Goal: Transaction & Acquisition: Purchase product/service

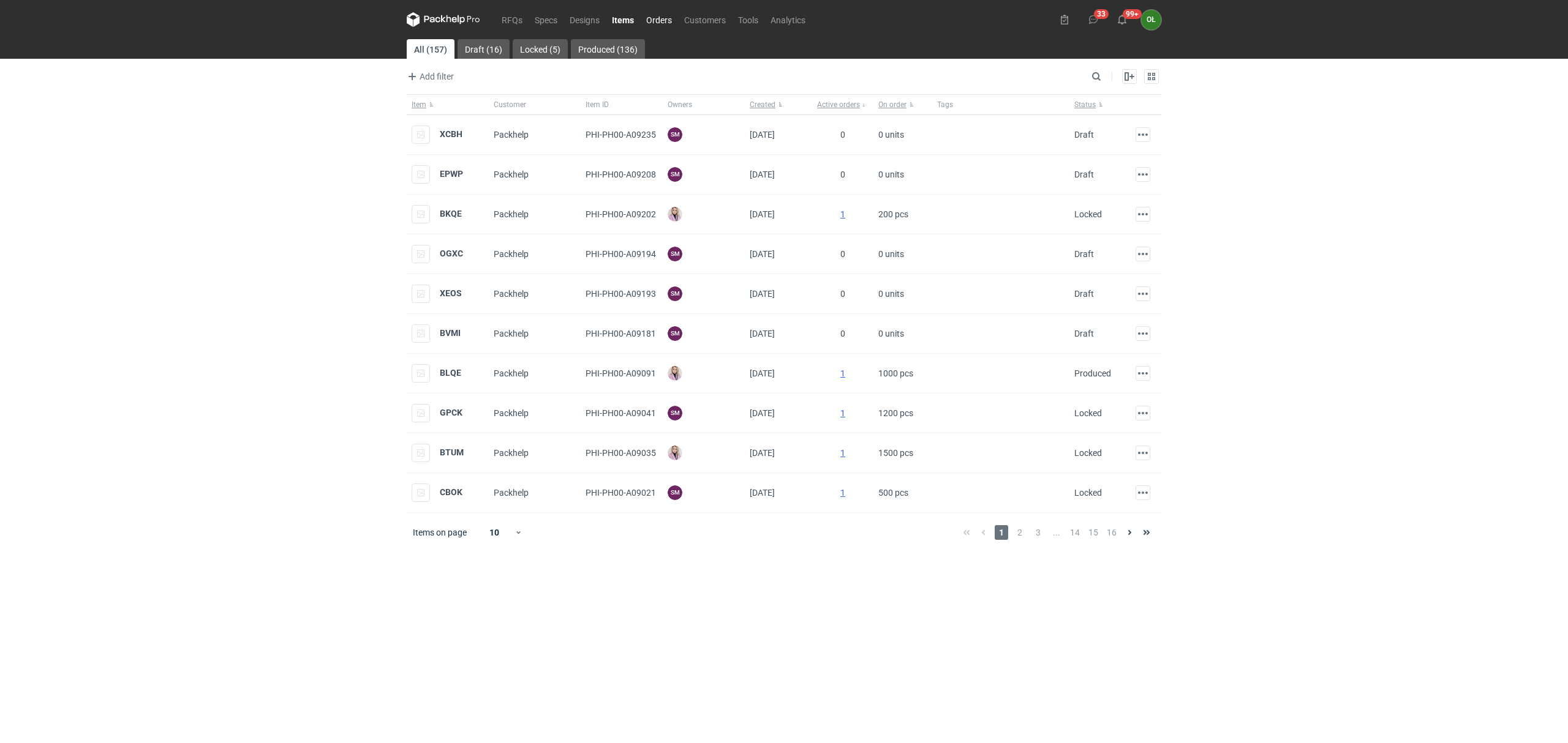
click at [650, 21] on link "Orders" at bounding box center [659, 20] width 38 height 15
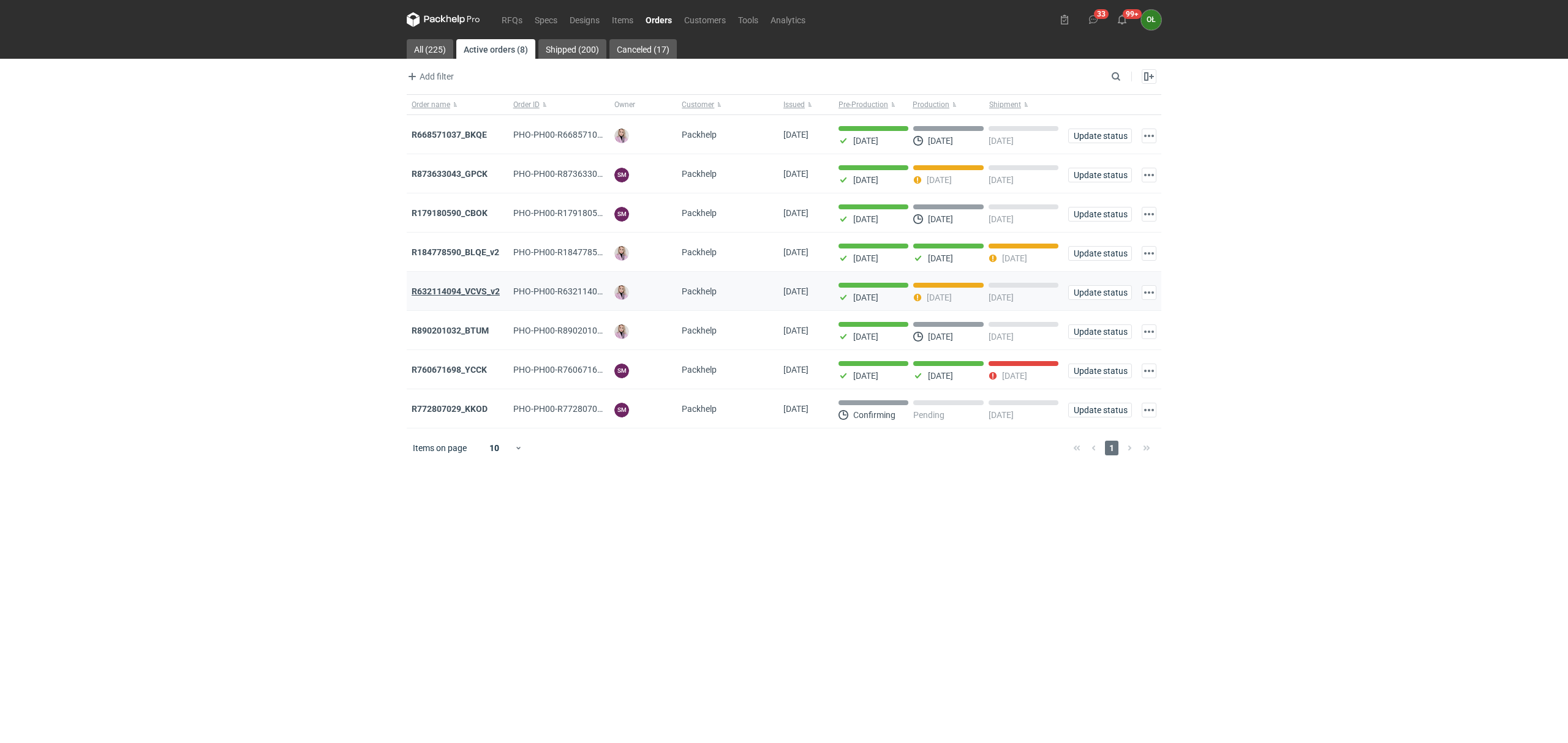
click at [464, 290] on strong "R632114094_VCVS_v2" at bounding box center [456, 291] width 88 height 10
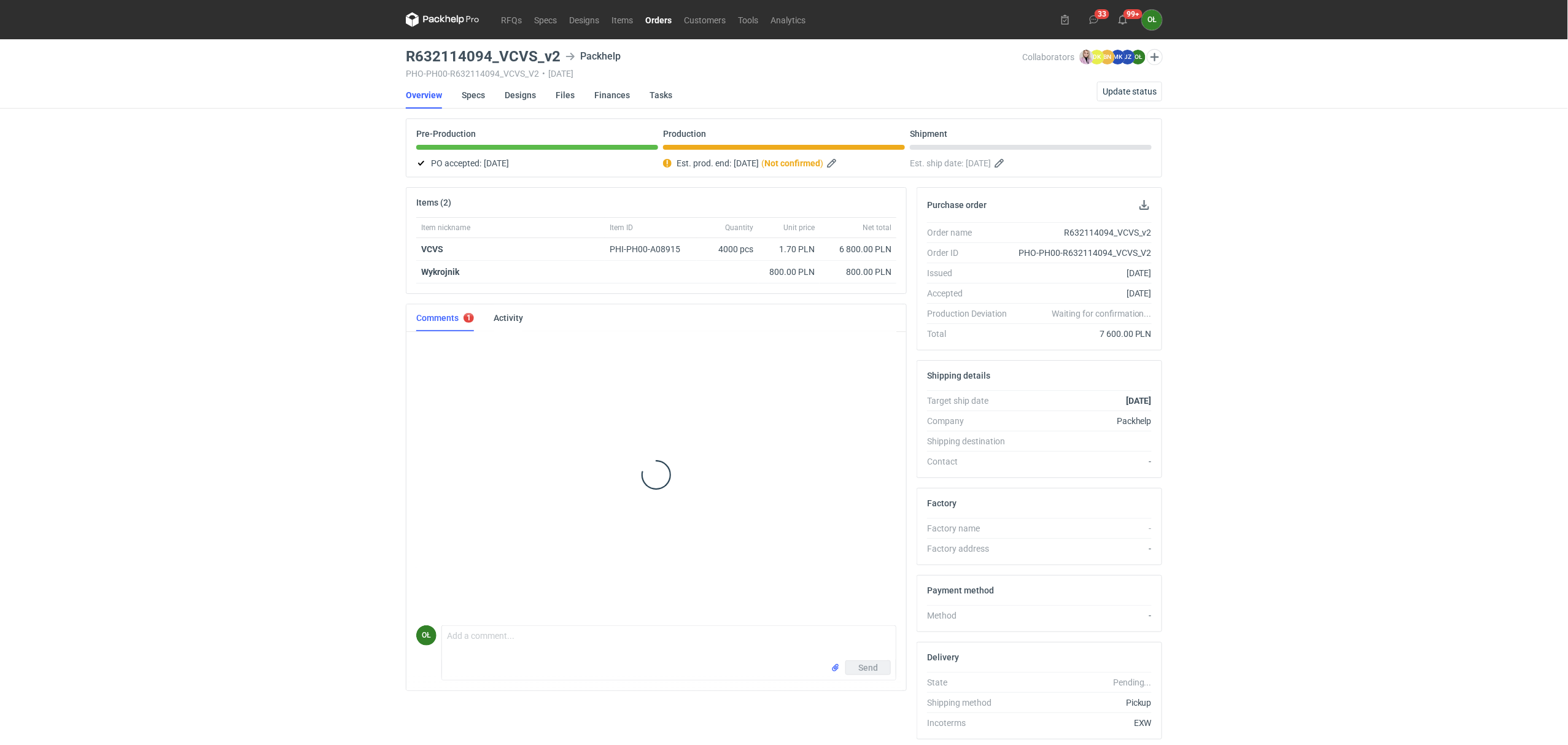
scroll to position [349, 0]
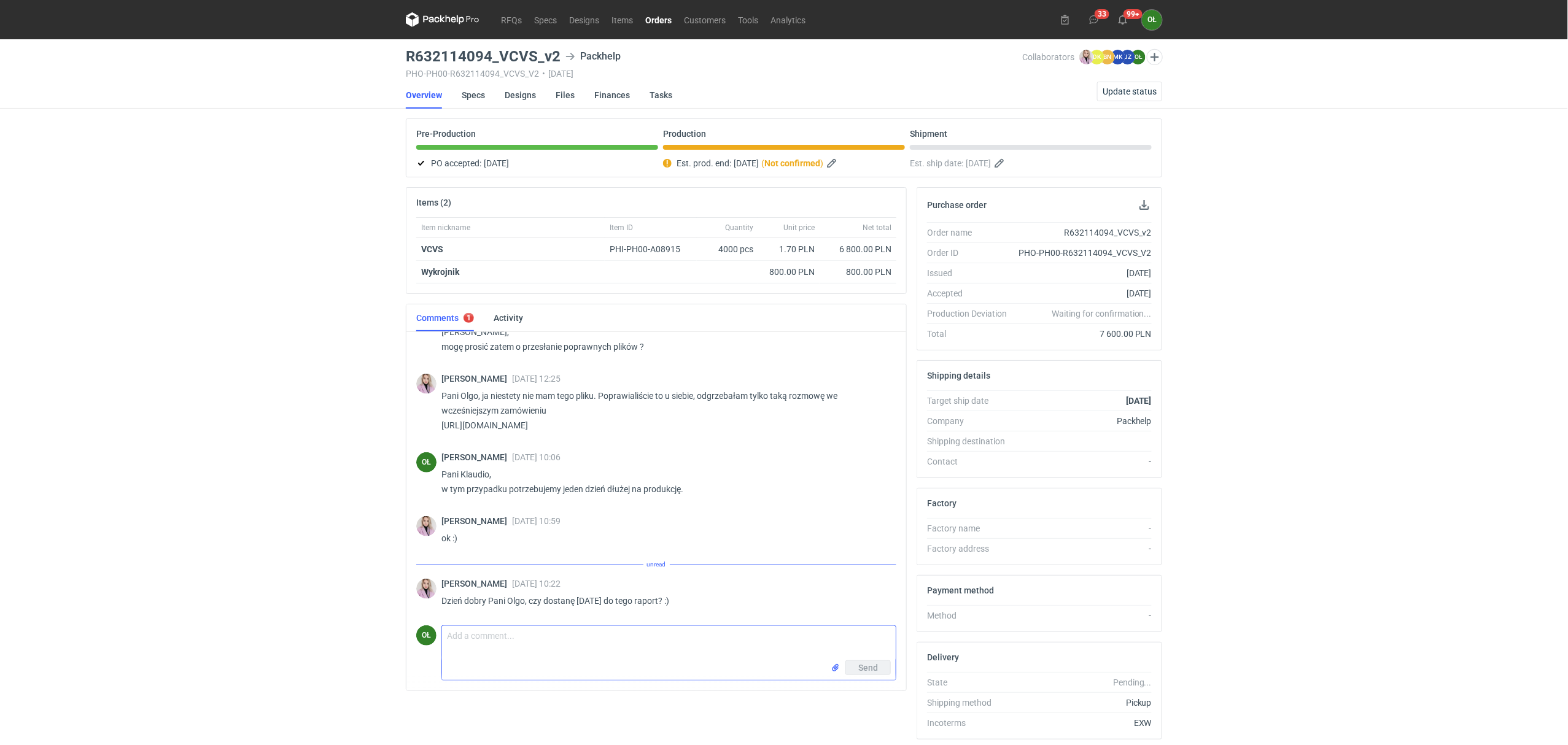
click at [529, 656] on textarea "Comment message" at bounding box center [669, 644] width 454 height 35
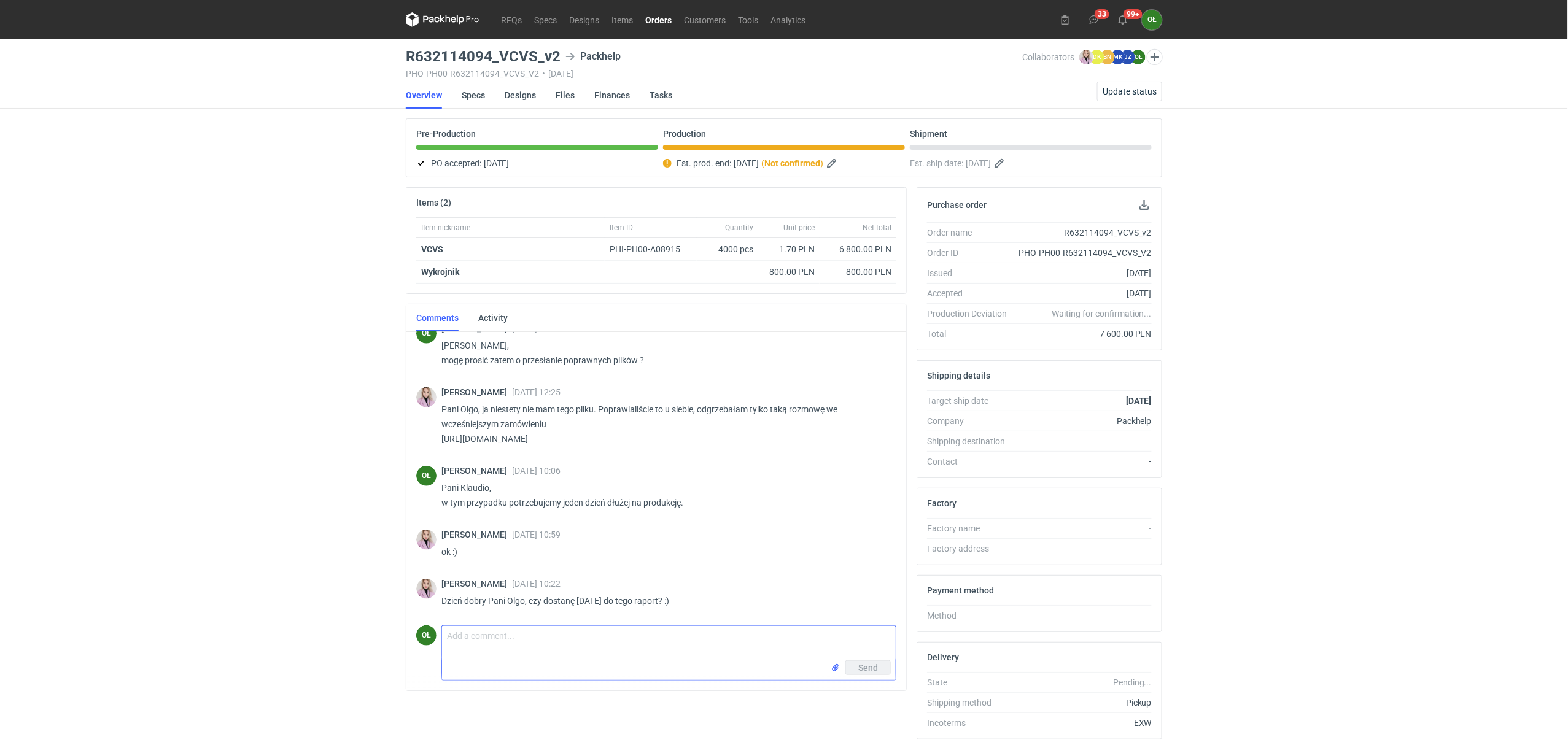
scroll to position [335, 0]
type textarea "Pani Klaudio, kończymy produkcję, jak tylko będą przygotowane palety od razu zr…"
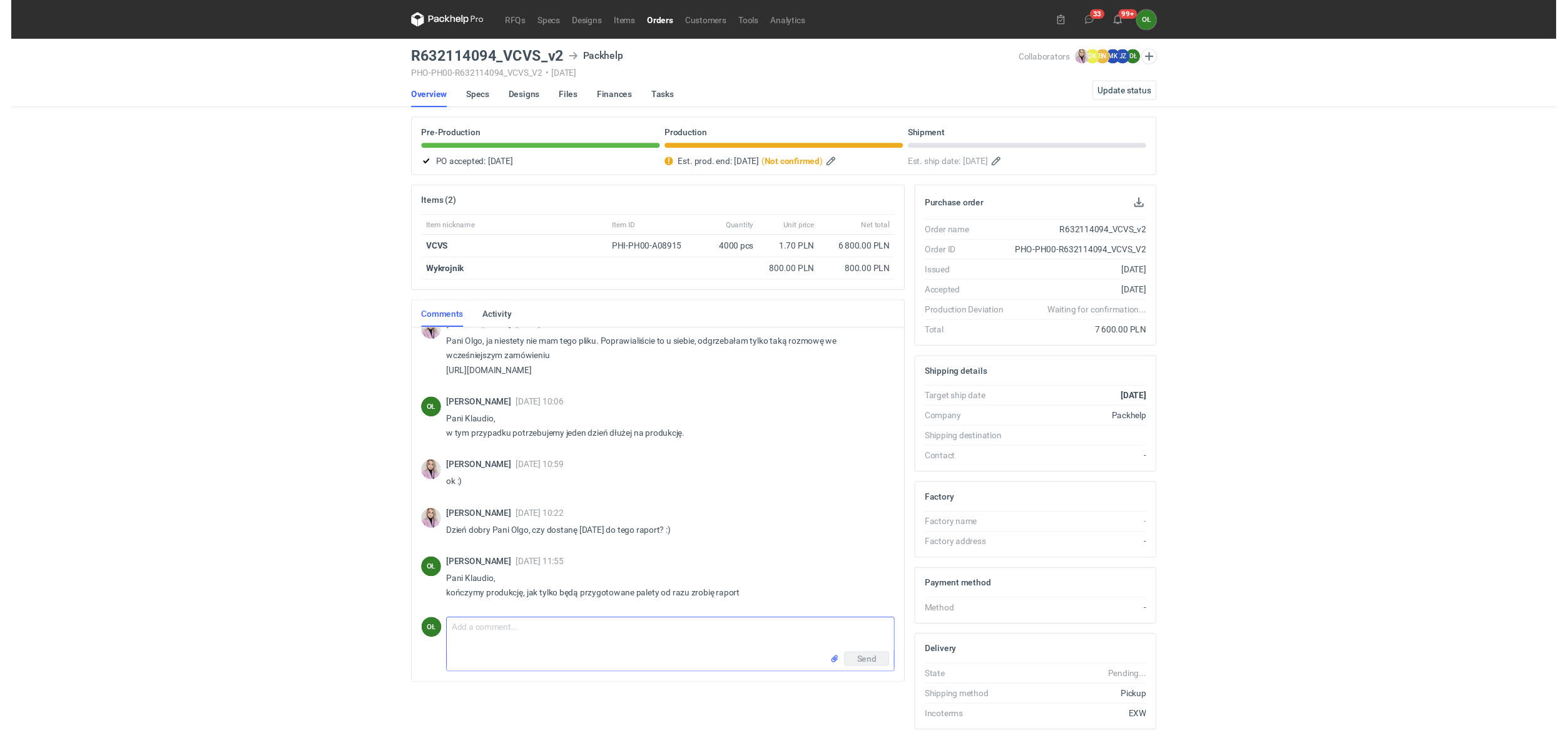
scroll to position [407, 0]
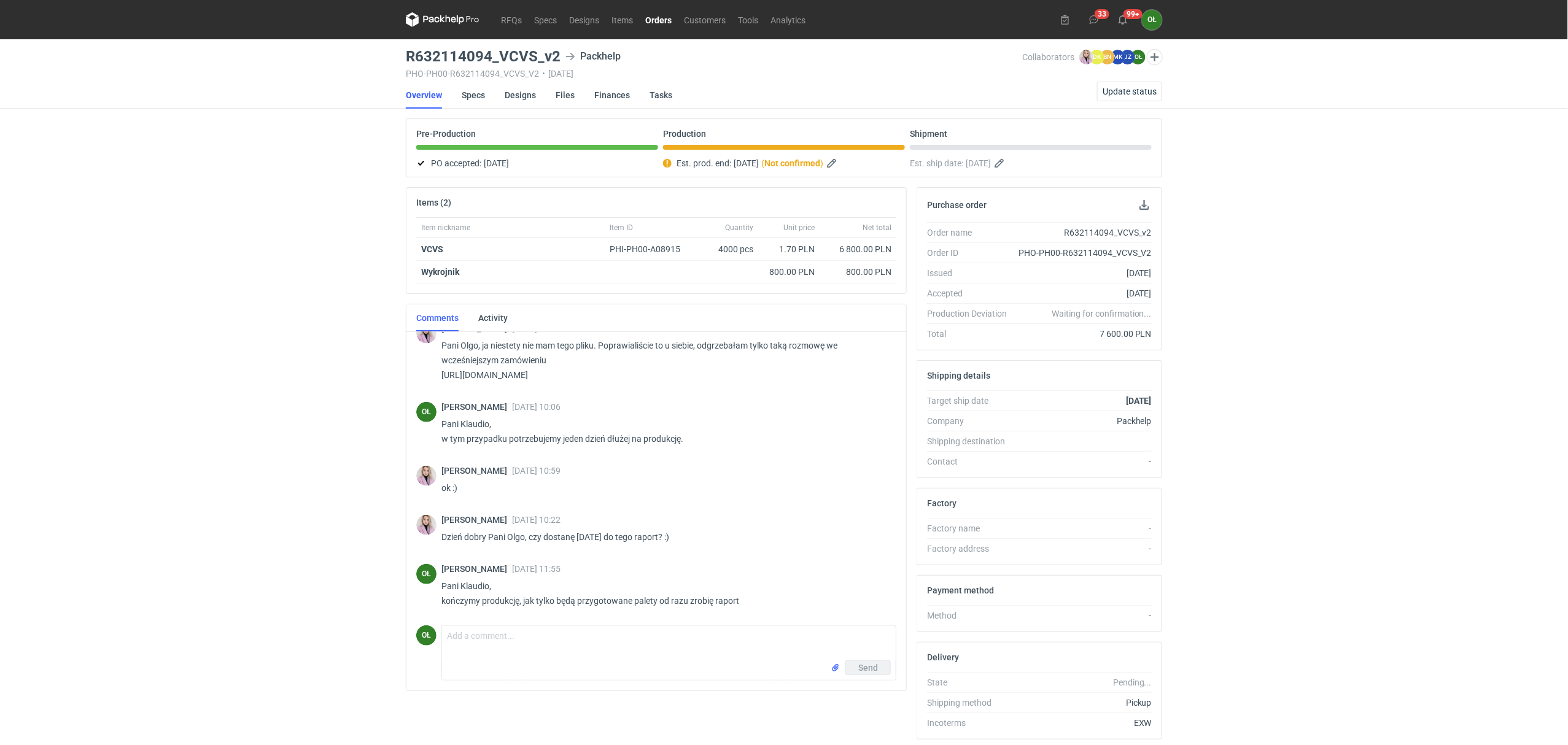
click at [468, 17] on icon at bounding box center [443, 20] width 74 height 15
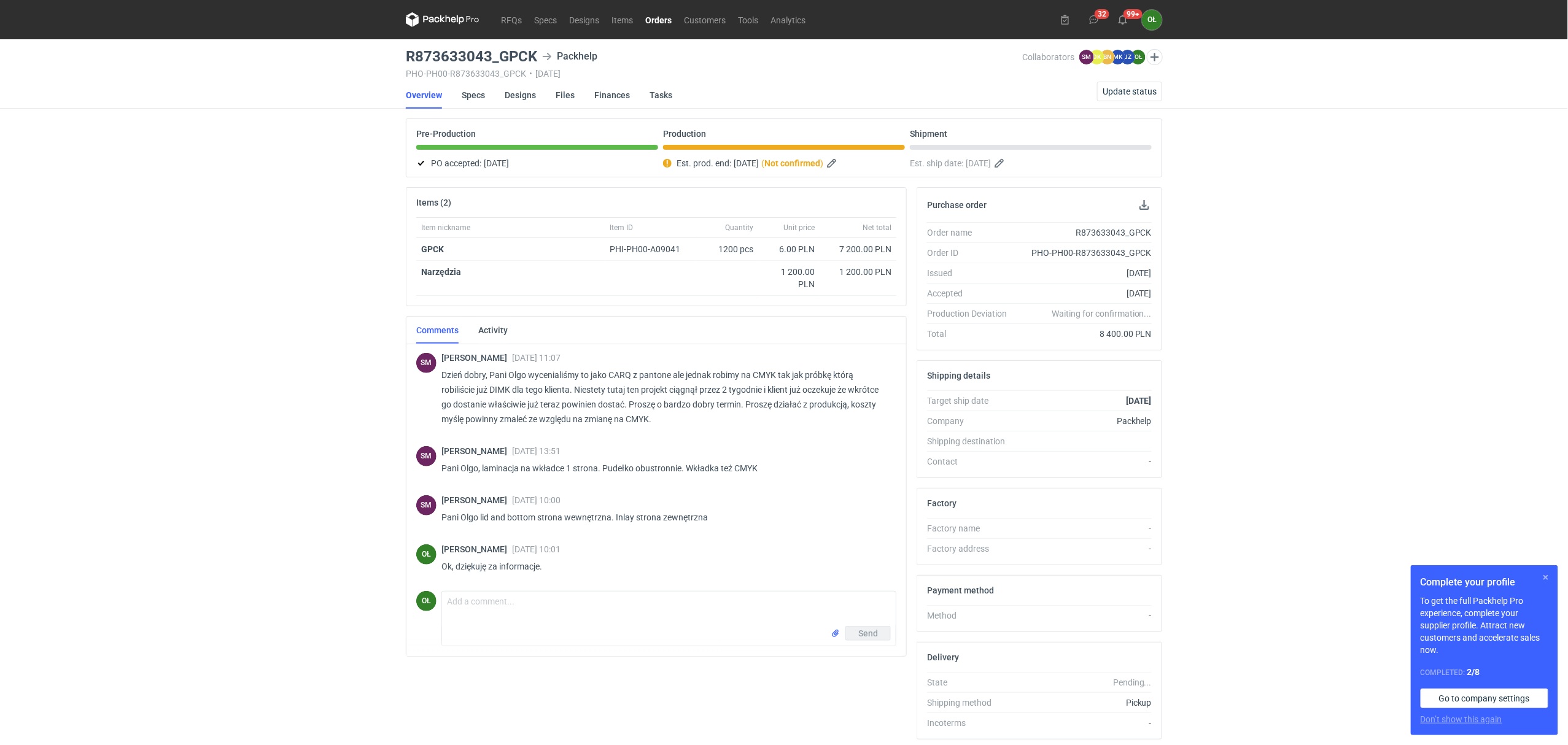
click at [1550, 580] on button "button" at bounding box center [1546, 578] width 15 height 15
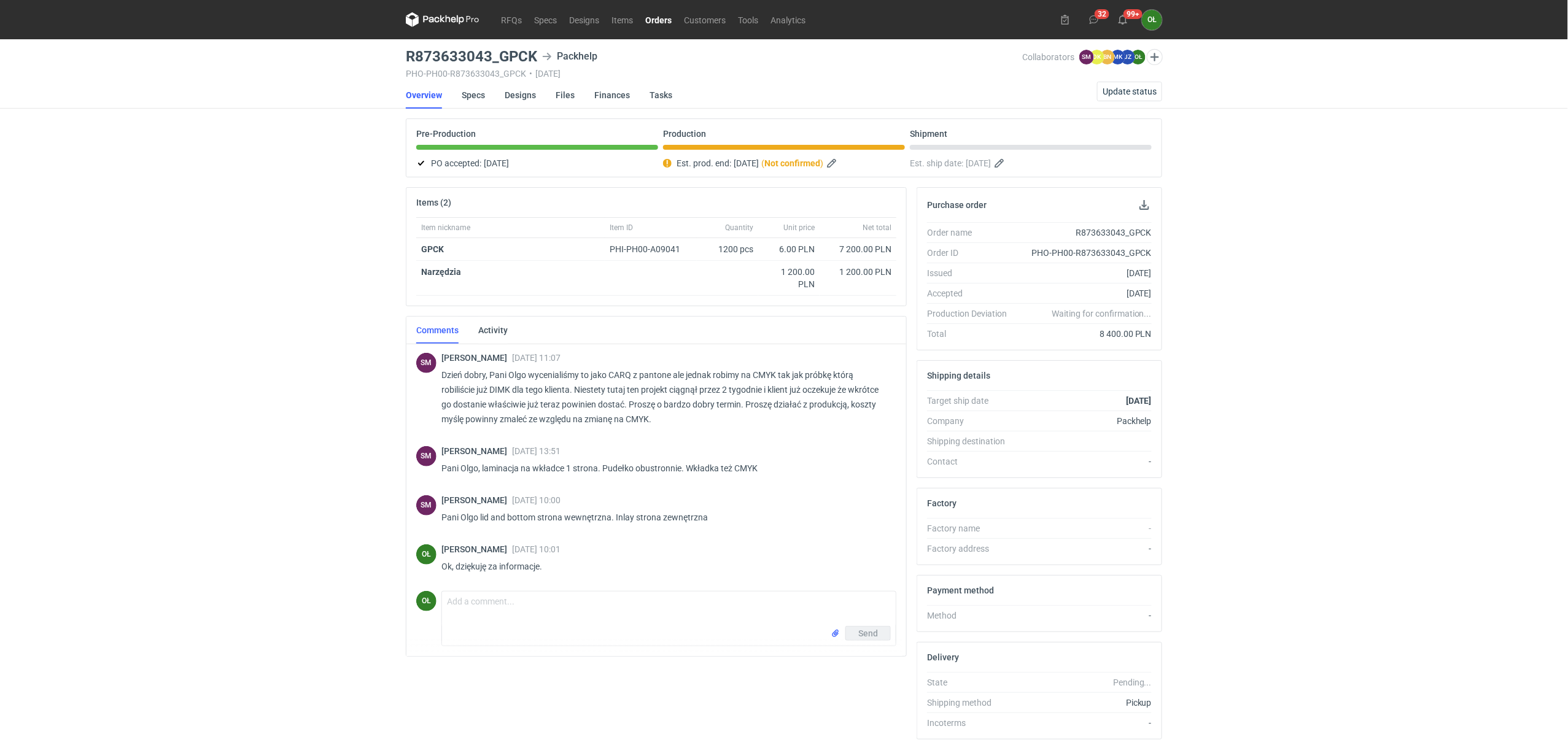
click at [468, 28] on nav "RFQs Specs Designs Items Orders Customers Tools Analytics" at bounding box center [609, 20] width 406 height 39
click at [468, 26] on icon at bounding box center [443, 20] width 74 height 15
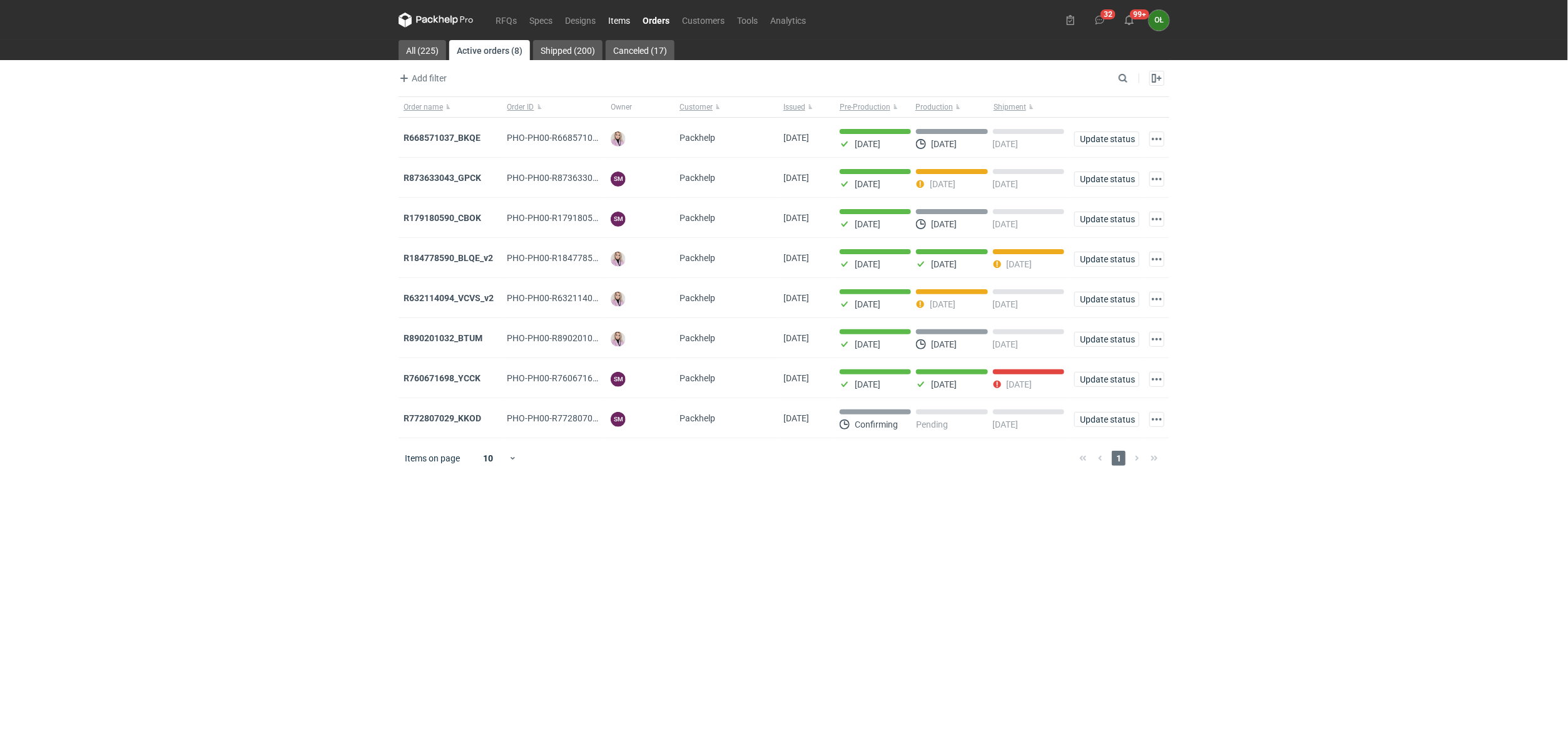
click at [614, 15] on link "Items" at bounding box center [619, 20] width 35 height 15
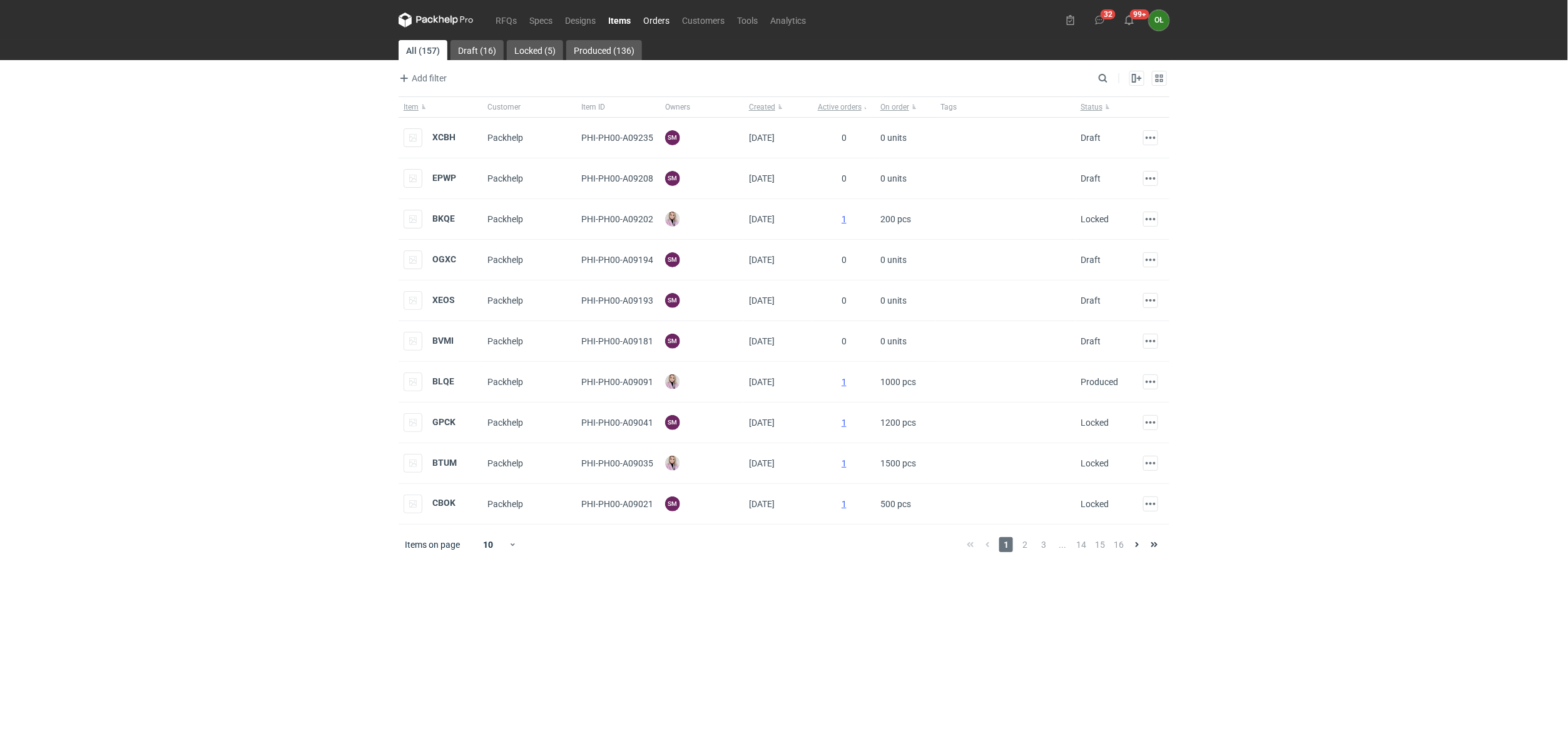
click at [644, 22] on link "Orders" at bounding box center [656, 20] width 38 height 15
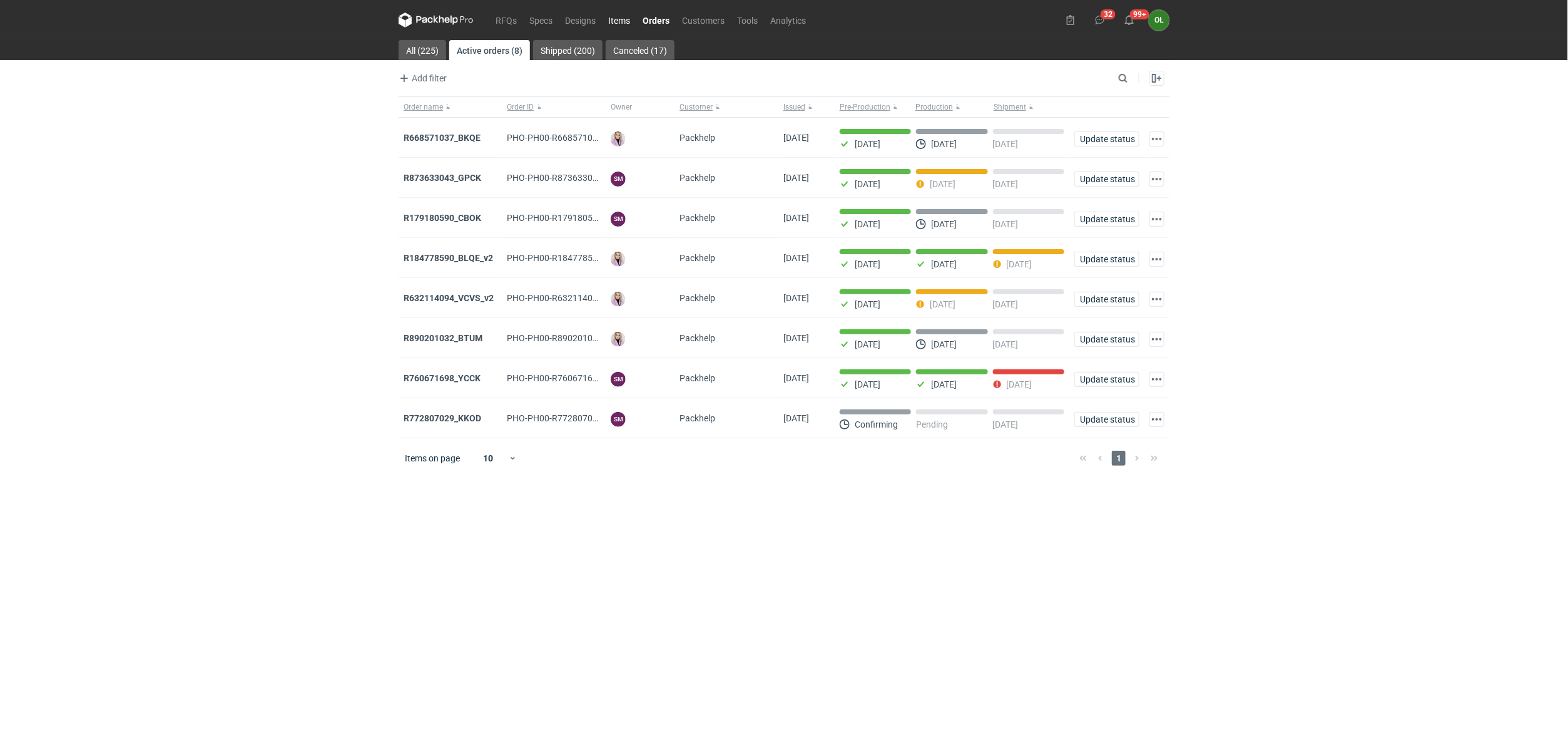
click at [627, 18] on link "Items" at bounding box center [619, 20] width 35 height 15
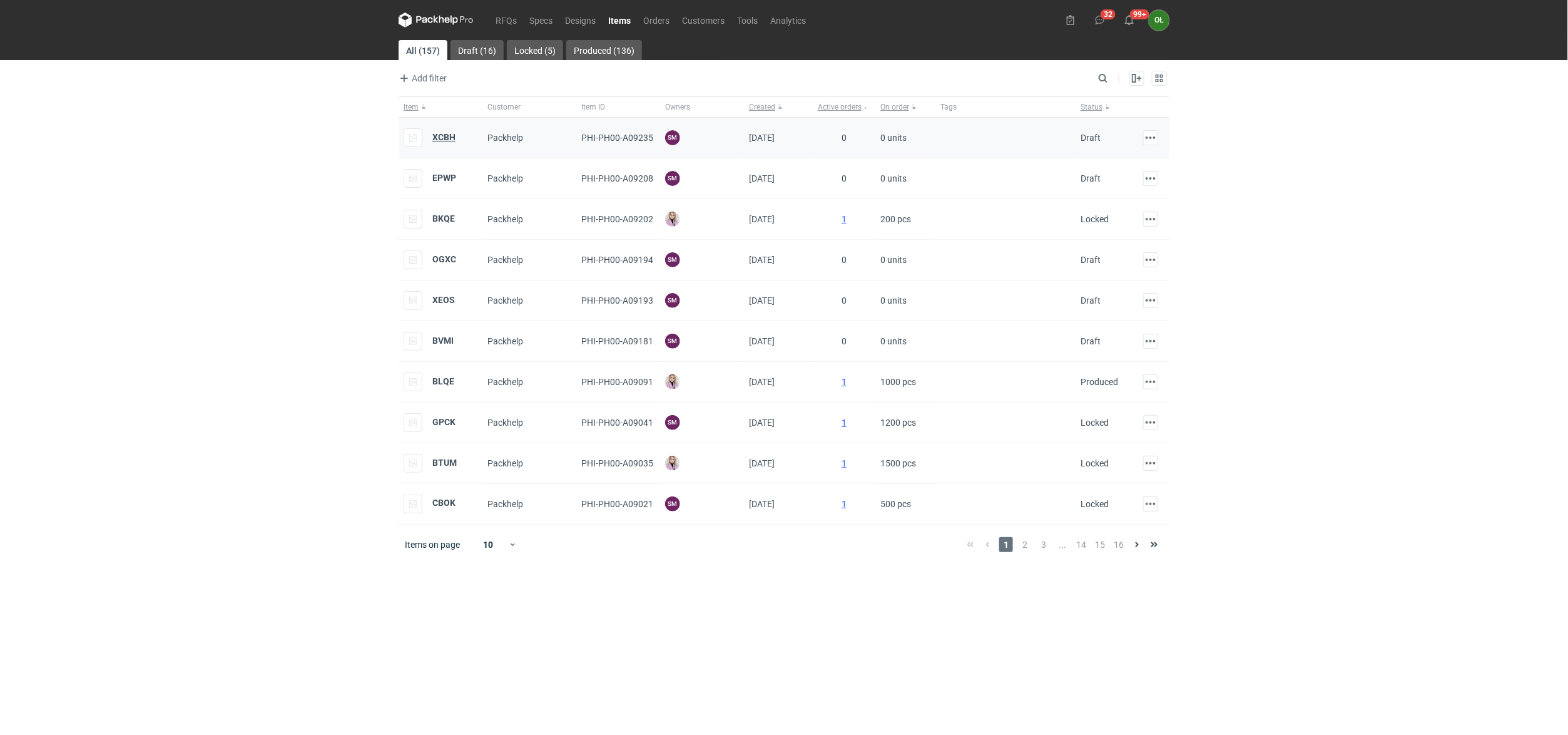
click at [446, 141] on strong "XCBH" at bounding box center [444, 137] width 23 height 10
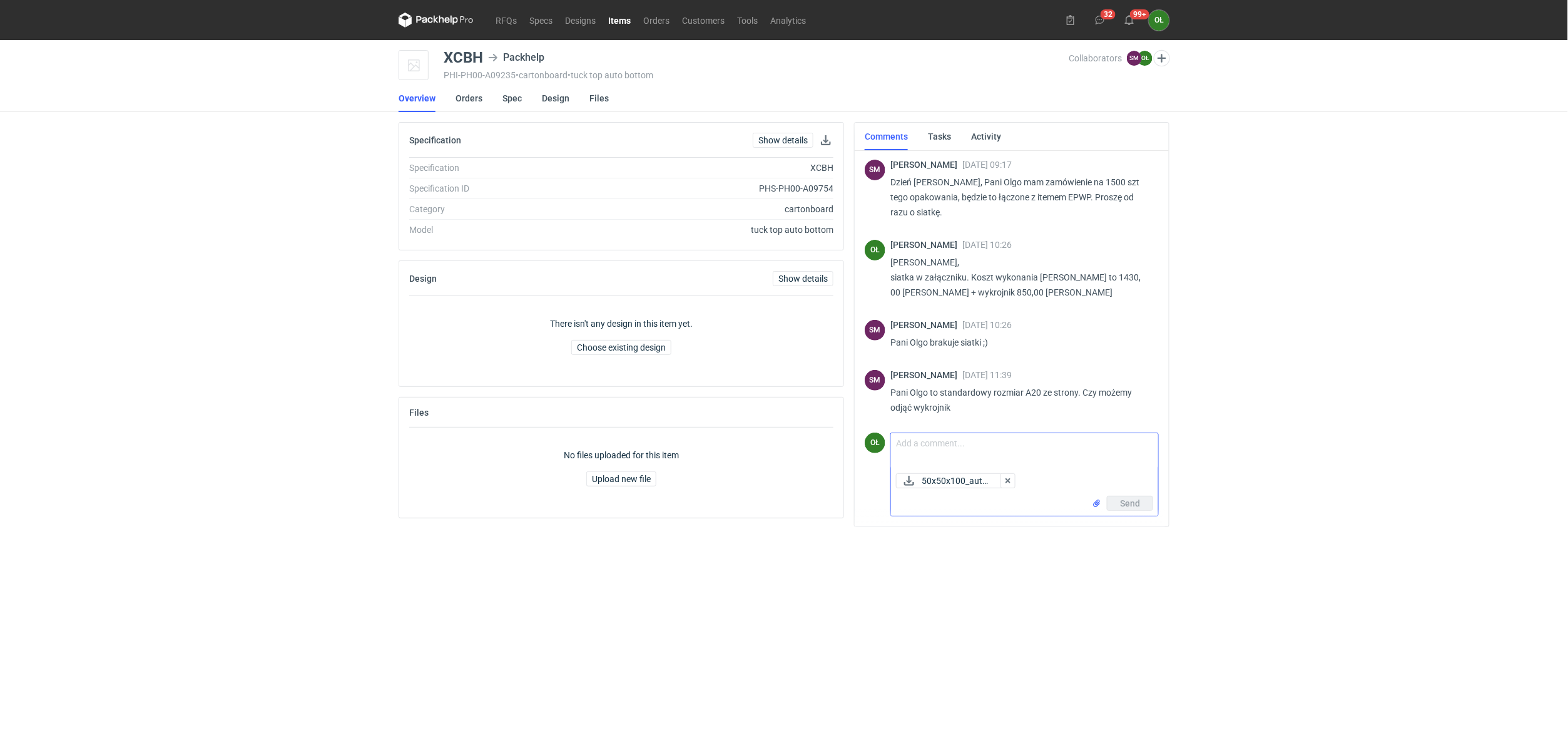
click at [922, 451] on textarea "Comment message" at bounding box center [1024, 451] width 267 height 35
type textarea "z"
type textarea "siatka w załączniku"
click at [1141, 498] on button "Send" at bounding box center [1130, 503] width 46 height 15
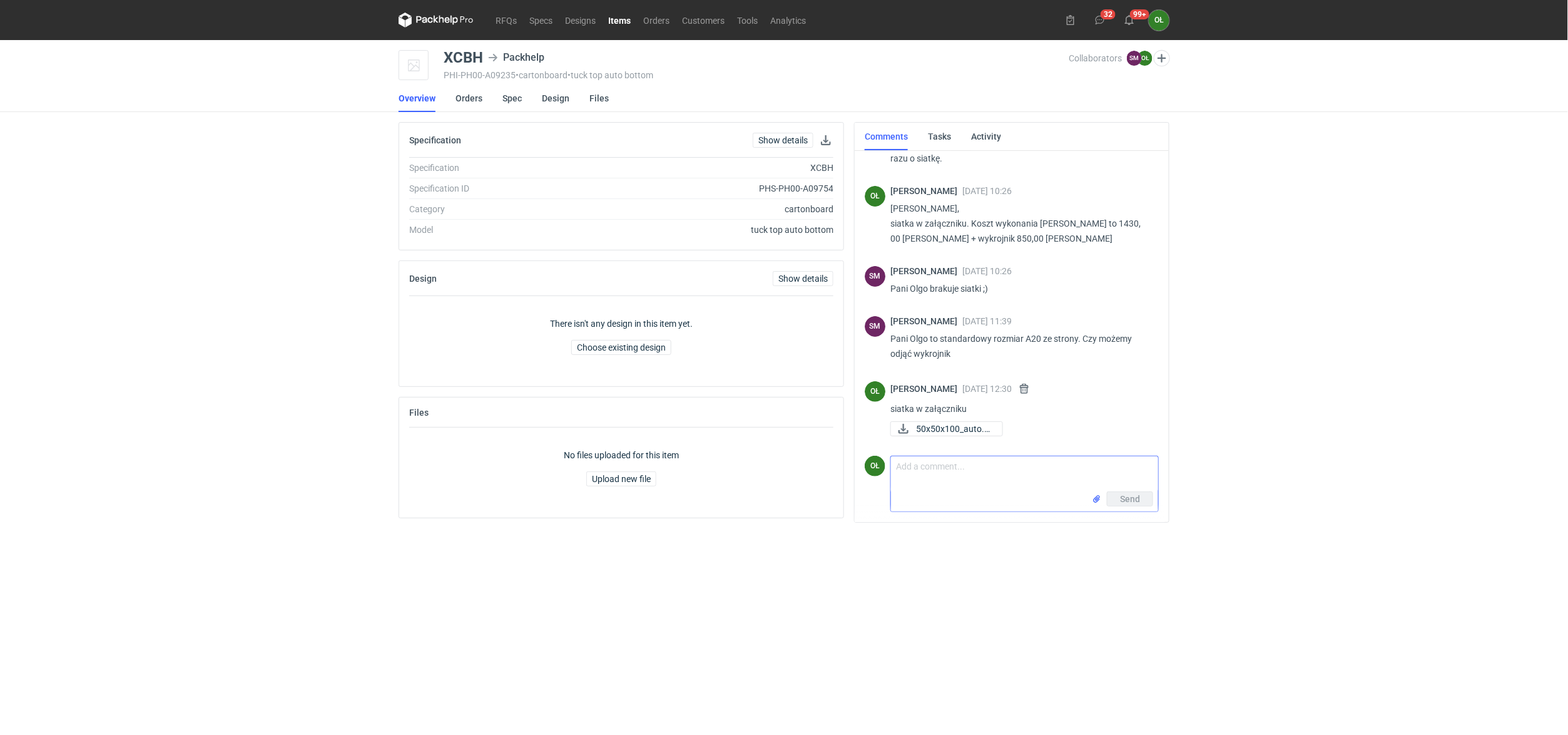
click at [624, 28] on link "Items" at bounding box center [619, 20] width 35 height 15
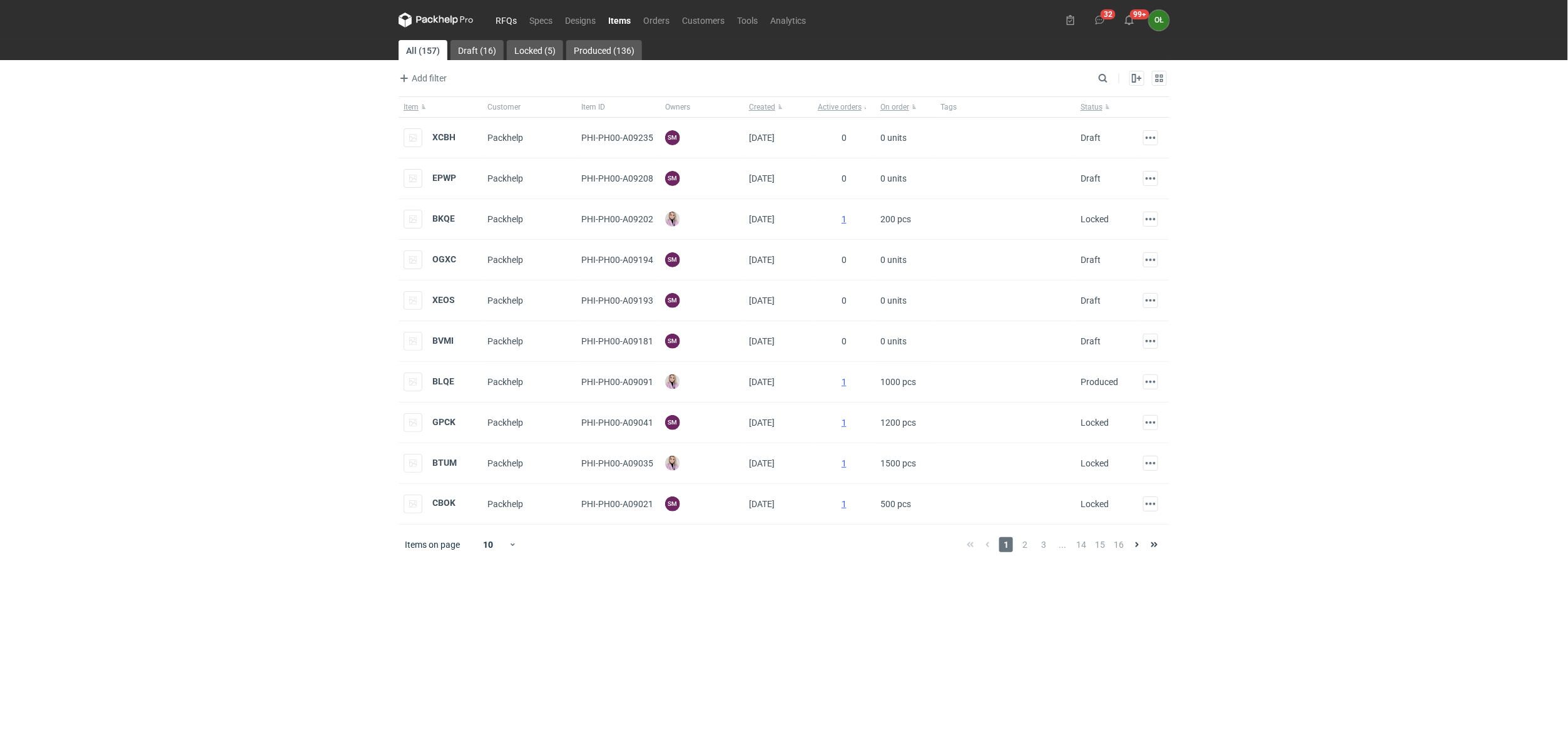
click at [499, 16] on link "RFQs" at bounding box center [506, 20] width 34 height 15
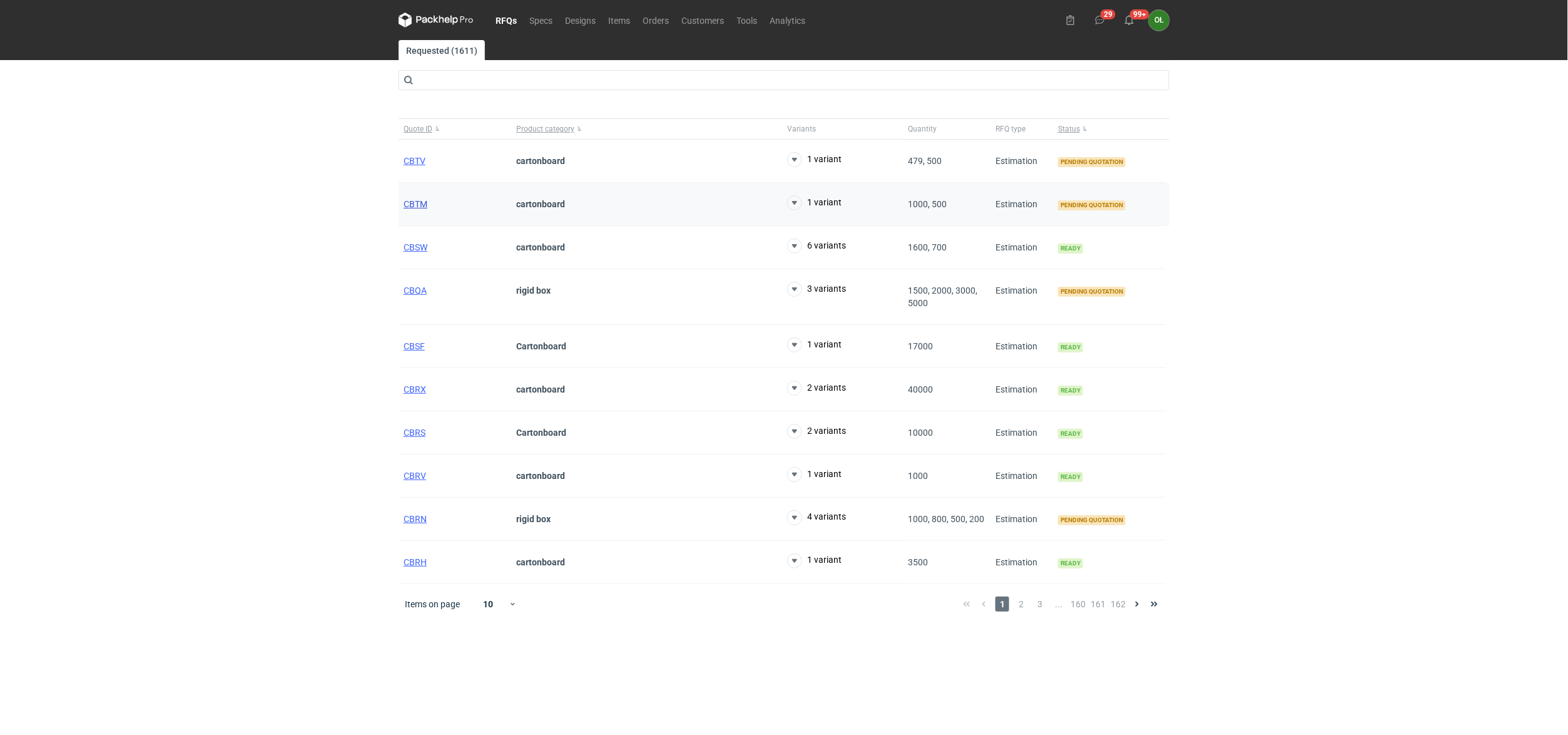
click at [415, 201] on span "CBTM" at bounding box center [415, 204] width 24 height 10
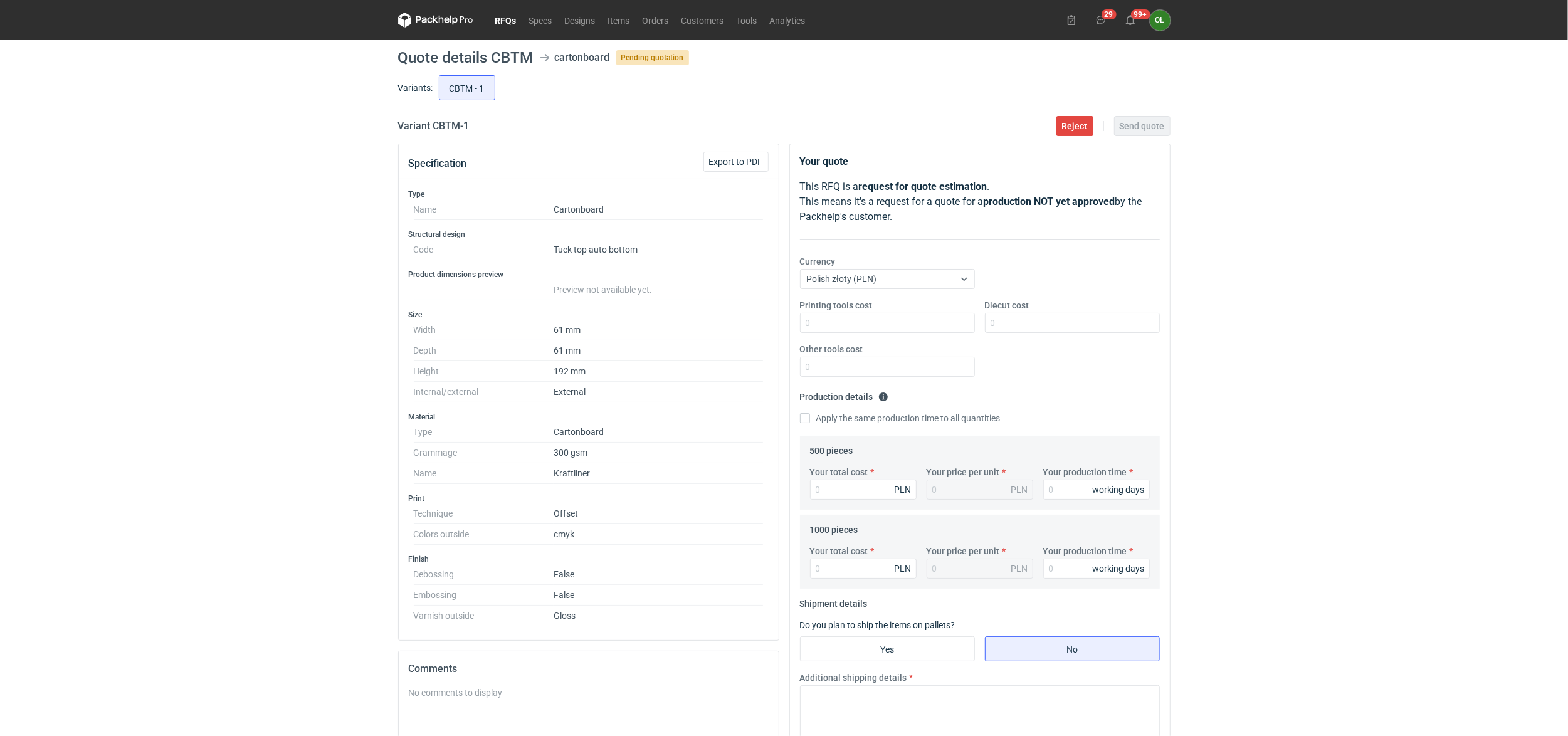
click at [284, 129] on div "RFQs Specs Designs Items Orders Customers Tools Analytics 29 99+ OŁ Olga Łopato…" at bounding box center [784, 368] width 1568 height 736
click at [652, 12] on link "Orders" at bounding box center [655, 20] width 39 height 15
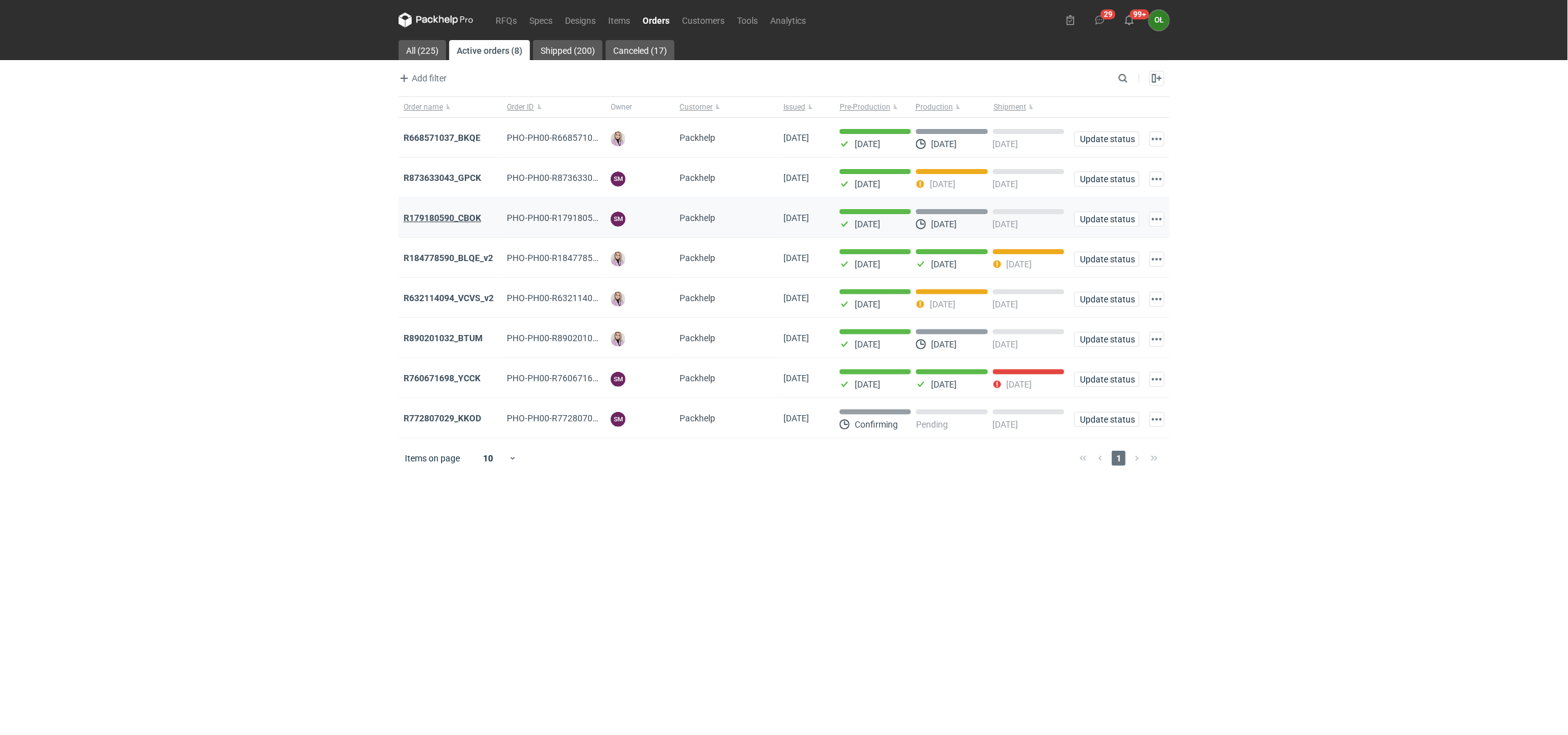
click at [451, 214] on strong "R179180590_CBOK" at bounding box center [442, 218] width 78 height 10
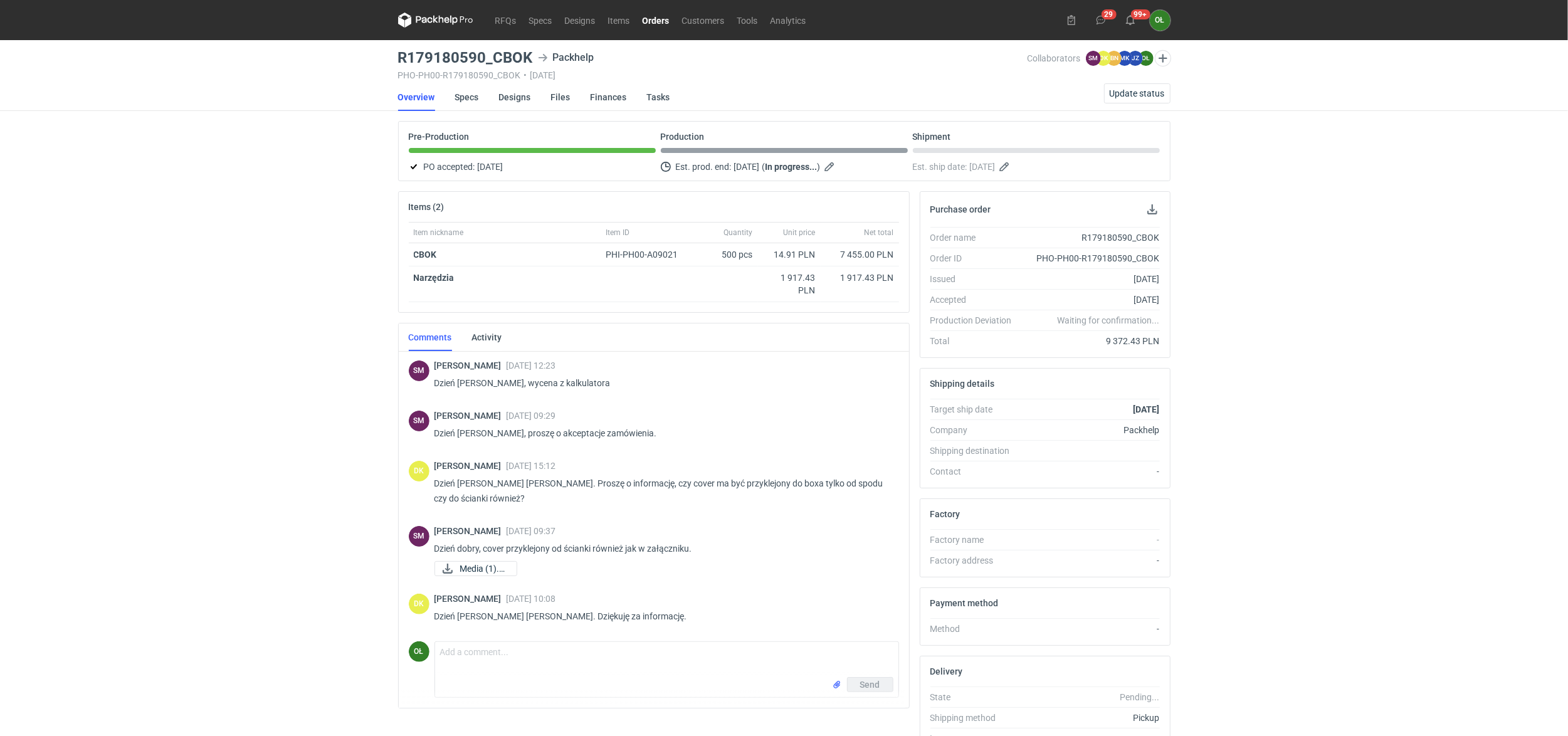
click at [208, 116] on div "RFQs Specs Designs Items Orders Customers Tools Analytics 29 99+ OŁ Olga Łopato…" at bounding box center [784, 368] width 1568 height 736
click at [657, 14] on link "Orders" at bounding box center [655, 20] width 39 height 15
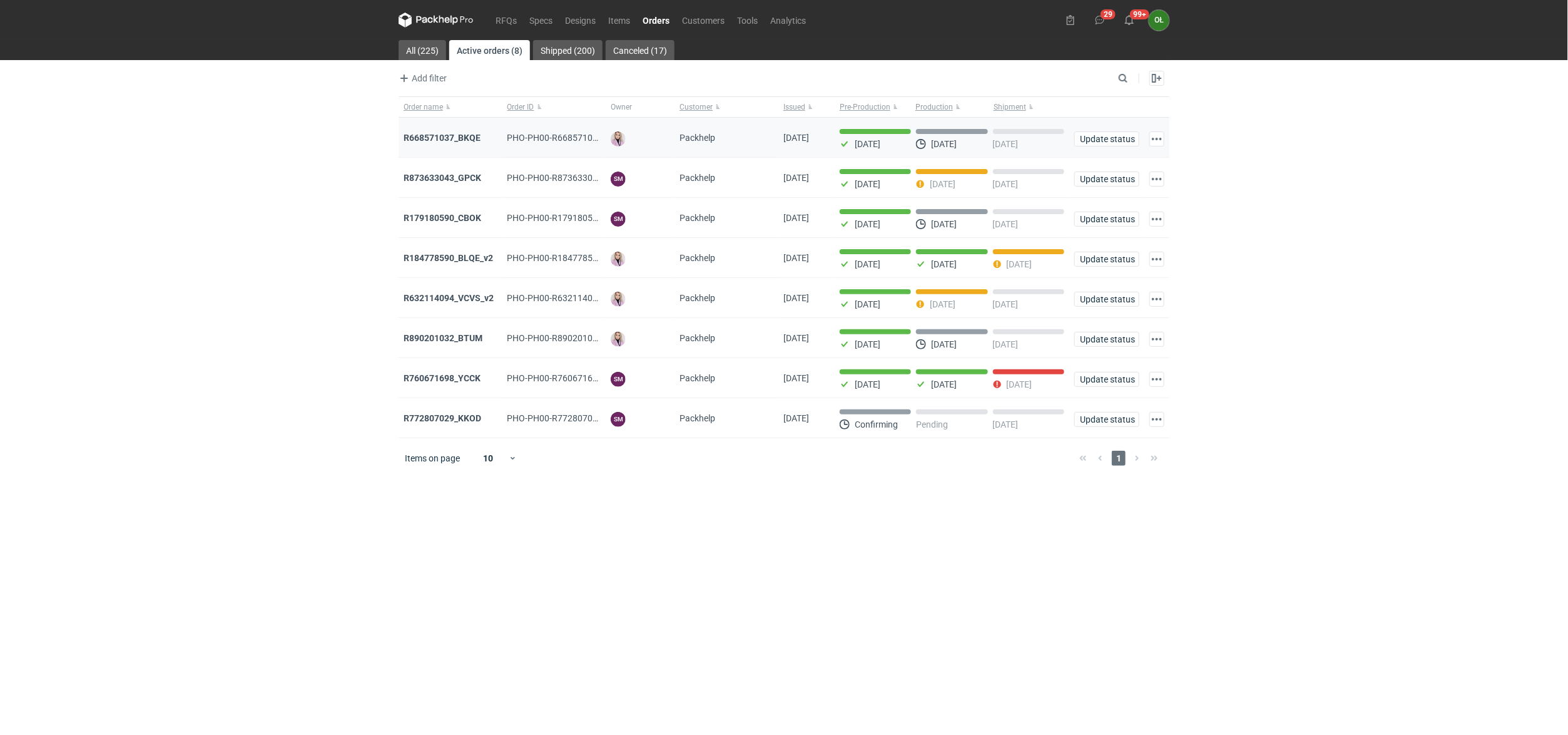
click at [471, 131] on div "R668571037_BKQE" at bounding box center [450, 138] width 104 height 40
click at [471, 132] on div "R668571037_BKQE" at bounding box center [451, 138] width 94 height 12
click at [471, 135] on strong "R668571037_BKQE" at bounding box center [442, 137] width 77 height 10
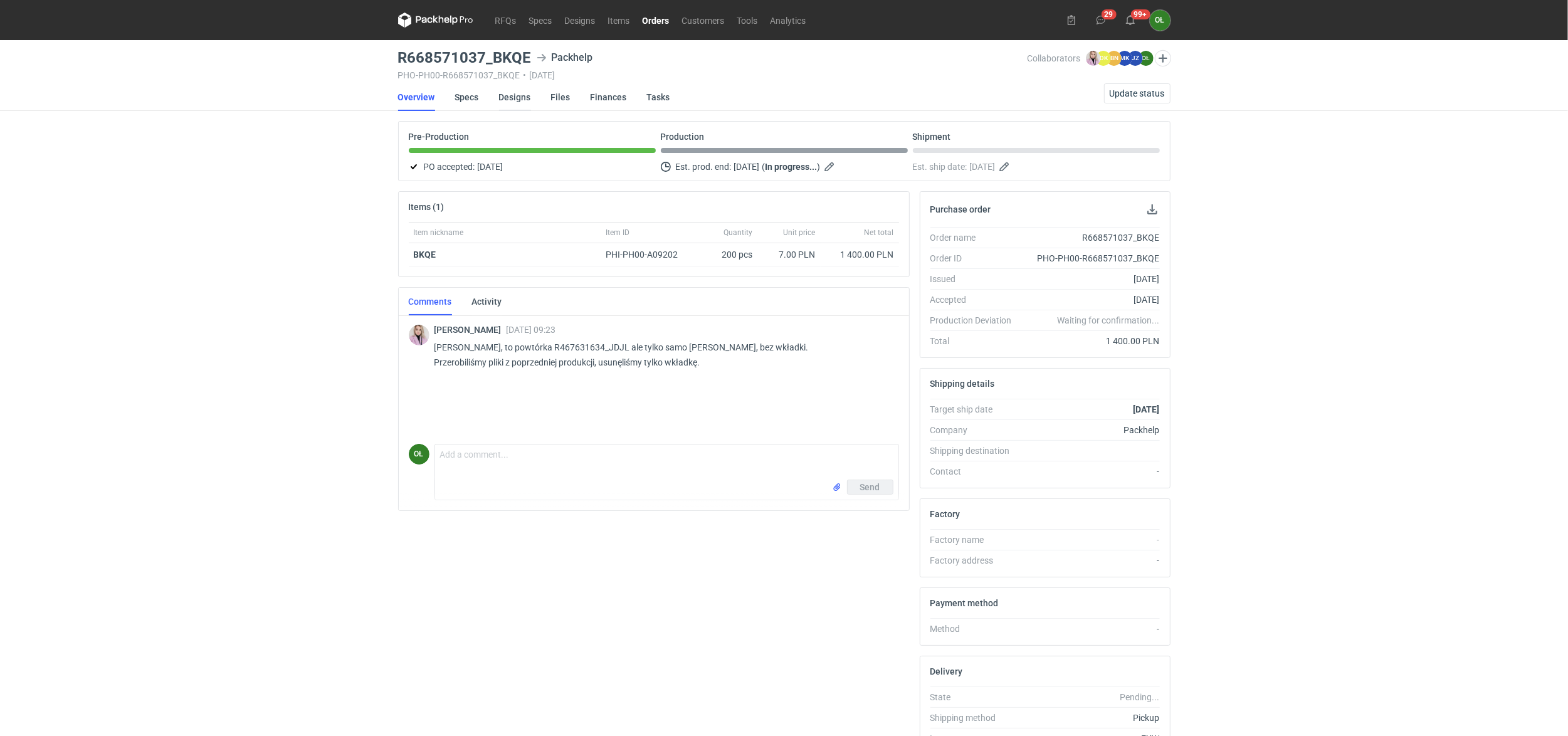
click at [512, 98] on link "Designs" at bounding box center [514, 97] width 32 height 28
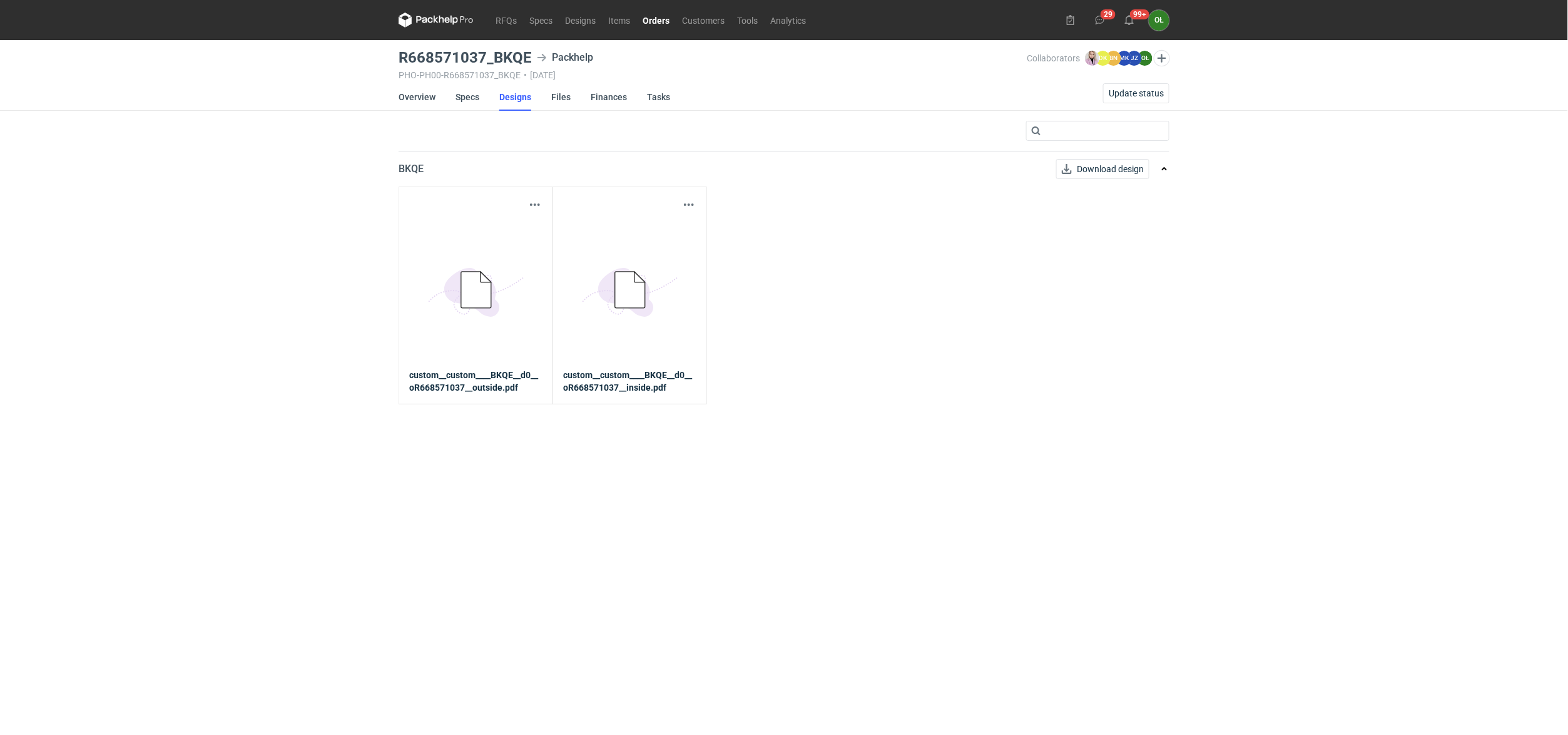
click at [464, 272] on icon at bounding box center [475, 289] width 30 height 36
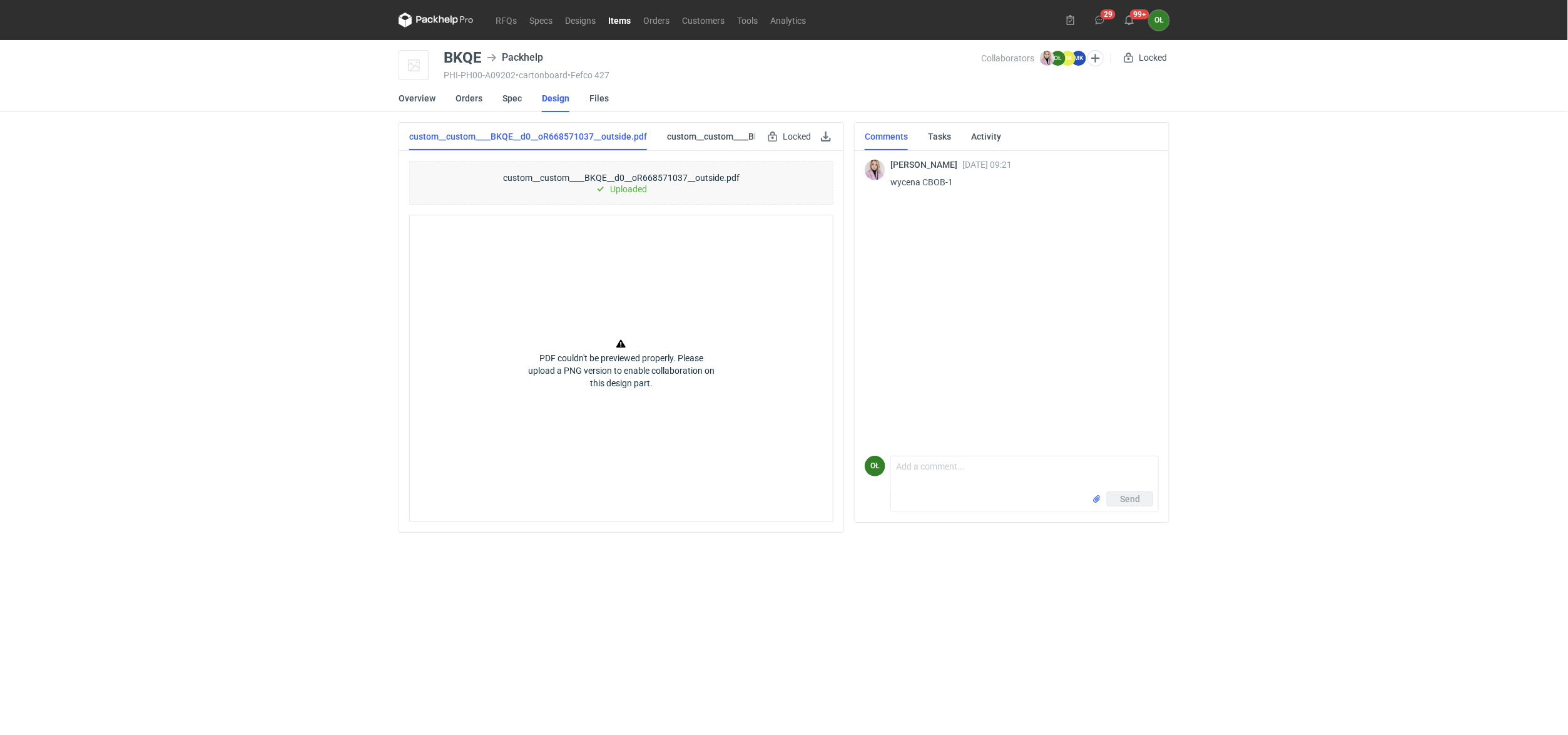
click at [369, 135] on div "RFQs Specs Designs Items Orders Customers Tools Analytics 29 99+ OŁ Olga Łopato…" at bounding box center [784, 367] width 1568 height 735
click at [619, 14] on link "Items" at bounding box center [619, 20] width 35 height 15
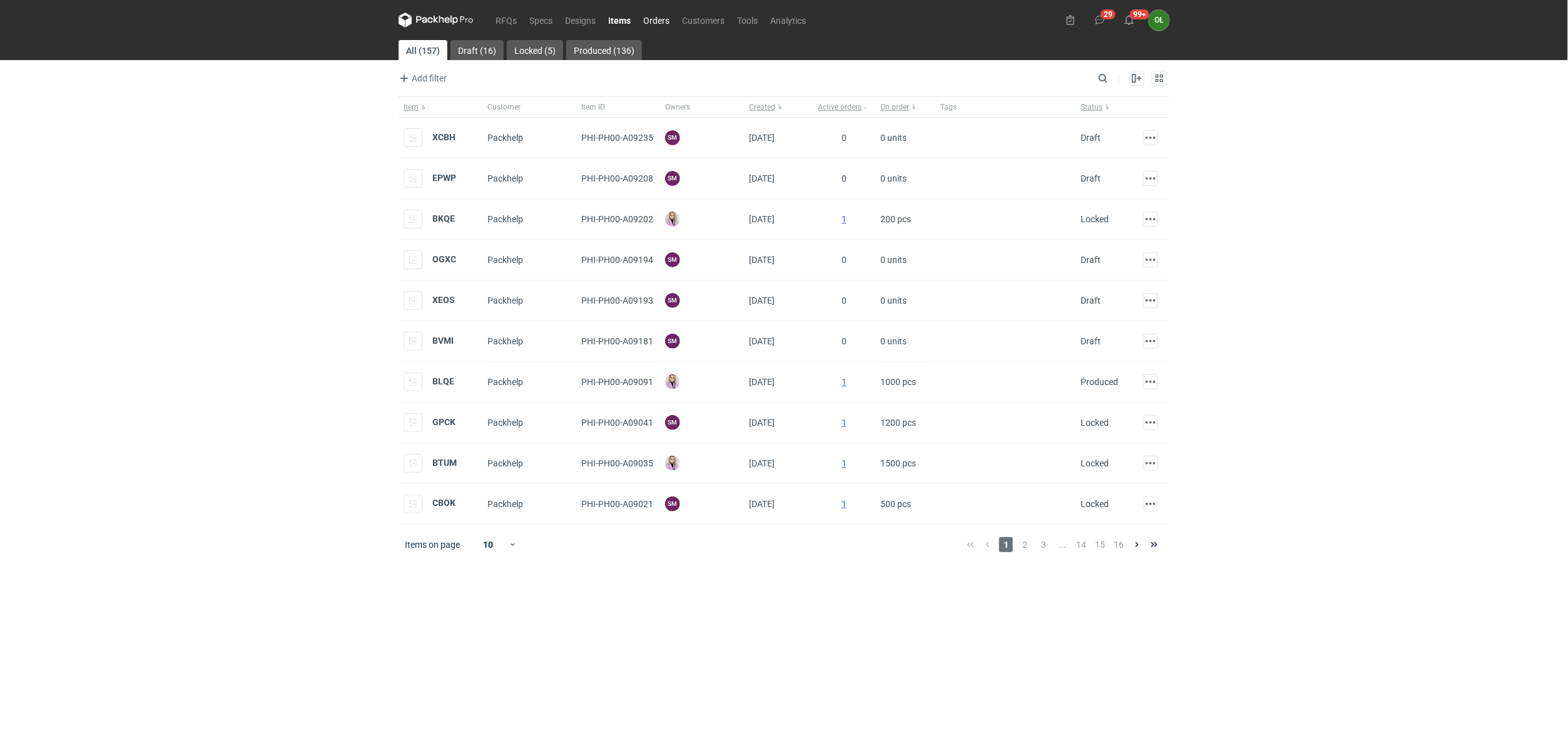
click at [657, 13] on link "Orders" at bounding box center [656, 20] width 38 height 15
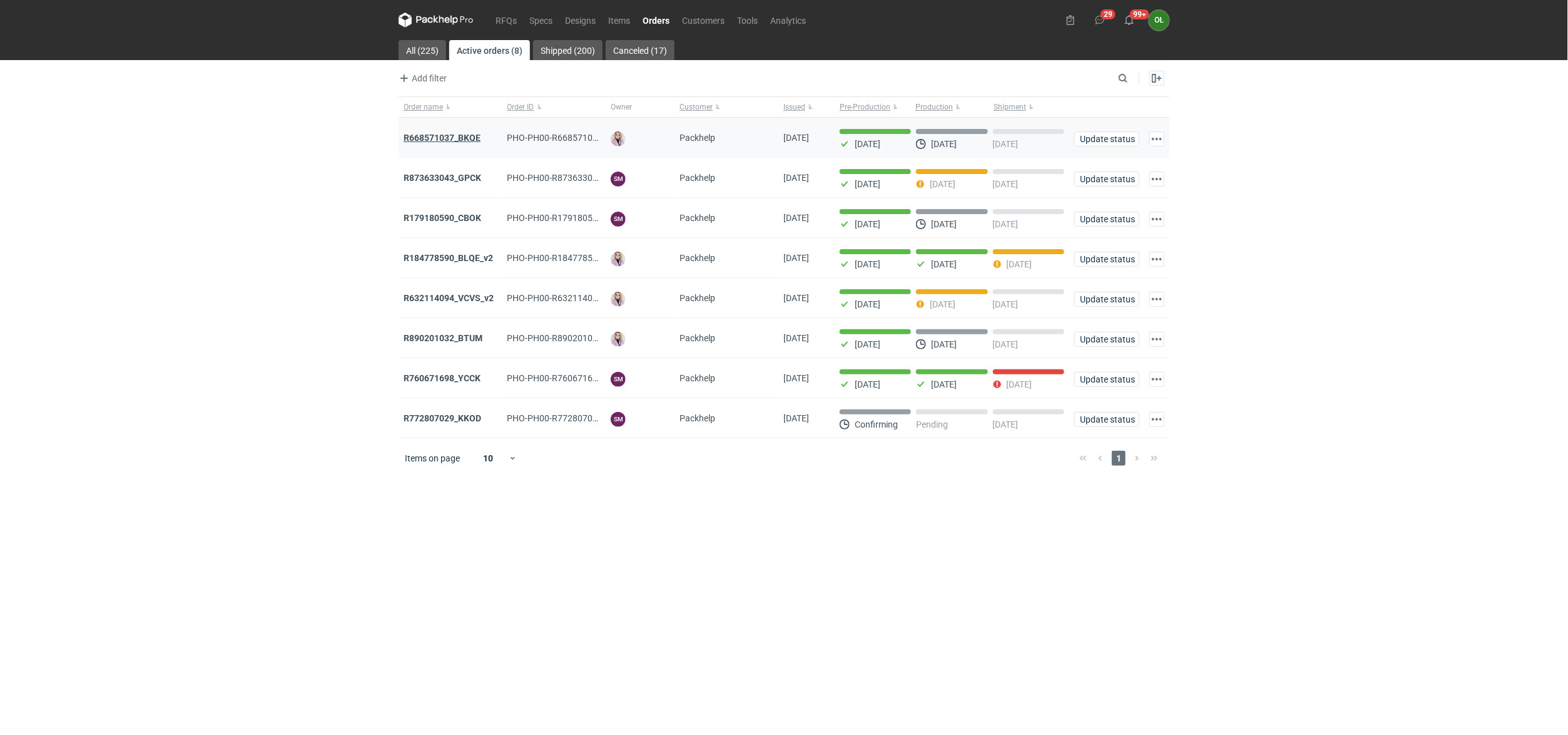
click at [468, 139] on strong "R668571037_BKQE" at bounding box center [442, 137] width 77 height 10
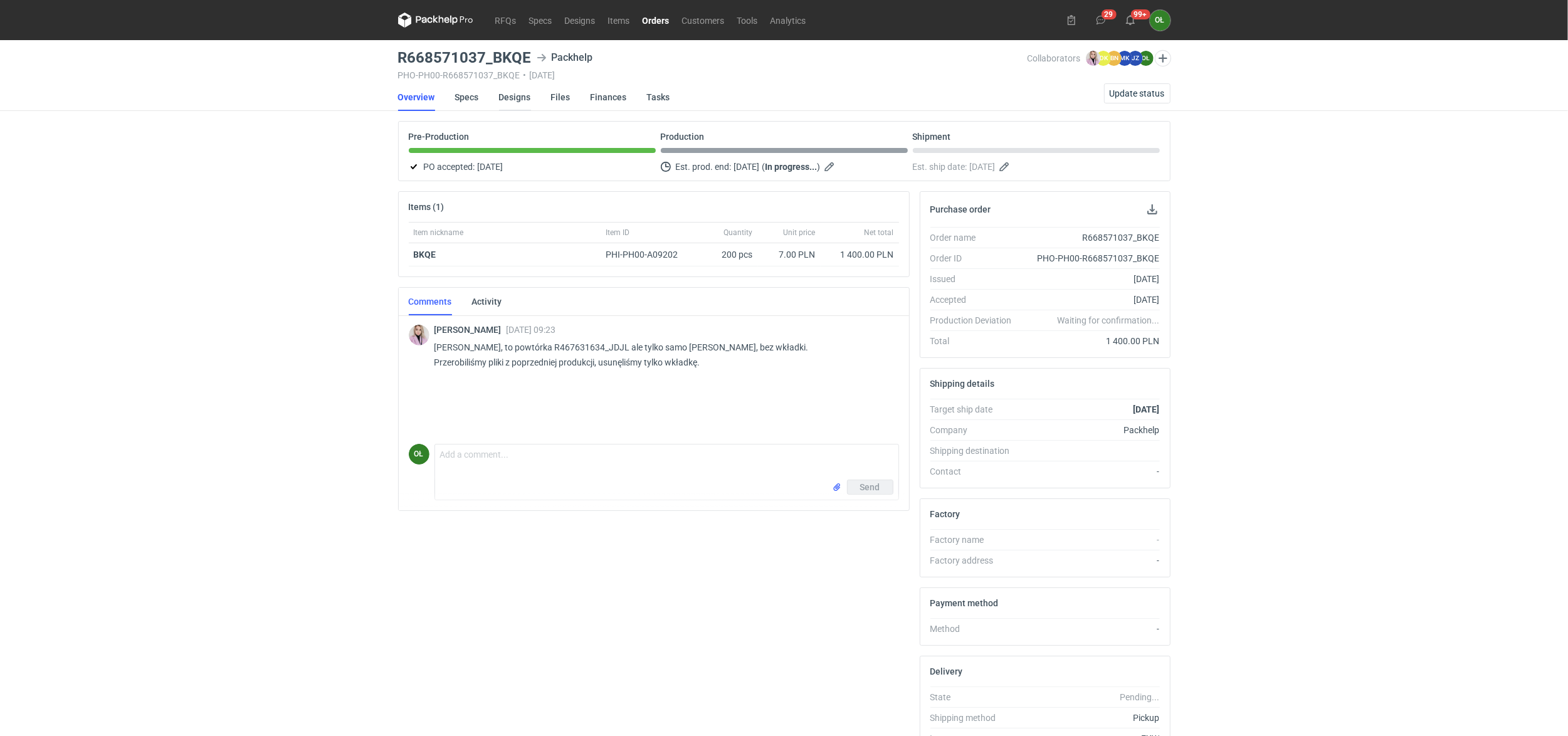
click at [515, 92] on link "Designs" at bounding box center [514, 97] width 32 height 28
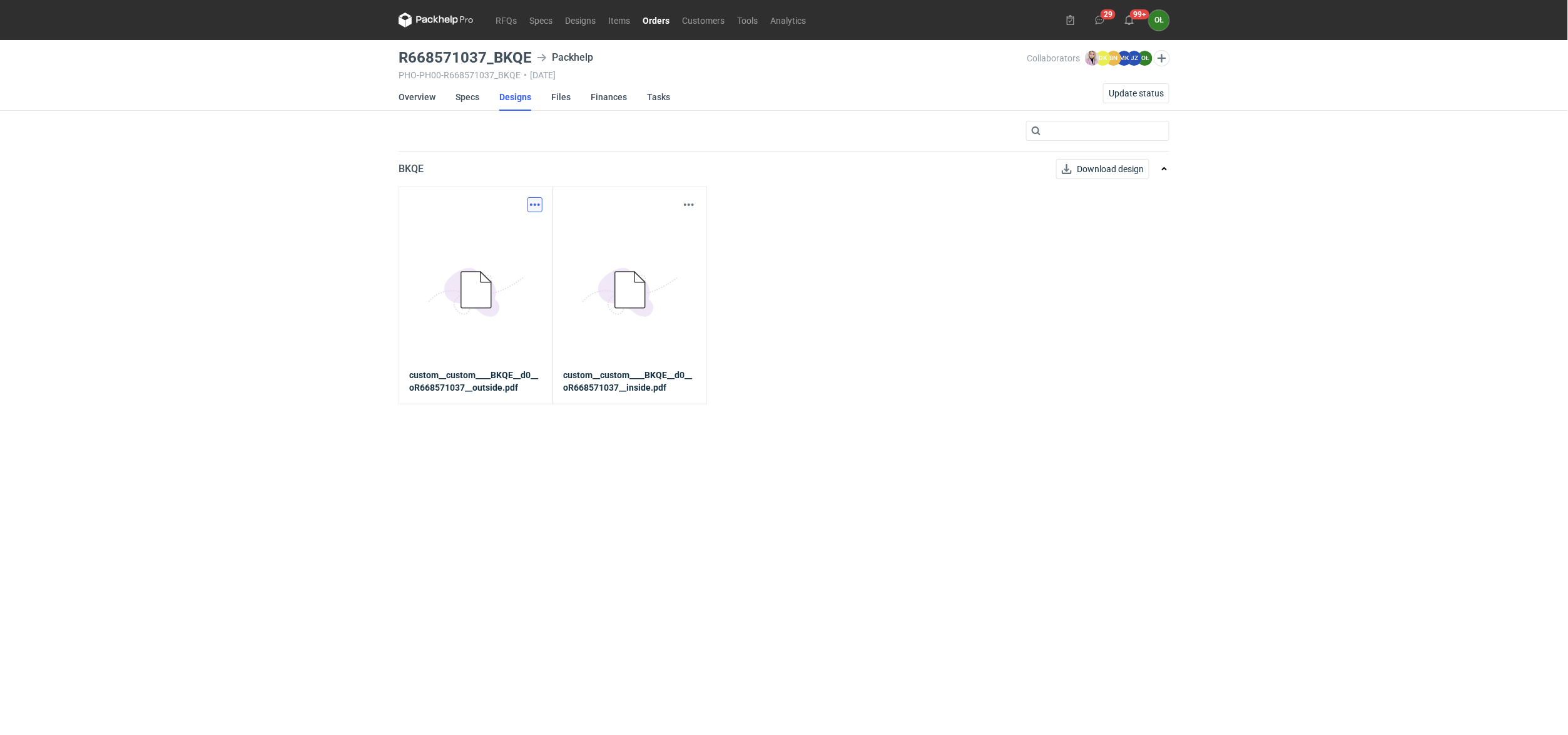
click at [529, 202] on button "button" at bounding box center [535, 205] width 15 height 15
click at [524, 223] on link "Download design part" at bounding box center [480, 232] width 115 height 20
click at [689, 204] on button "button" at bounding box center [689, 205] width 15 height 15
click at [669, 226] on link "Download design part" at bounding box center [634, 232] width 115 height 20
click at [504, 22] on link "RFQs" at bounding box center [506, 20] width 34 height 15
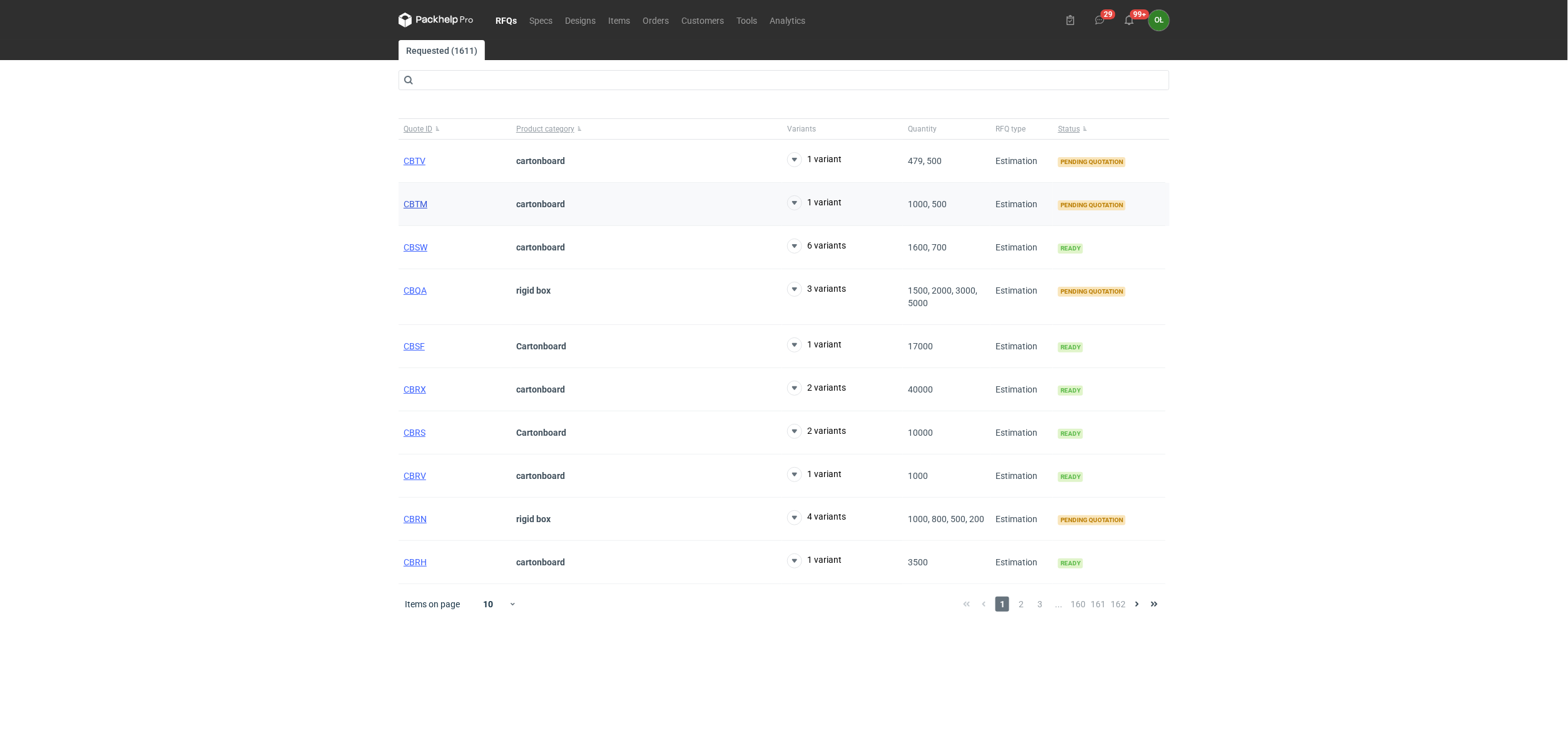
click at [421, 203] on span "CBTM" at bounding box center [415, 204] width 24 height 10
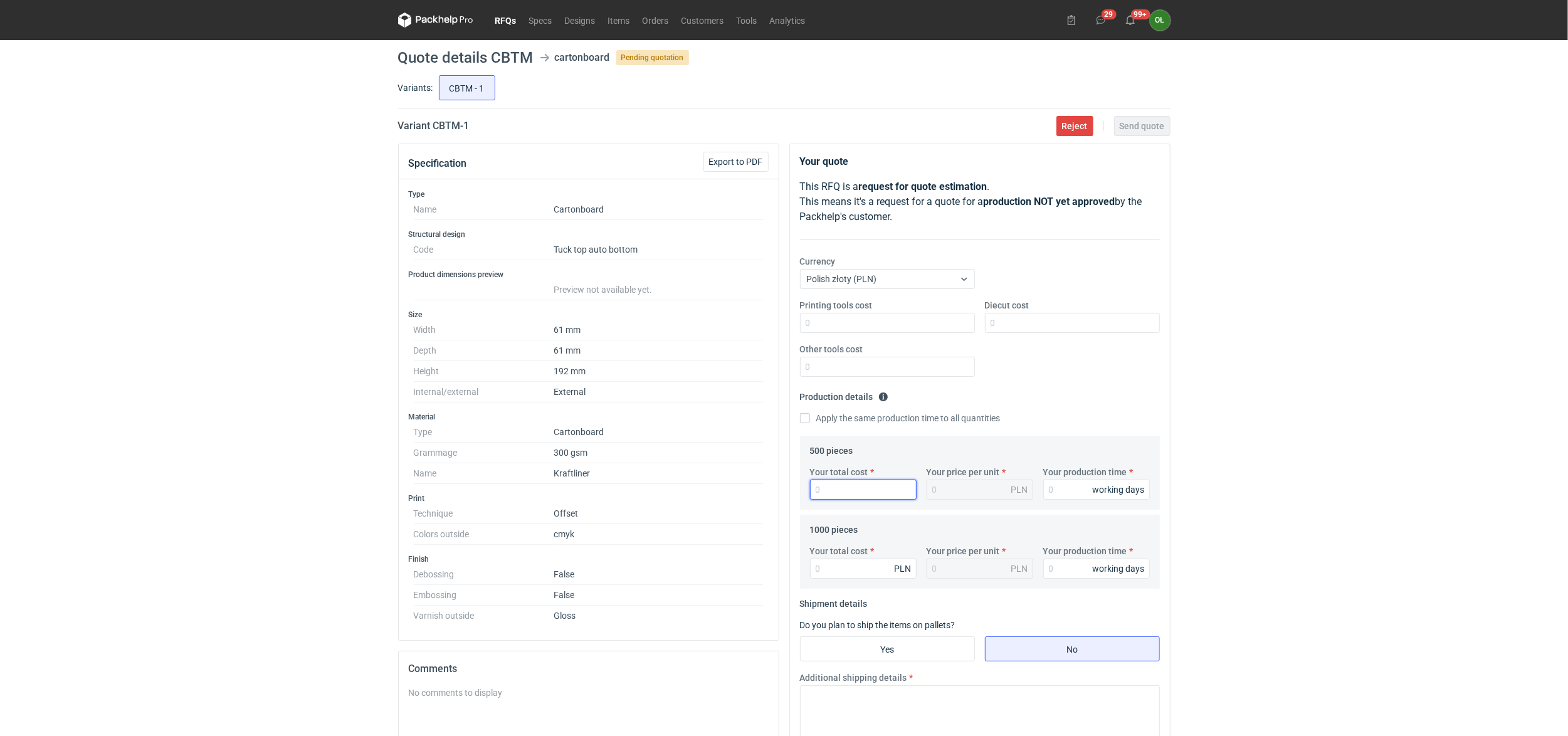
click at [845, 497] on input "Your total cost" at bounding box center [863, 489] width 106 height 20
type input "1600"
type input "3.2"
type input "1600"
click at [1069, 492] on input "Your production time" at bounding box center [1096, 489] width 106 height 20
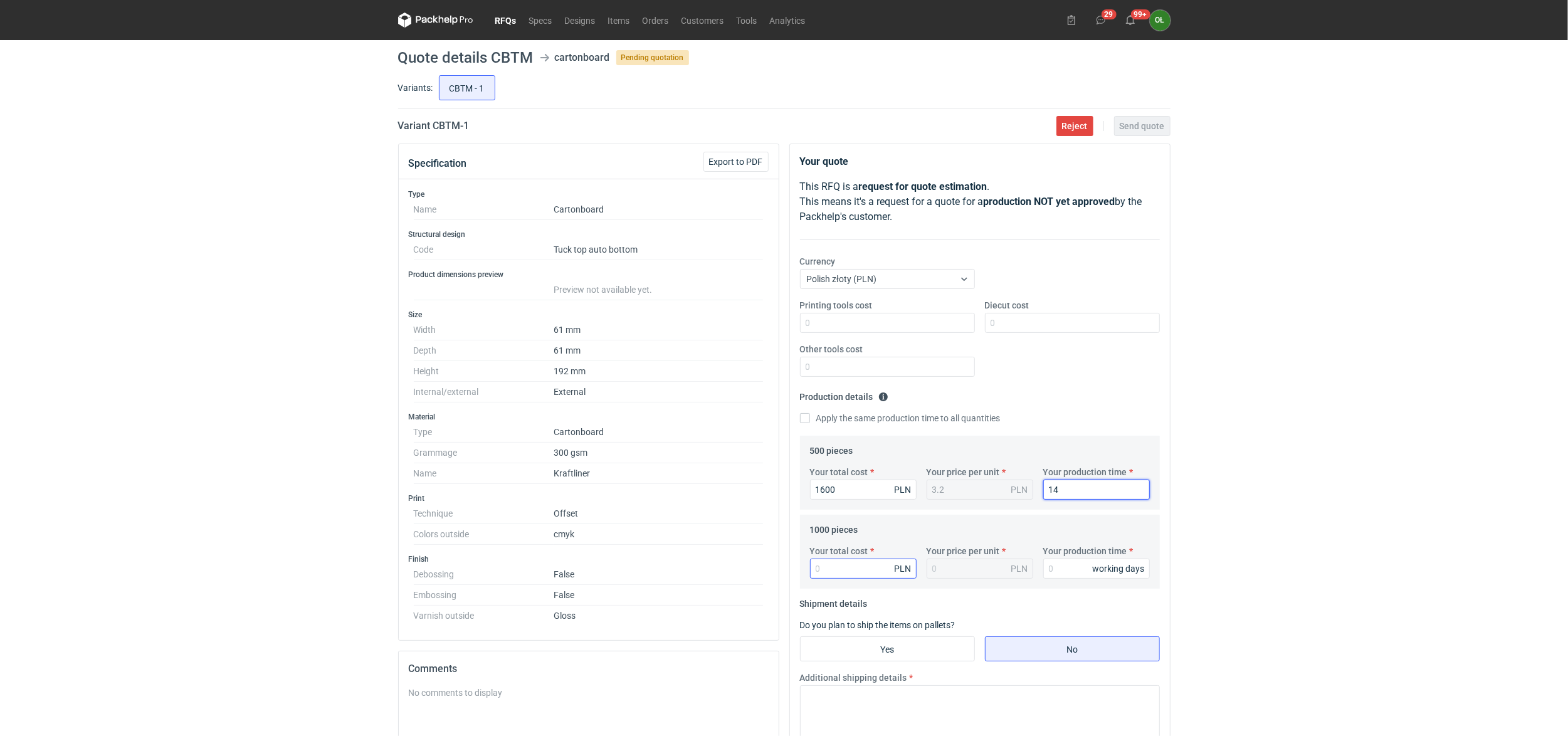
type input "14"
click at [853, 570] on input "Your total cost" at bounding box center [863, 569] width 106 height 20
click at [856, 567] on input "Your total cost" at bounding box center [863, 569] width 106 height 20
type input "20"
type input "0.02"
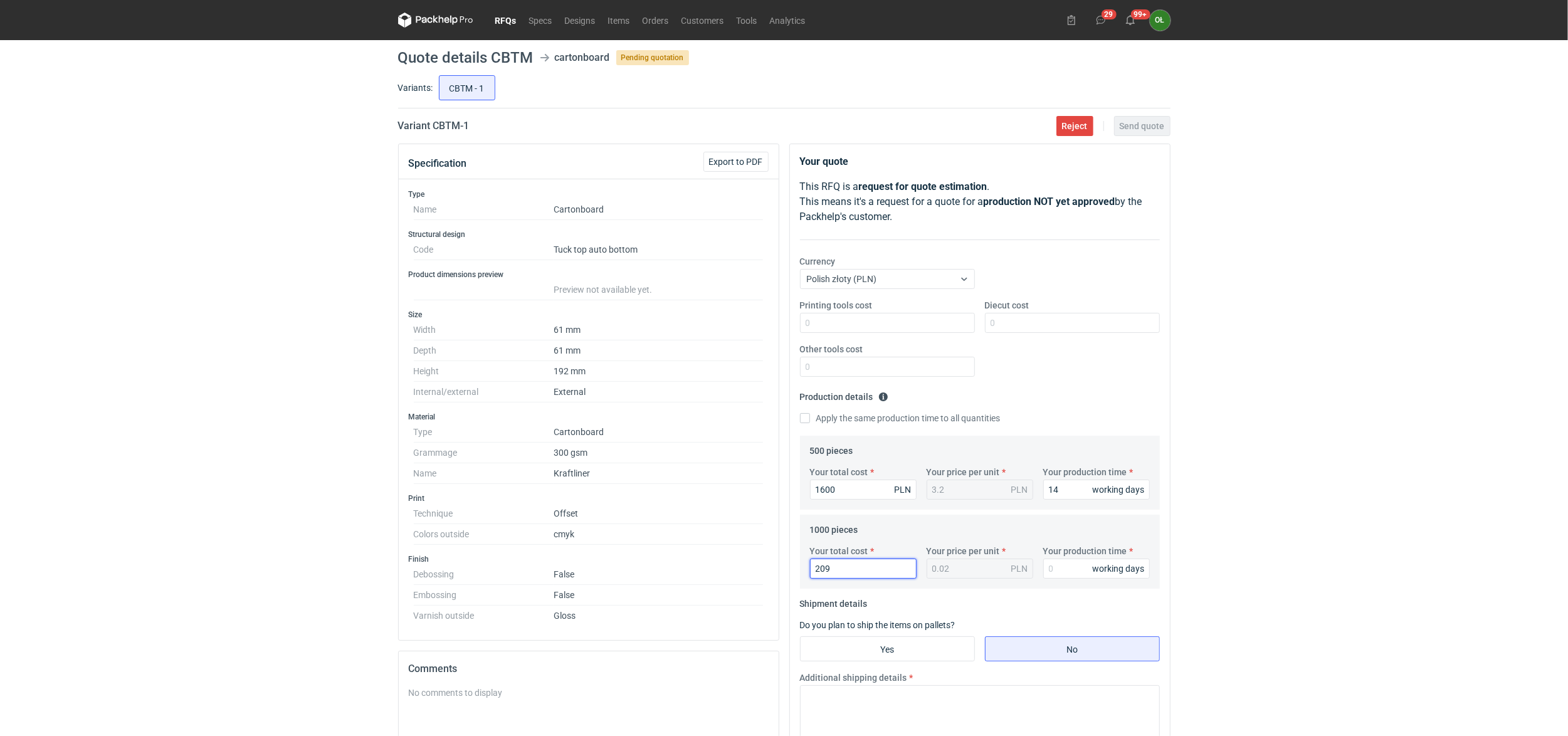
type input "2090"
type input "2.09"
type input "2090"
click at [1124, 399] on fieldset "Production details Please provide the expected time of production in working da…" at bounding box center [980, 411] width 360 height 49
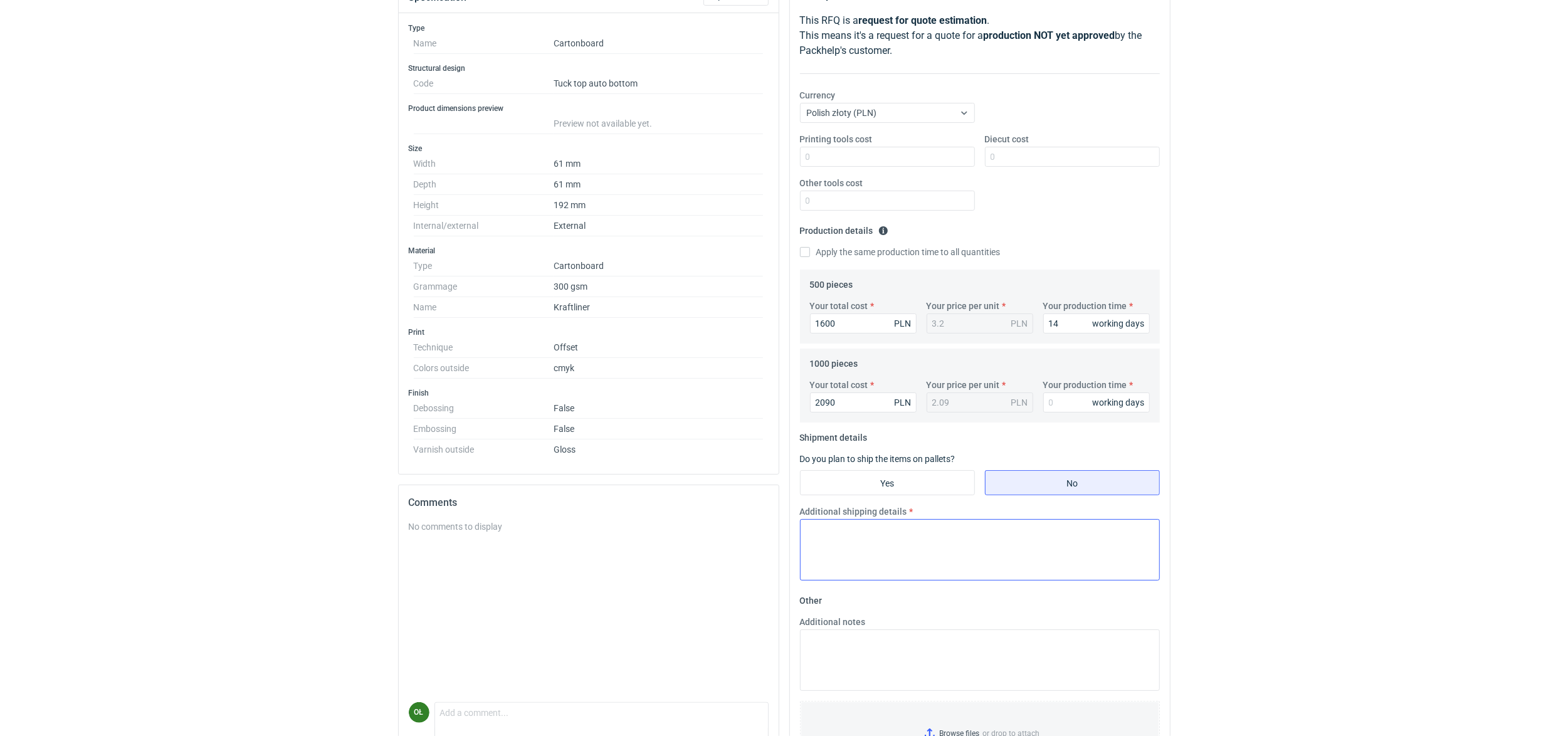
scroll to position [166, 0]
click at [894, 547] on textarea "Additional shipping details" at bounding box center [980, 549] width 360 height 62
type textarea "6"
type textarea "5"
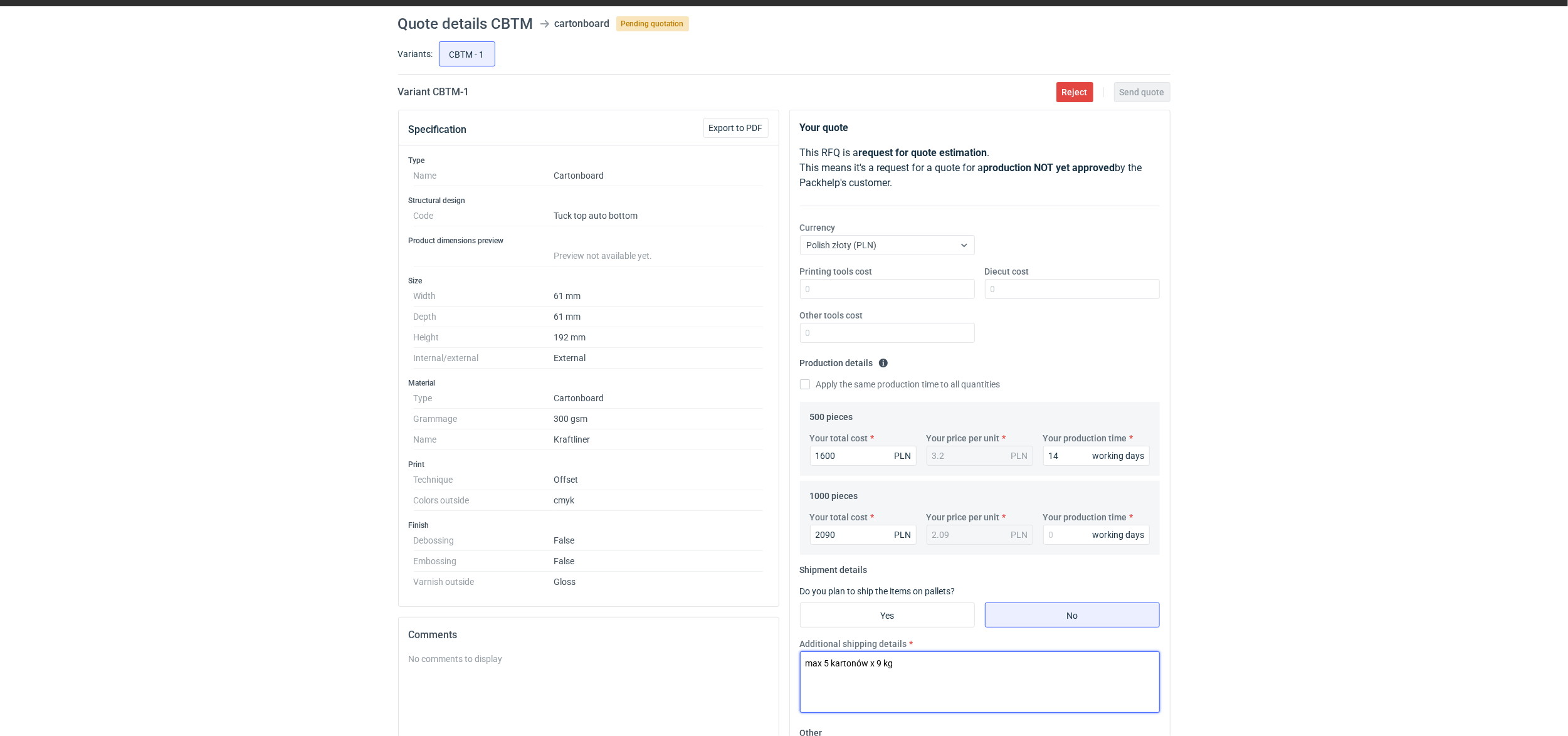
scroll to position [0, 0]
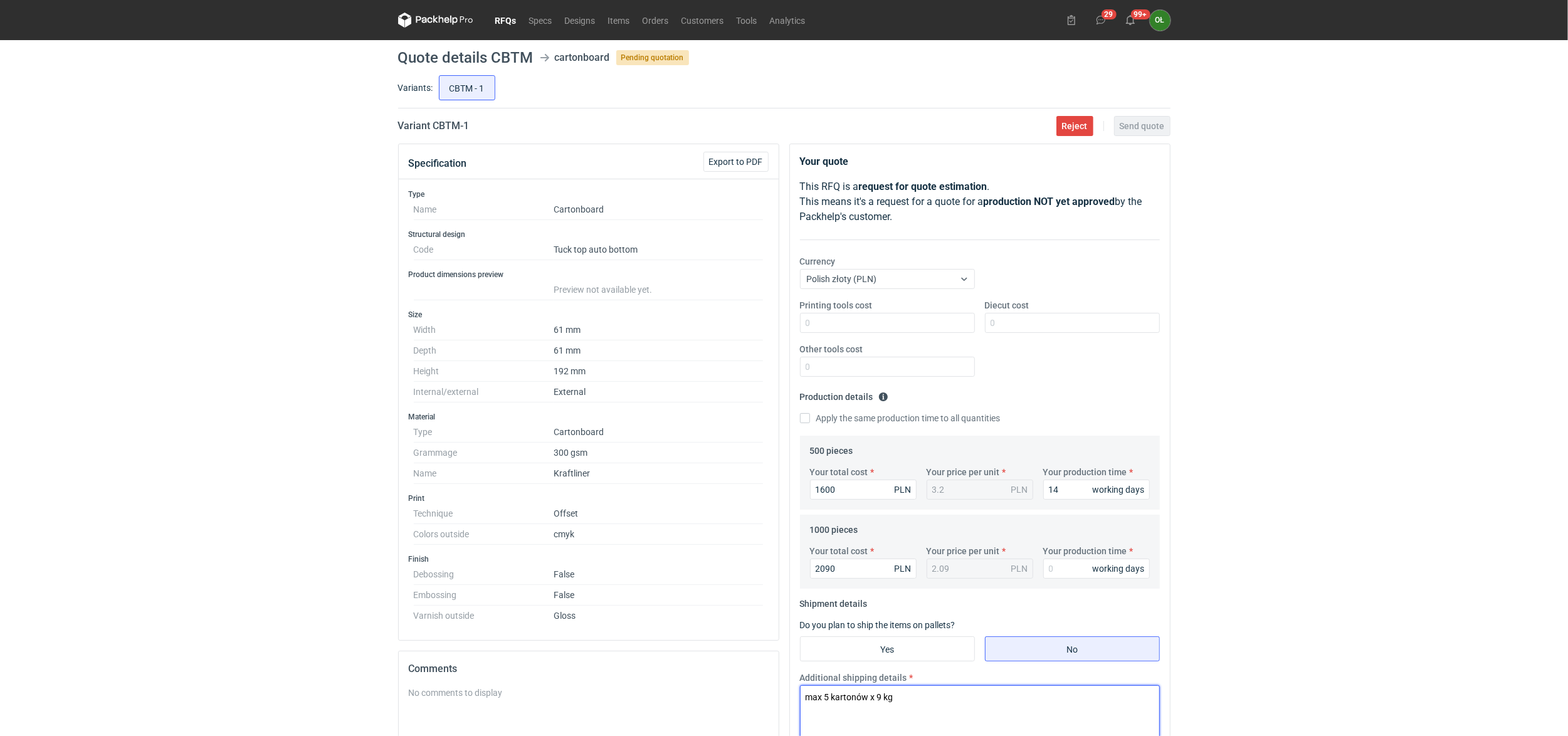
type textarea "max 5 kartonów x 9 kg"
click at [1086, 277] on div "Currency Polish złoty (PLN)" at bounding box center [980, 277] width 370 height 44
drag, startPoint x: 846, startPoint y: 572, endPoint x: 790, endPoint y: 565, distance: 56.4
click at [790, 566] on div "Your quote This RFQ is a request for quote estimation . This means it's a reque…" at bounding box center [980, 548] width 380 height 808
type input "2"
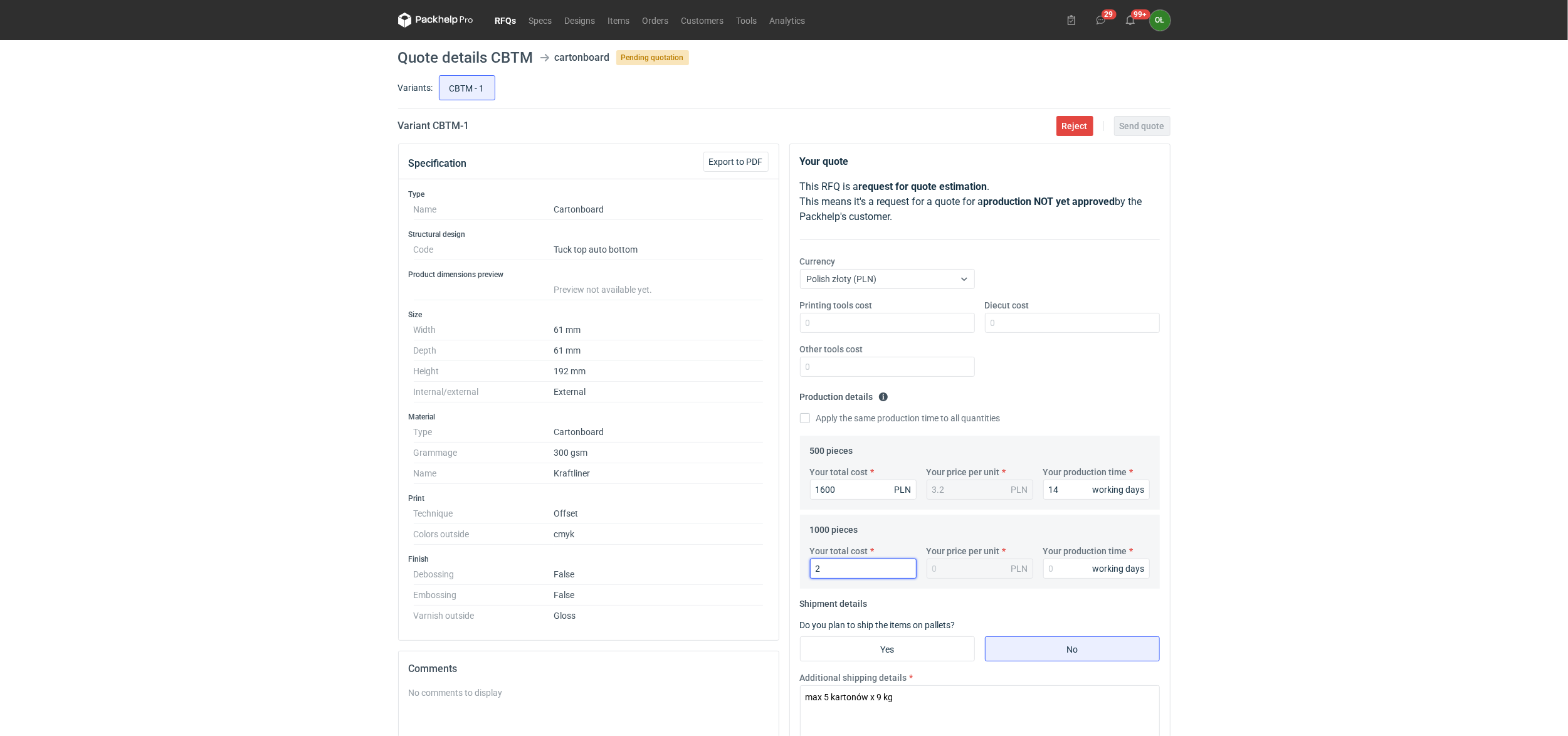
type input "24"
type input "0.02"
type input "2480"
type input "2.48"
type input "2480"
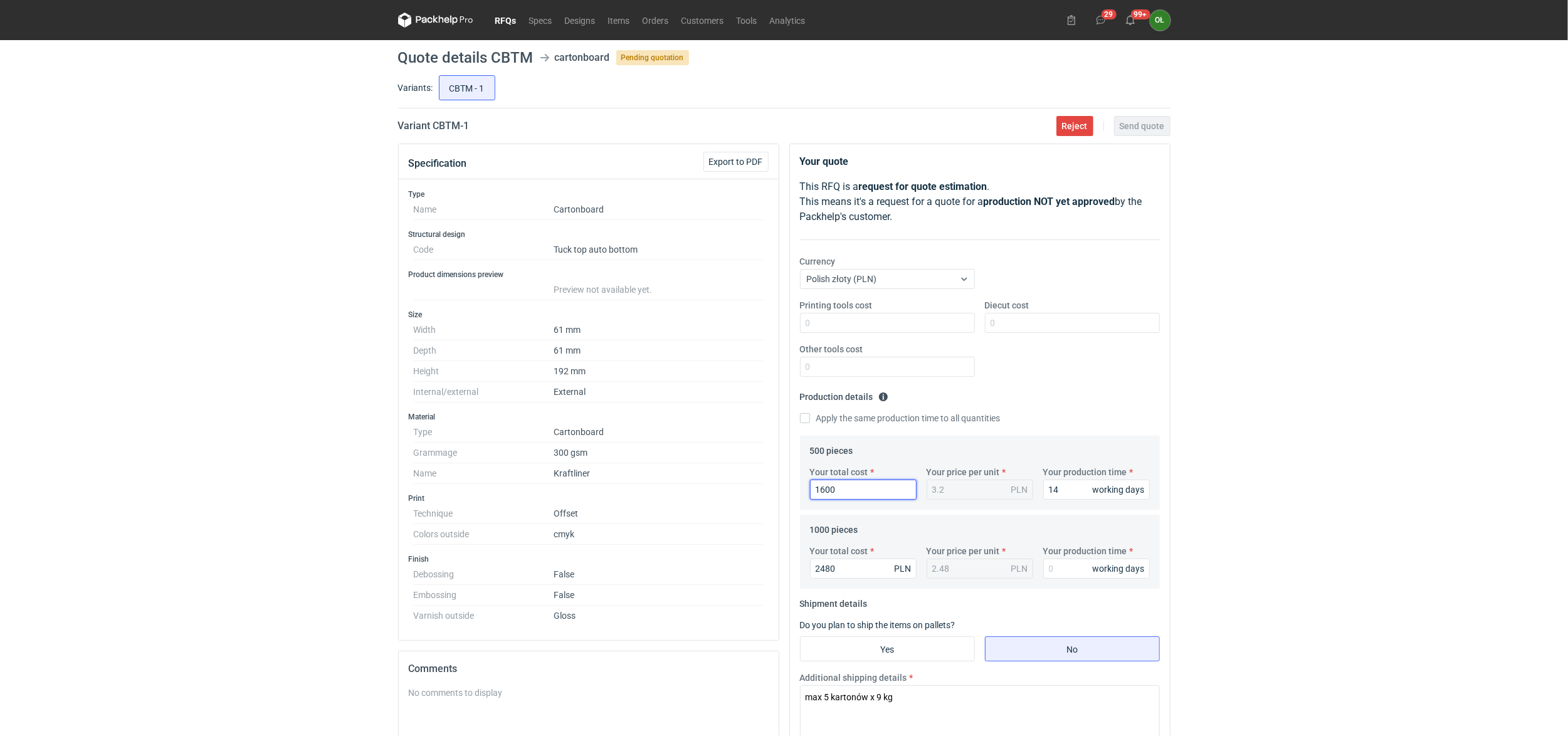
click at [835, 489] on input "1600" at bounding box center [863, 489] width 106 height 20
drag, startPoint x: 839, startPoint y: 485, endPoint x: 761, endPoint y: 474, distance: 78.8
click at [763, 475] on div "Specification Export to PDF Type Name Cartonboard Structural design Code Tuck t…" at bounding box center [784, 553] width 782 height 819
type input "2"
type input "21"
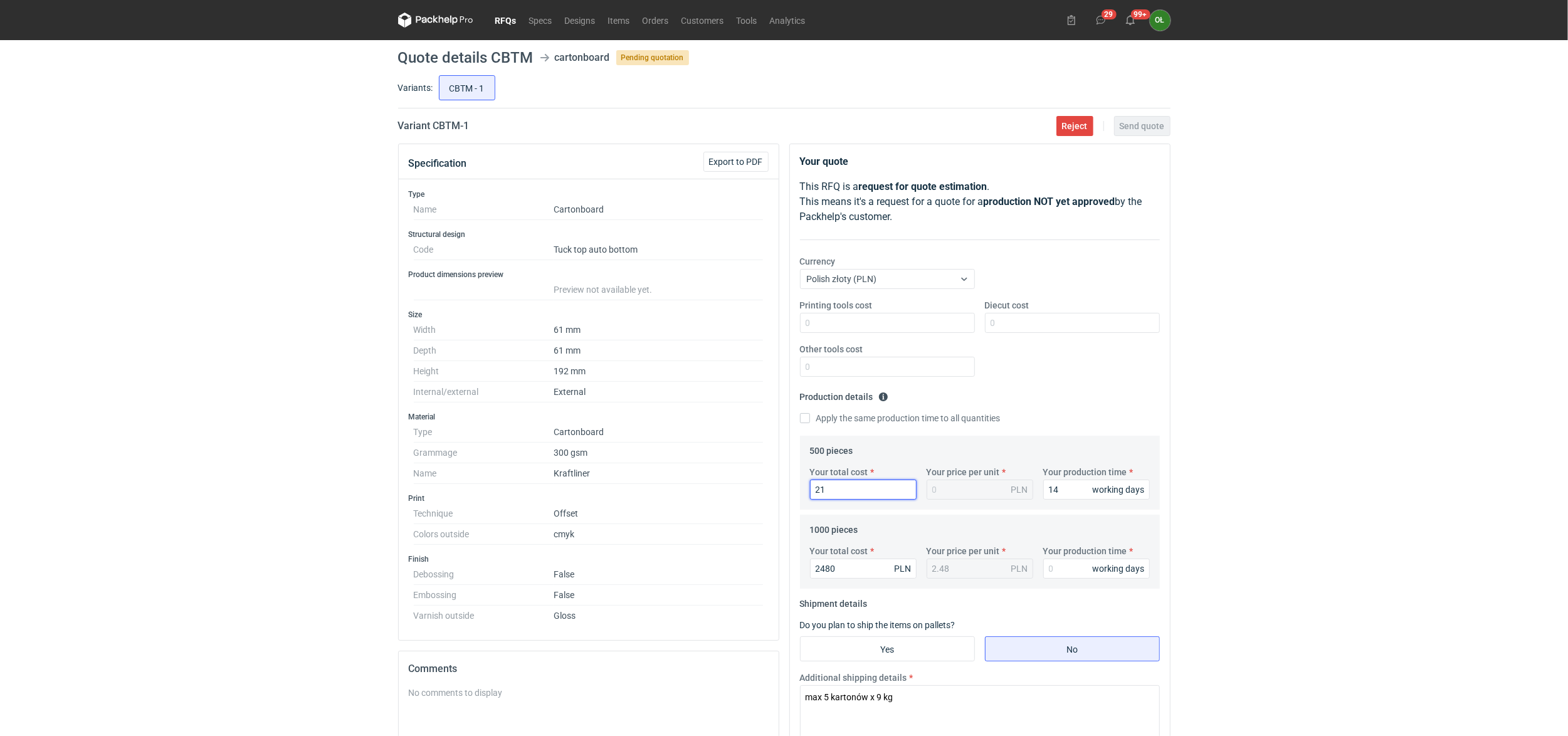
type input "0.04"
type input "2120"
type input "4.24"
type input "2120"
click at [881, 569] on input "2480" at bounding box center [863, 569] width 106 height 20
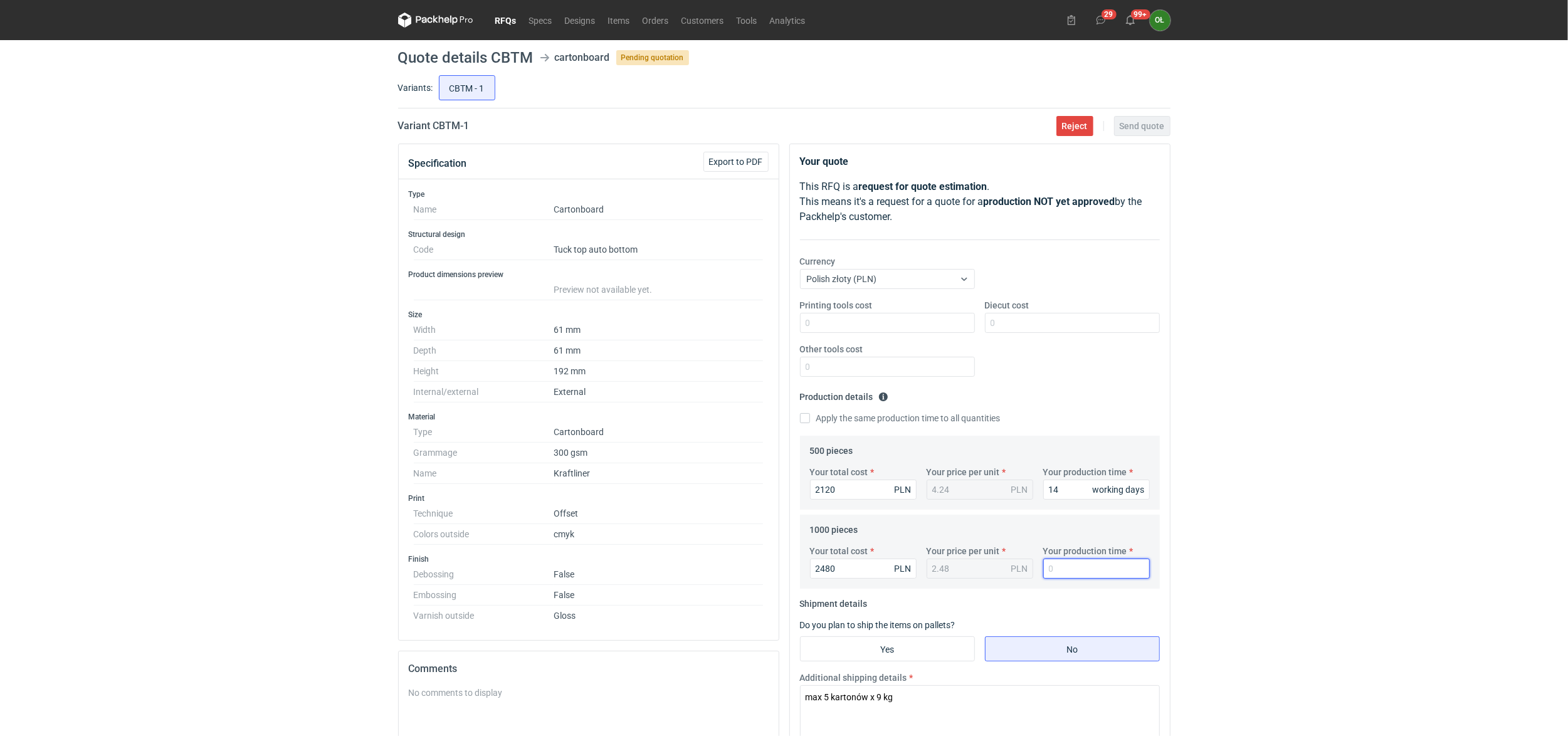
click at [1054, 566] on input "Your production time" at bounding box center [1096, 569] width 106 height 20
type input "14"
click at [1428, 479] on div "RFQs Specs Designs Items Orders Customers Tools Analytics 29 99+ OŁ Olga Łopato…" at bounding box center [784, 368] width 1568 height 736
click at [1142, 131] on button "Send quote" at bounding box center [1142, 126] width 56 height 20
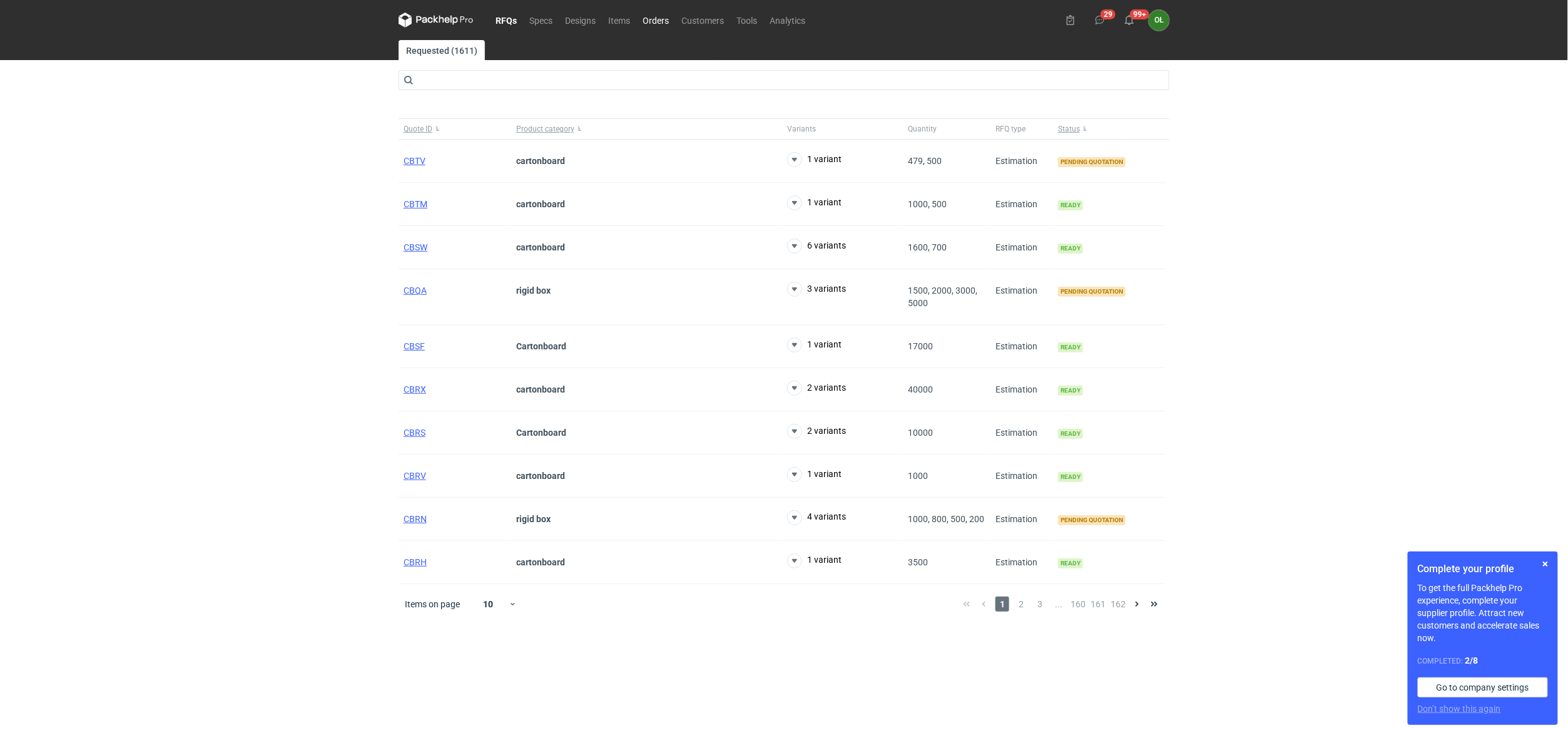
click at [654, 22] on link "Orders" at bounding box center [656, 20] width 38 height 15
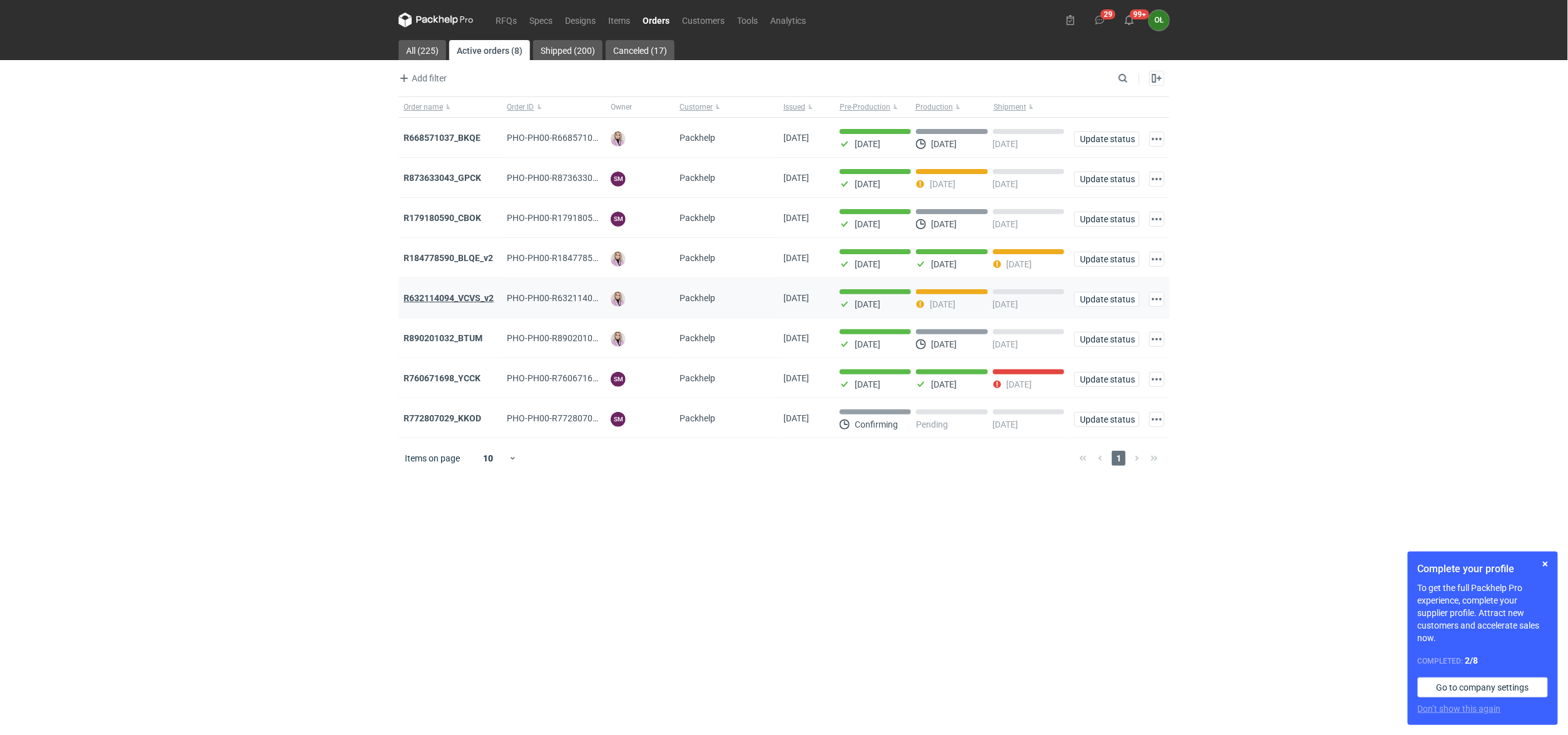
click at [458, 298] on strong "R632114094_VCVS_v2" at bounding box center [449, 298] width 90 height 10
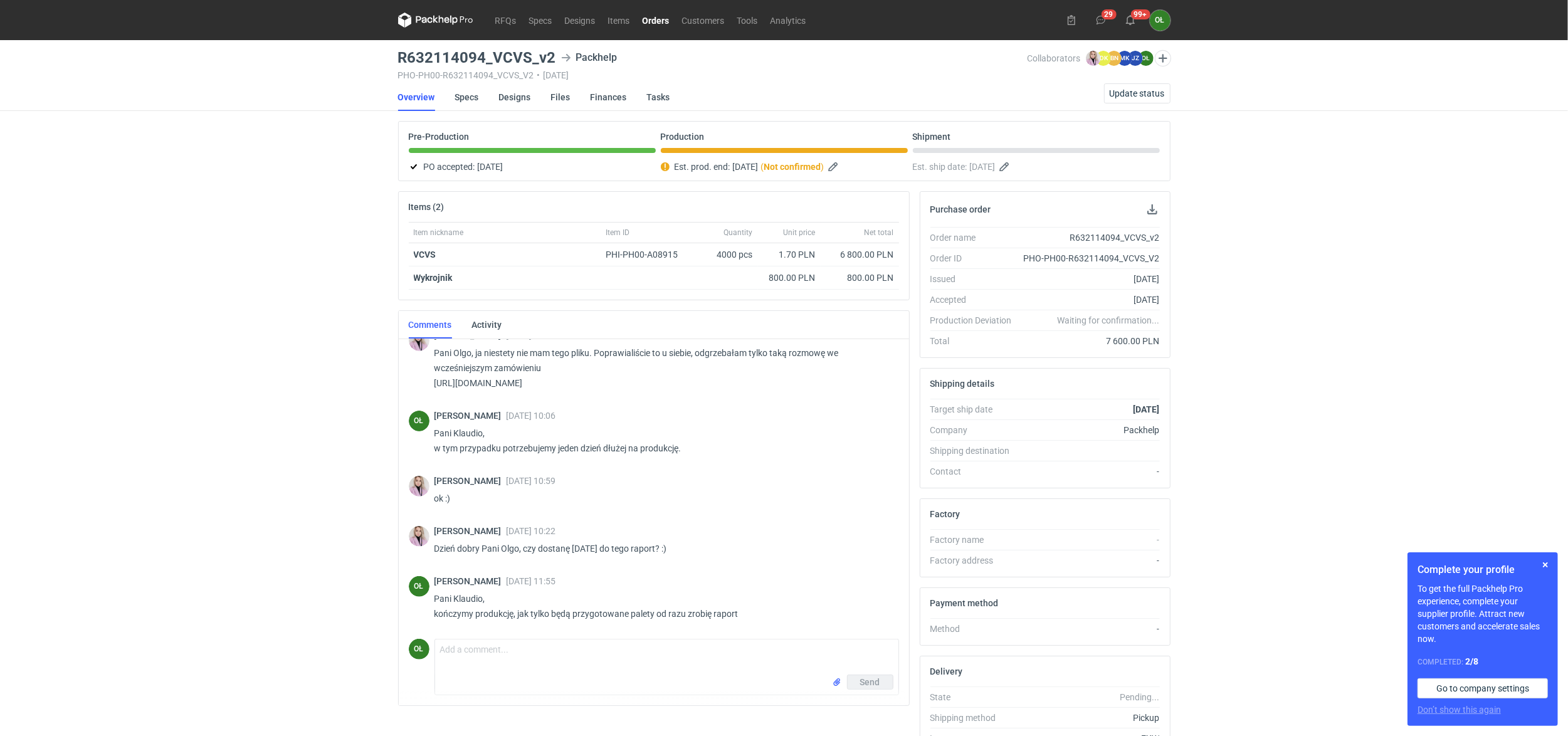
scroll to position [408, 0]
drag, startPoint x: 389, startPoint y: 56, endPoint x: 563, endPoint y: 59, distance: 174.0
click at [563, 59] on div "RFQs Specs Designs Items Orders Customers Tools Analytics 29 99+ OŁ Olga Łopato…" at bounding box center [784, 368] width 1568 height 736
click at [380, 62] on div "RFQs Specs Designs Items Orders Customers Tools Analytics 29 99+ OŁ Olga Łopato…" at bounding box center [784, 368] width 1568 height 736
drag, startPoint x: 392, startPoint y: 56, endPoint x: 558, endPoint y: 59, distance: 166.0
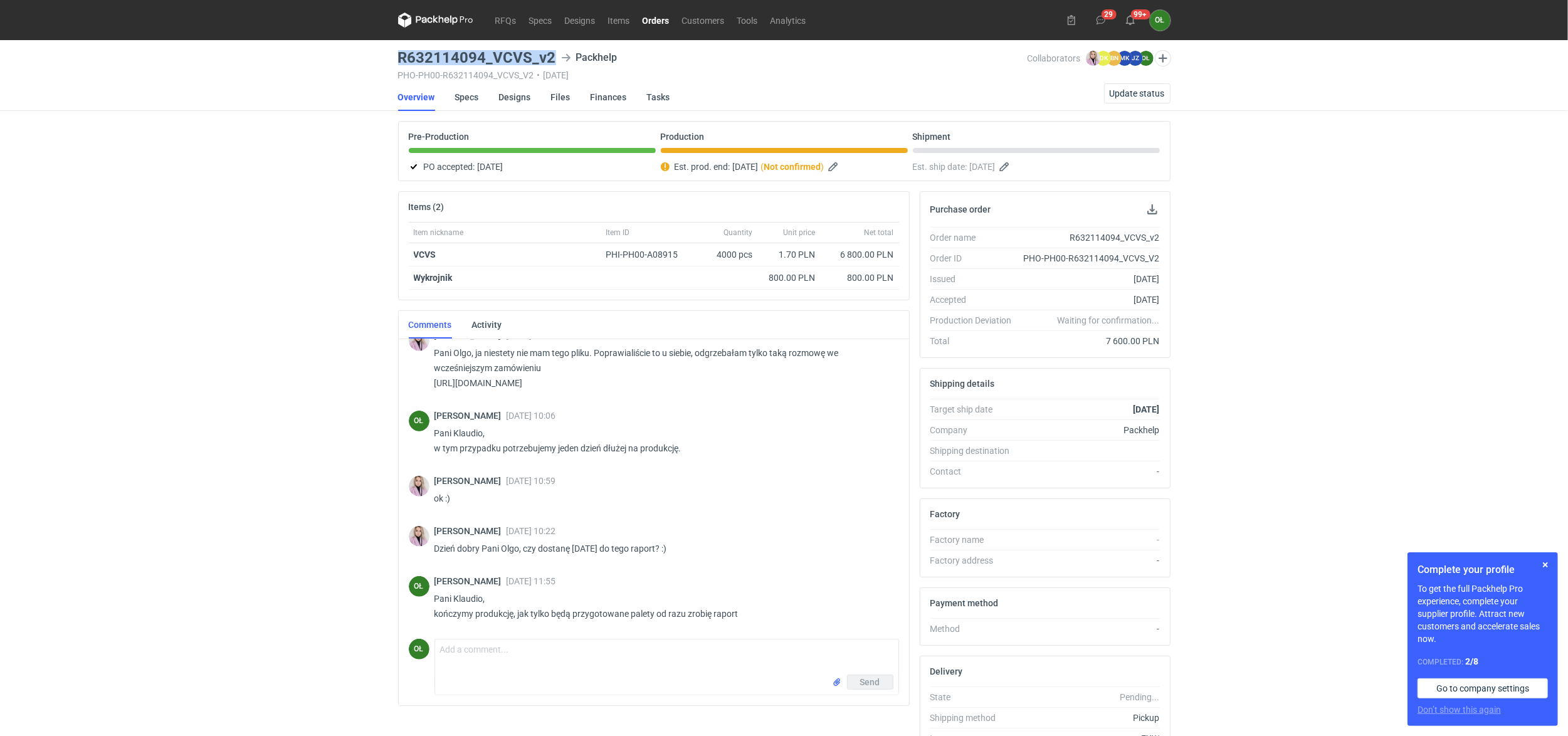
click at [558, 59] on div "RFQs Specs Designs Items Orders Customers Tools Analytics 29 99+ OŁ Olga Łopato…" at bounding box center [784, 368] width 1568 height 736
copy h3 "R632114094_VCVS_v2"
click at [660, 13] on link "Orders" at bounding box center [655, 20] width 39 height 15
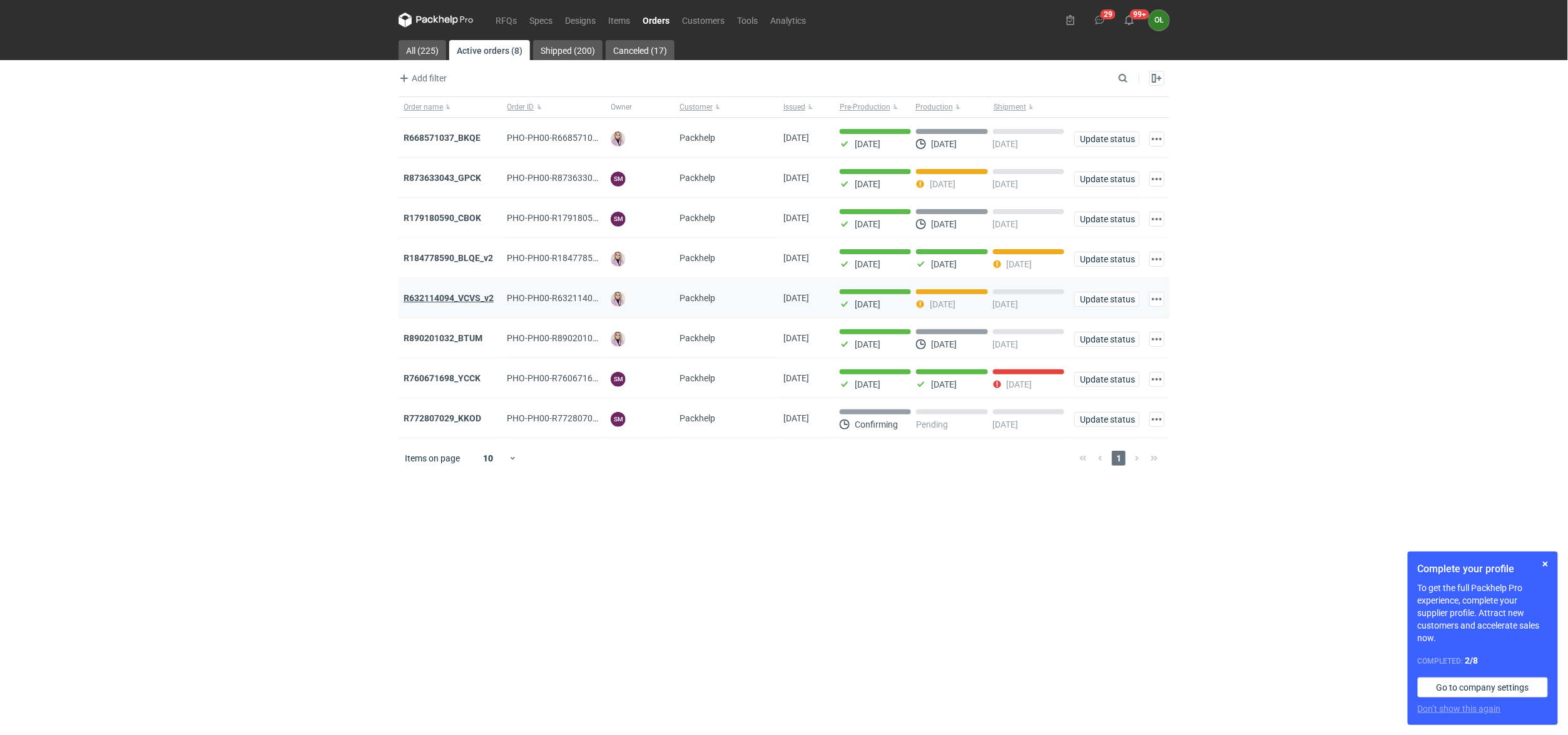
click at [458, 303] on strong "R632114094_VCVS_v2" at bounding box center [449, 298] width 90 height 10
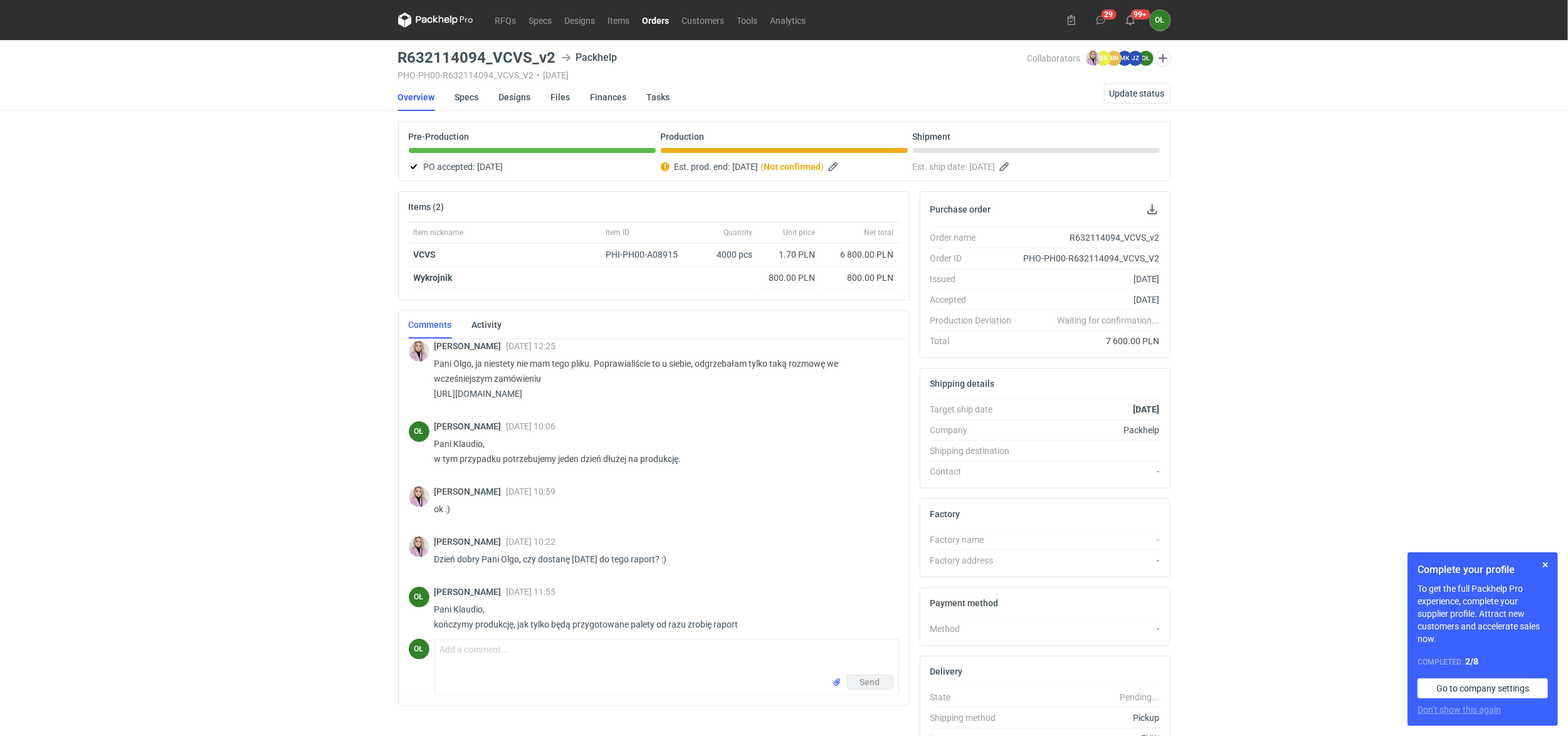
scroll to position [408, 0]
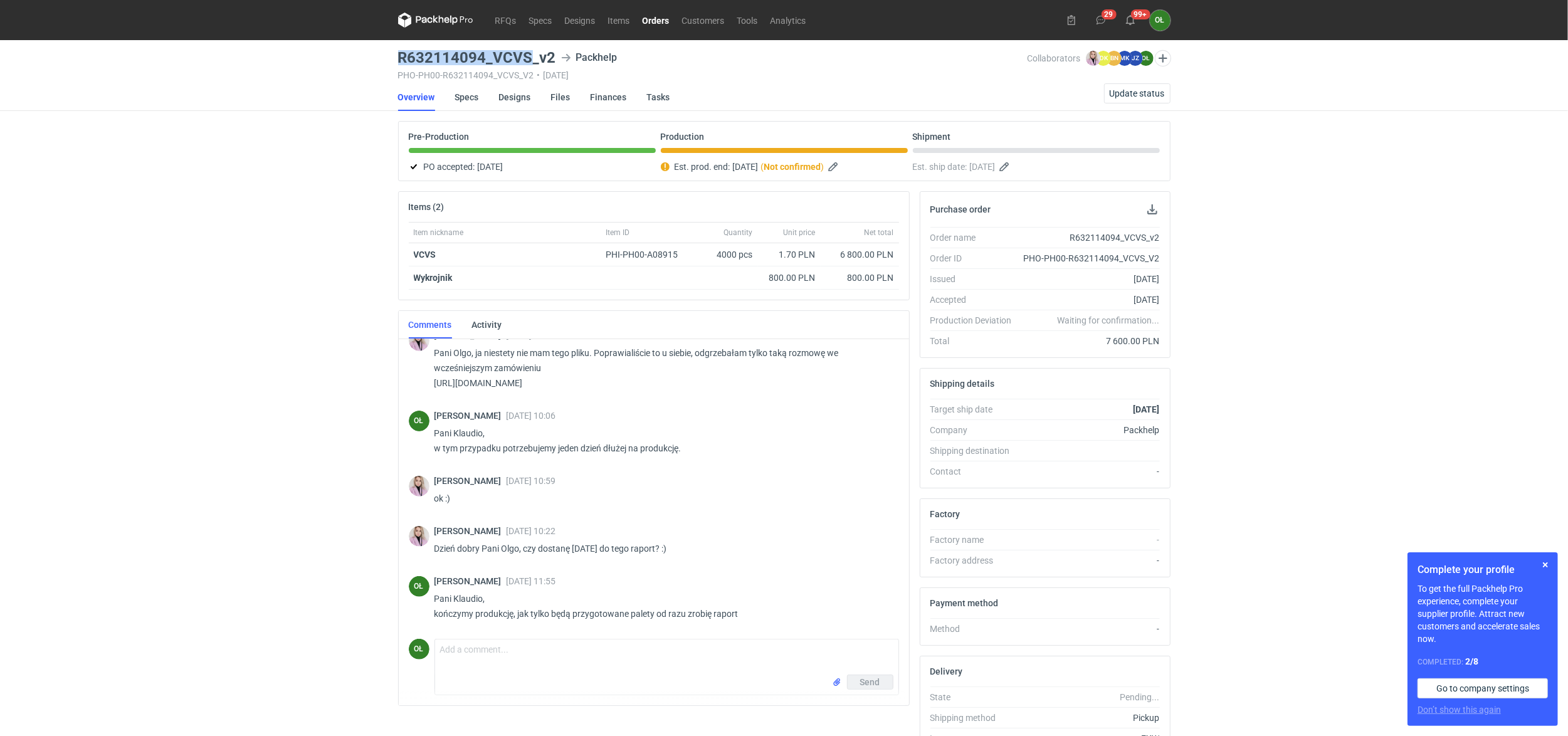
drag, startPoint x: 394, startPoint y: 61, endPoint x: 533, endPoint y: 62, distance: 139.0
click at [533, 62] on main "R632114094_VCVS_v2 Packhelp PHO-PH00-R632114094_VCVS_V2 • 18/09/2025 Collaborat…" at bounding box center [784, 422] width 782 height 765
copy h3 "R632114094_VCVS"
click at [662, 24] on link "Orders" at bounding box center [655, 20] width 39 height 15
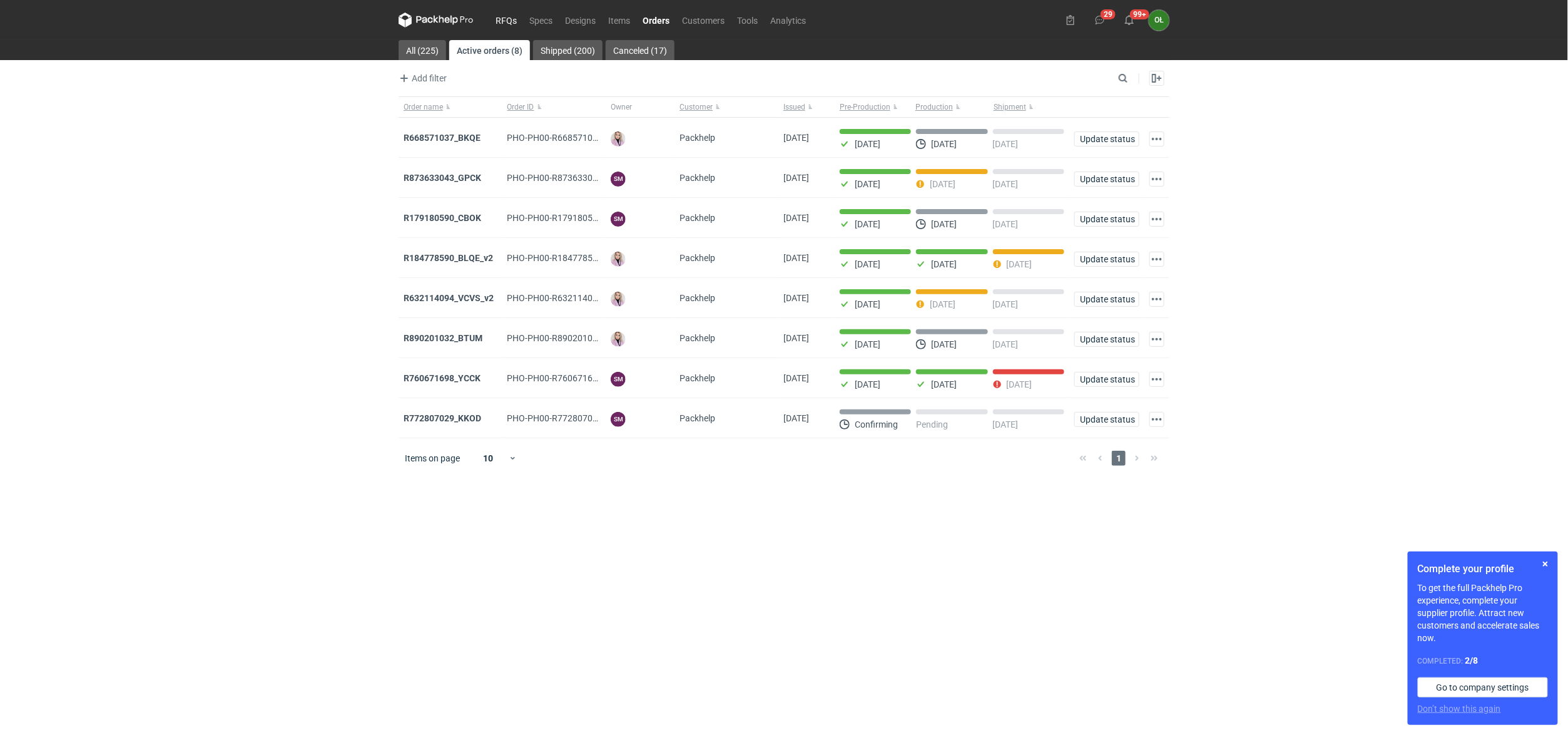
click at [508, 20] on link "RFQs" at bounding box center [506, 20] width 34 height 15
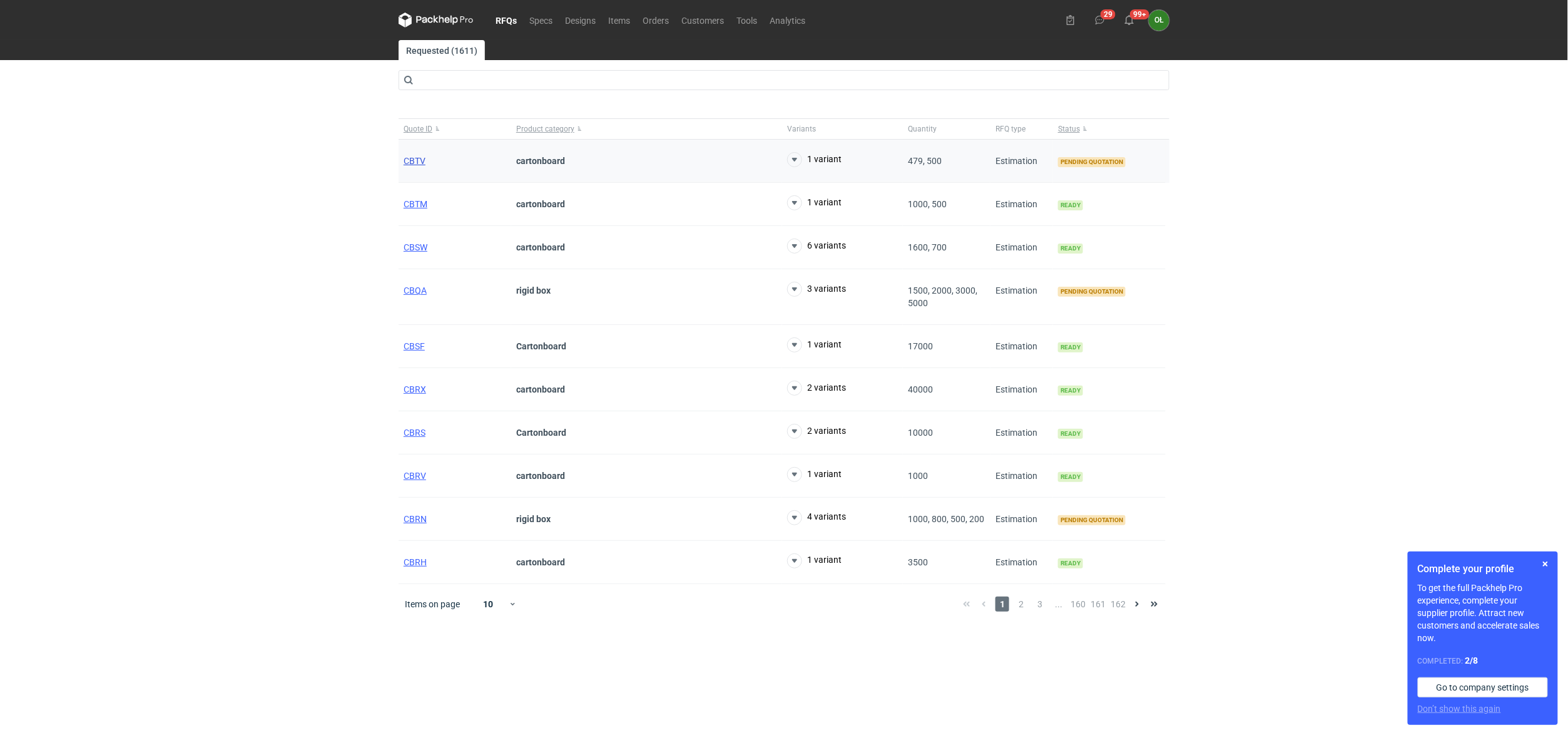
click at [425, 159] on span "CBTV" at bounding box center [415, 161] width 22 height 10
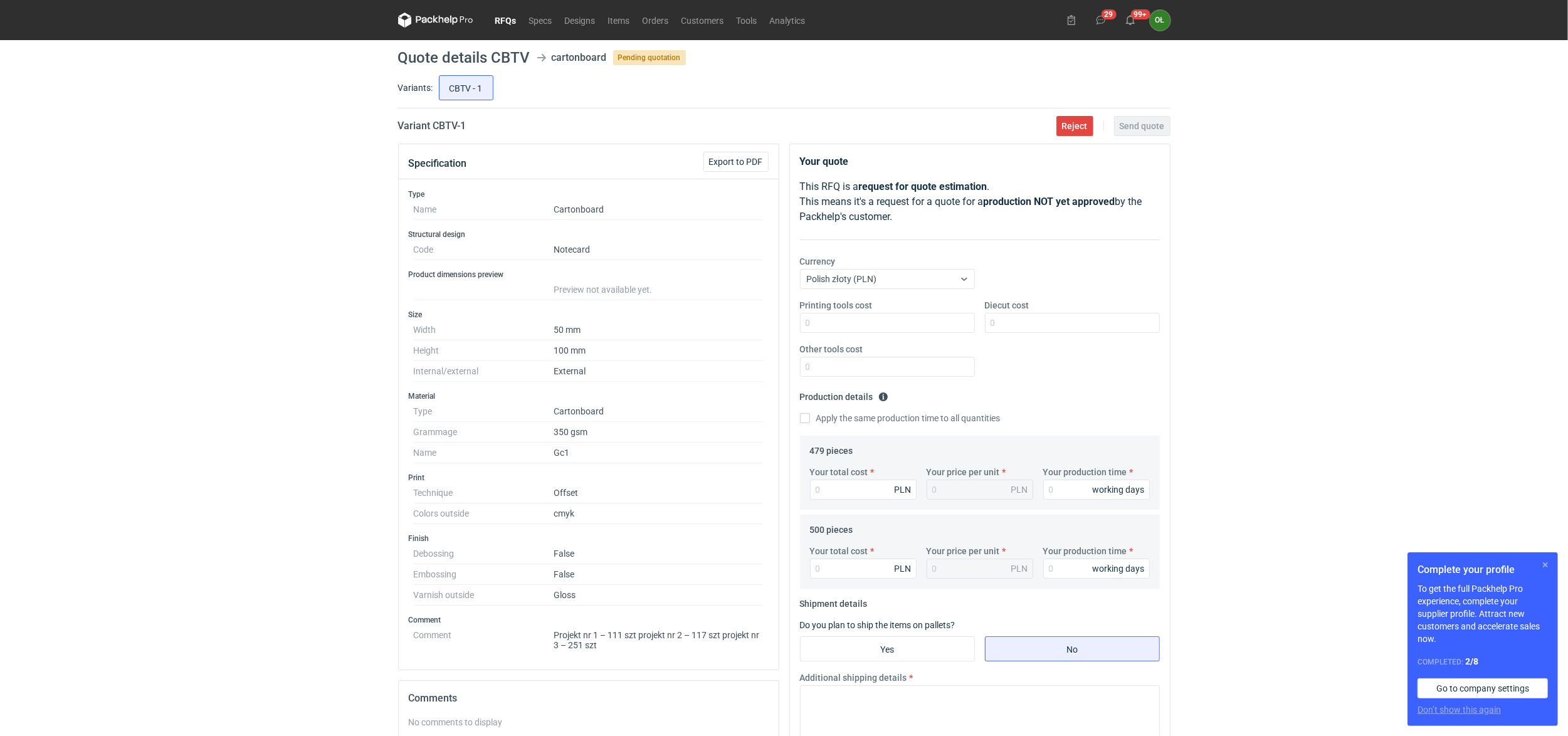
click at [1543, 563] on button "button" at bounding box center [1546, 565] width 15 height 15
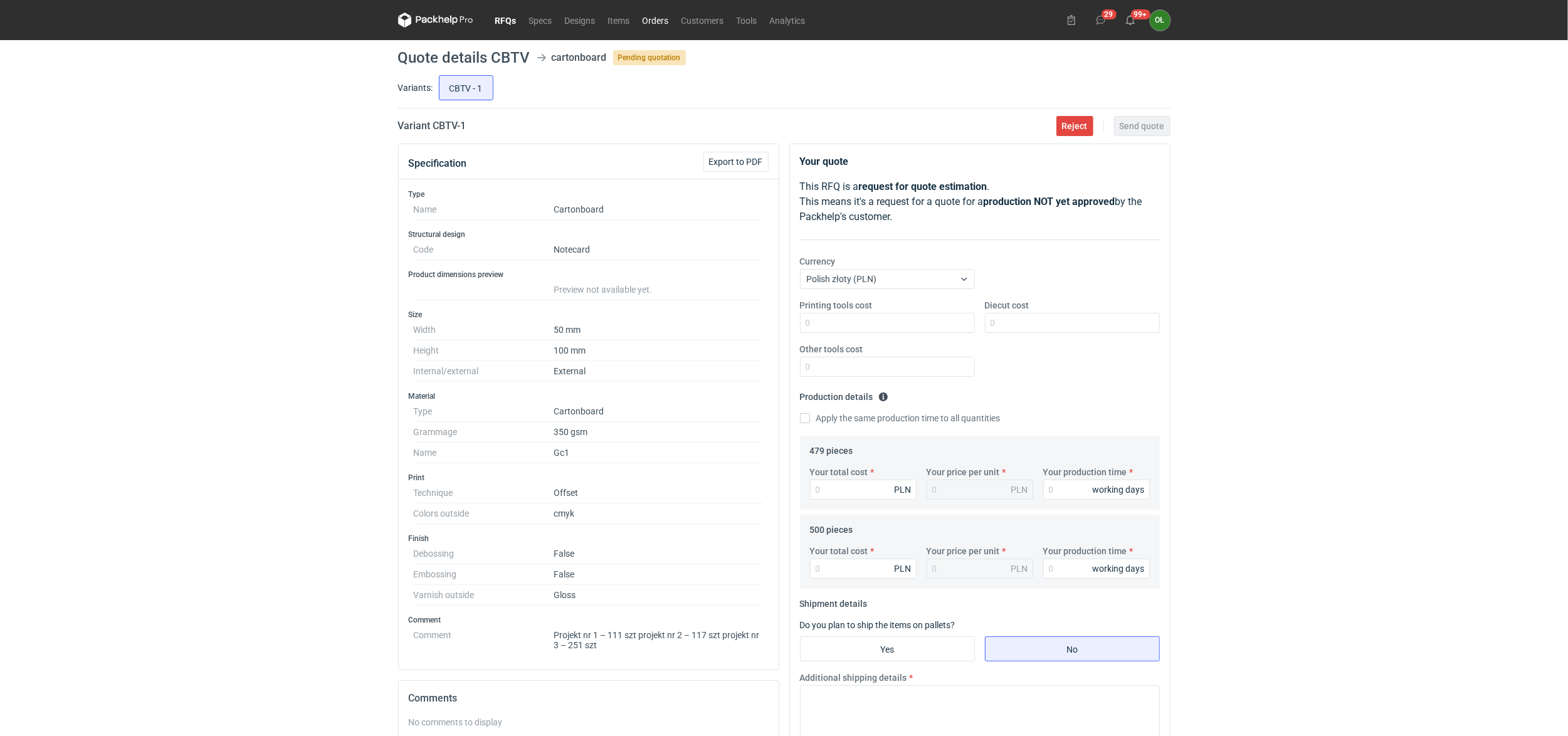
click at [666, 15] on link "Orders" at bounding box center [655, 20] width 39 height 15
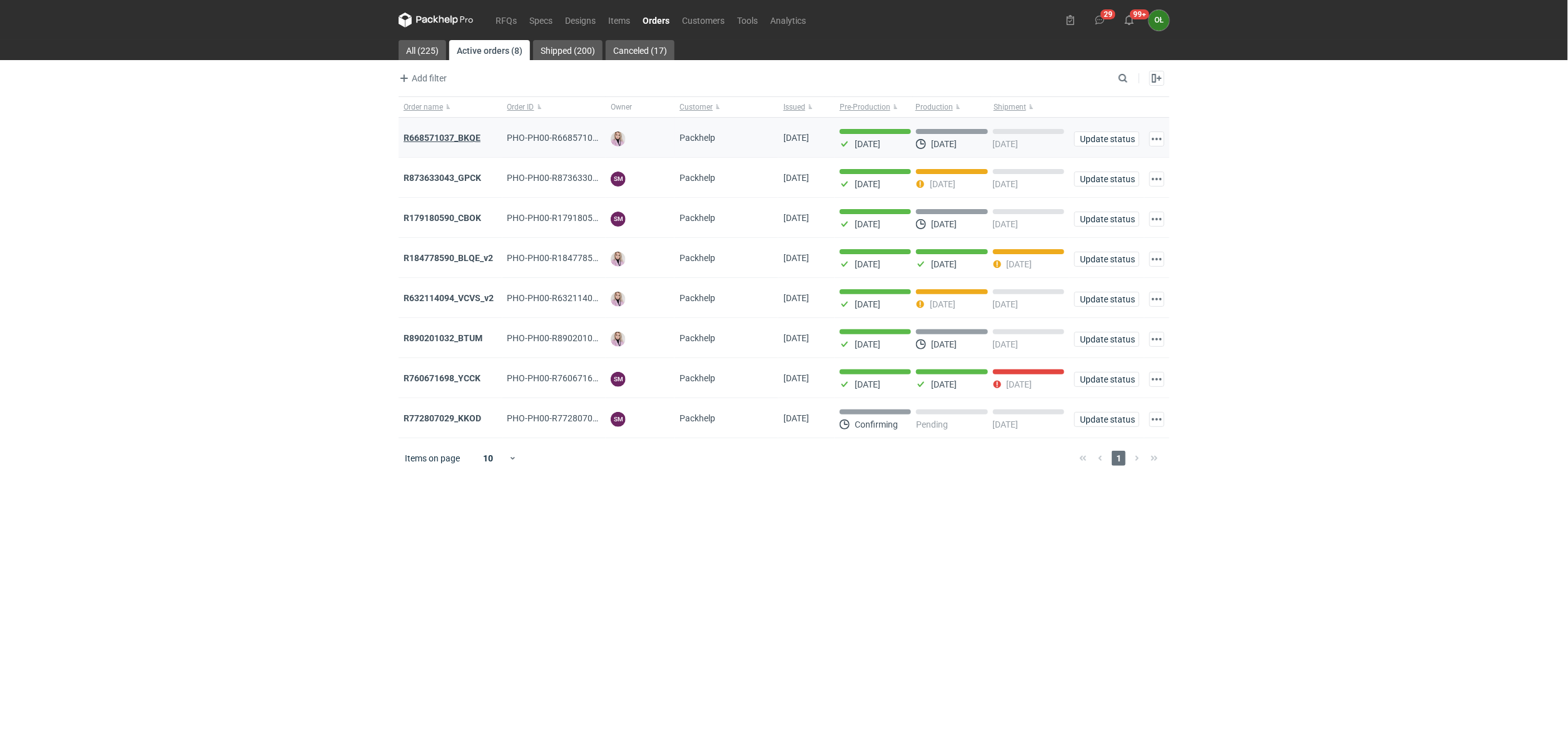
click at [428, 142] on strong "R668571037_BKQE" at bounding box center [442, 137] width 77 height 10
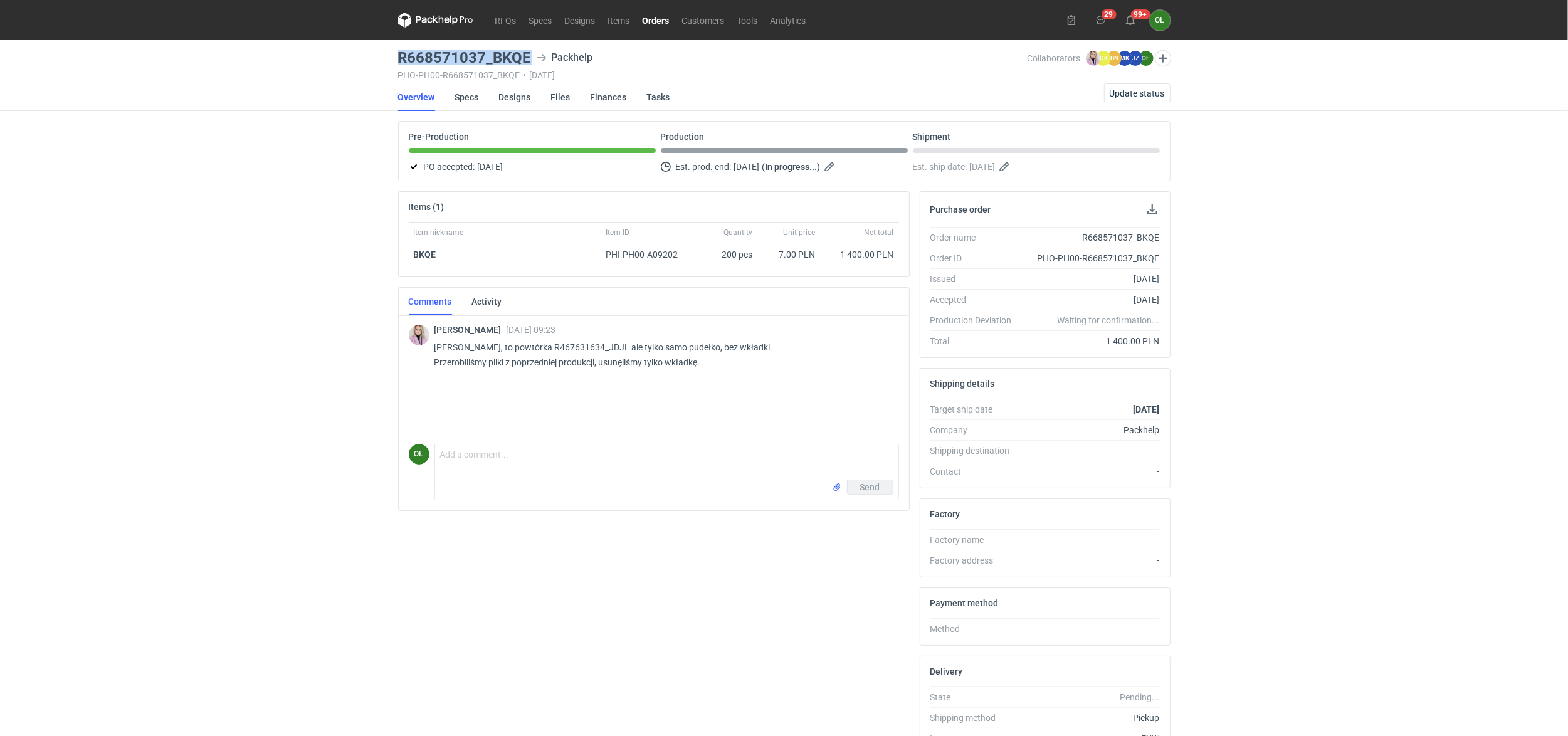
drag, startPoint x: 395, startPoint y: 59, endPoint x: 536, endPoint y: 53, distance: 141.1
click at [536, 53] on main "R668571037_BKQE Packhelp PHO-PH00-R668571037_BKQE • 02/10/2025 Collaborators Kl…" at bounding box center [784, 422] width 782 height 765
copy h3 "R668571037_BKQE"
click at [1129, 96] on span "Update status" at bounding box center [1138, 92] width 56 height 8
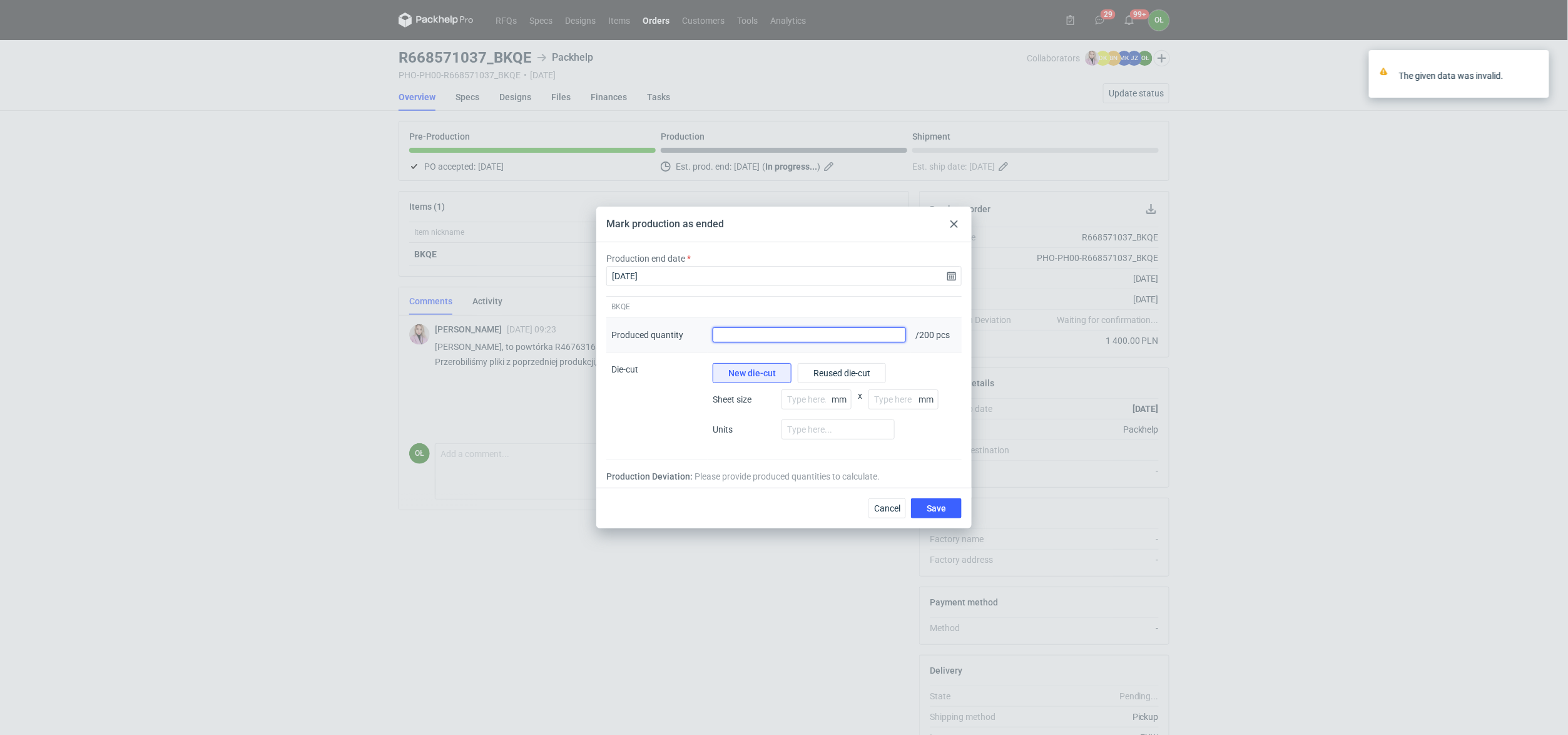
click at [879, 336] on input "Produced quantity" at bounding box center [809, 335] width 193 height 15
type input "200"
click at [944, 512] on span "Save" at bounding box center [936, 508] width 19 height 8
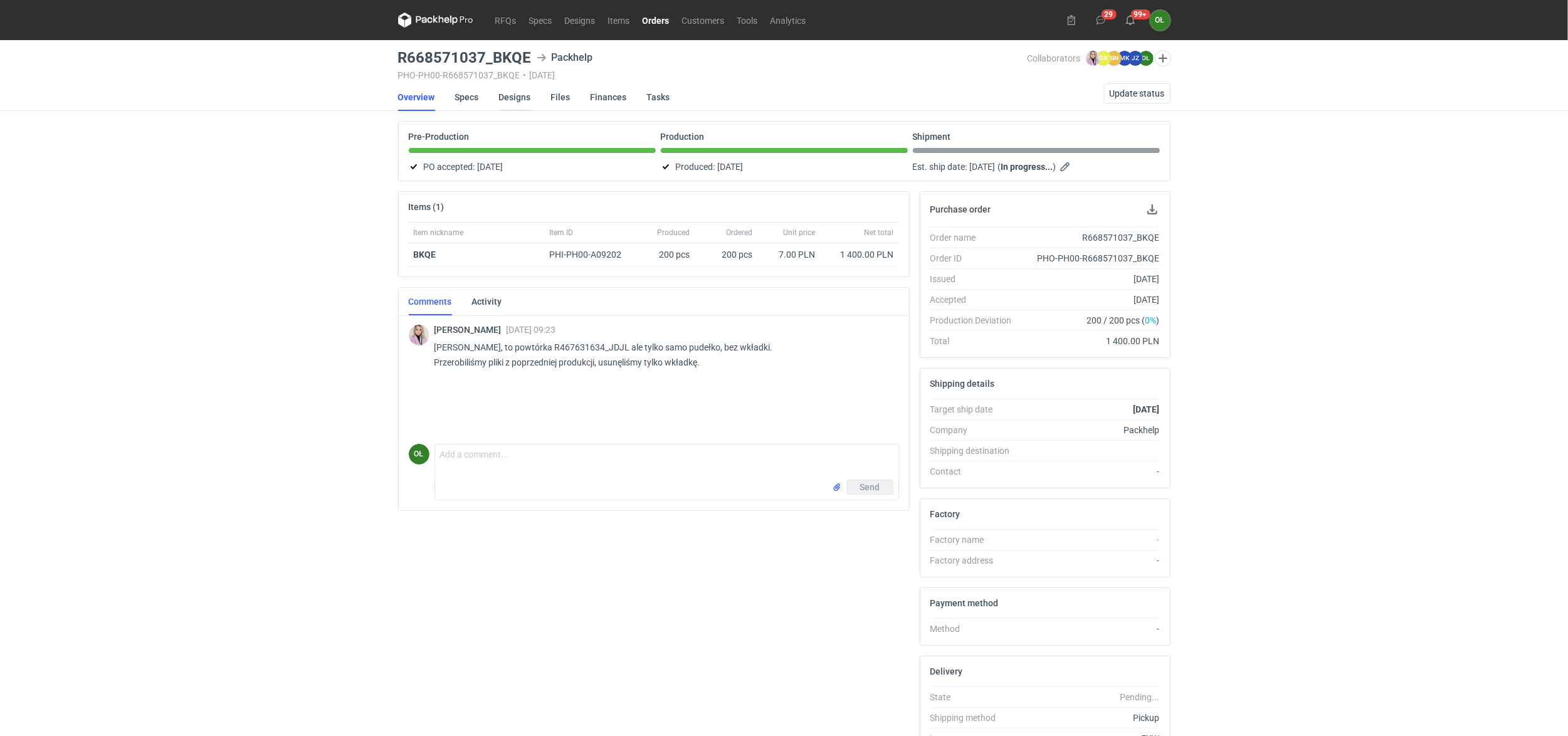
click at [512, 99] on link "Designs" at bounding box center [514, 97] width 32 height 28
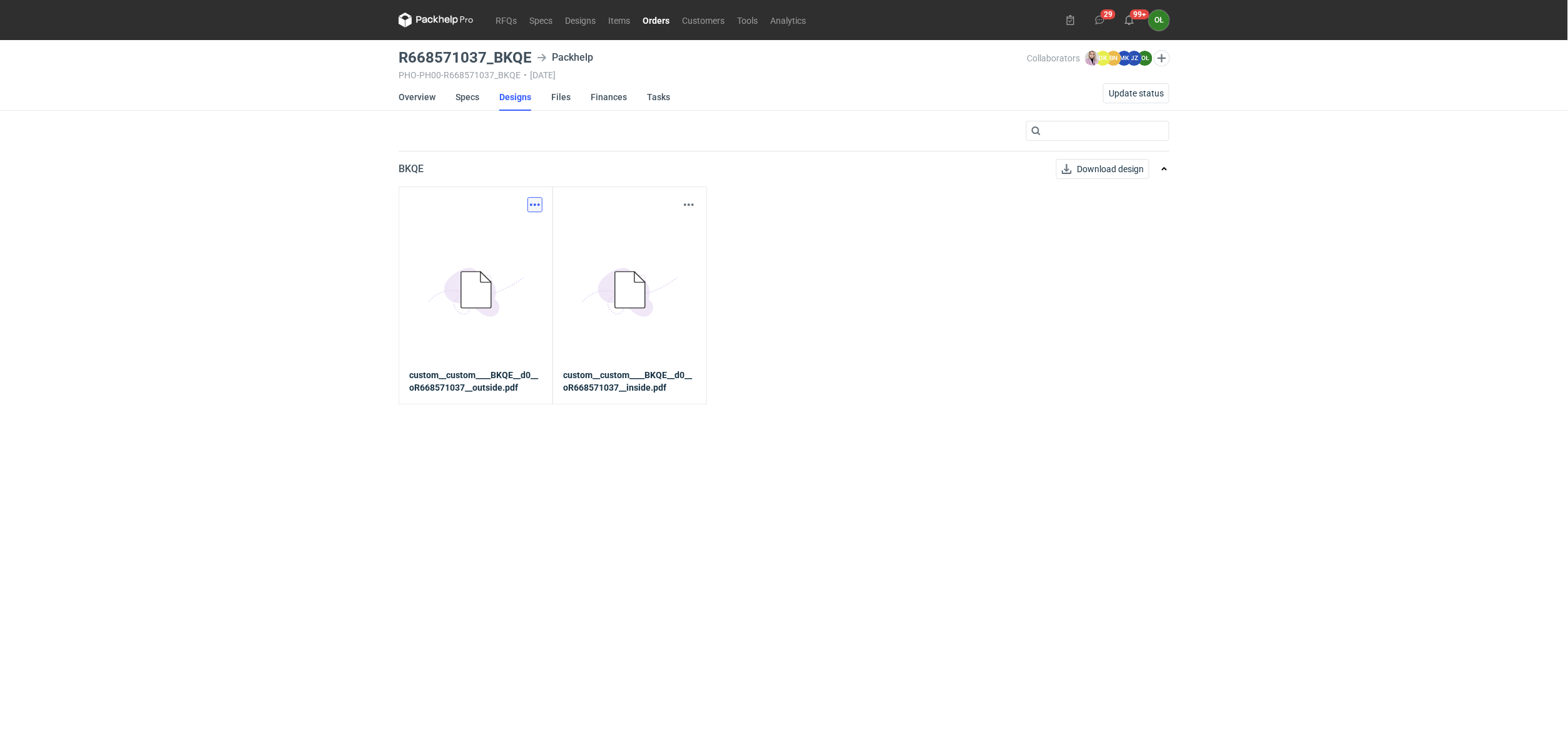
click at [535, 206] on button "button" at bounding box center [535, 205] width 15 height 15
click at [522, 244] on div "Download design part" at bounding box center [479, 232] width 125 height 30
click at [523, 232] on link "Download design part" at bounding box center [480, 232] width 115 height 20
click at [662, 18] on link "Orders" at bounding box center [656, 20] width 39 height 15
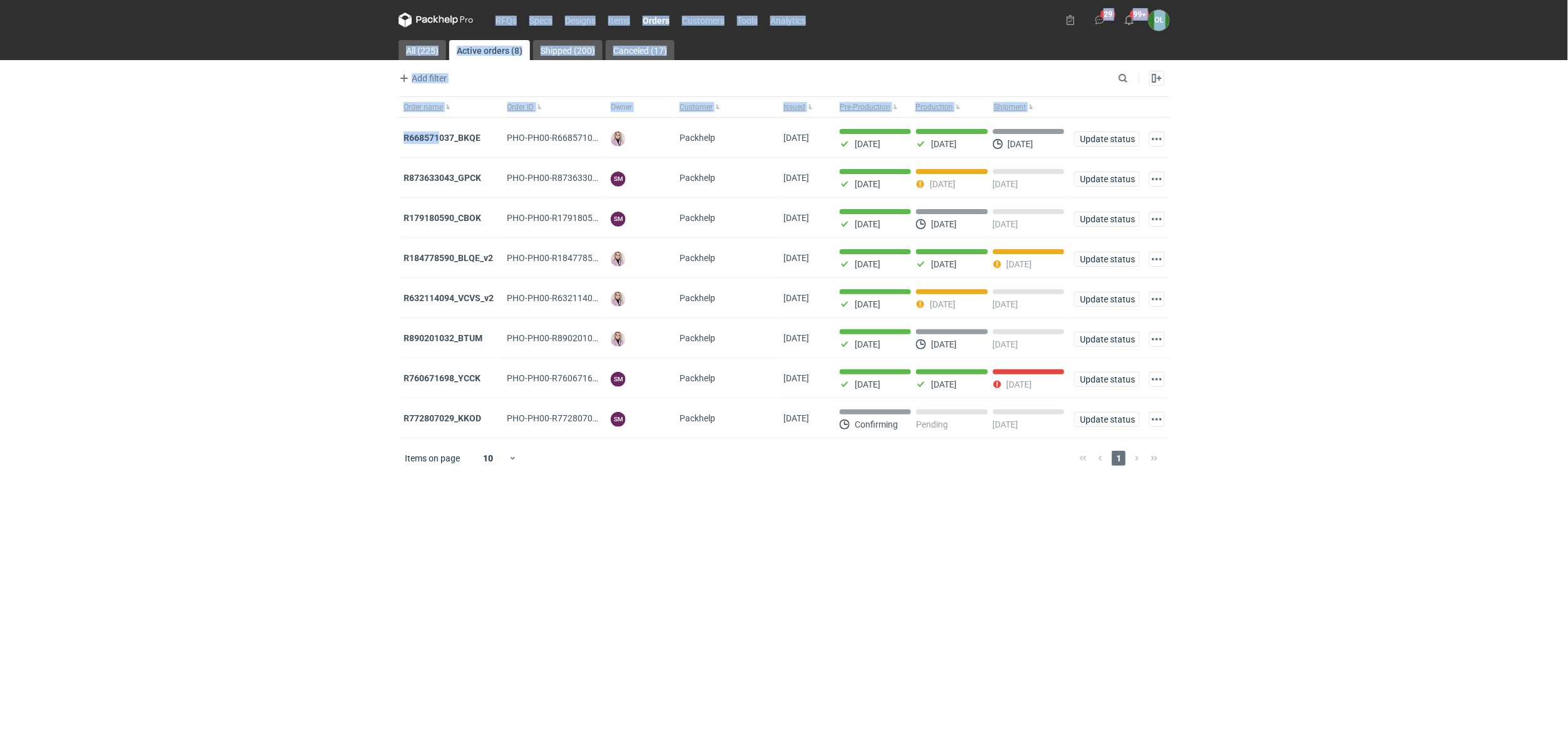
drag, startPoint x: 437, startPoint y: 131, endPoint x: 186, endPoint y: 161, distance: 252.8
click at [186, 161] on div "RFQs Specs Designs Items Orders Customers Tools Analytics 29 99+ OŁ Olga Łopato…" at bounding box center [784, 367] width 1568 height 735
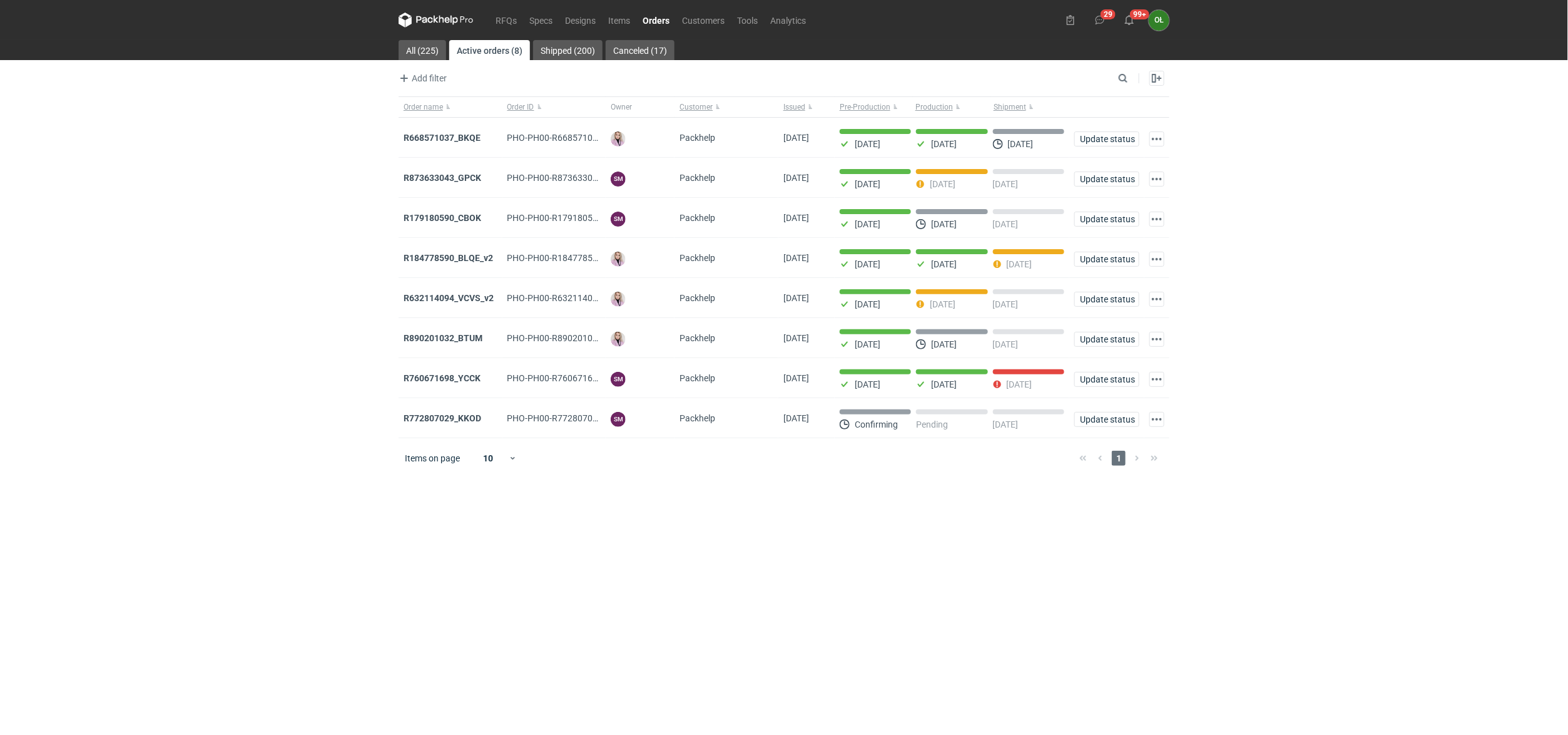
click at [186, 161] on div "RFQs Specs Designs Items Orders Customers Tools Analytics 29 99+ OŁ Olga Łopato…" at bounding box center [784, 367] width 1568 height 735
click at [221, 163] on div "RFQs Specs Designs Items Orders Customers Tools Analytics 29 99+ OŁ Olga Łopato…" at bounding box center [784, 367] width 1568 height 735
click at [475, 181] on strong "R873633043_GPCK" at bounding box center [442, 177] width 78 height 10
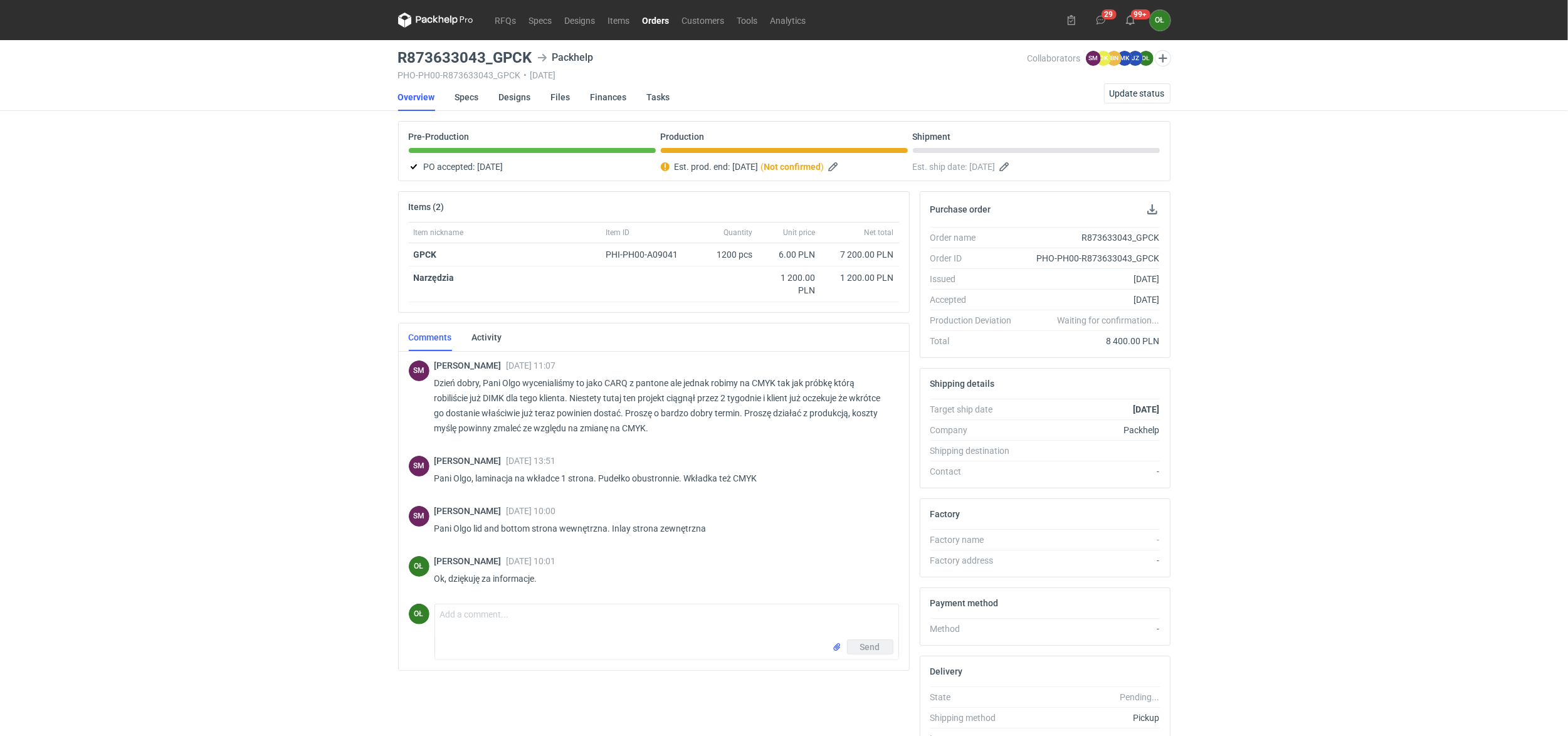
click at [658, 15] on link "Orders" at bounding box center [655, 20] width 39 height 15
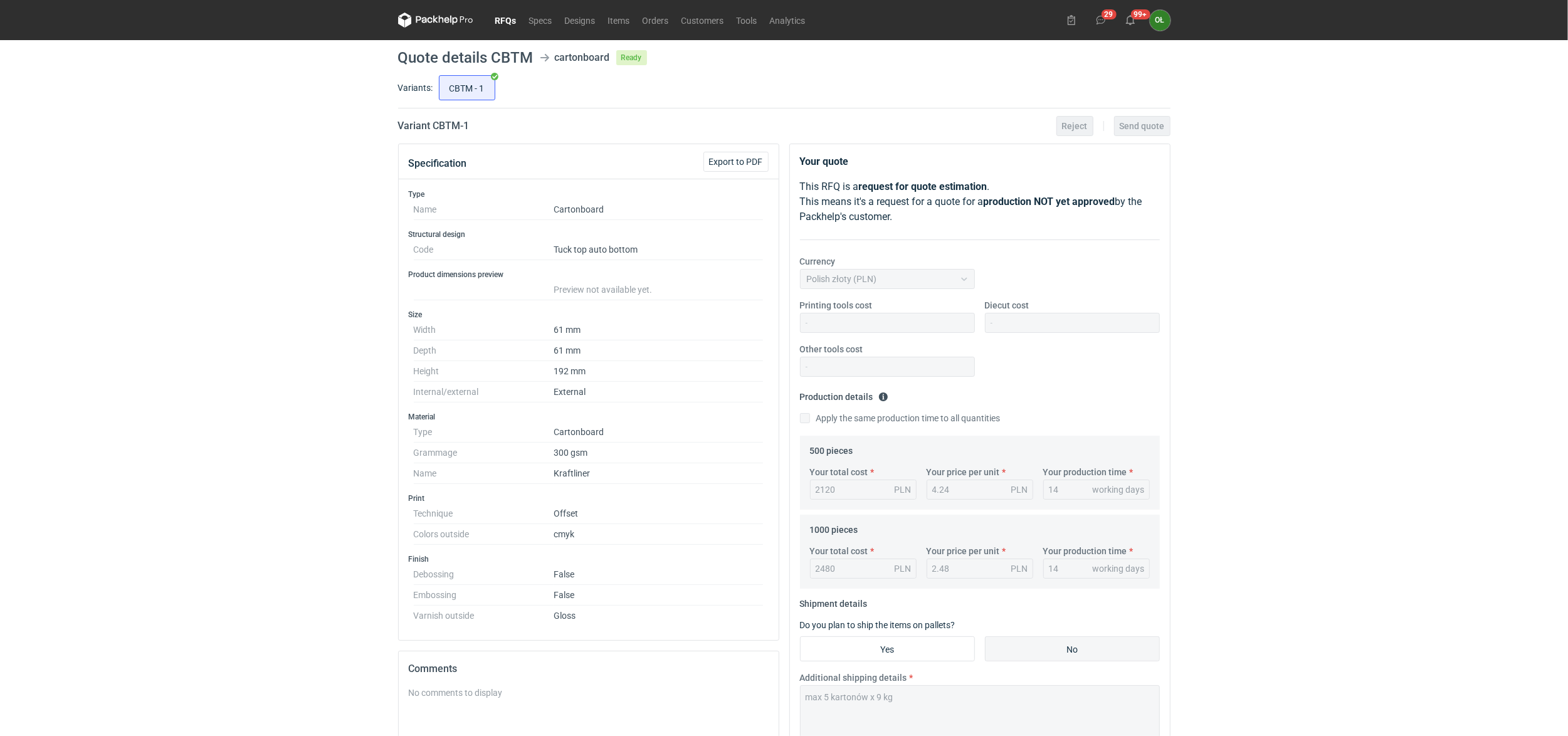
drag, startPoint x: 0, startPoint y: 0, endPoint x: 502, endPoint y: 15, distance: 502.2
click at [502, 15] on link "RFQs" at bounding box center [506, 20] width 34 height 15
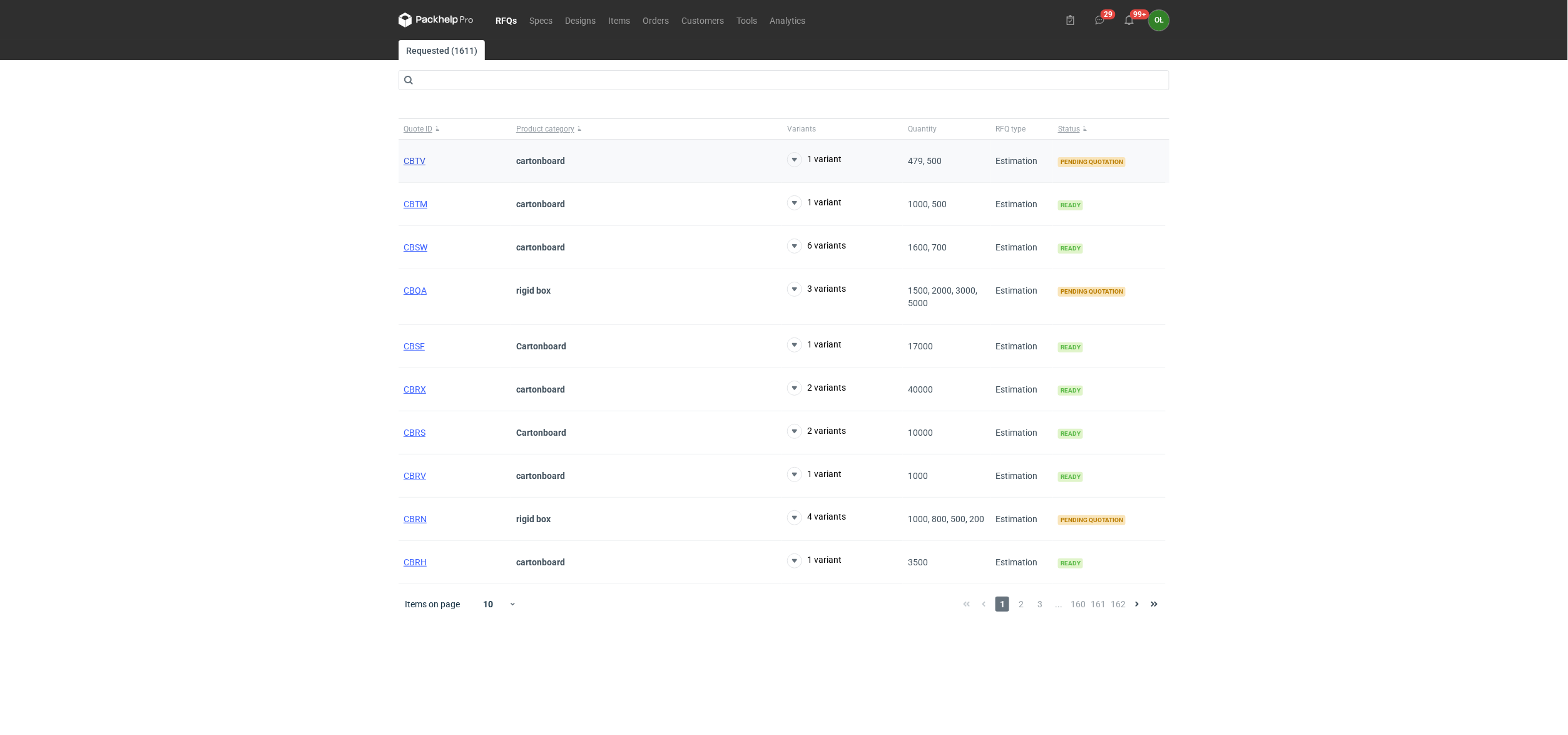
click at [411, 159] on span "CBTV" at bounding box center [415, 161] width 22 height 10
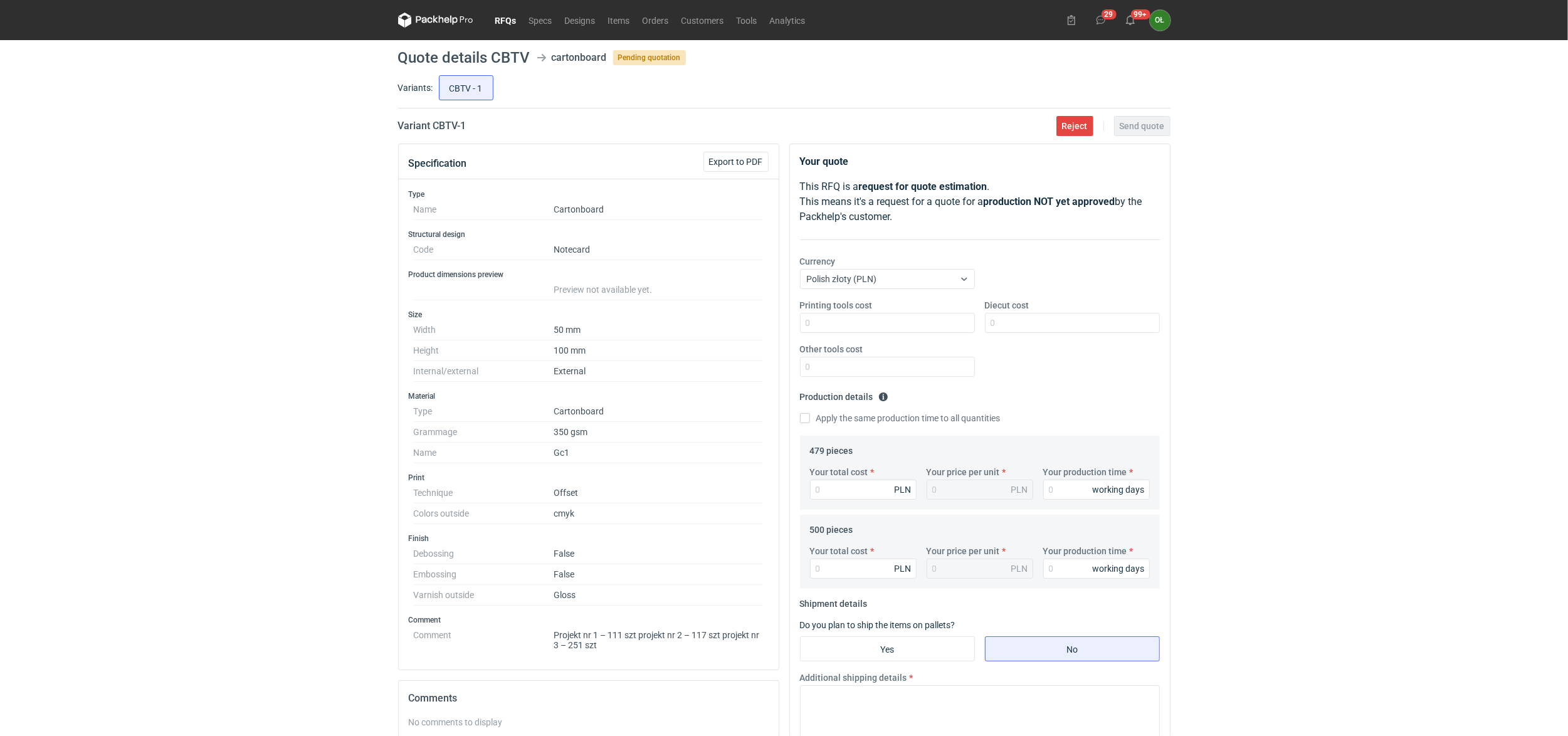
click at [112, 440] on div "RFQs Specs Designs Items Orders Customers Tools Analytics 29 99+ OŁ Olga Łopato…" at bounding box center [784, 368] width 1568 height 736
click at [507, 13] on link "RFQs" at bounding box center [506, 20] width 34 height 15
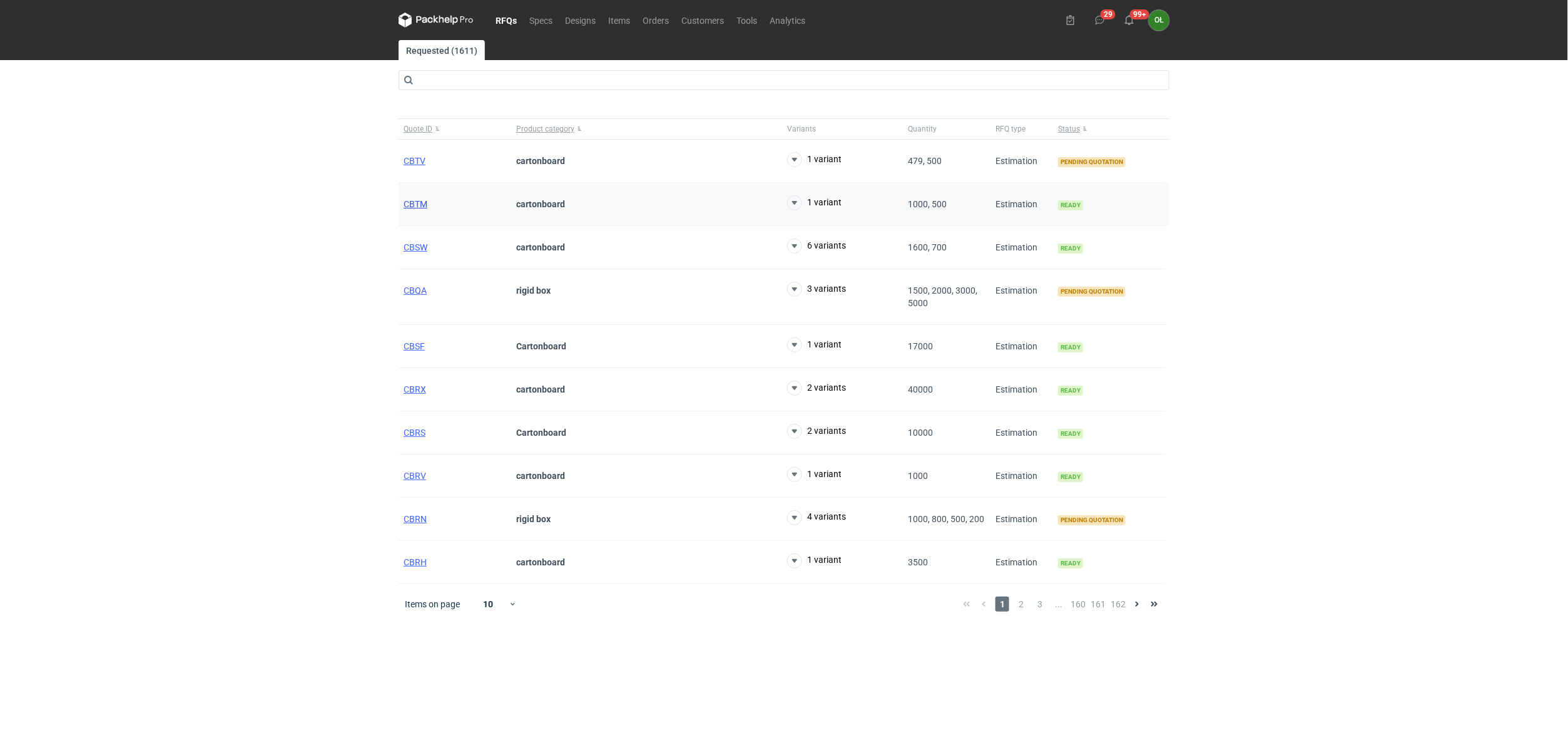
click at [419, 199] on span "CBTM" at bounding box center [415, 204] width 24 height 10
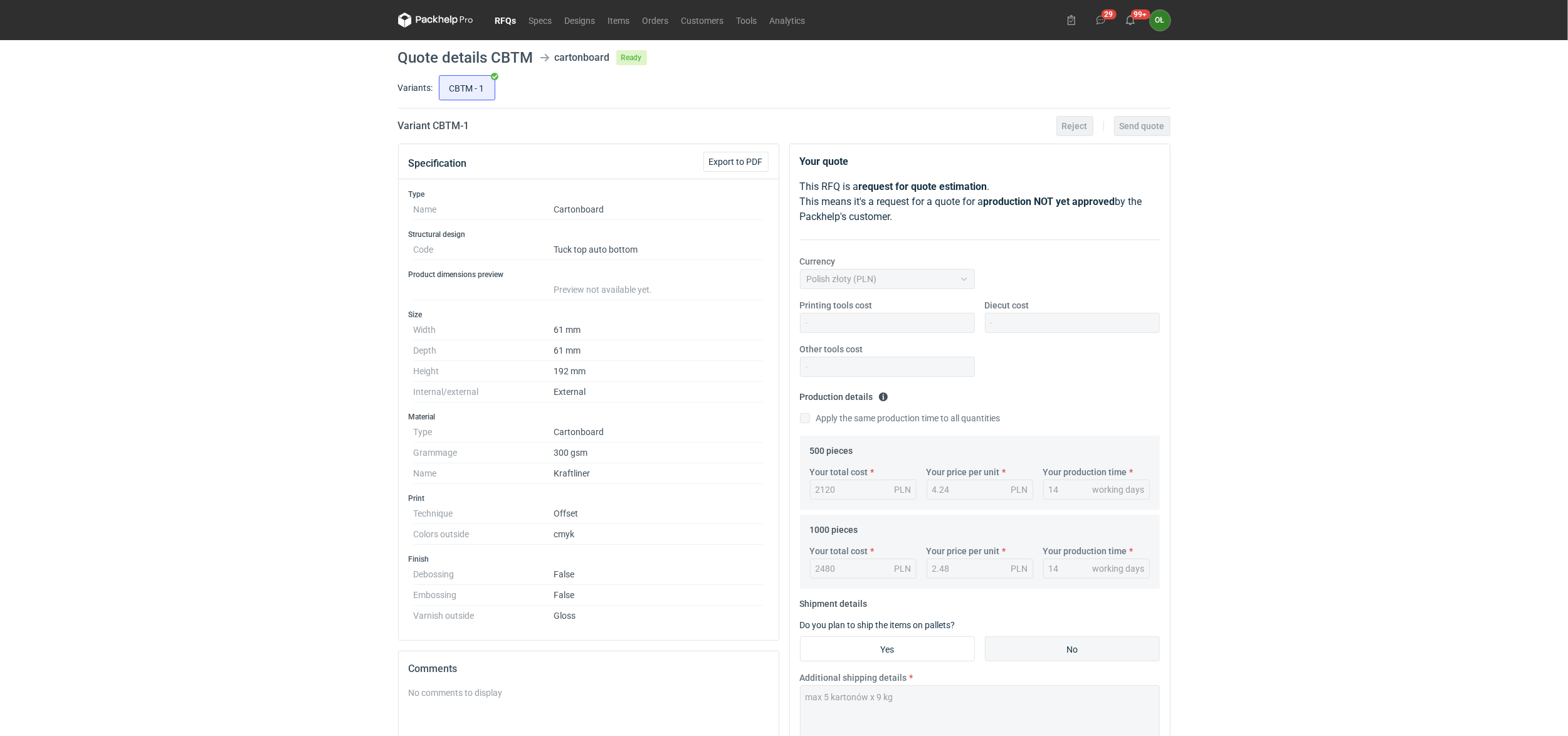
click at [499, 20] on link "RFQs" at bounding box center [506, 20] width 34 height 15
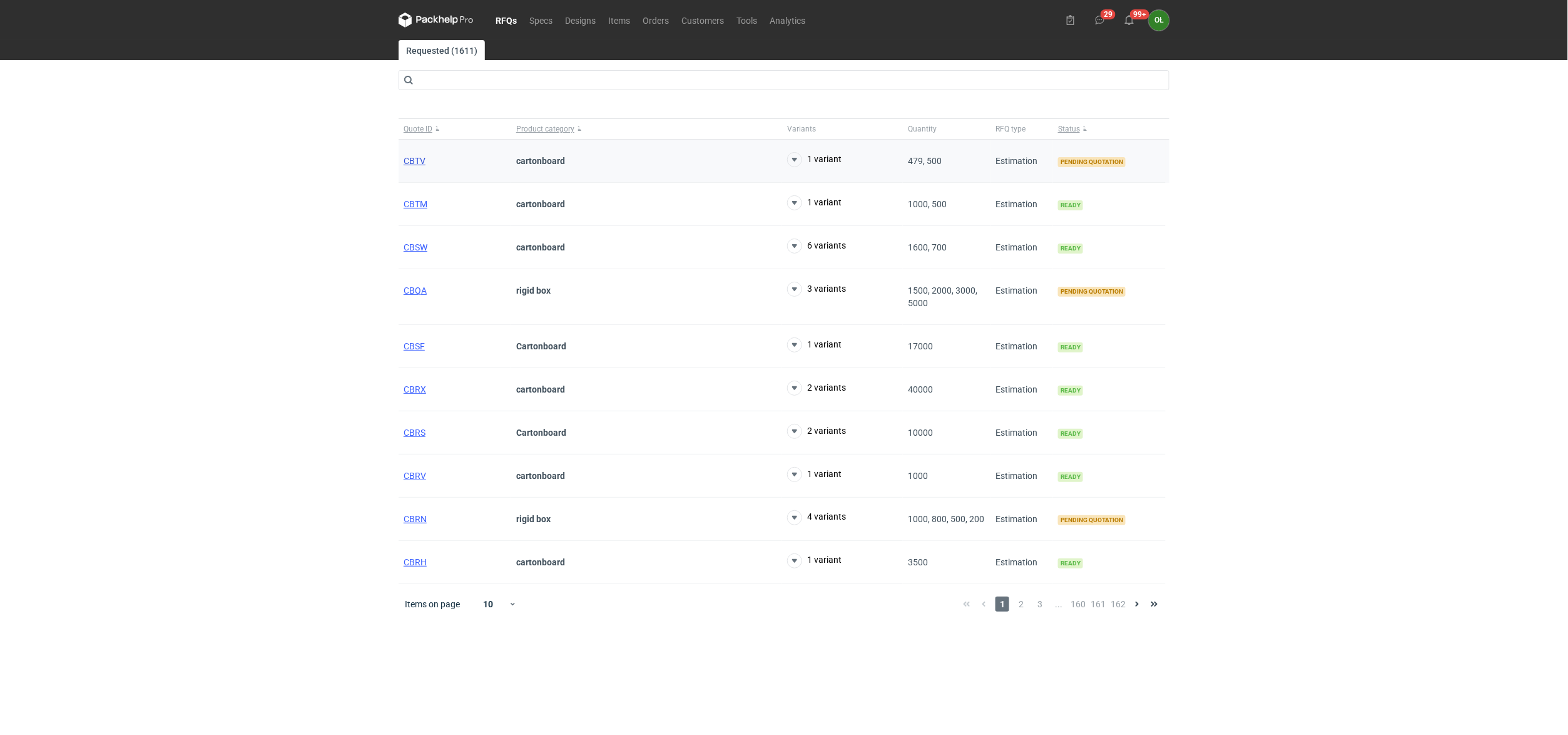
click at [424, 165] on span "CBTV" at bounding box center [415, 161] width 22 height 10
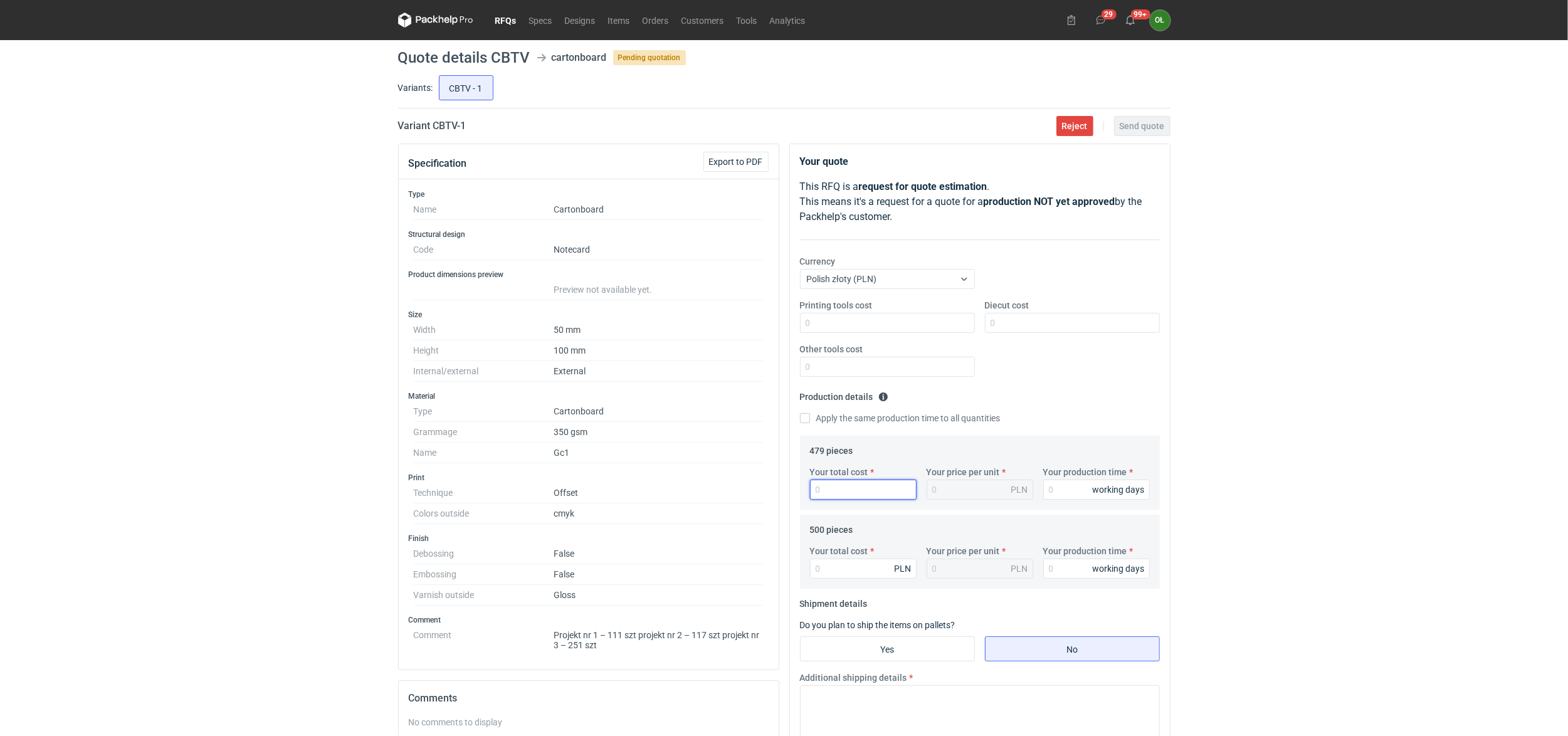
click at [848, 498] on input "Your total cost" at bounding box center [863, 489] width 106 height 20
type input "360"
type input "0.75"
type input "360"
click at [851, 572] on input "Your total cost" at bounding box center [863, 569] width 106 height 20
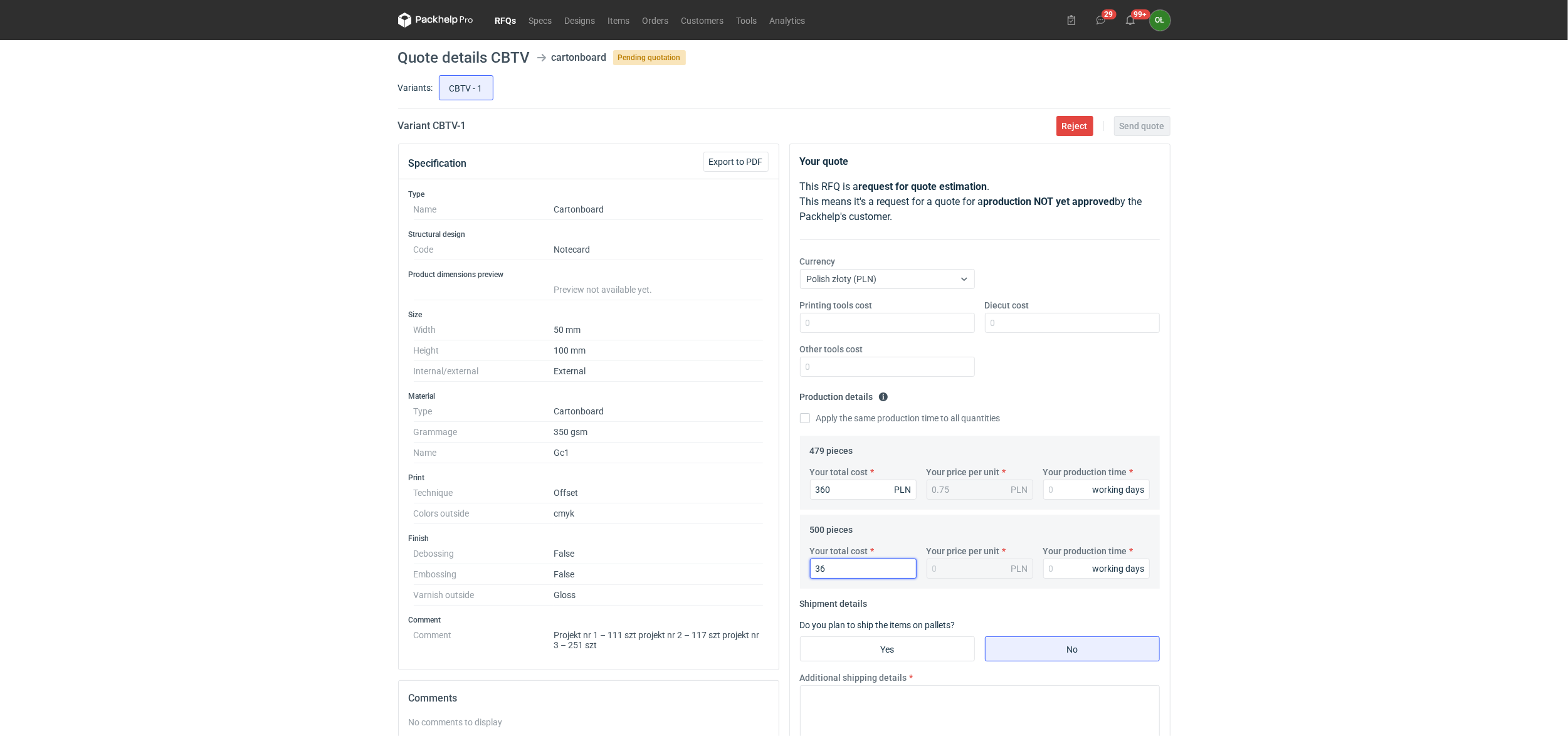
type input "360"
type input "0.72"
type input "360"
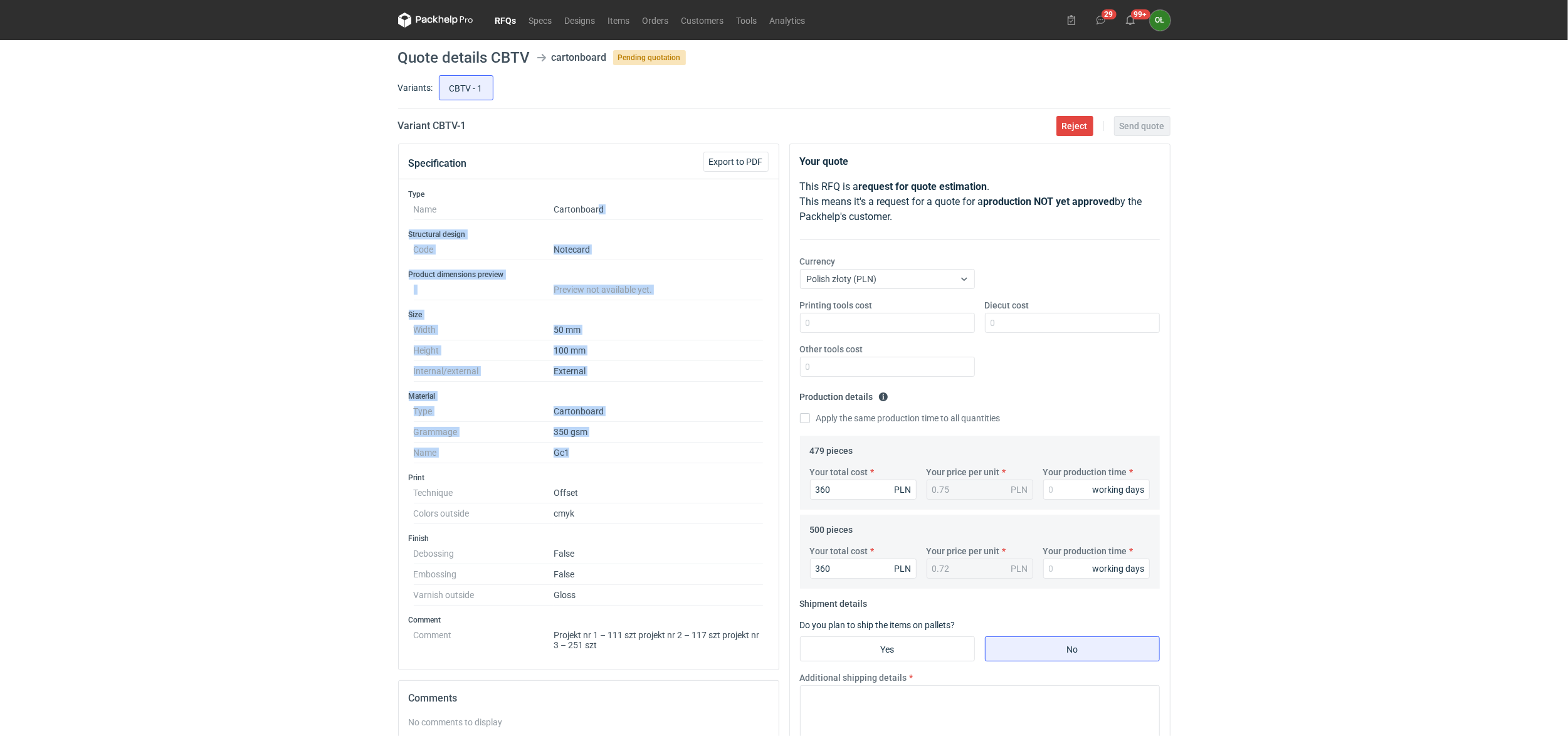
drag, startPoint x: 598, startPoint y: 217, endPoint x: 610, endPoint y: 457, distance: 240.3
click at [610, 457] on div "Type Name Cartonboard Structural design Code Notecard Product dimensions previe…" at bounding box center [588, 425] width 380 height 490
click at [620, 454] on dd "Gc1" at bounding box center [658, 452] width 210 height 21
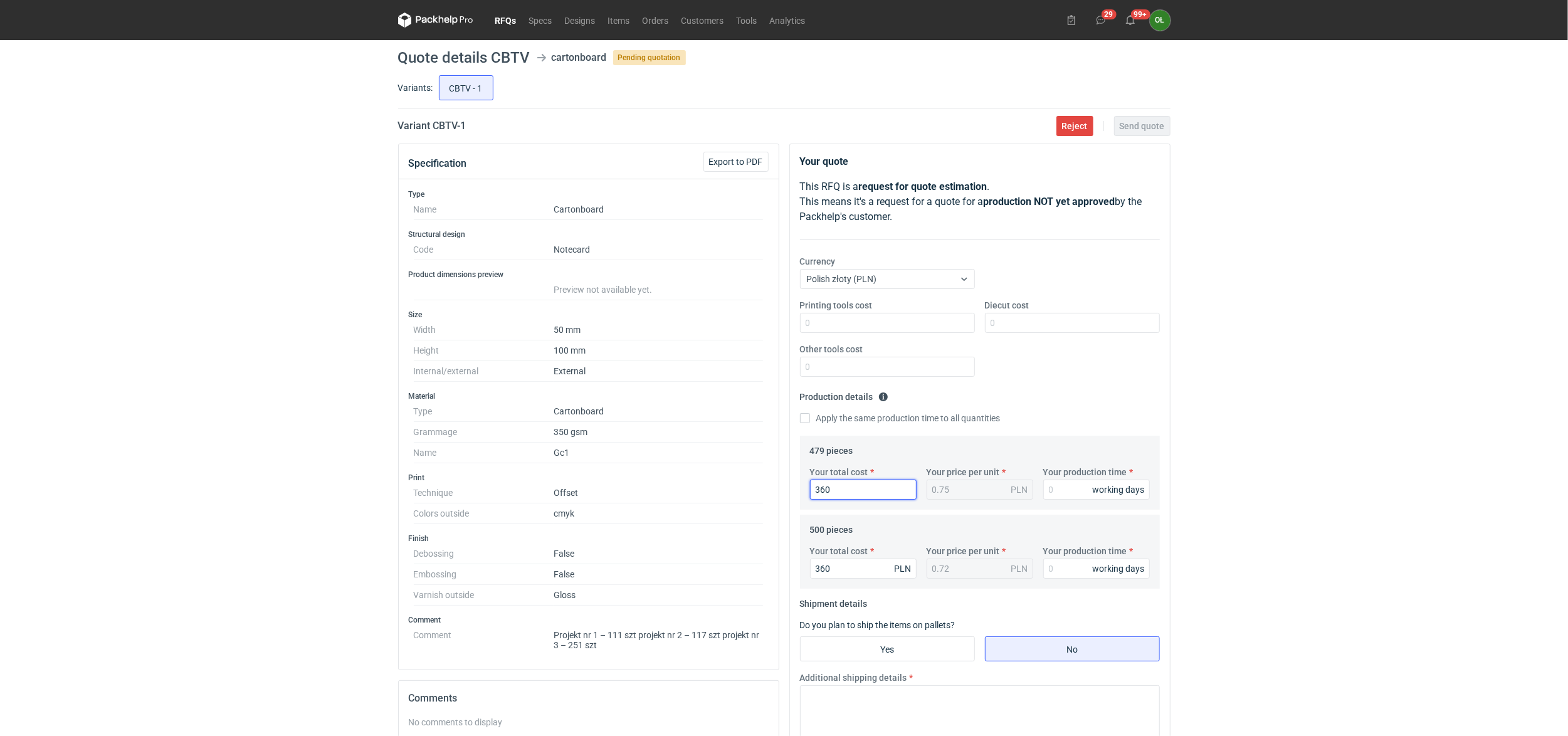
drag, startPoint x: 858, startPoint y: 487, endPoint x: 786, endPoint y: 489, distance: 72.0
click at [786, 489] on div "Your quote This RFQ is a request for quote estimation . This means it's a reque…" at bounding box center [979, 562] width 391 height 838
drag, startPoint x: 839, startPoint y: 567, endPoint x: 811, endPoint y: 569, distance: 28.1
click at [811, 569] on input "360" at bounding box center [863, 569] width 106 height 20
click at [826, 492] on input "Your total cost" at bounding box center [863, 489] width 106 height 20
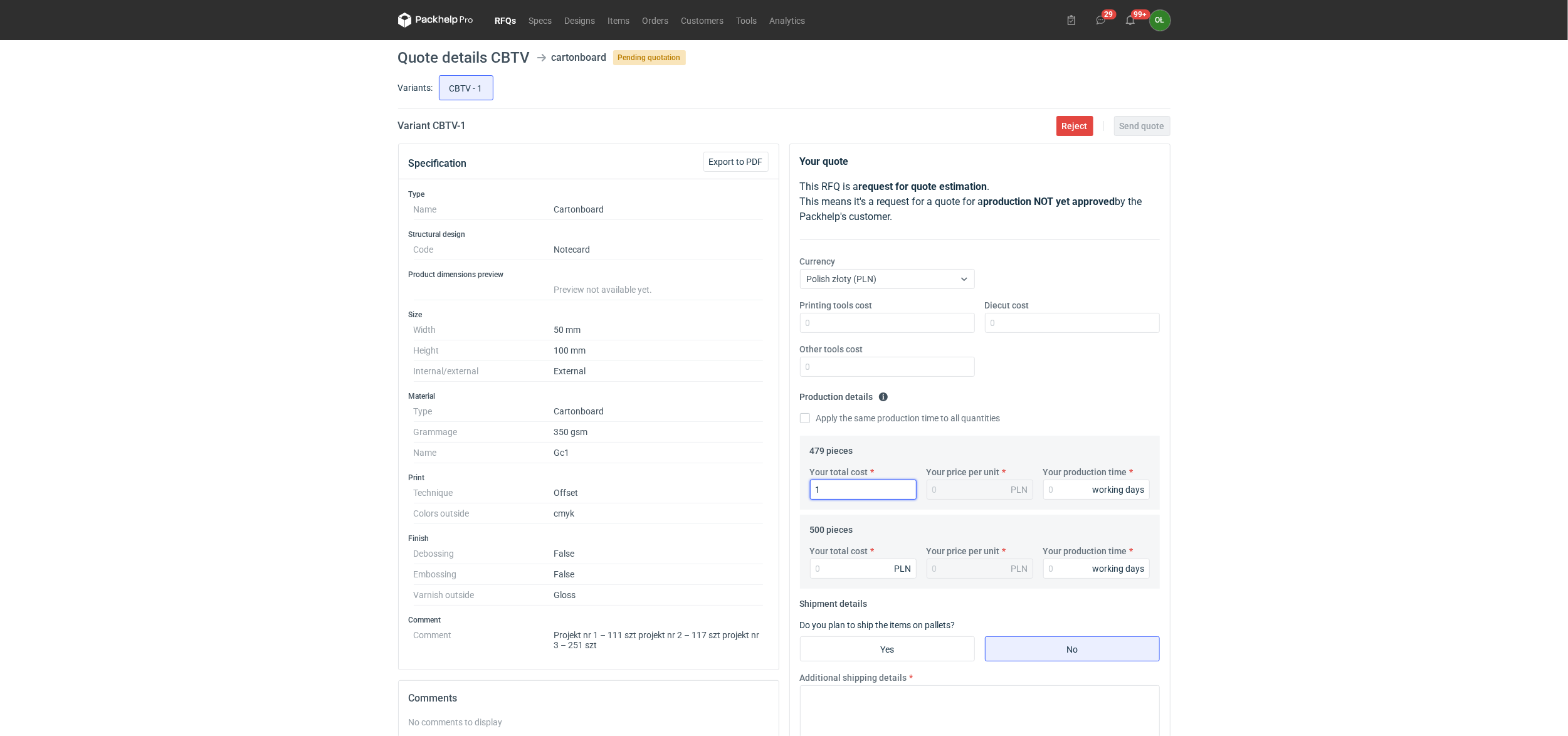
type input "10"
type input "0.02"
type input "1050"
type input "2.19"
type input "1050"
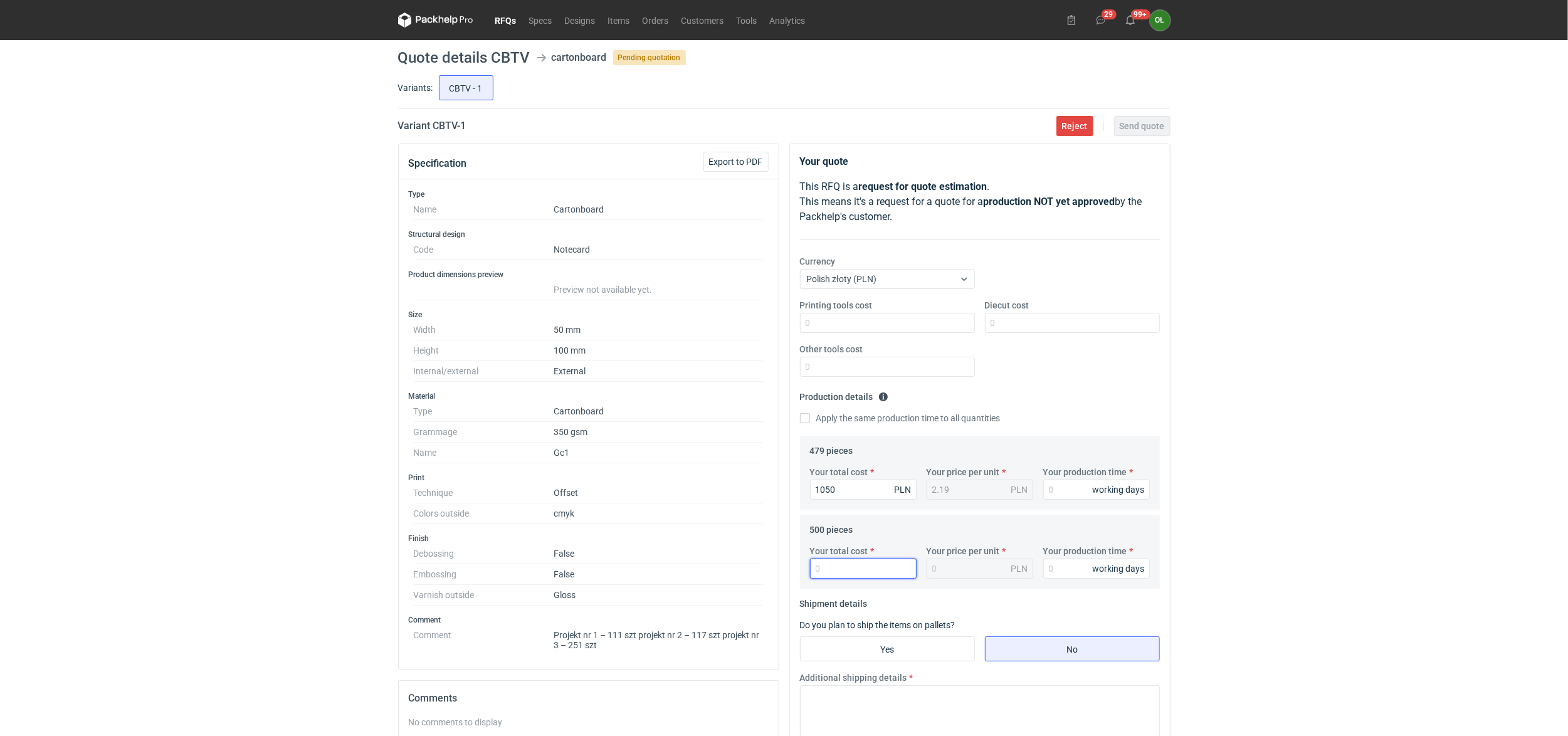
click at [826, 565] on input "Your total cost" at bounding box center [863, 569] width 106 height 20
type input "10"
type input "0.02"
type input "1050"
type input "2.1"
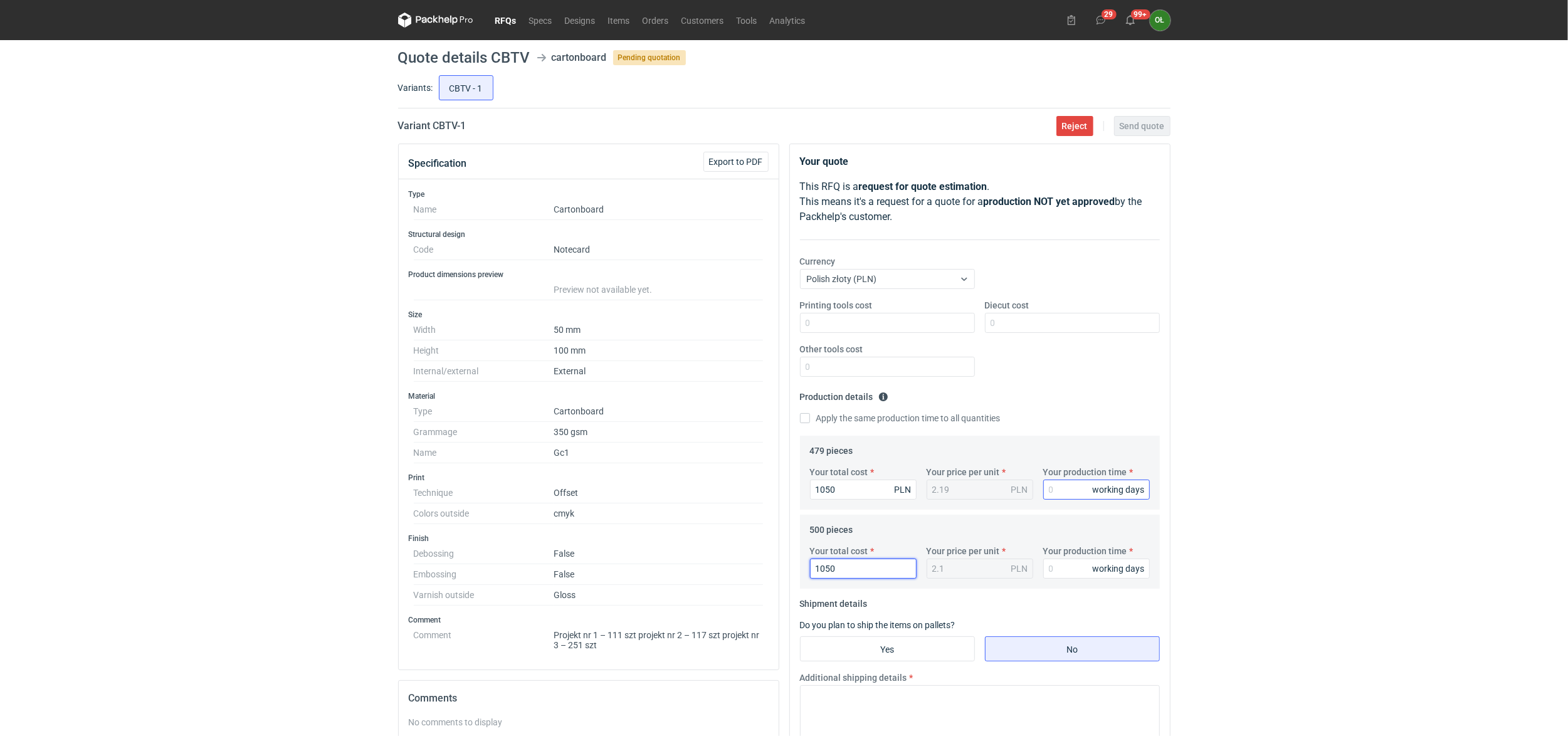
type input "1050"
click at [1052, 484] on input "Your production time" at bounding box center [1096, 489] width 106 height 20
type input "14"
click at [1048, 562] on input "Your production time" at bounding box center [1096, 569] width 106 height 20
type input "14"
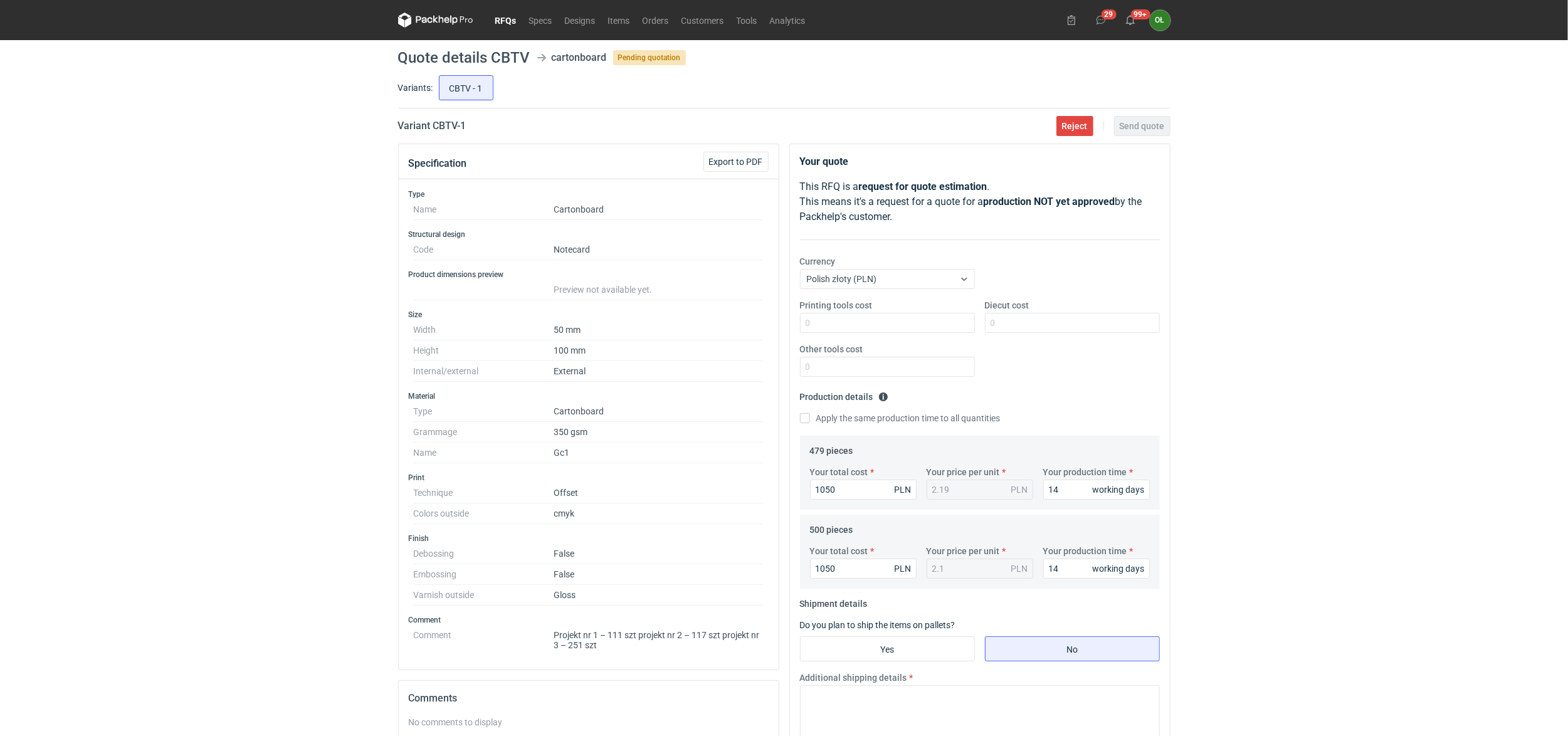
click at [151, 439] on div "RFQs Specs Designs Items Orders Customers Tools Analytics 29 99+ OŁ Olga Łopato…" at bounding box center [784, 368] width 1568 height 736
drag, startPoint x: 836, startPoint y: 489, endPoint x: 788, endPoint y: 492, distance: 48.1
click at [788, 492] on div "Your quote This RFQ is a request for quote estimation . This means it's a reque…" at bounding box center [979, 562] width 391 height 838
drag, startPoint x: 864, startPoint y: 562, endPoint x: 715, endPoint y: 565, distance: 149.0
click at [718, 566] on div "Specification Export to PDF Type Name Cartonboard Structural design Code Noteca…" at bounding box center [784, 562] width 782 height 838
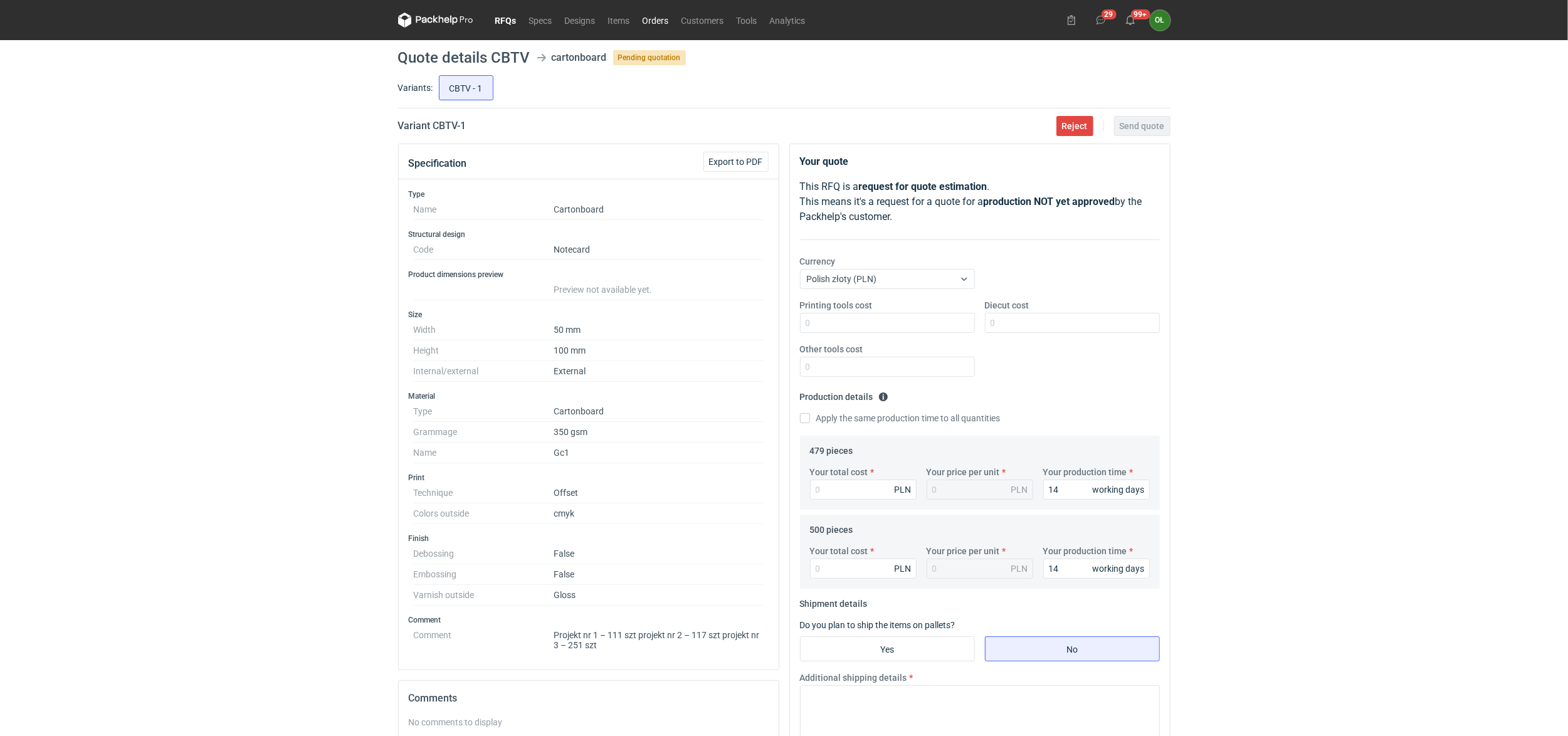
click at [670, 15] on link "Orders" at bounding box center [655, 20] width 39 height 15
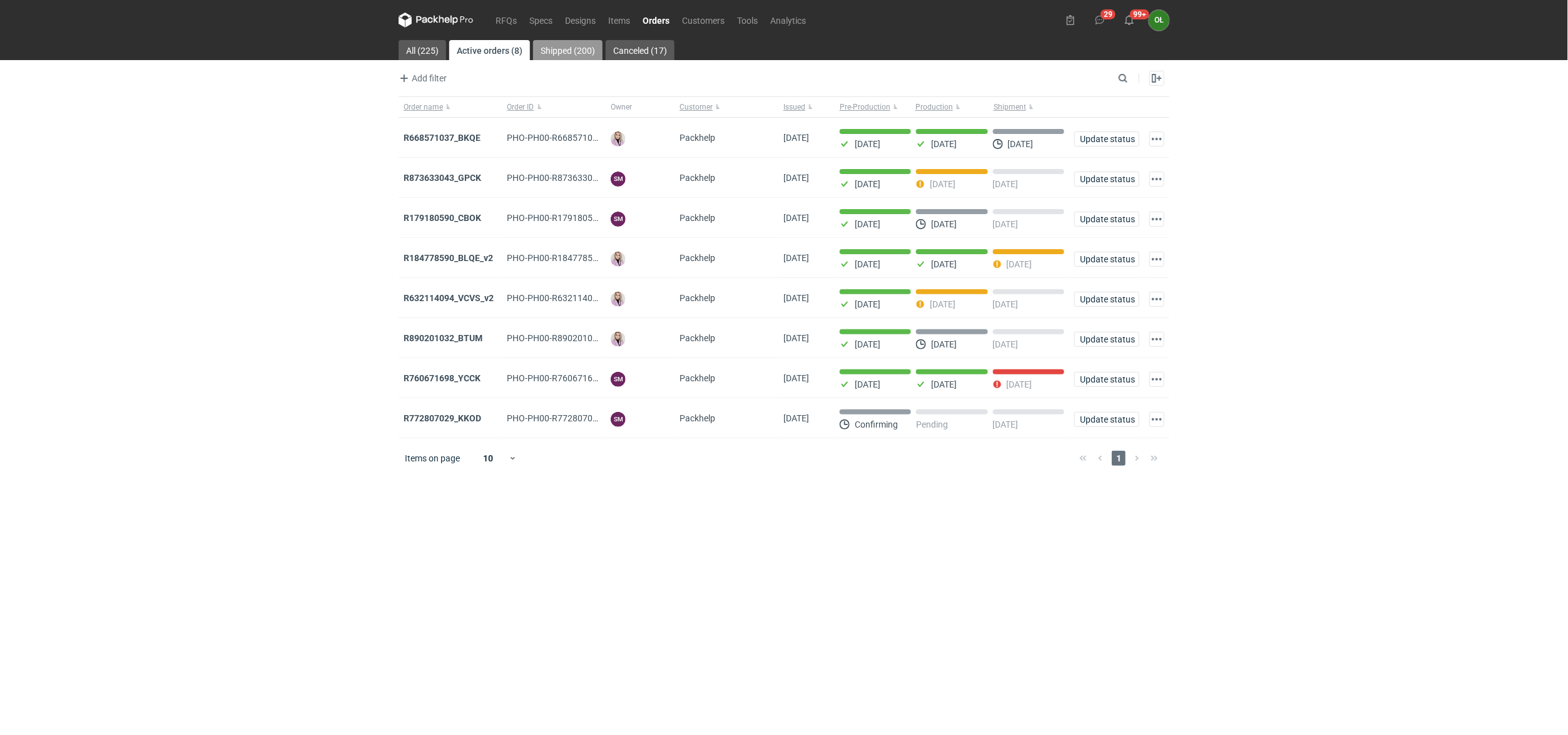
click at [591, 52] on link "Shipped (200)" at bounding box center [568, 50] width 69 height 20
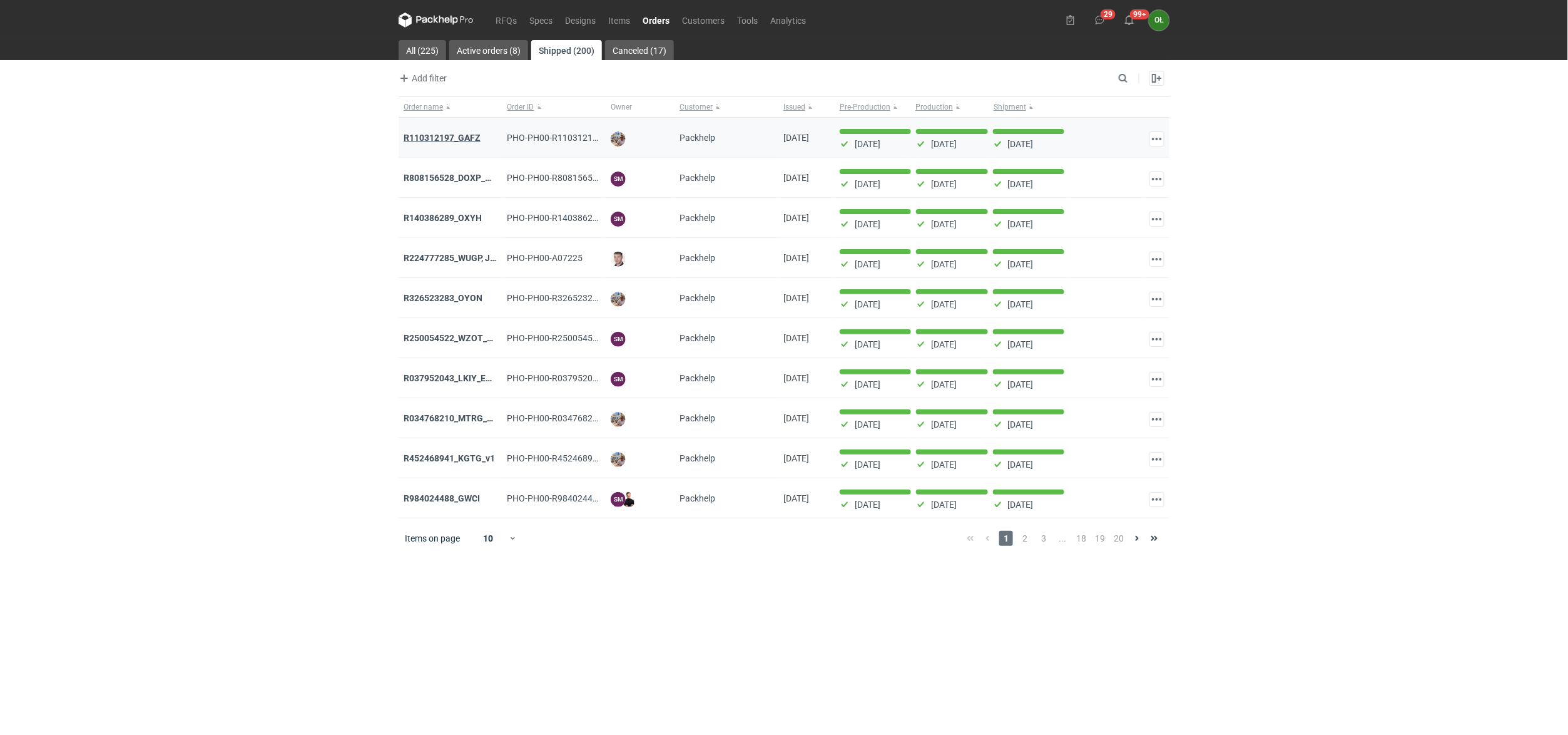
click at [472, 136] on strong "R110312197_GAFZ" at bounding box center [442, 137] width 77 height 10
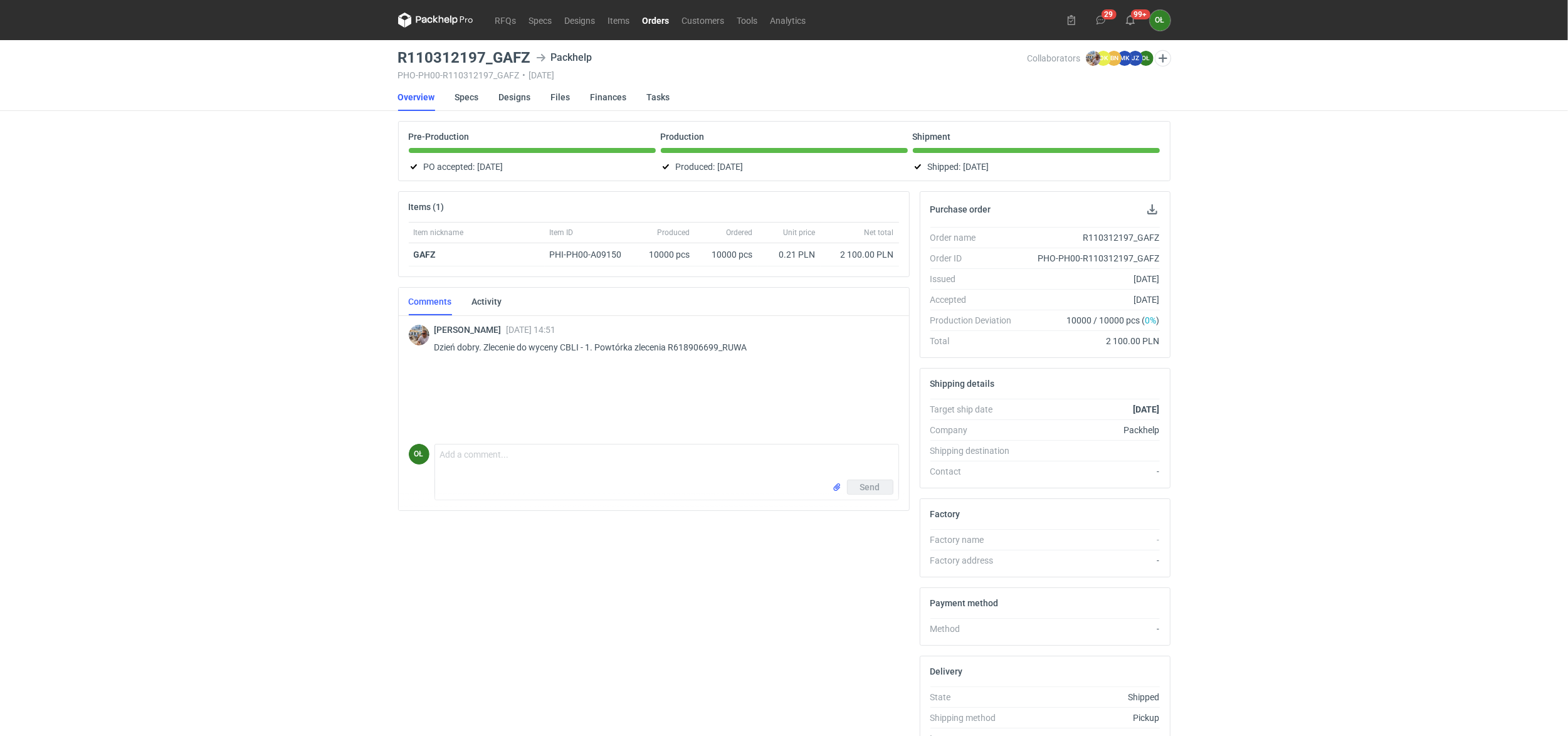
click at [661, 20] on link "Orders" at bounding box center [655, 20] width 39 height 15
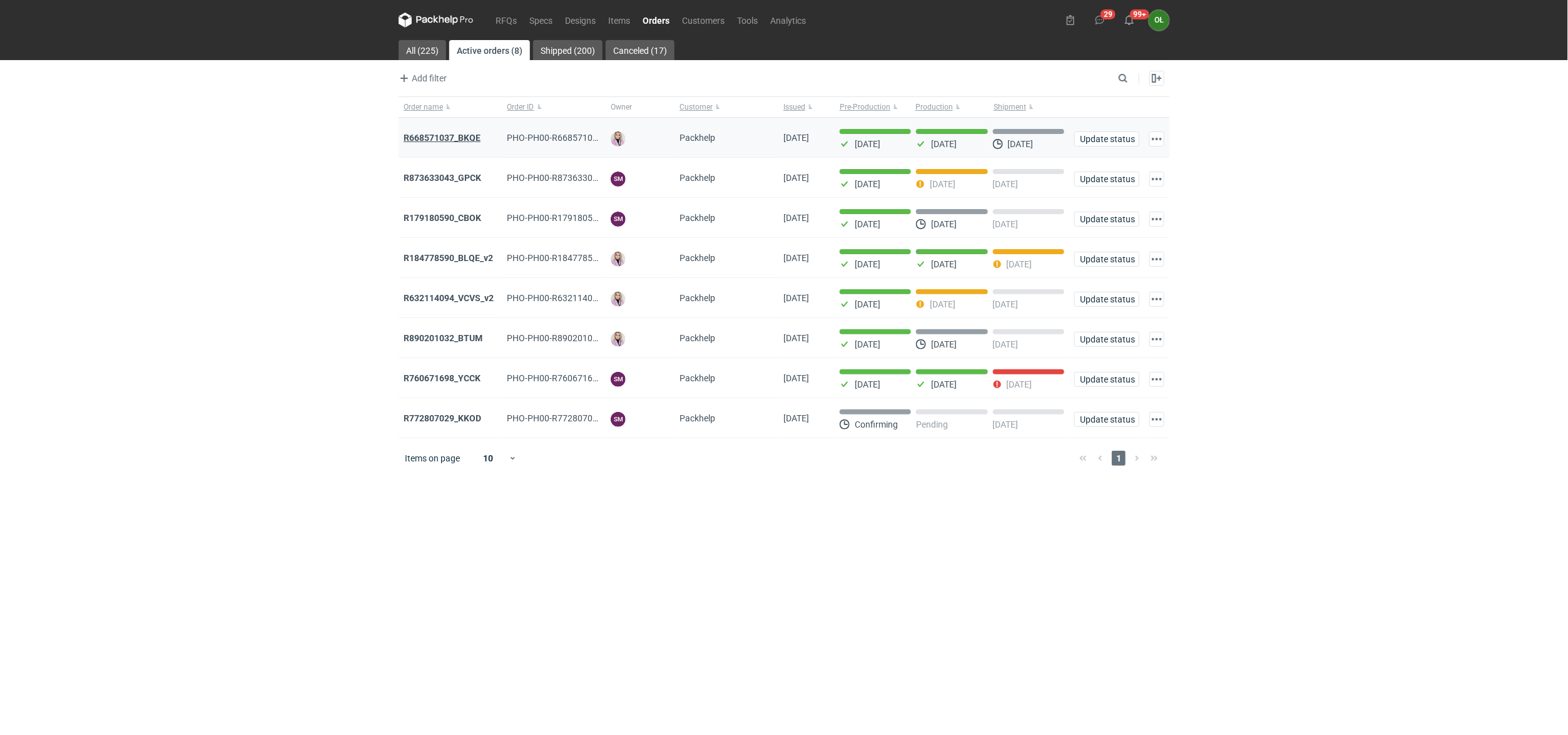
click at [478, 139] on strong "R668571037_BKQE" at bounding box center [442, 137] width 77 height 10
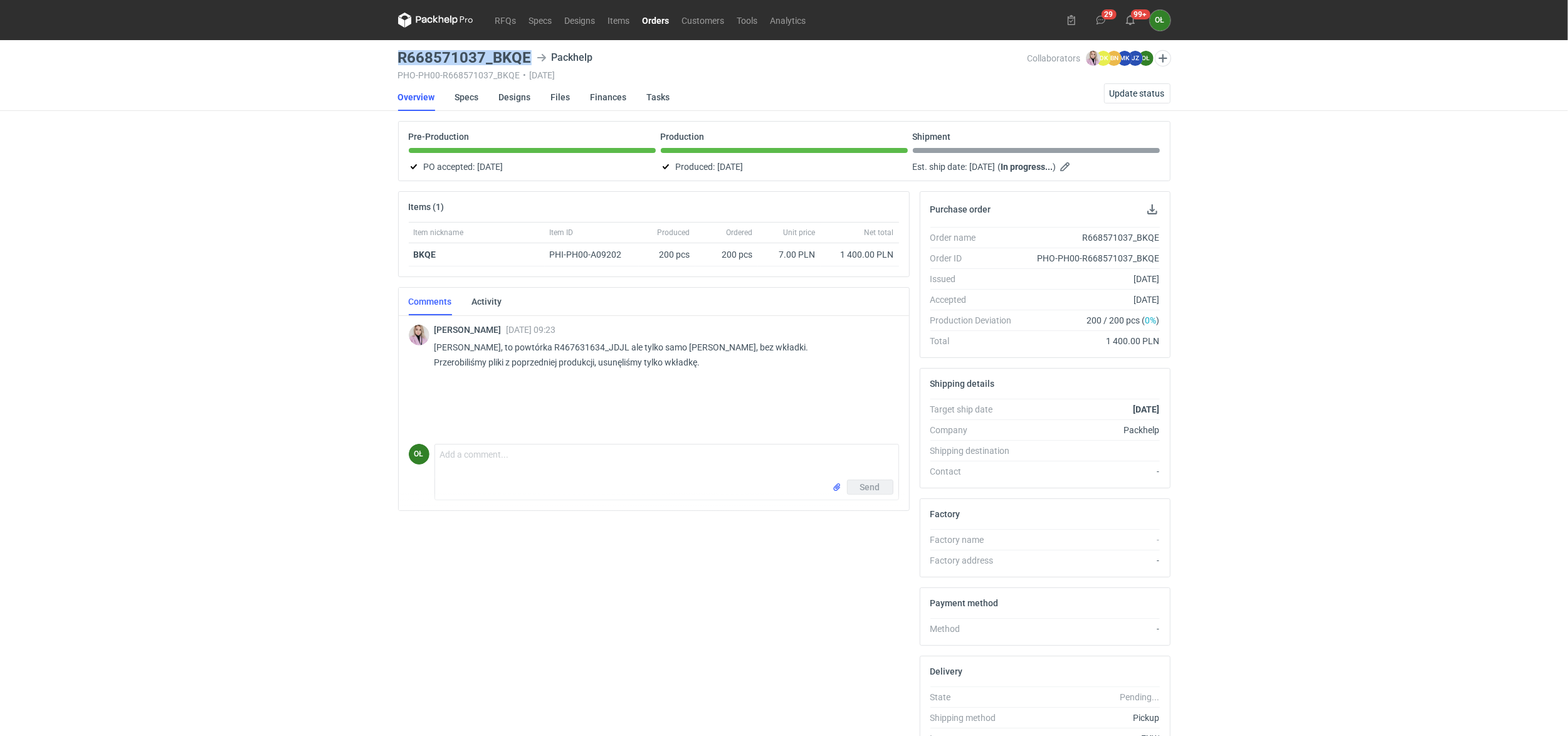
drag, startPoint x: 399, startPoint y: 53, endPoint x: 533, endPoint y: 56, distance: 134.0
click at [533, 56] on div "R668571037_BKQE Packhelp" at bounding box center [712, 58] width 630 height 15
copy h3 "R668571037_BKQE"
click at [496, 15] on link "RFQs" at bounding box center [506, 20] width 34 height 15
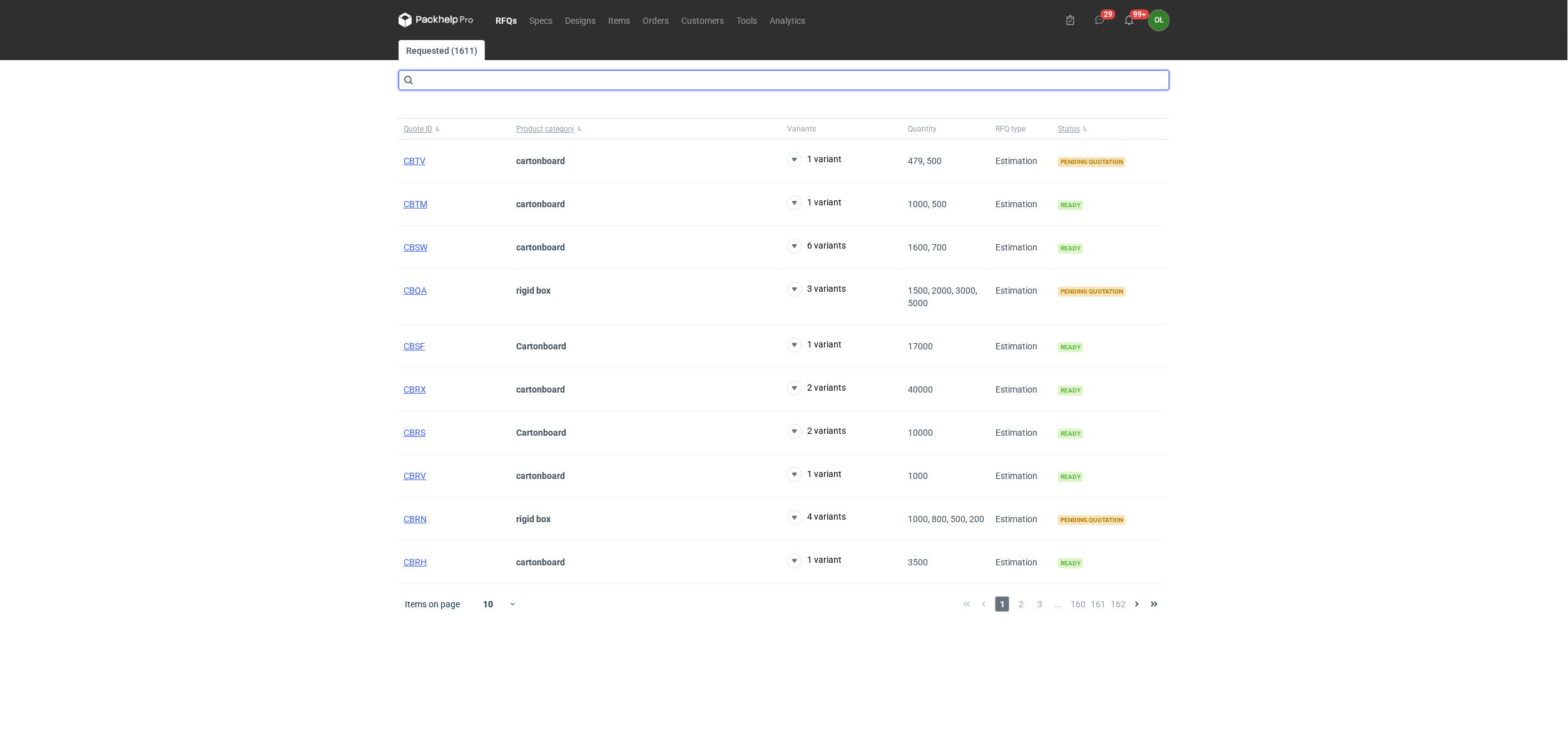
click at [474, 72] on input "text" at bounding box center [784, 80] width 771 height 20
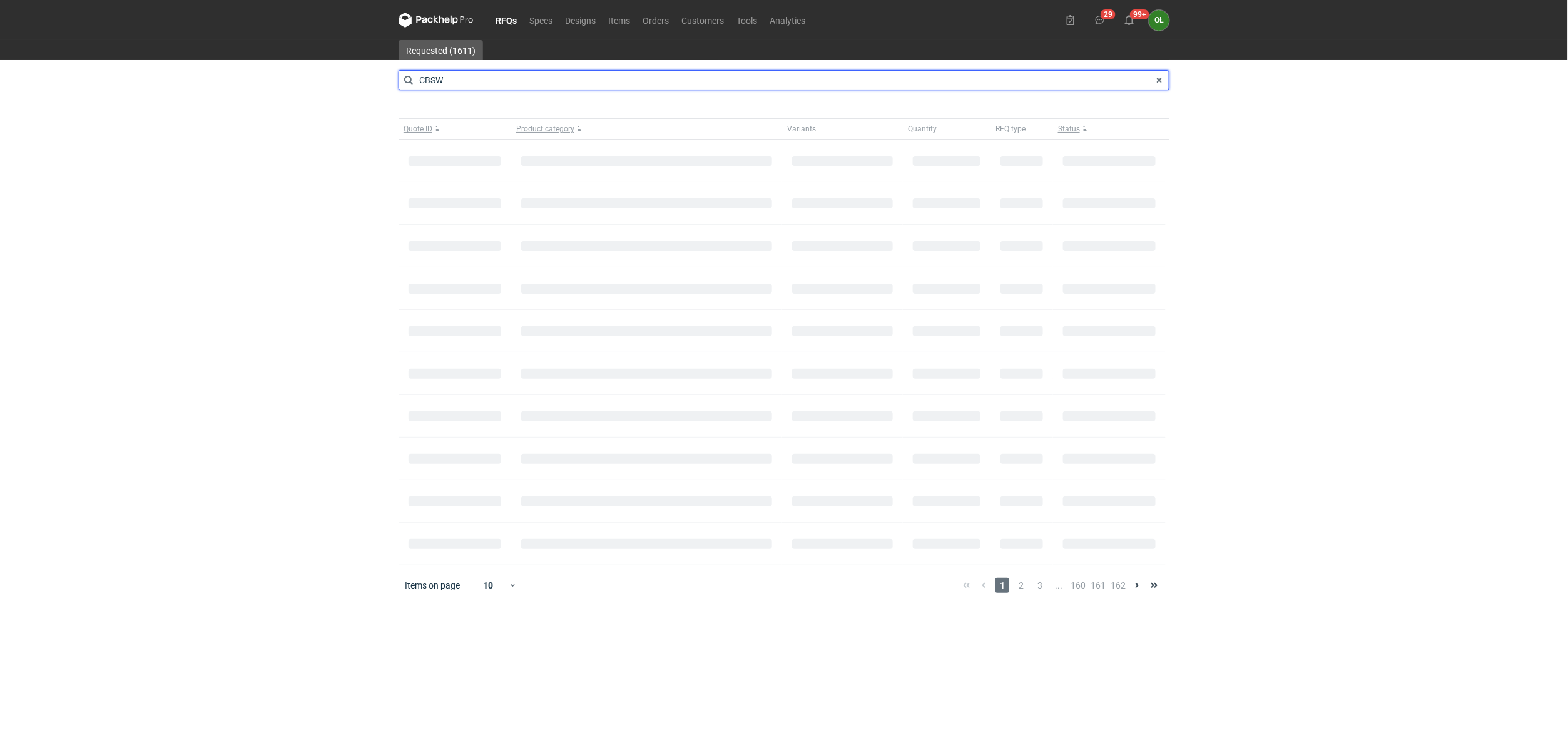
type input "CBSW"
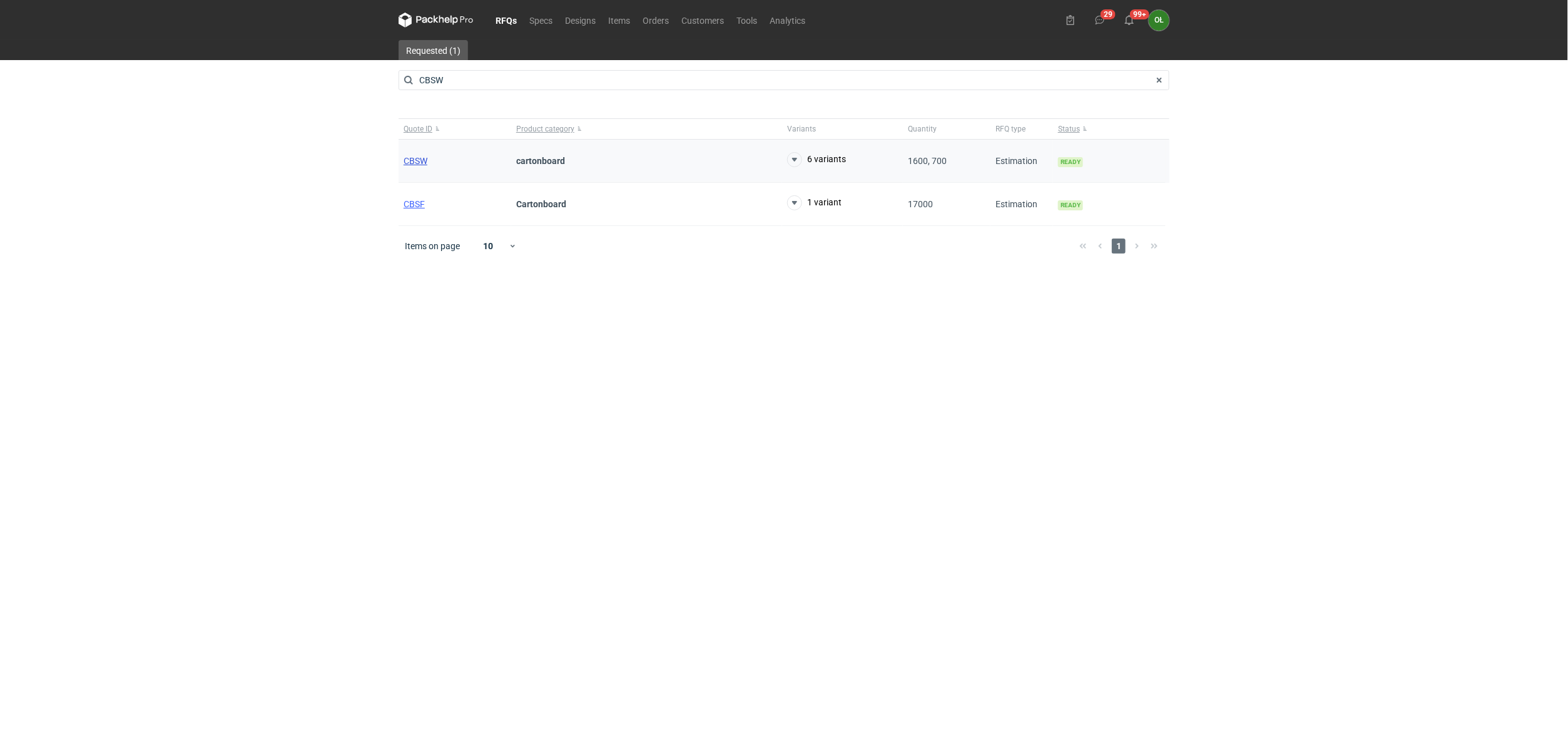
click at [409, 156] on span "CBSW" at bounding box center [415, 161] width 24 height 10
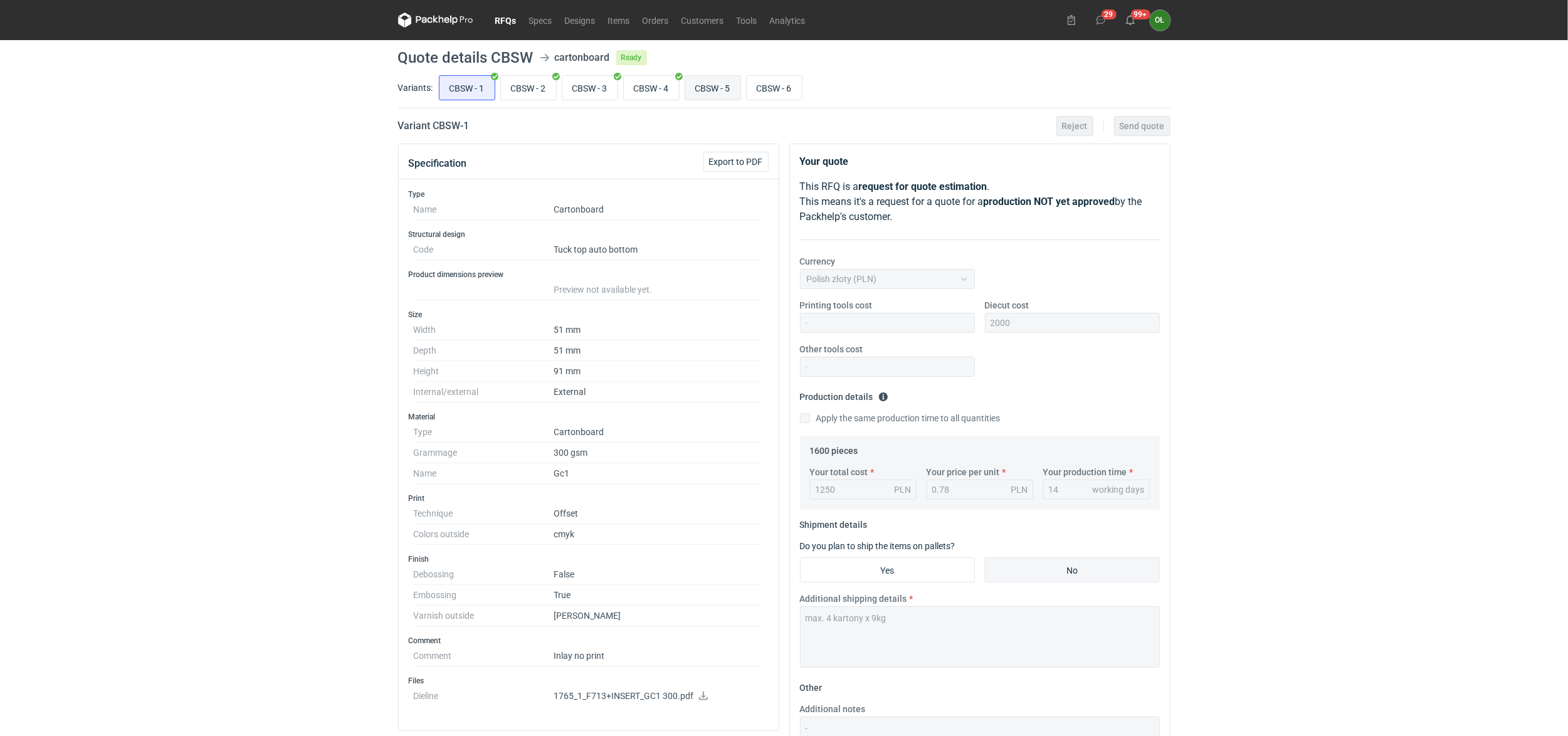
click at [717, 89] on input "CBSW - 5" at bounding box center [713, 87] width 56 height 24
radio input "true"
click at [779, 88] on input "CBSW - 6" at bounding box center [775, 87] width 56 height 24
radio input "true"
click at [716, 90] on input "CBSW - 5" at bounding box center [713, 87] width 56 height 24
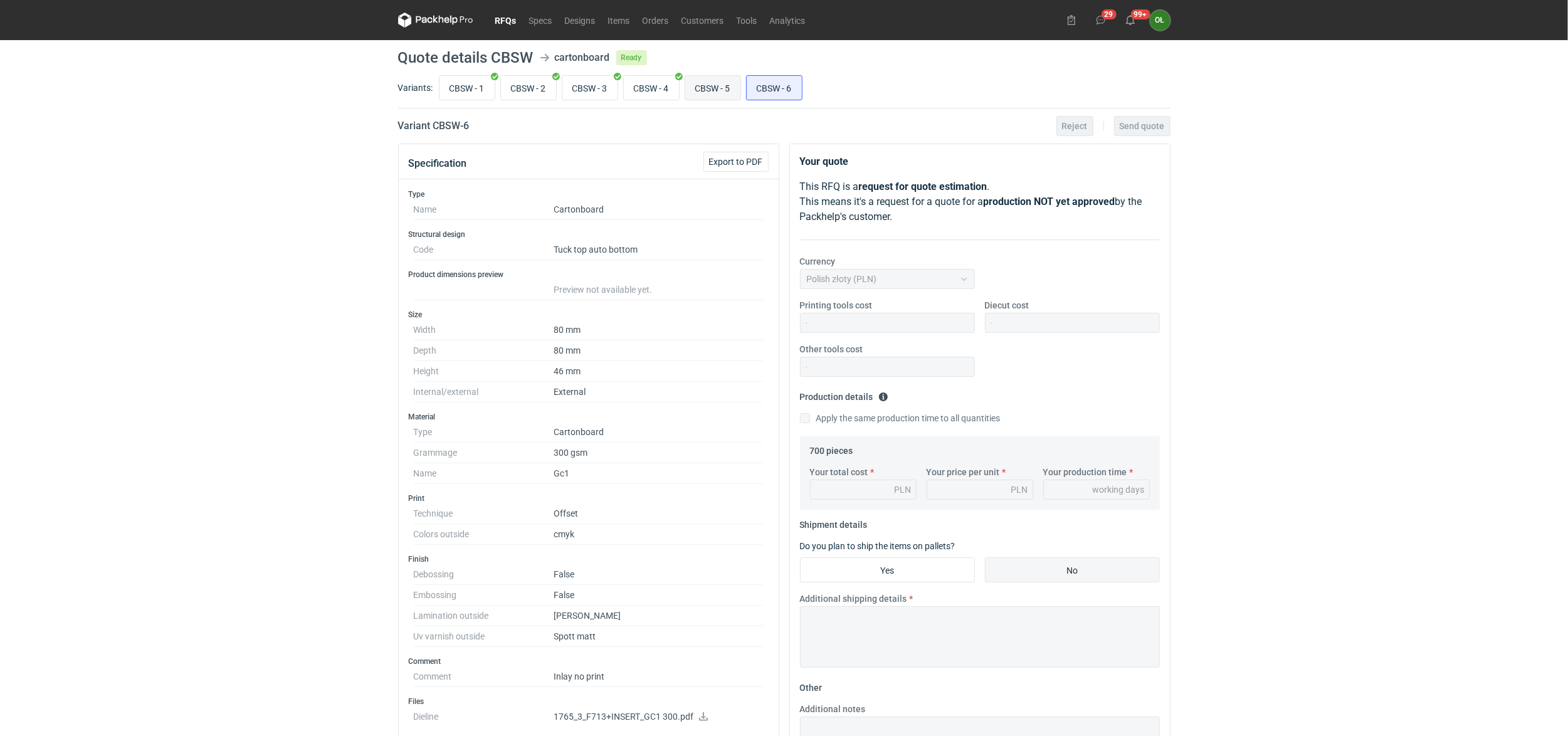
radio input "true"
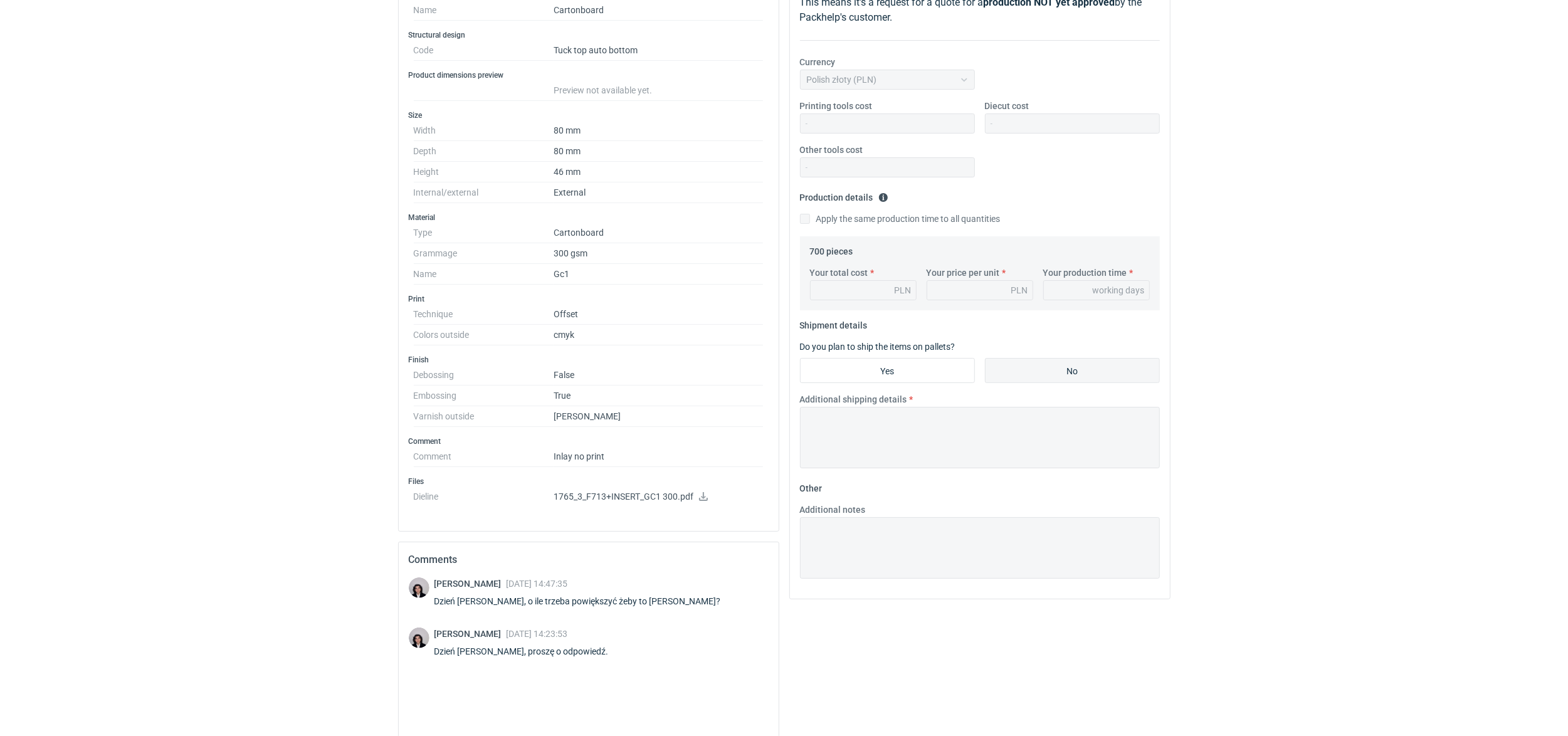
scroll to position [310, 0]
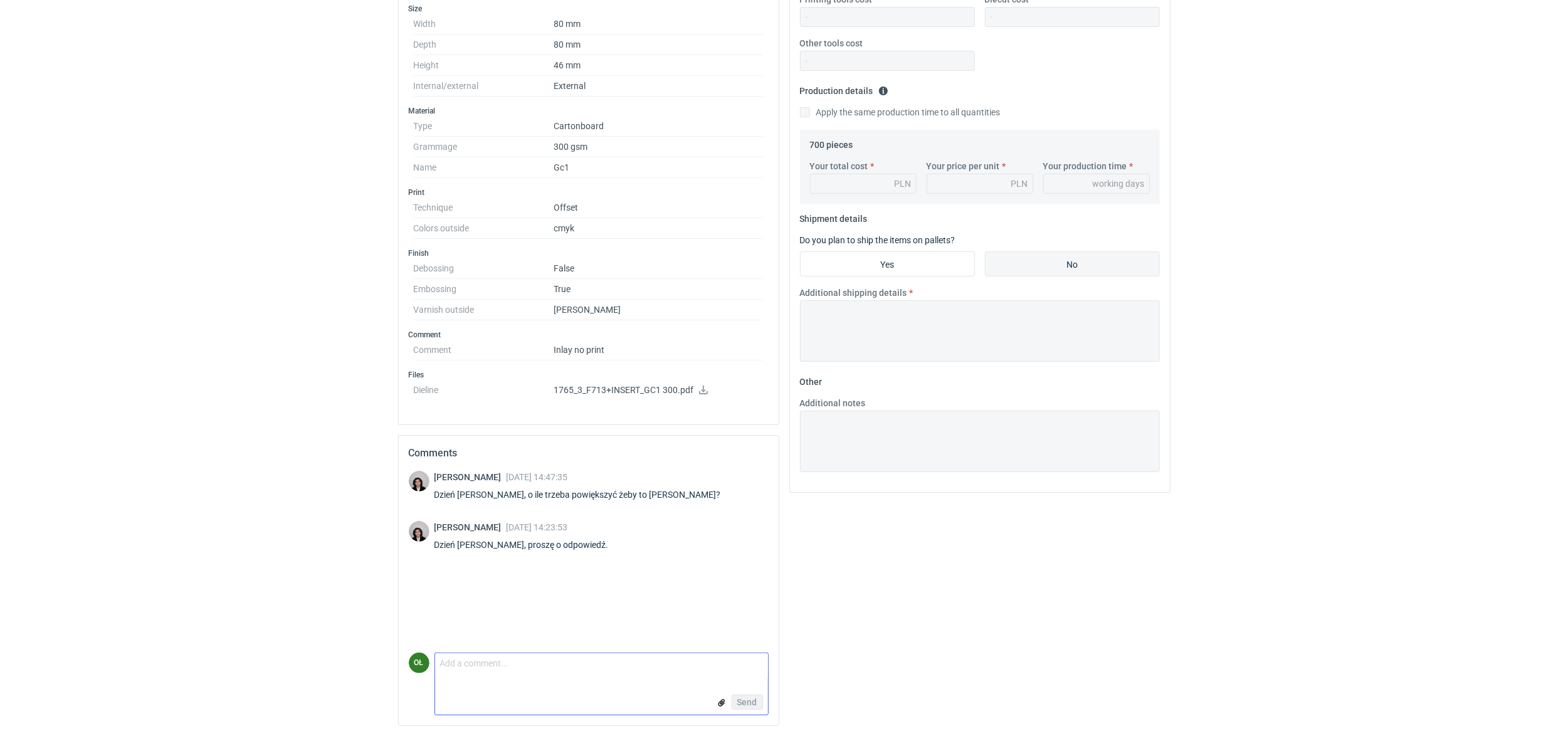
click at [494, 675] on textarea "Comment message" at bounding box center [601, 666] width 333 height 26
type textarea "Panie Sebastianie min. 50"
click at [742, 697] on span "Send" at bounding box center [747, 701] width 20 height 8
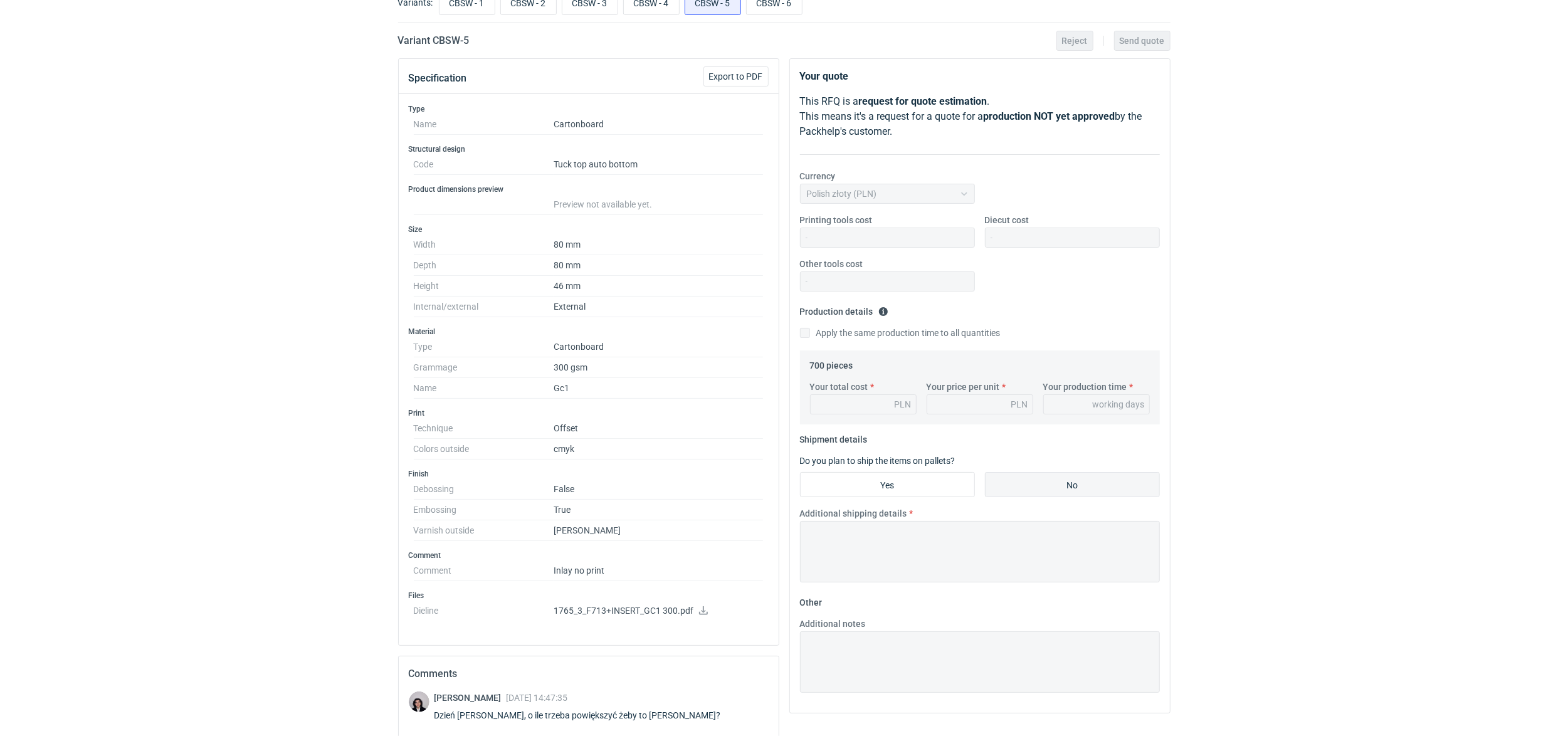
scroll to position [0, 0]
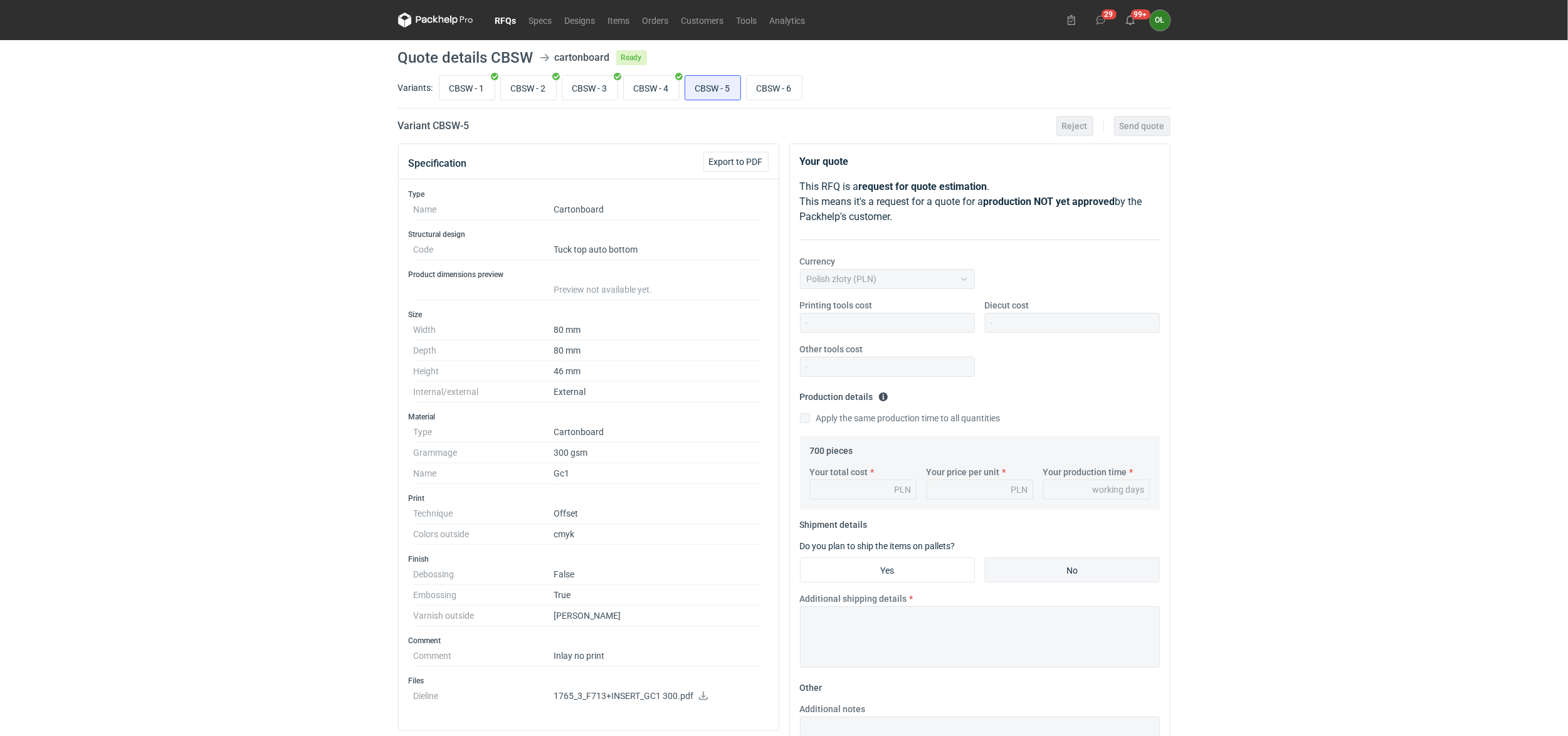
click at [449, 15] on icon at bounding box center [436, 20] width 76 height 15
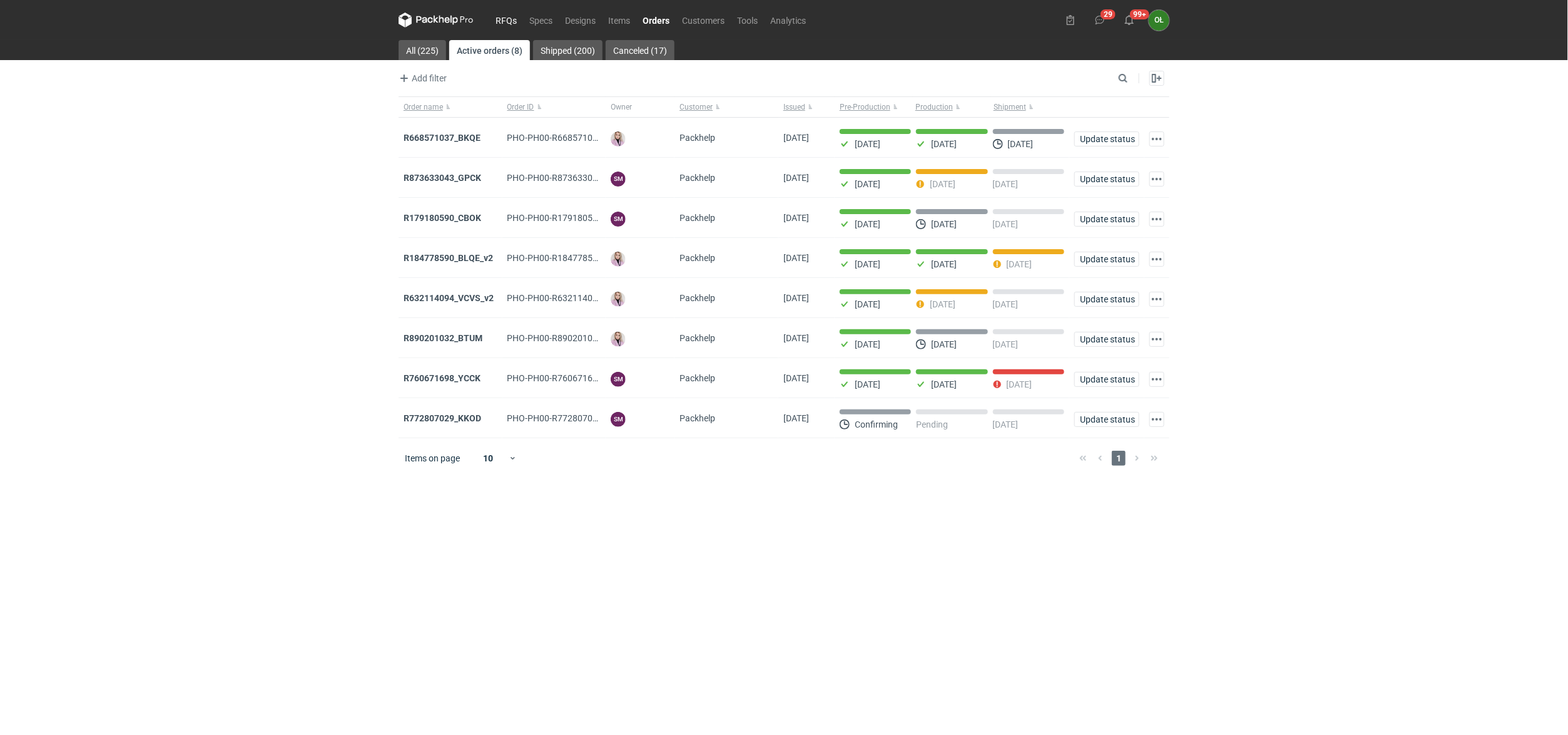
click at [503, 12] on link "RFQs" at bounding box center [506, 20] width 34 height 15
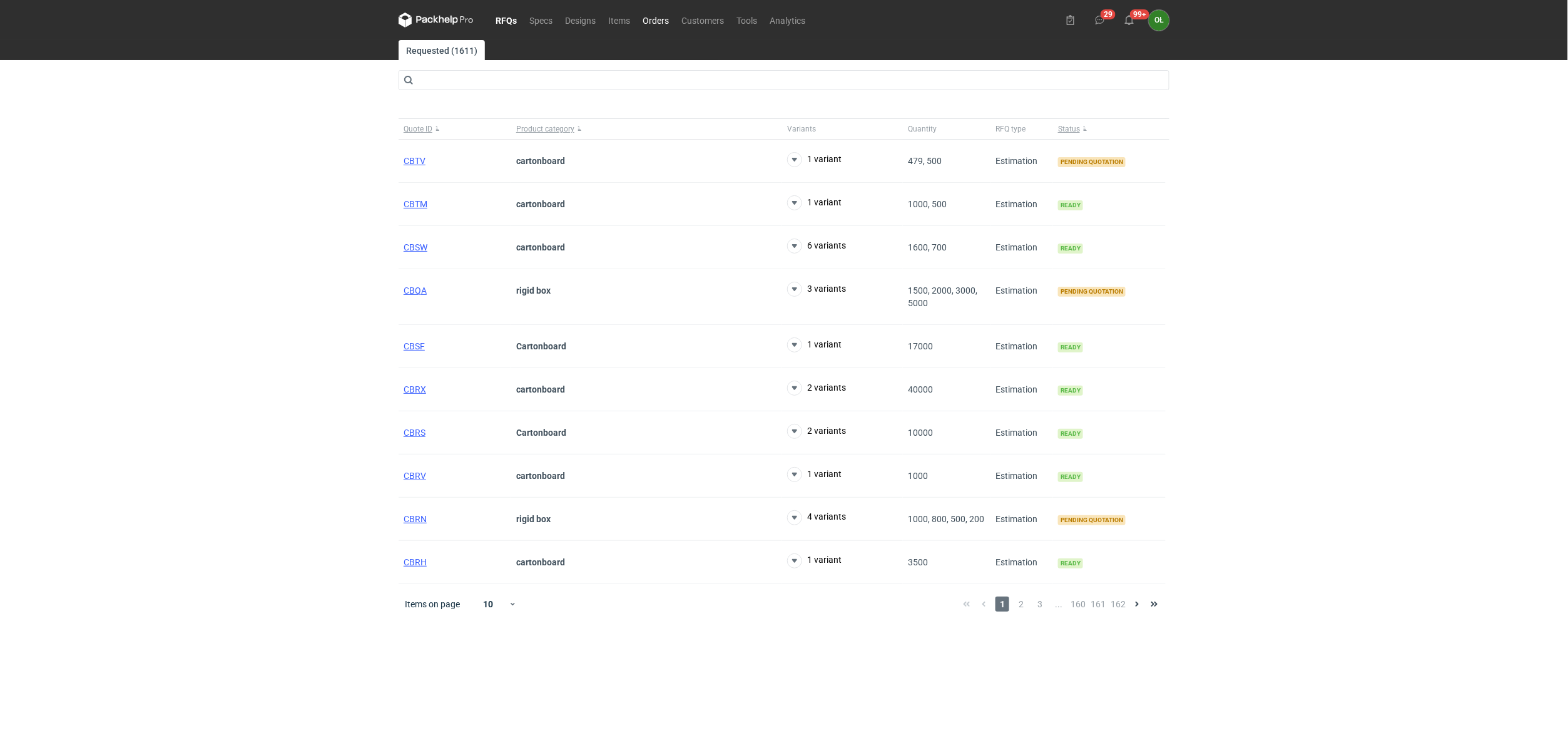
click at [663, 18] on link "Orders" at bounding box center [656, 20] width 38 height 15
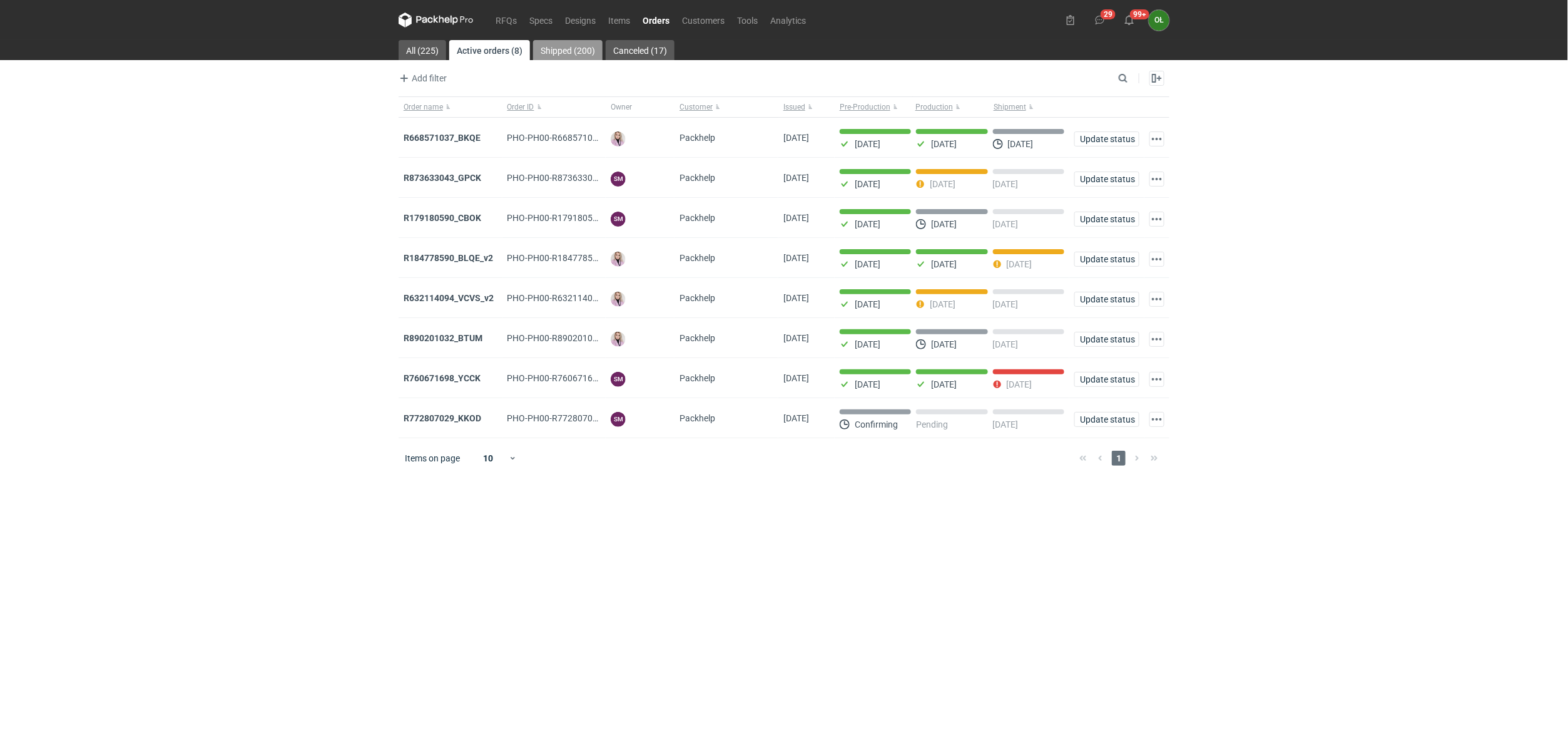
click at [584, 53] on link "Shipped (200)" at bounding box center [568, 50] width 69 height 20
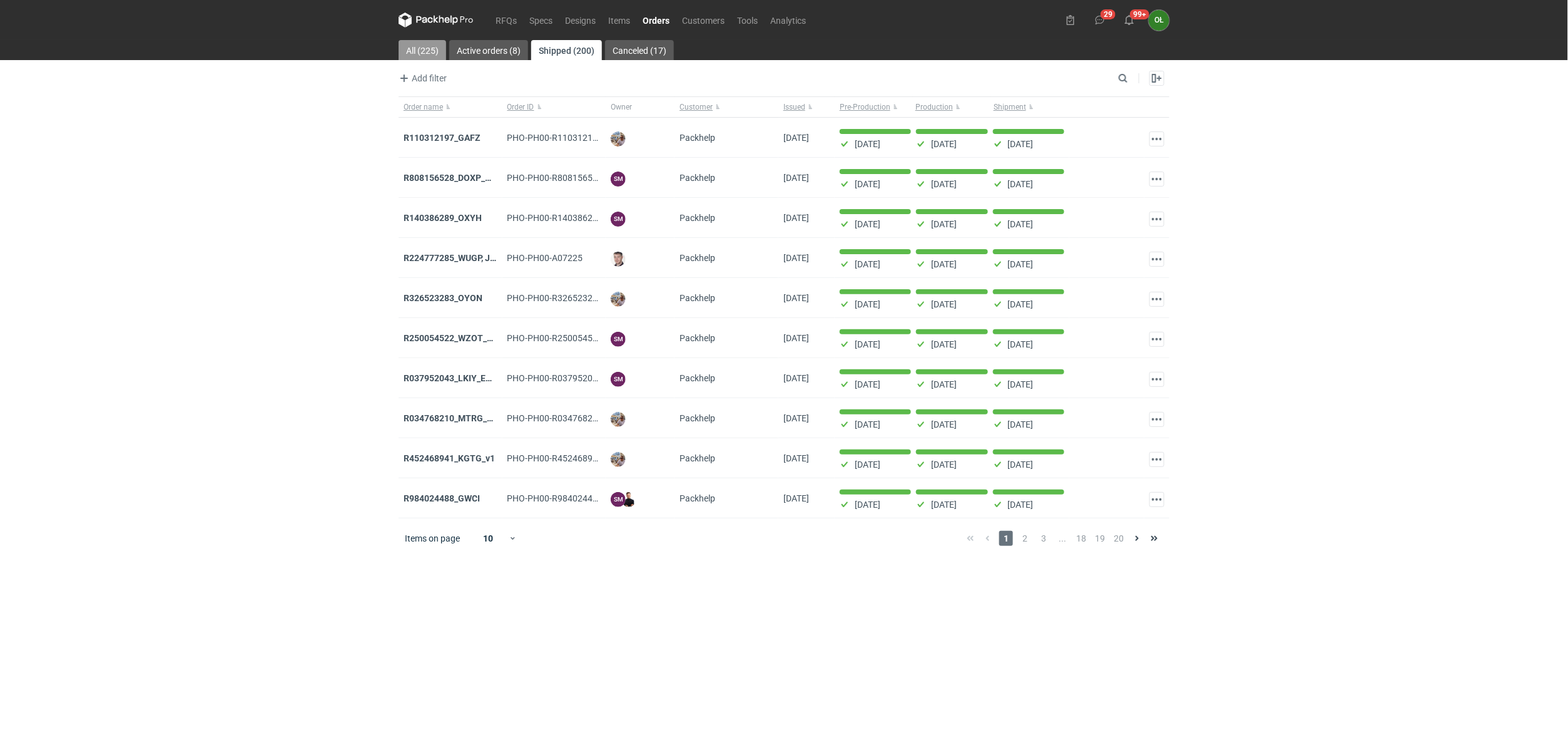
click at [425, 60] on link "All (225)" at bounding box center [422, 50] width 48 height 20
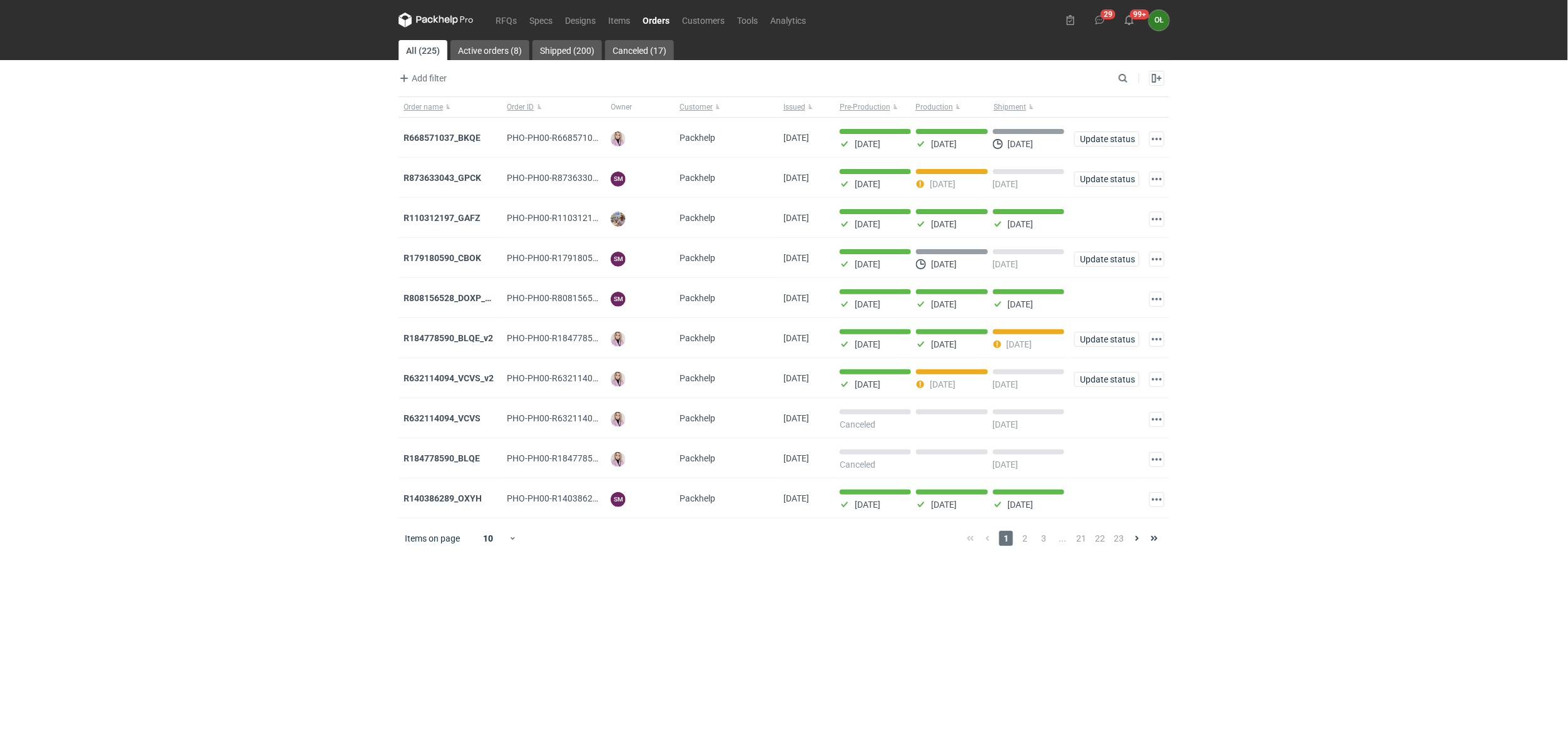
click at [279, 188] on div "RFQs Specs Designs Items Orders Customers Tools Analytics 29 99+ OŁ Olga Łopato…" at bounding box center [784, 367] width 1568 height 735
click at [666, 15] on link "Orders" at bounding box center [656, 20] width 39 height 15
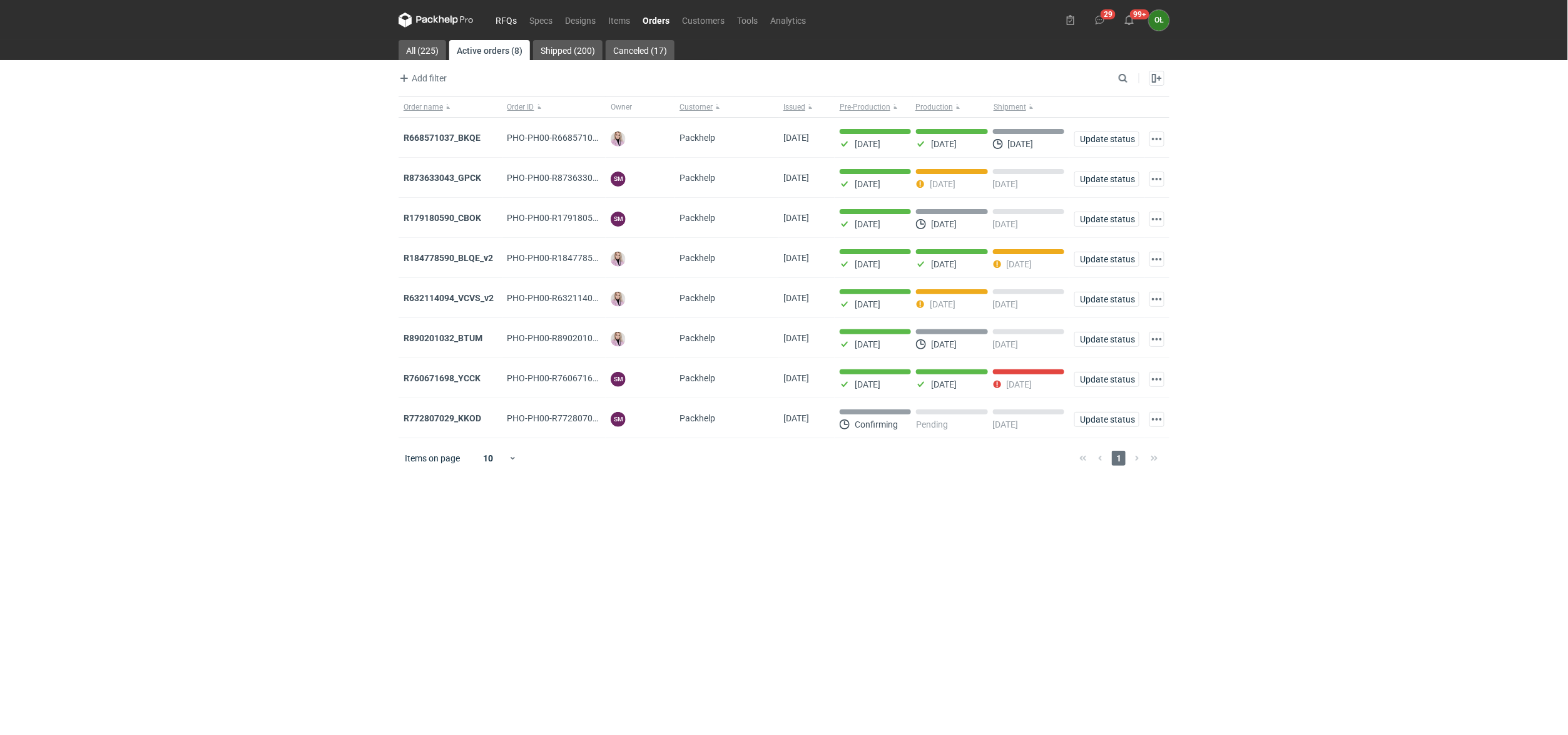
click at [509, 22] on link "RFQs" at bounding box center [506, 20] width 34 height 15
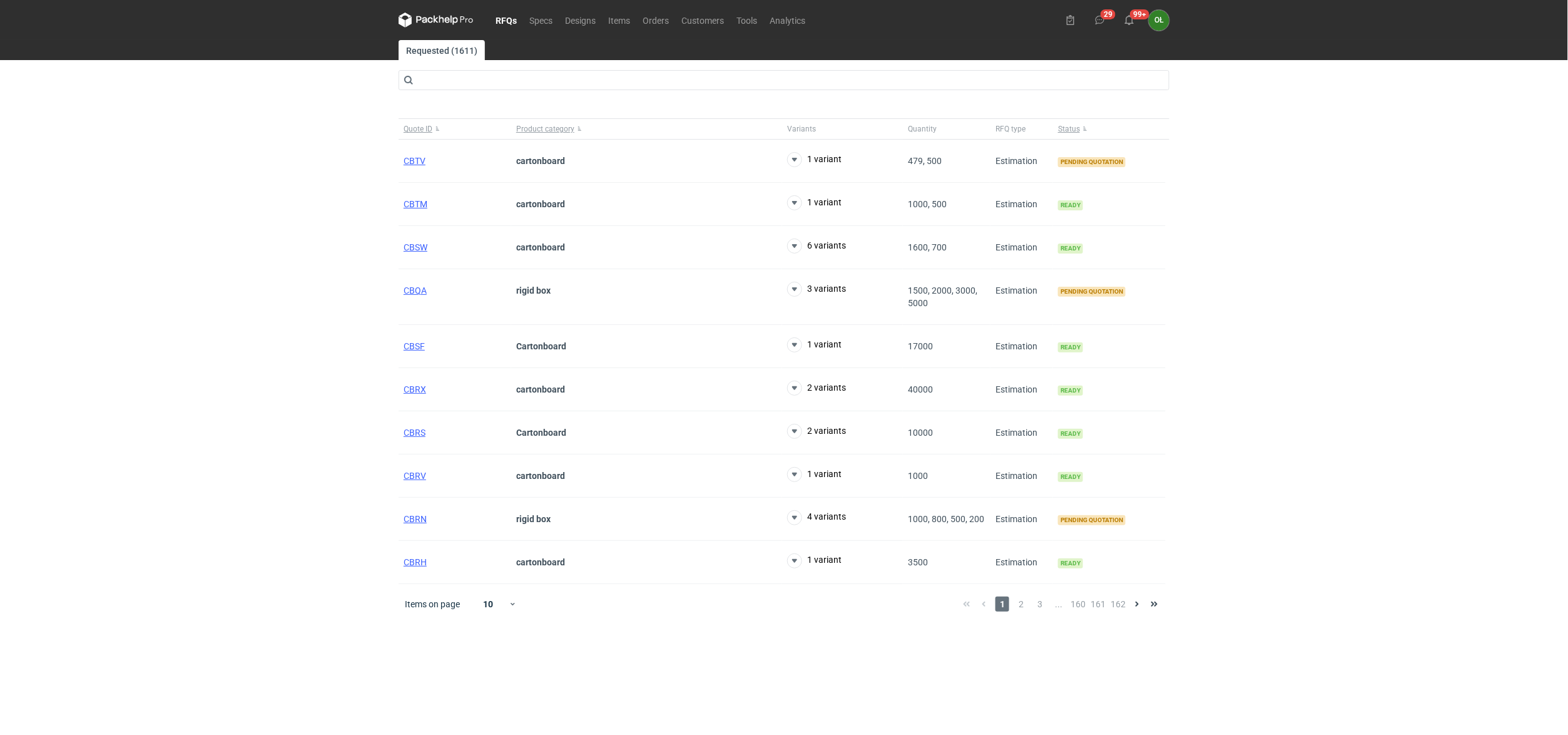
click at [333, 179] on div "RFQs Specs Designs Items Orders Customers Tools Analytics 29 99+ OŁ Olga Łopato…" at bounding box center [784, 367] width 1568 height 735
click at [422, 249] on span "CBSW" at bounding box center [415, 247] width 24 height 10
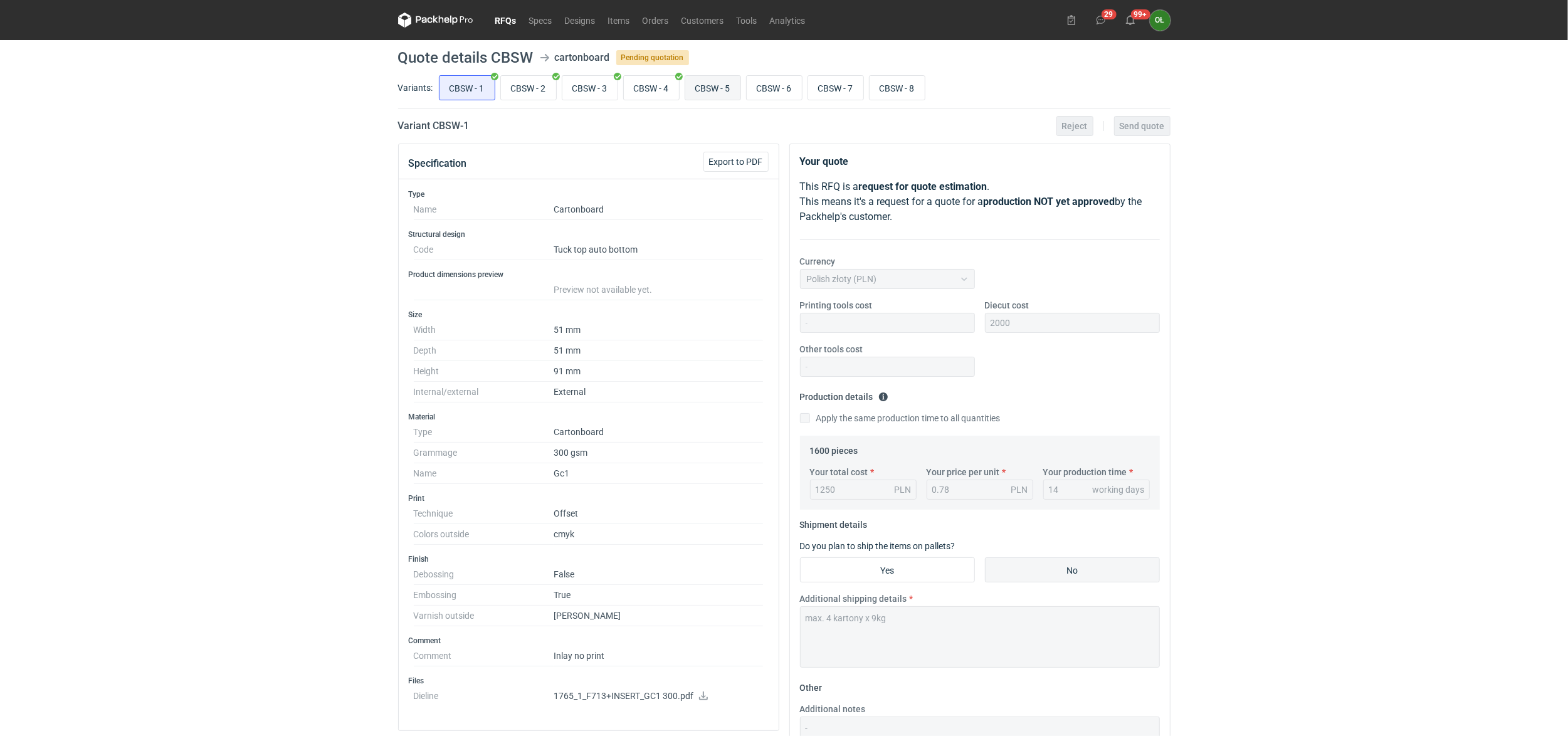
click at [720, 86] on input "CBSW - 5" at bounding box center [713, 87] width 56 height 24
radio input "true"
click at [853, 80] on input "CBSW - 7" at bounding box center [836, 87] width 56 height 24
radio input "true"
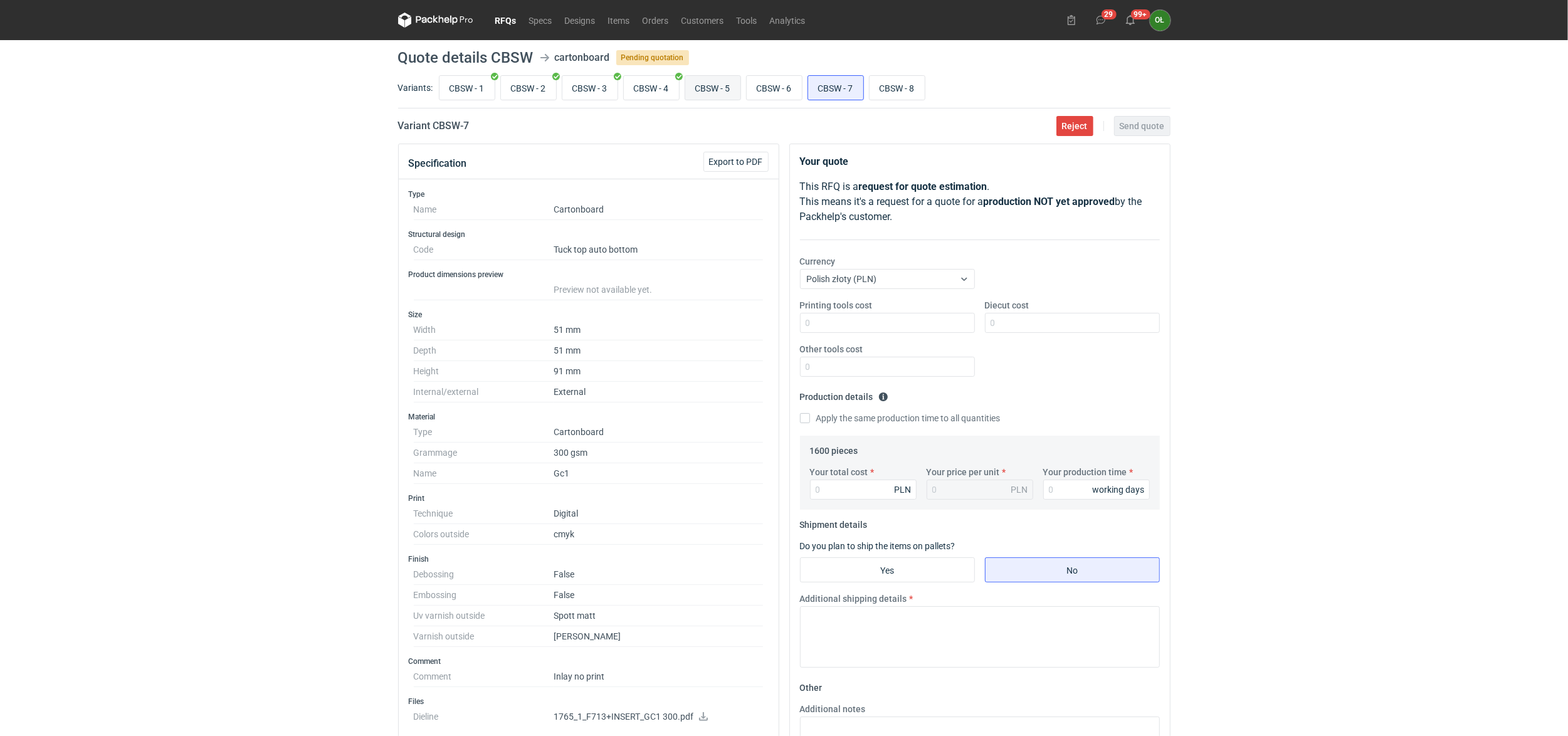
click at [708, 98] on input "CBSW - 5" at bounding box center [713, 87] width 56 height 24
radio input "true"
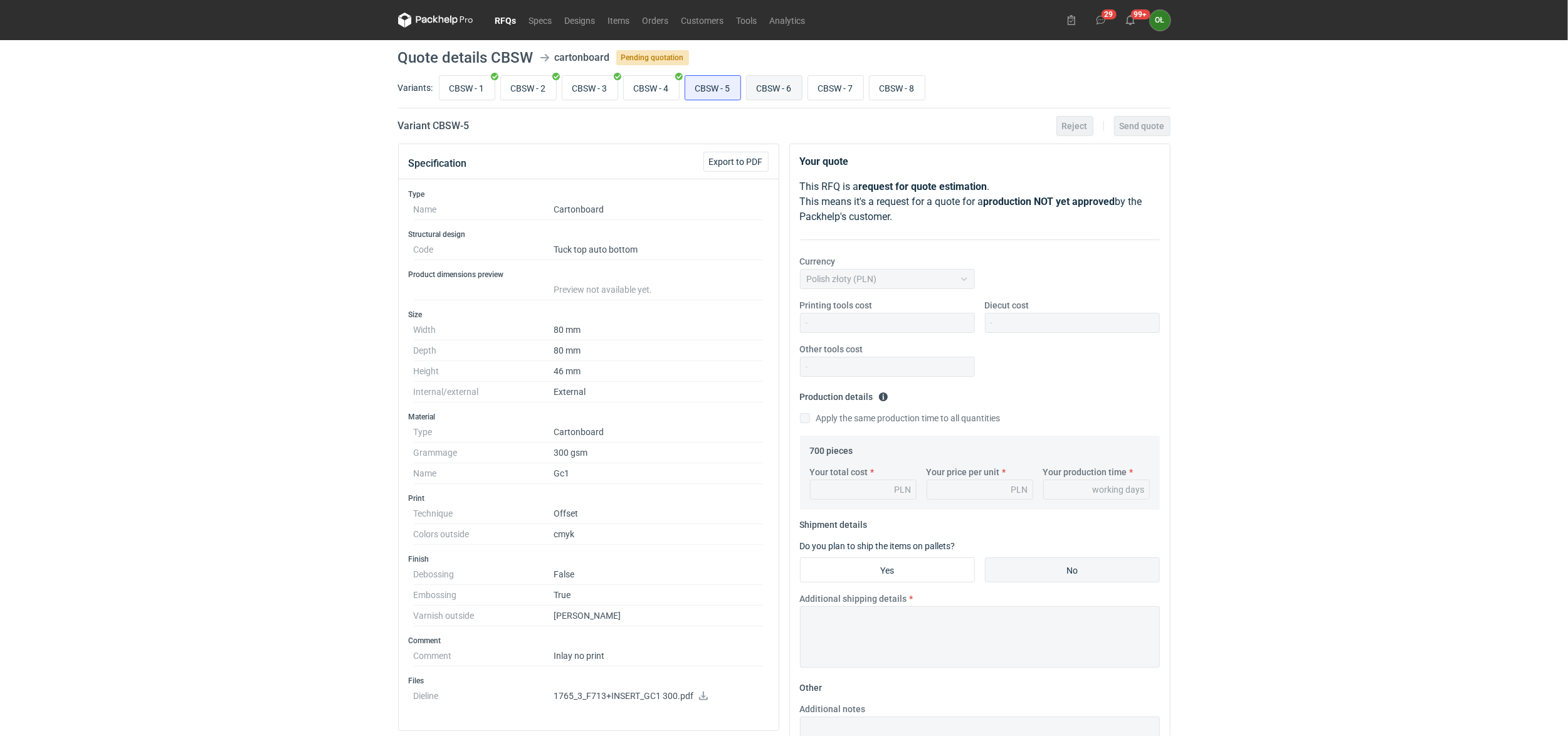
click at [782, 94] on input "CBSW - 6" at bounding box center [775, 87] width 56 height 24
radio input "true"
click at [861, 92] on input "CBSW - 7" at bounding box center [836, 87] width 56 height 24
radio input "true"
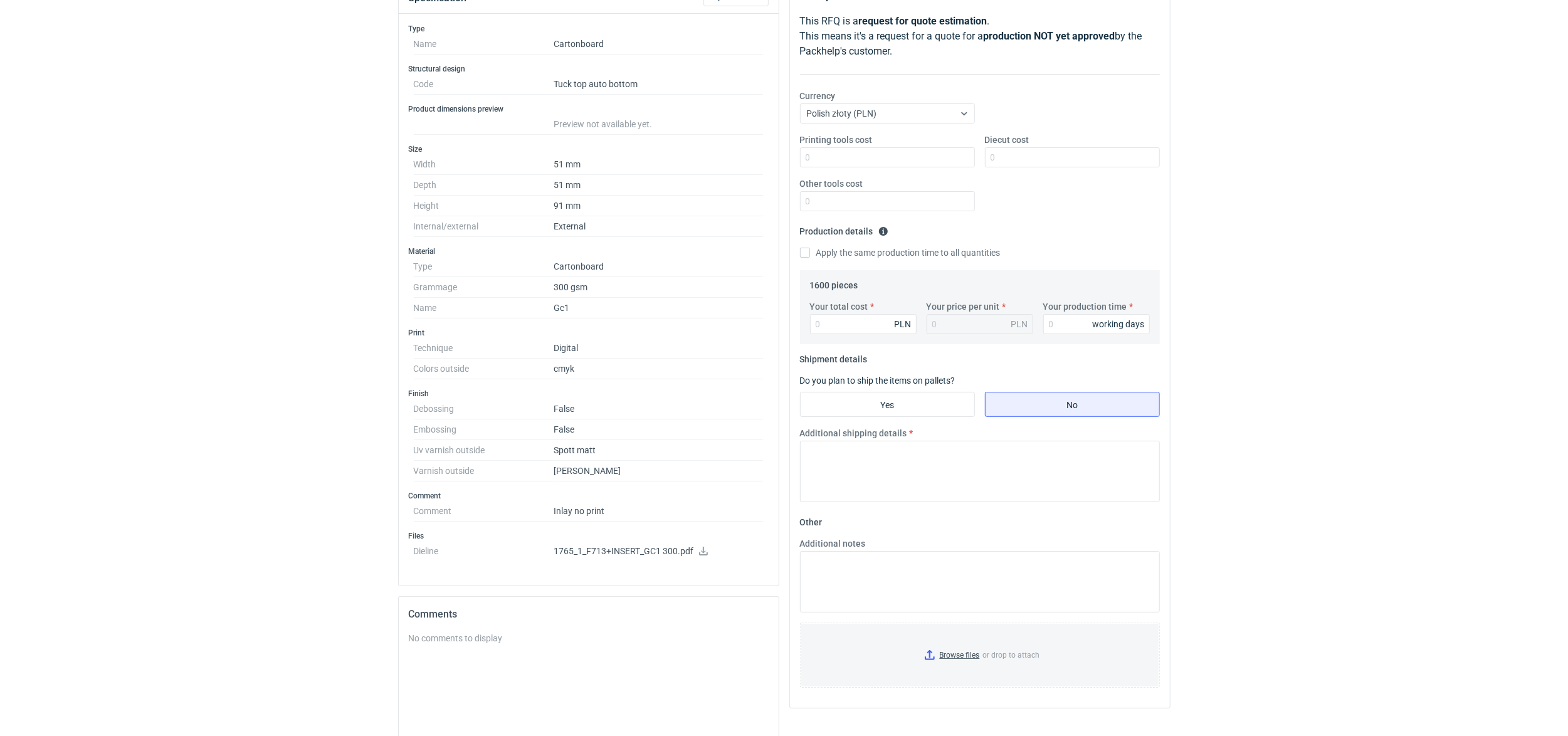
scroll to position [166, 0]
click at [708, 555] on p "1765_1_F713+INSERT_GC1 300.pdf" at bounding box center [658, 550] width 210 height 12
click at [704, 554] on icon at bounding box center [703, 549] width 10 height 8
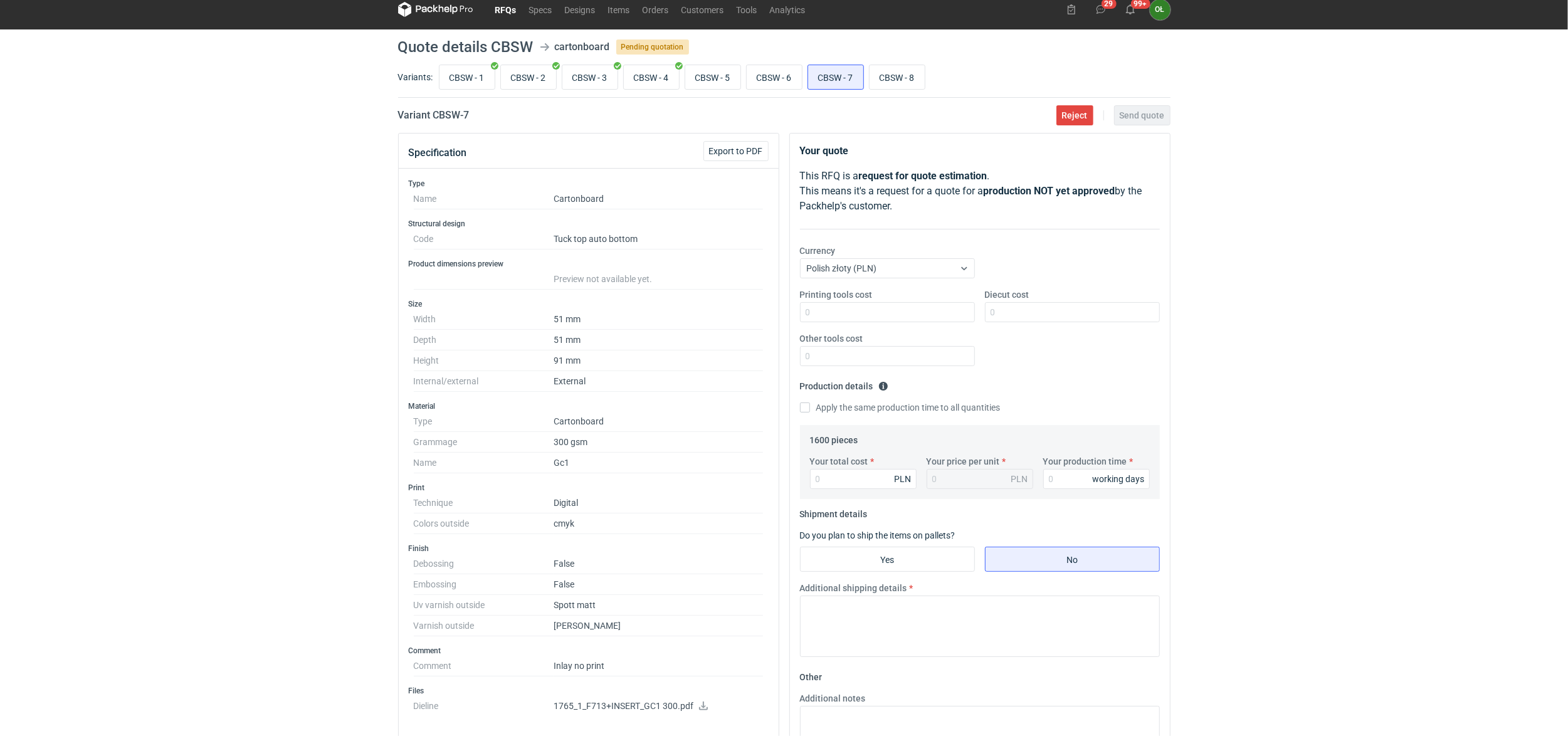
scroll to position [0, 0]
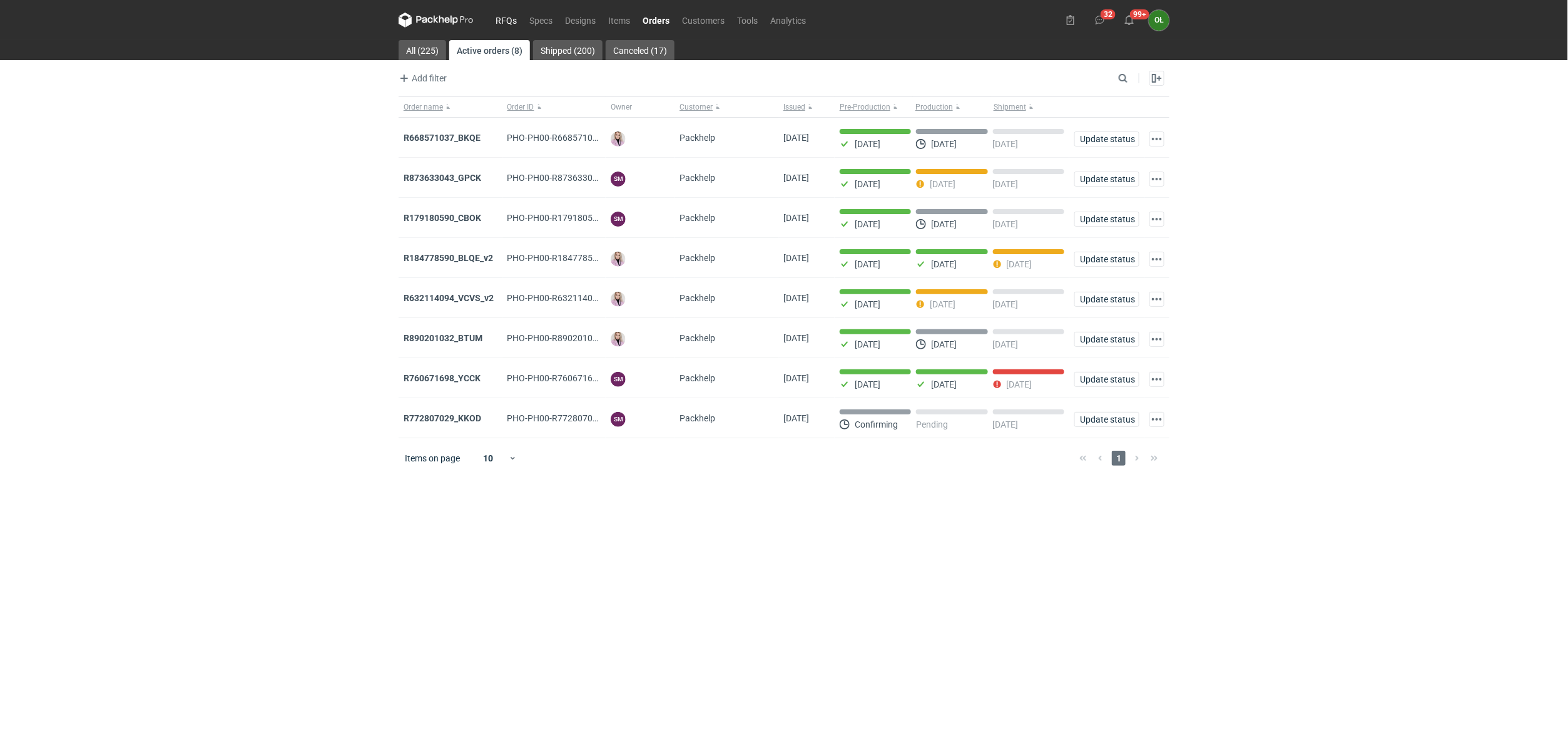
click at [495, 18] on link "RFQs" at bounding box center [506, 20] width 34 height 15
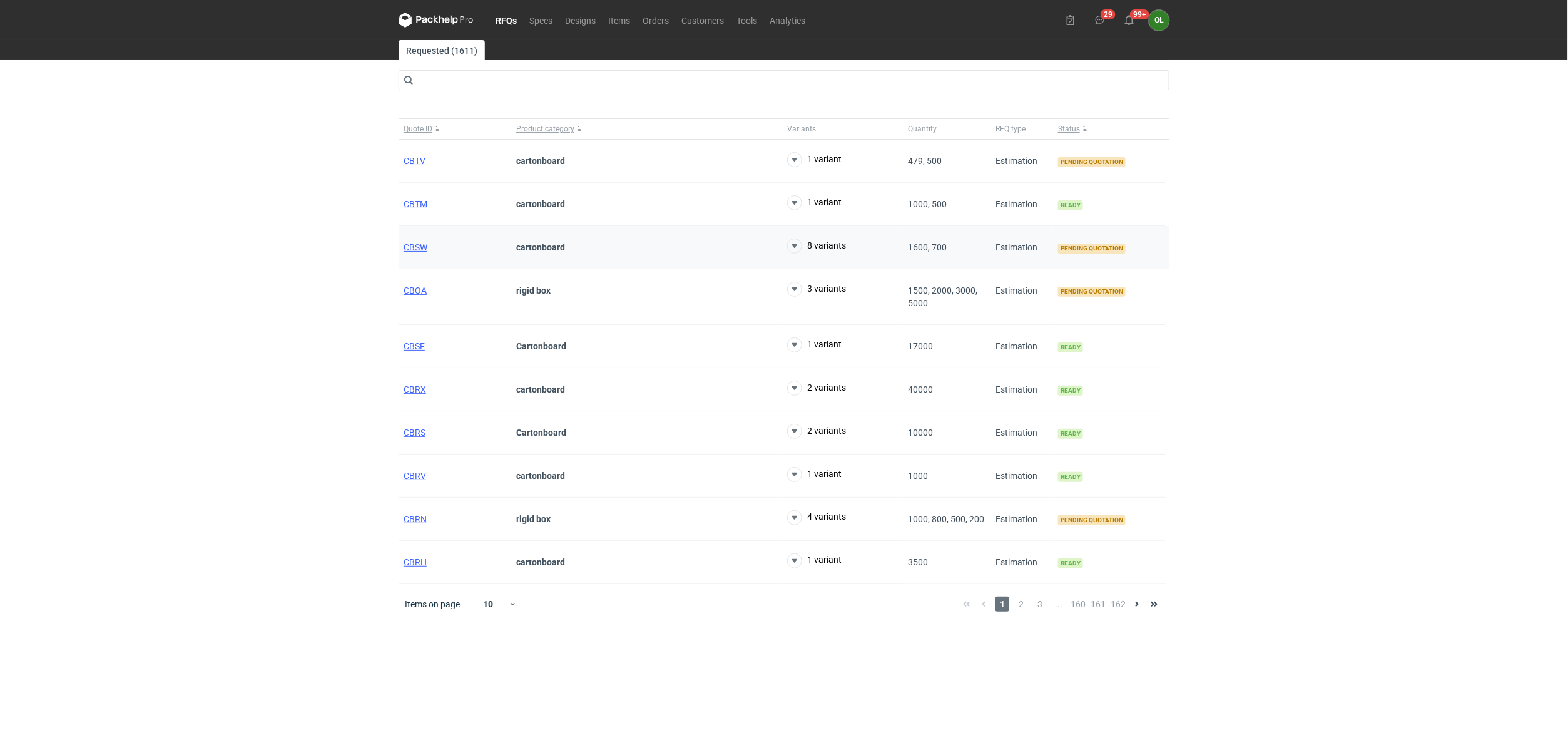
click at [428, 243] on div "CBSW" at bounding box center [455, 248] width 112 height 43
click at [425, 243] on span "CBSW" at bounding box center [415, 247] width 24 height 10
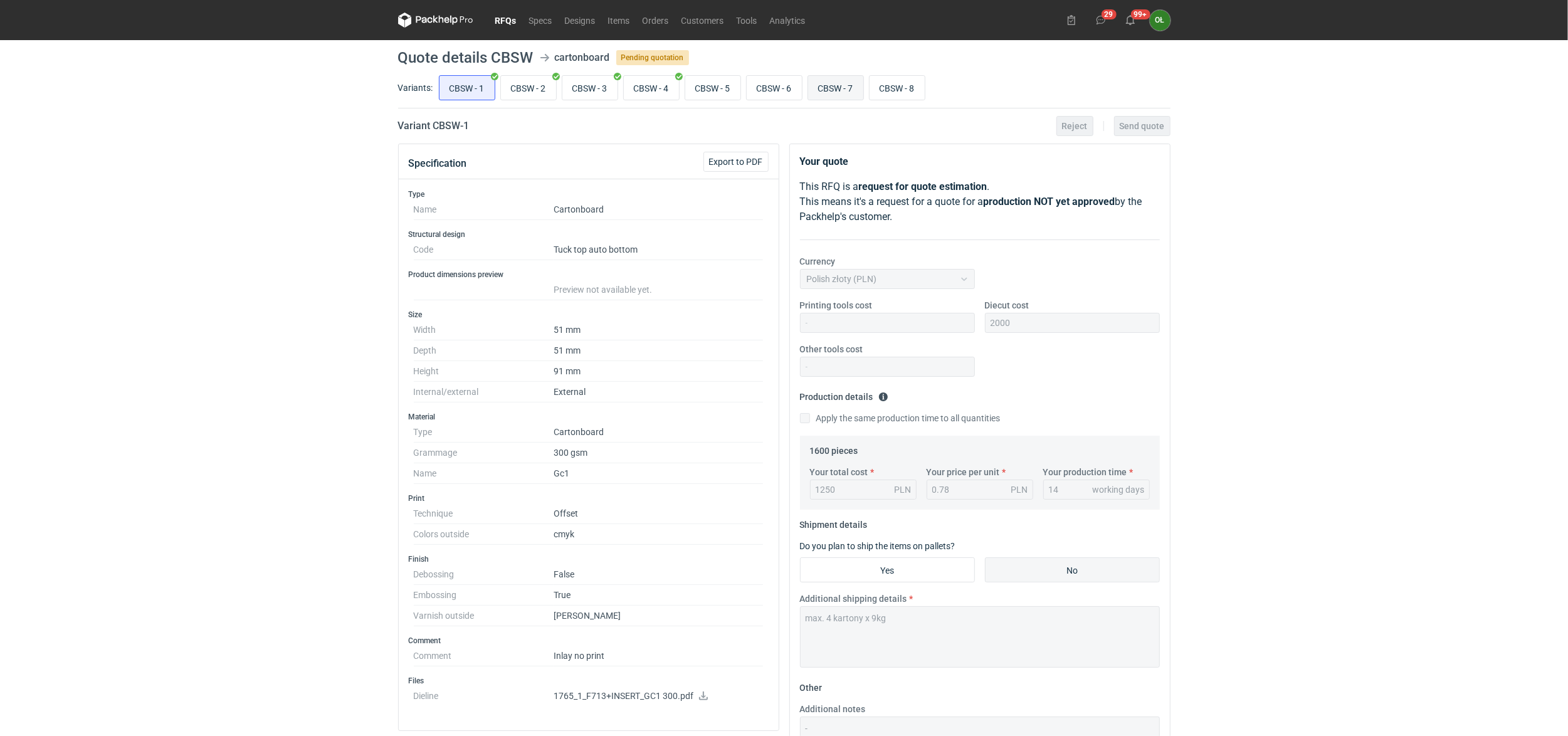
click at [853, 83] on input "CBSW - 7" at bounding box center [836, 87] width 56 height 24
radio input "true"
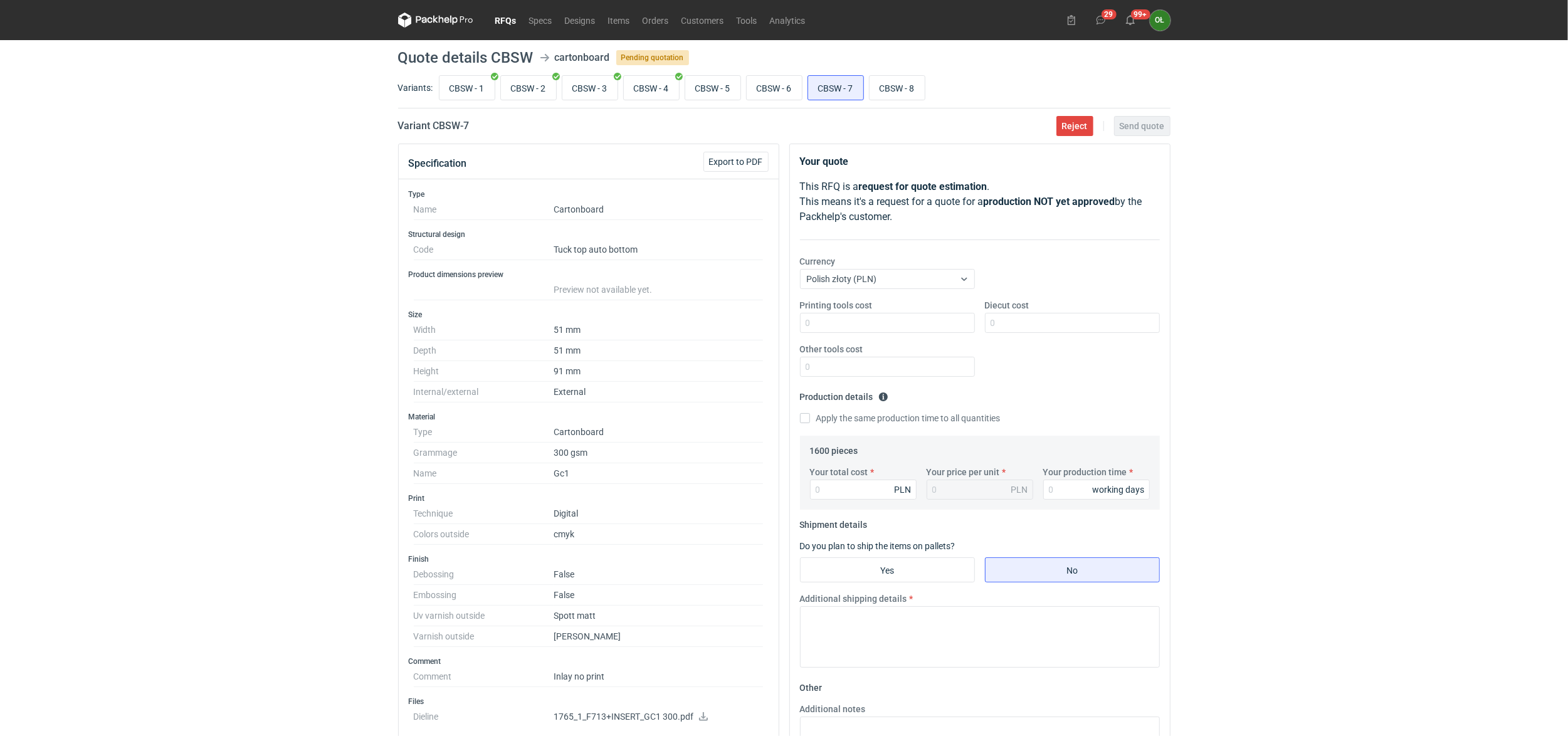
click at [952, 83] on div "CBSW - 1 CBSW - 2 CBSW - 3 CBSW - 4 CBSW - 5 CBSW - 6 CBSW - 7 CBSW - 8" at bounding box center [803, 87] width 734 height 30
click at [905, 86] on input "CBSW - 8" at bounding box center [897, 87] width 56 height 24
radio input "true"
click at [835, 89] on input "CBSW - 7" at bounding box center [836, 87] width 56 height 24
radio input "true"
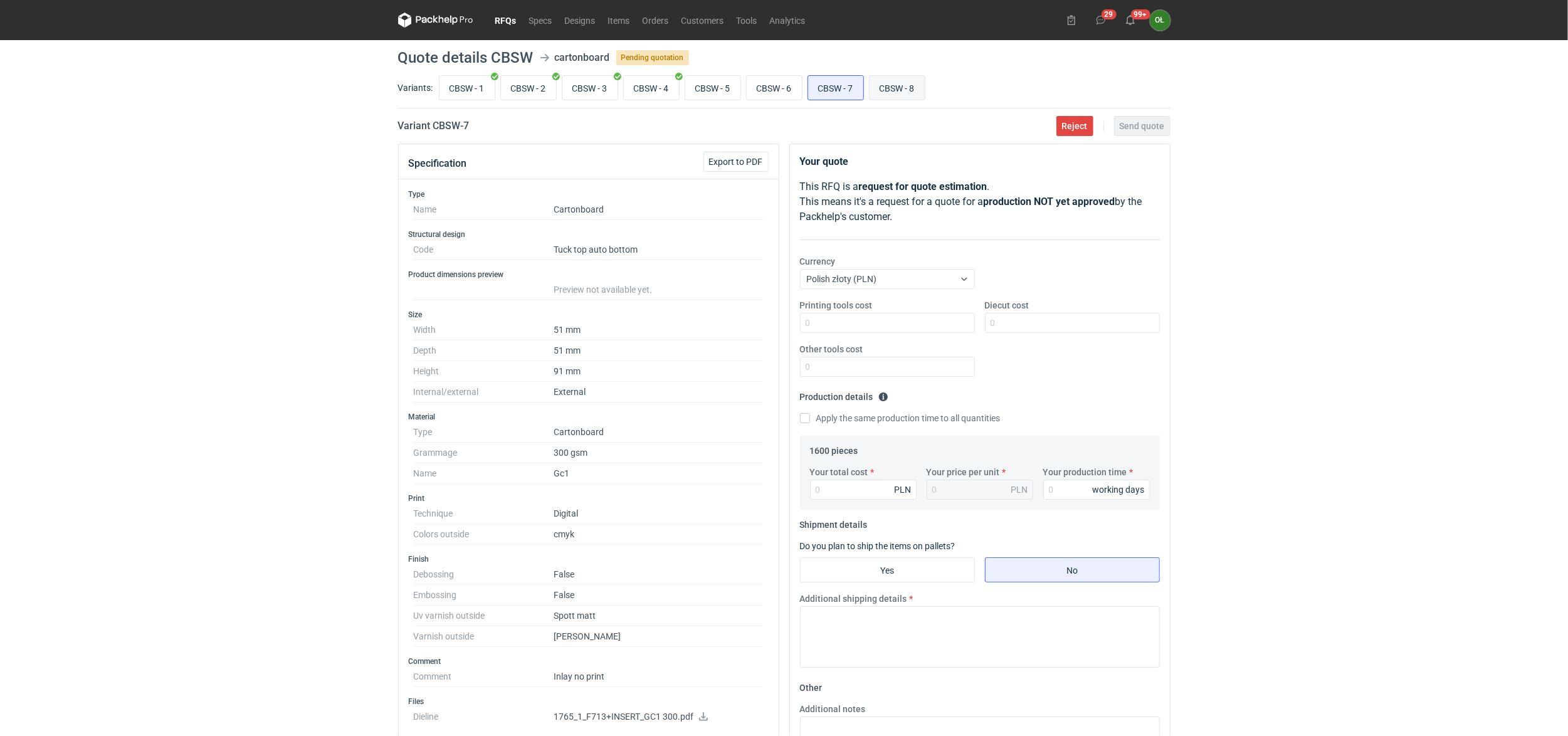
click at [895, 89] on input "CBSW - 8" at bounding box center [897, 87] width 56 height 24
radio input "true"
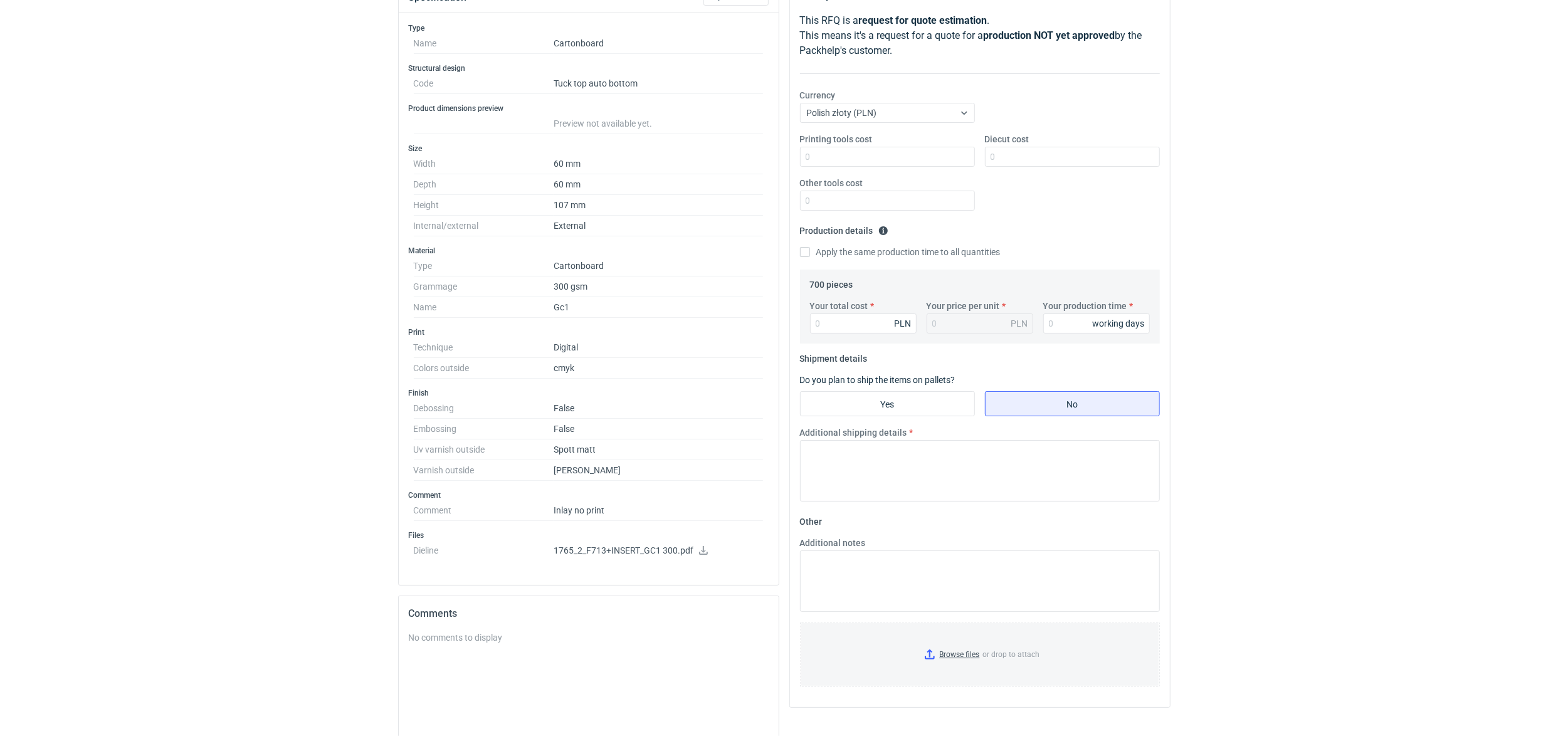
scroll to position [166, 0]
click at [703, 554] on icon at bounding box center [703, 549] width 8 height 8
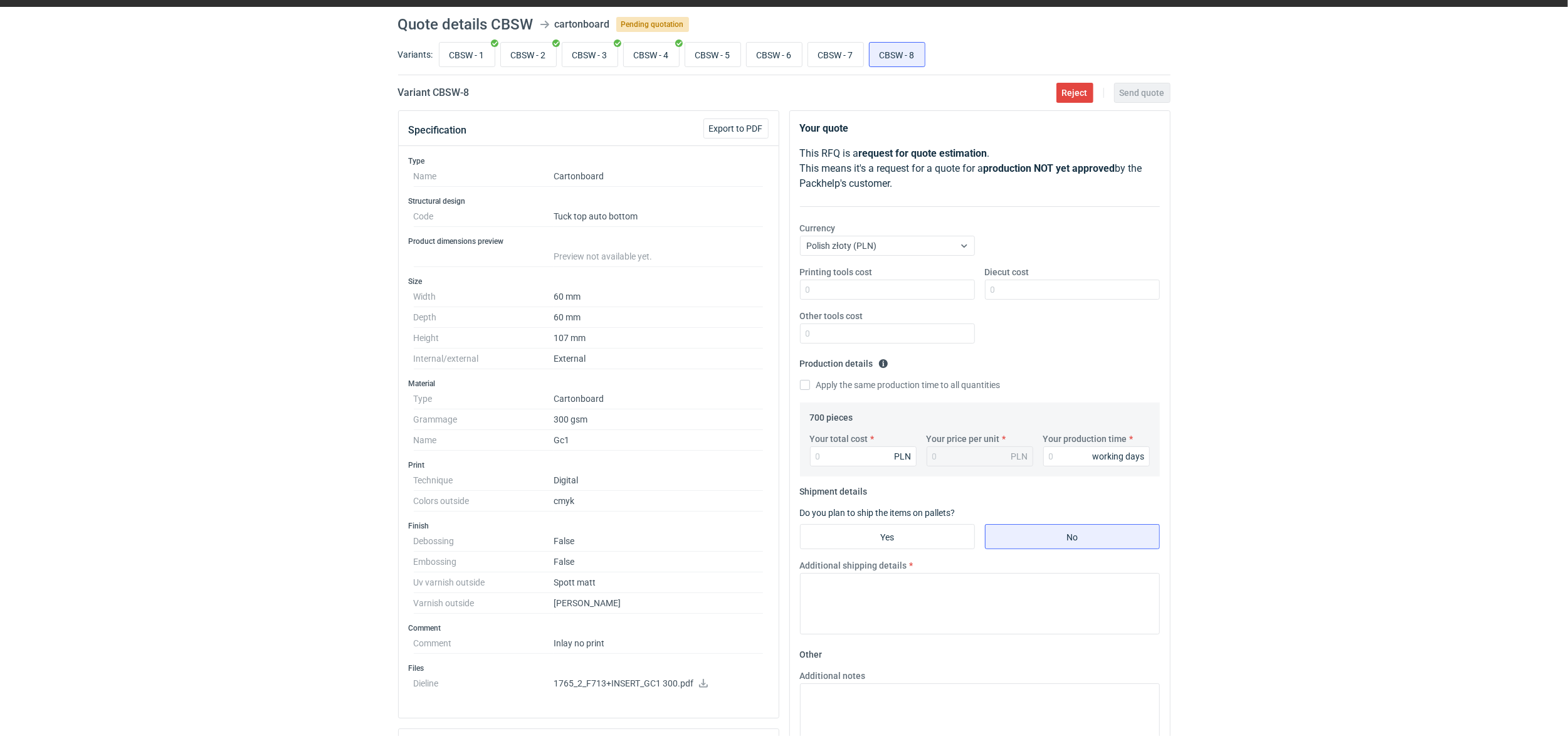
scroll to position [0, 0]
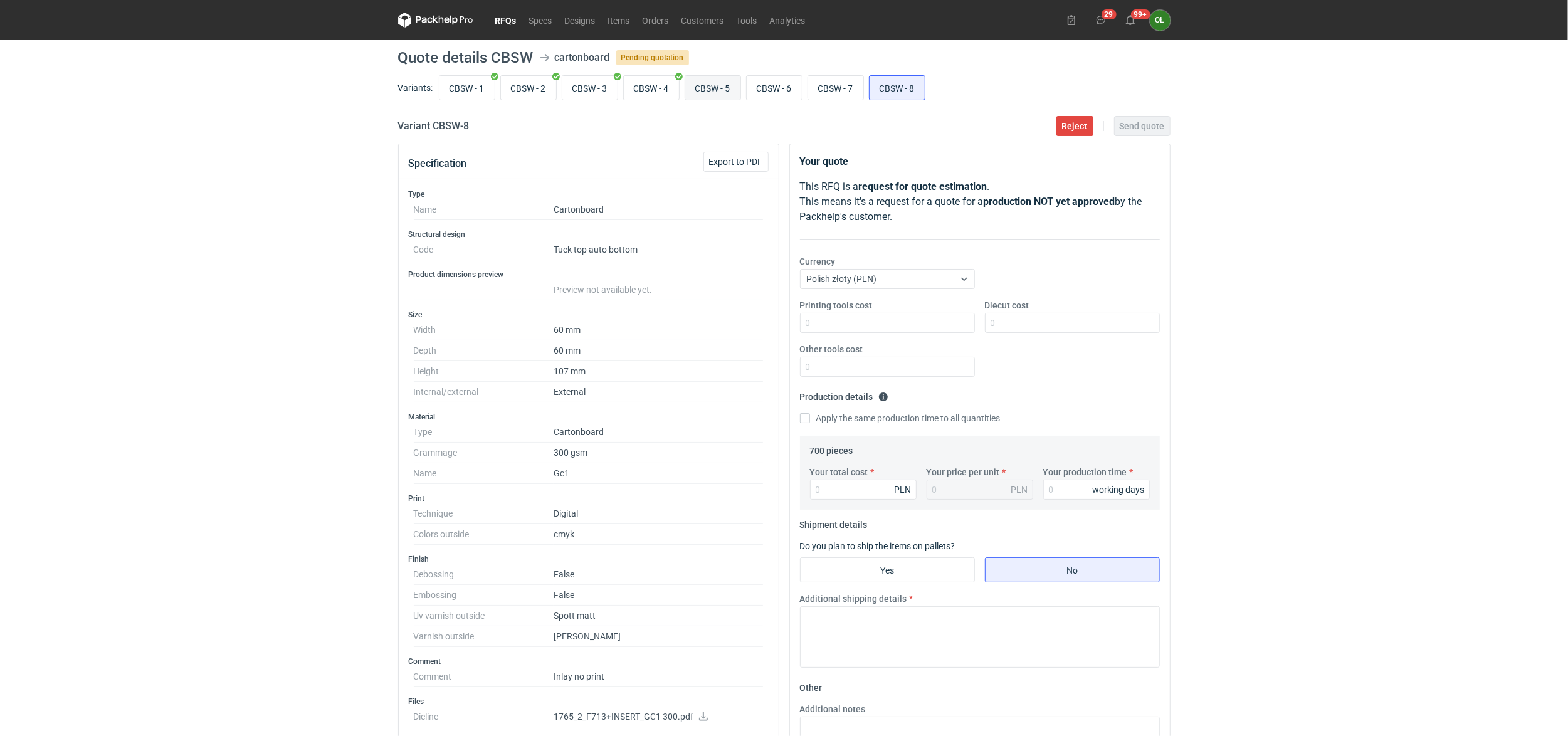
click at [728, 79] on input "CBSW - 5" at bounding box center [713, 87] width 56 height 24
radio input "true"
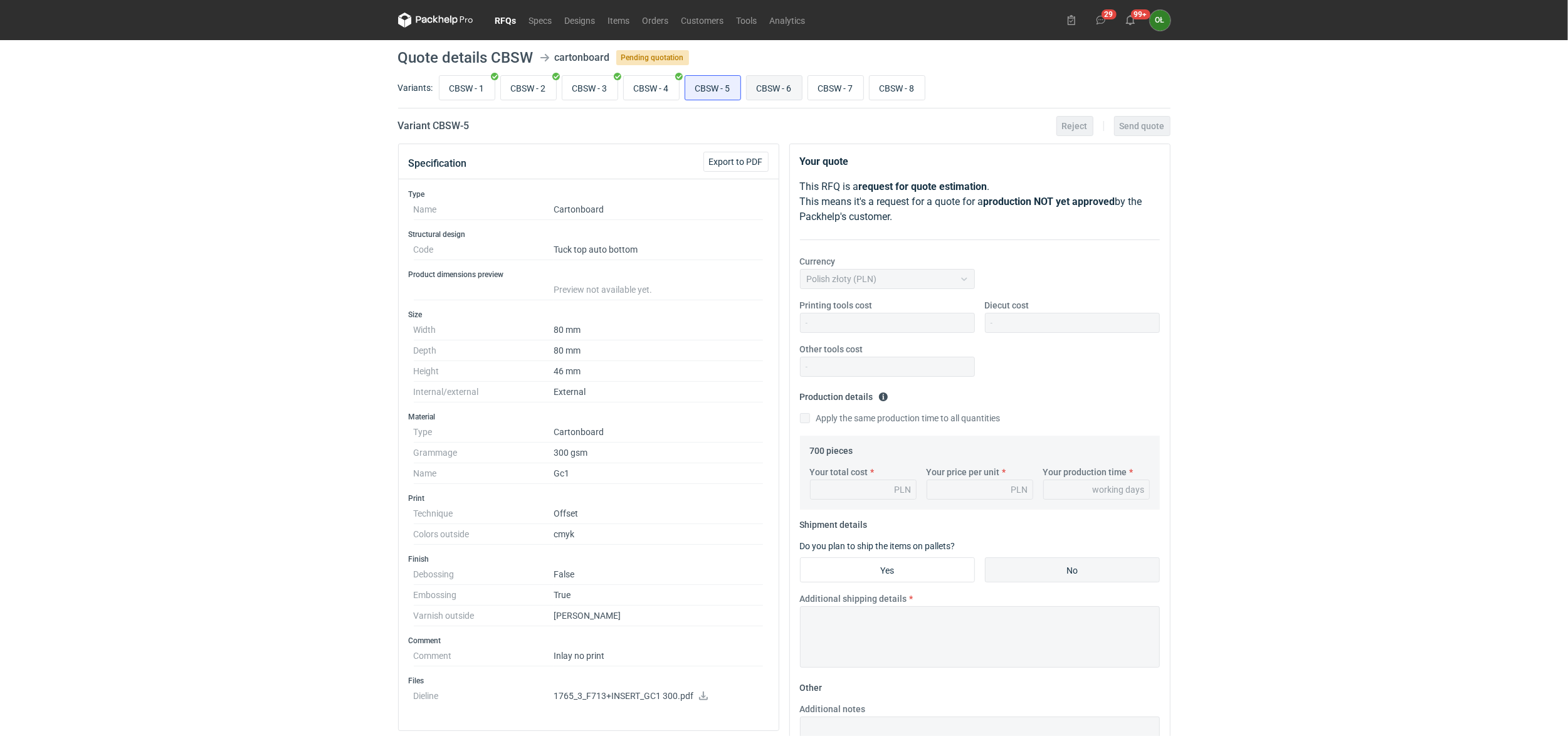
click at [788, 86] on input "CBSW - 6" at bounding box center [775, 87] width 56 height 24
radio input "true"
click at [863, 86] on input "CBSW - 7" at bounding box center [836, 87] width 56 height 24
radio input "true"
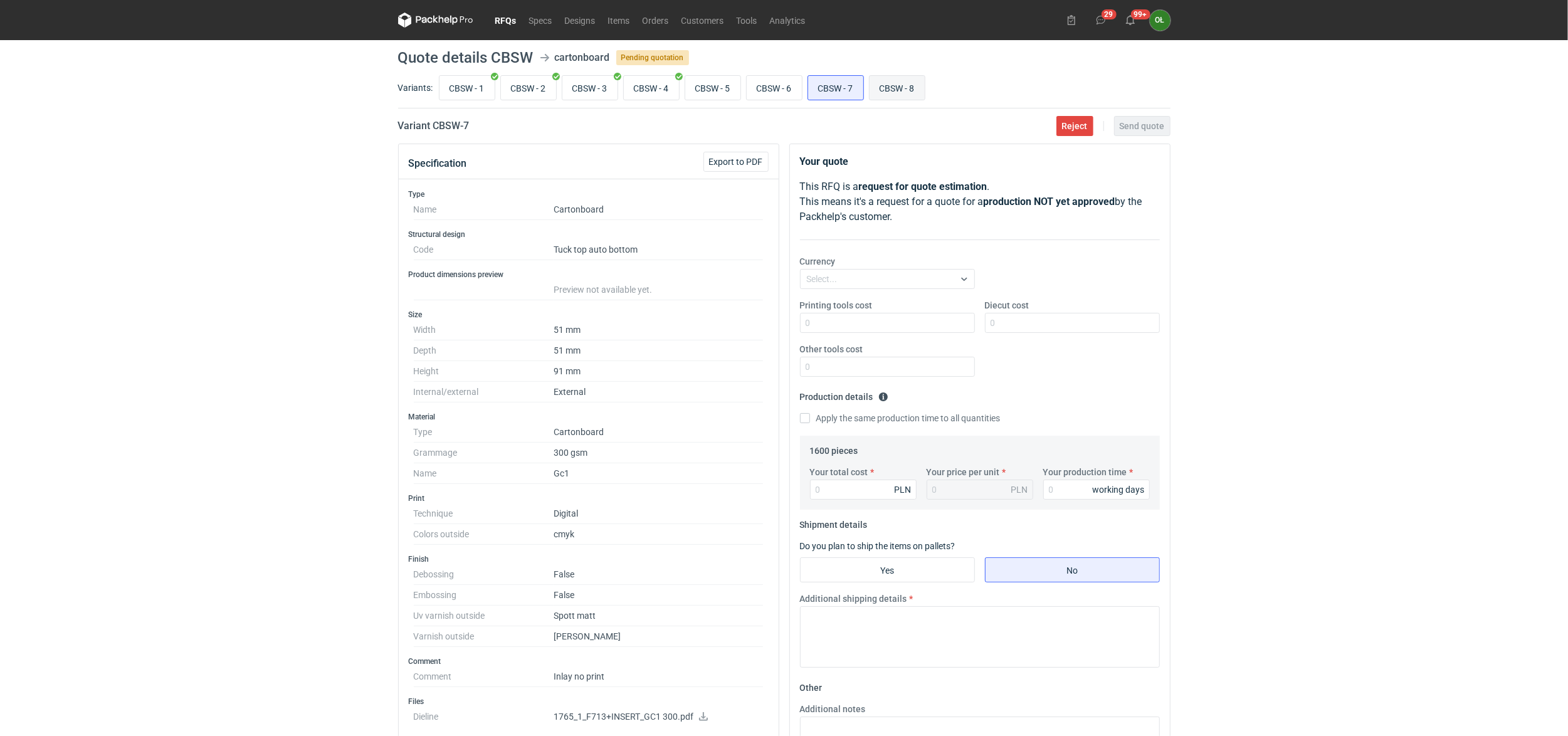
click at [914, 86] on input "CBSW - 8" at bounding box center [897, 87] width 56 height 24
radio input "true"
click at [497, 31] on nav "RFQs Specs Designs Items Orders Customers Tools Analytics" at bounding box center [604, 20] width 414 height 40
click at [499, 22] on link "RFQs" at bounding box center [506, 20] width 34 height 15
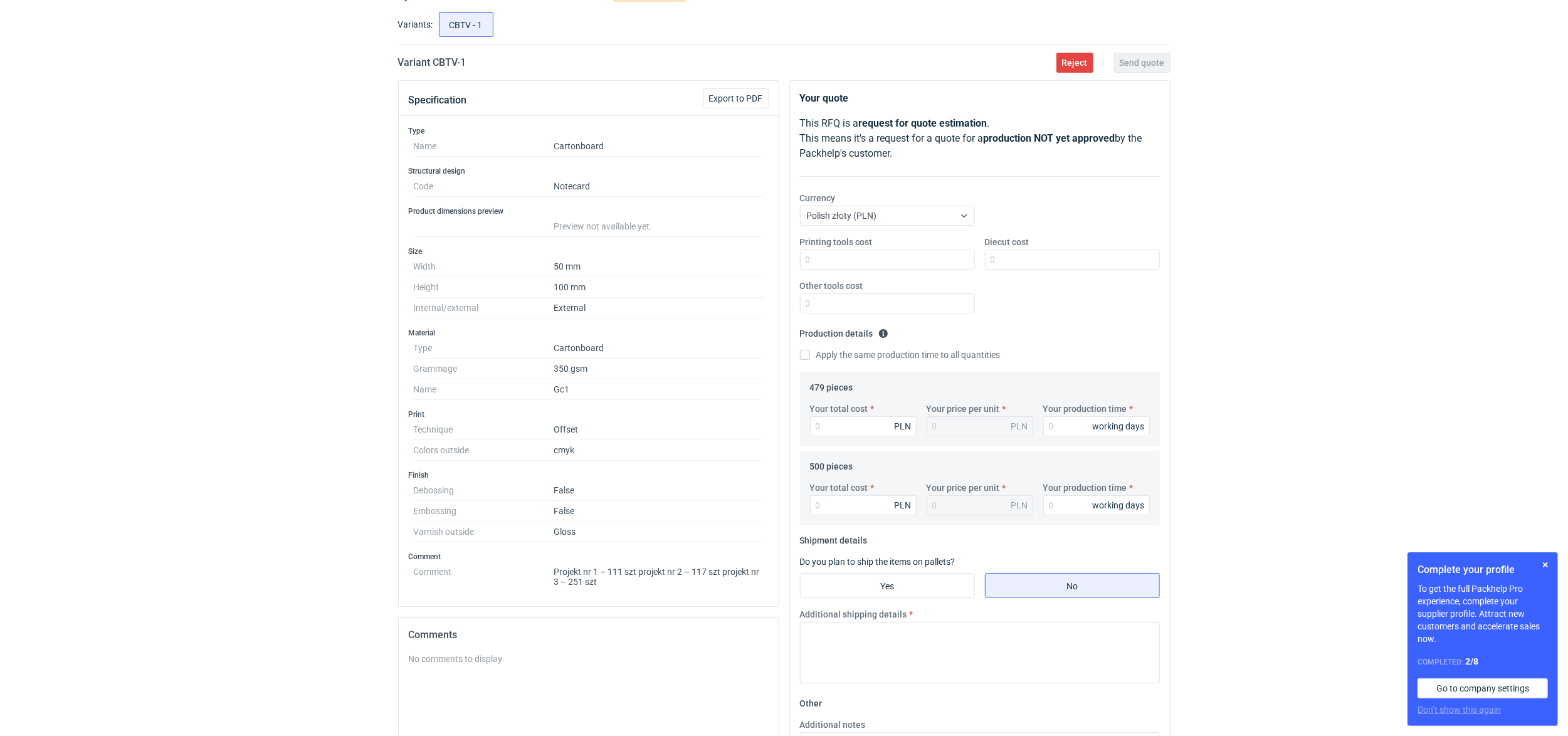
scroll to position [249, 0]
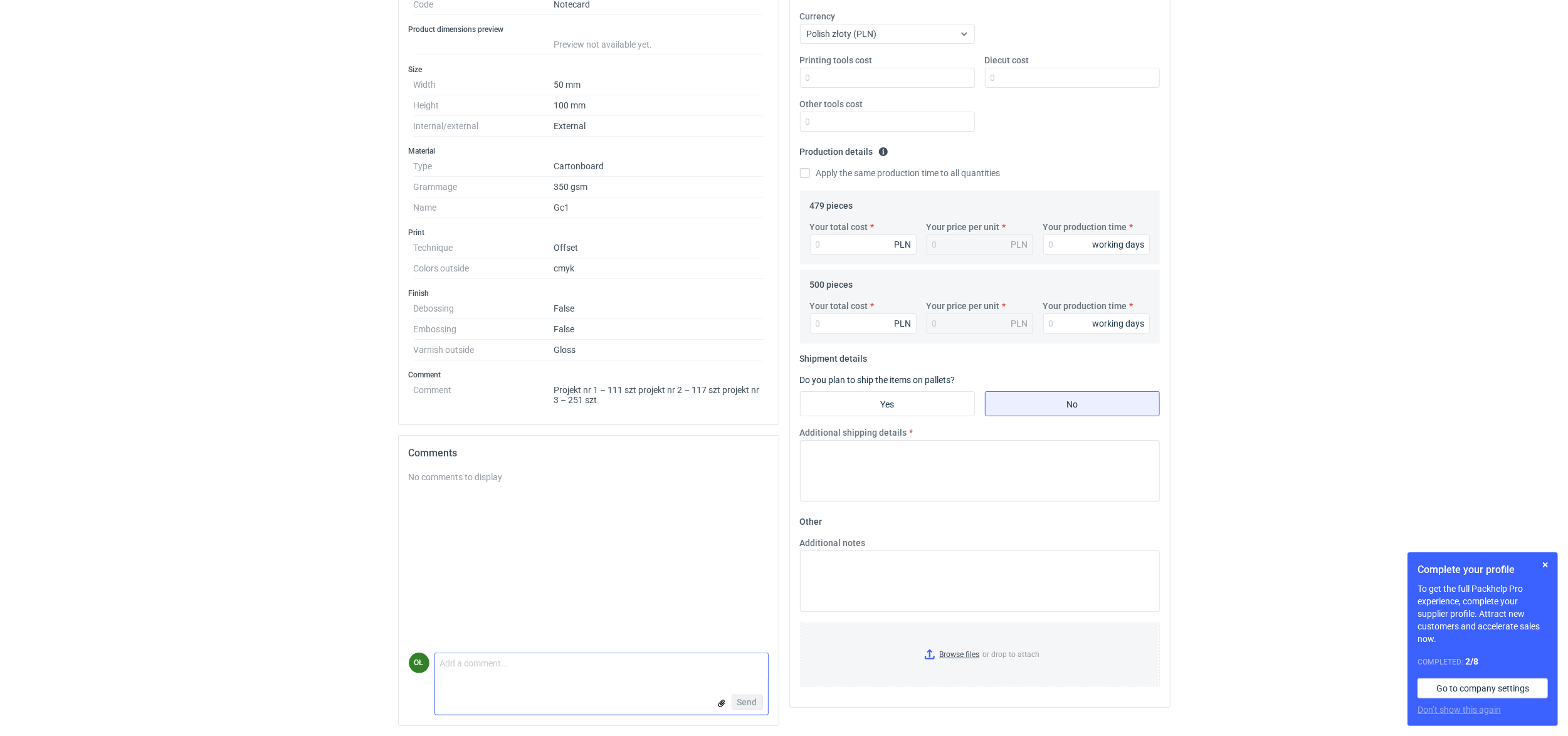
click at [520, 678] on textarea "Comment message" at bounding box center [601, 666] width 333 height 26
type textarea "c"
click at [452, 668] on textarea "Dzień dobry, prz takiej gramaturze jesteśm" at bounding box center [601, 662] width 333 height 35
click at [573, 668] on textarea "Dzień dobry, przy takiej gramaturze jesteśm" at bounding box center [601, 662] width 333 height 35
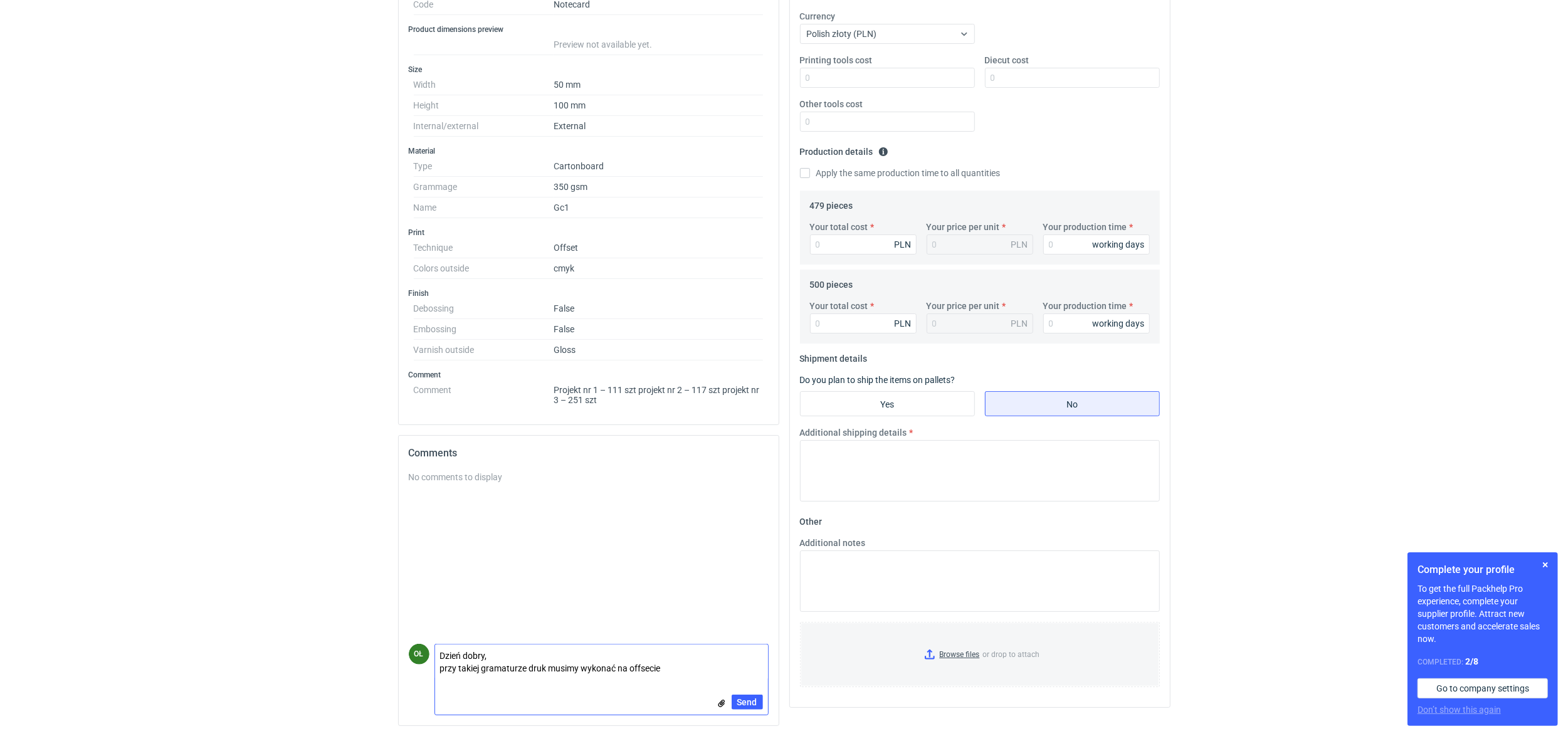
click at [527, 667] on textarea "Dzień dobry, przy takiej gramaturze druk musimy wykonać na offsecie" at bounding box center [601, 662] width 333 height 35
click at [673, 667] on textarea "Dzień dobry, przy takiej gramaturze druk musimy wykonać na offsecie" at bounding box center [601, 662] width 333 height 35
drag, startPoint x: 704, startPoint y: 670, endPoint x: 439, endPoint y: 633, distance: 267.6
click at [439, 633] on textarea "Dzień dobry, przy takiej gramaturze druk musimy wykonać na offsecie. Jeżlei moż…" at bounding box center [601, 656] width 333 height 48
click at [714, 663] on textarea "Dzień dobry, przy takiej gramaturze druk musimy wykonać na offsecie. Jeżlei moż…" at bounding box center [601, 656] width 333 height 48
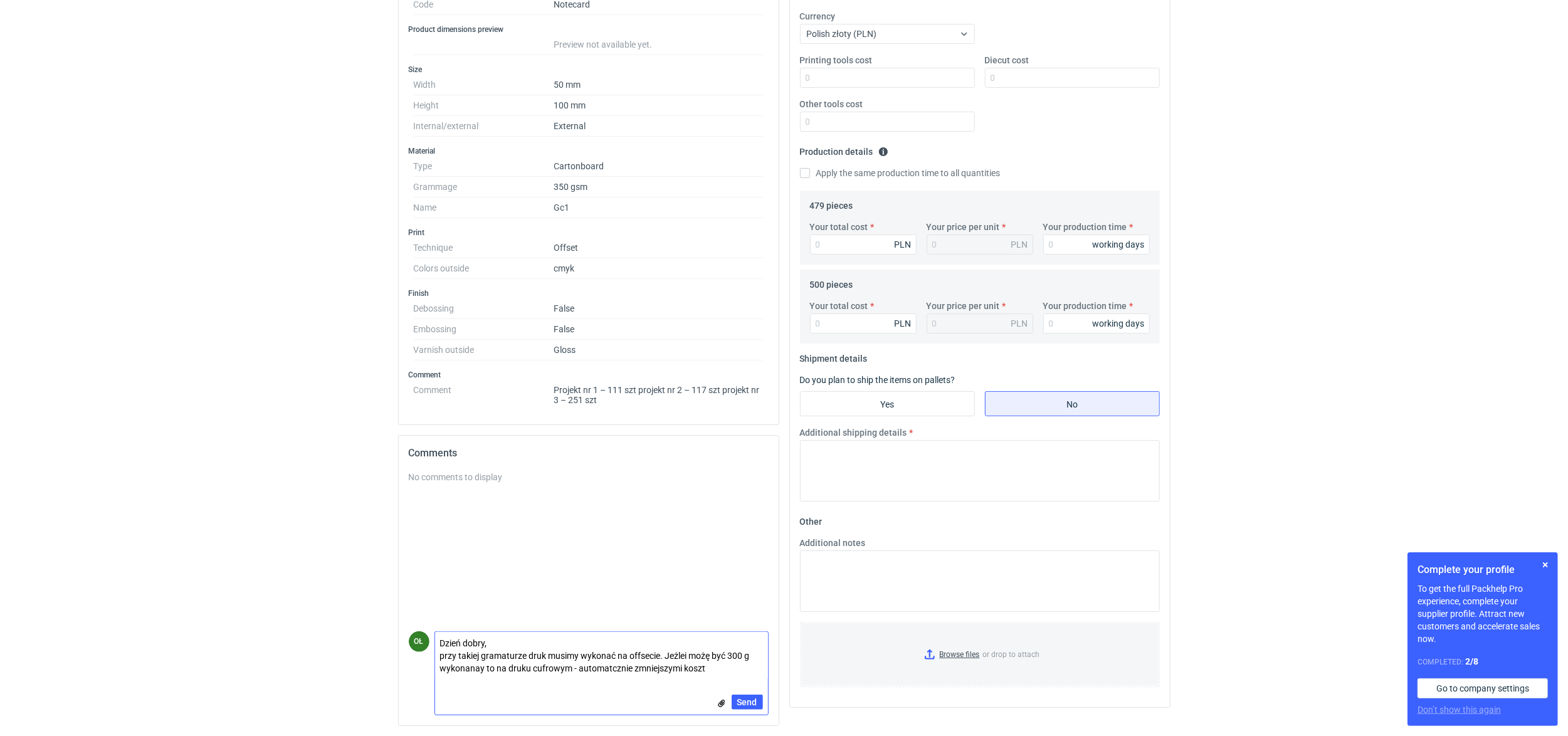
drag, startPoint x: 714, startPoint y: 663, endPoint x: 437, endPoint y: 660, distance: 277.0
click at [437, 660] on textarea "Dzień dobry, przy takiej gramaturze druk musimy wykonać na offsecie. Jeżlei moż…" at bounding box center [601, 656] width 333 height 48
paste textarea "w technologii offsetowej. Jeśli jednak akceptowalna będzie gramatura 300 g, moż…"
type textarea "Dzień dobry, przy takiej gramaturze druk musimy wykonać w technologii offsetowe…"
click at [740, 710] on div "Send" at bounding box center [601, 702] width 333 height 25
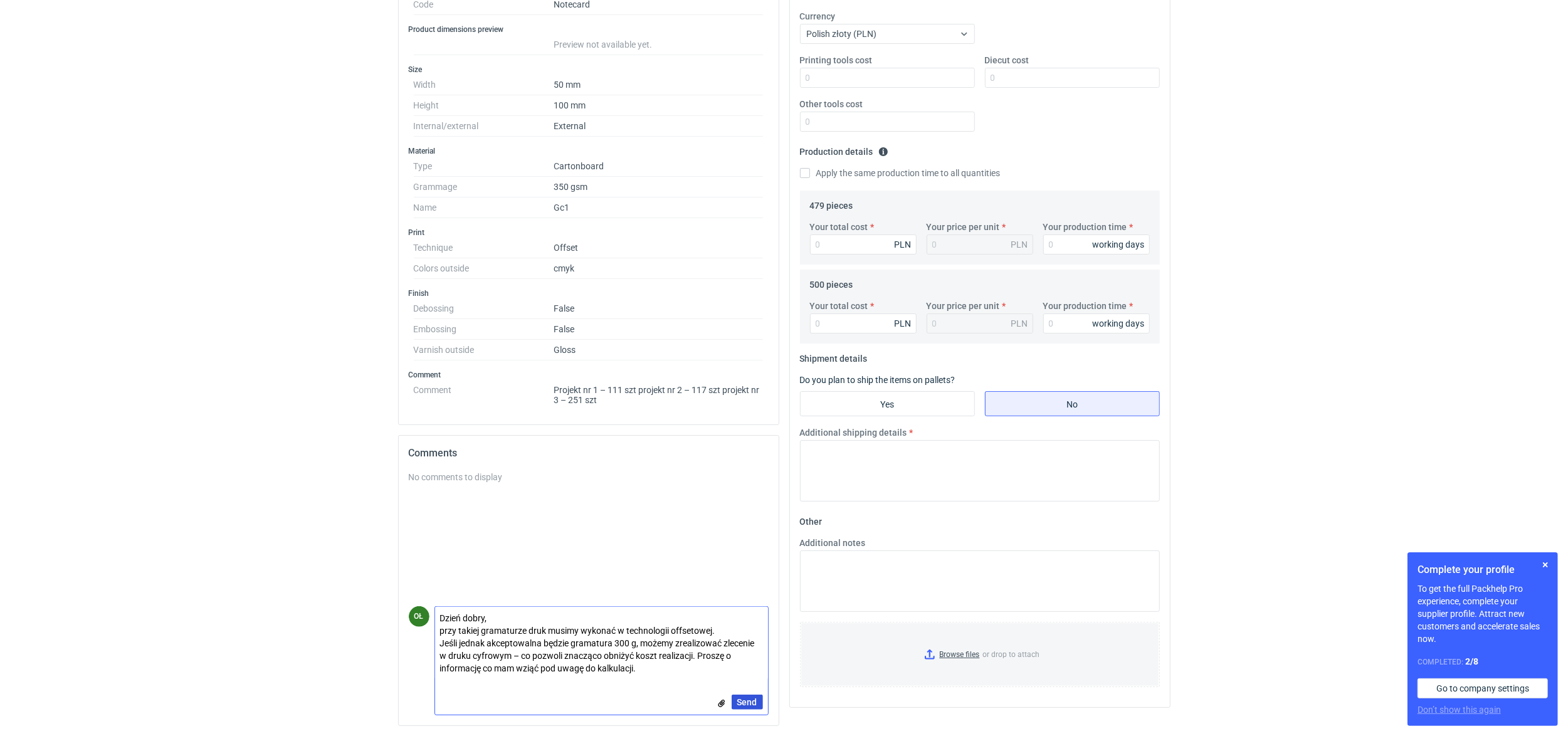
click at [740, 708] on button "Send" at bounding box center [747, 702] width 32 height 15
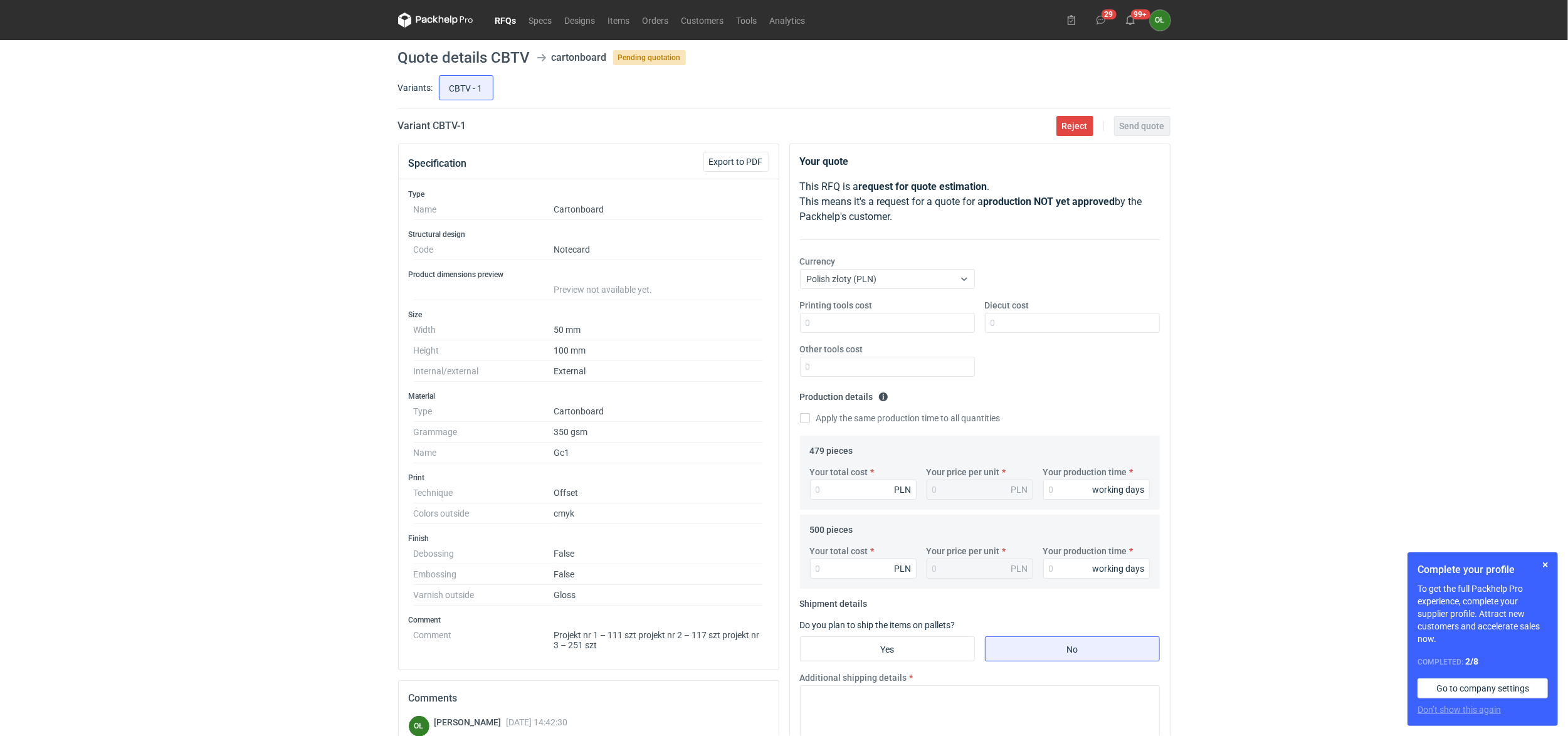
click at [504, 22] on link "RFQs" at bounding box center [506, 20] width 34 height 15
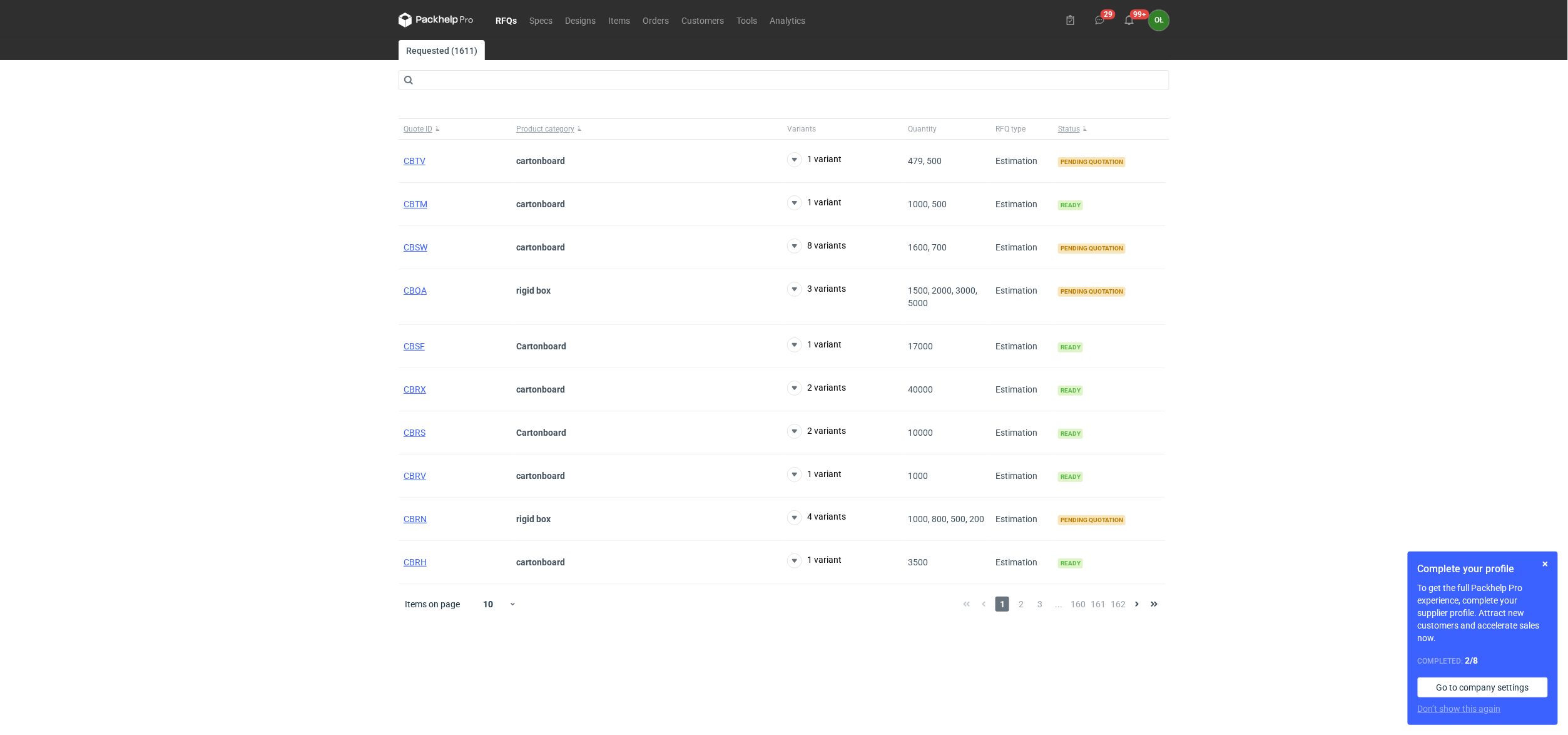
click at [192, 189] on div "RFQs Specs Designs Items Orders Customers Tools Analytics 29 99+ OŁ Olga Łopato…" at bounding box center [784, 367] width 1568 height 735
click at [1542, 563] on button "button" at bounding box center [1546, 564] width 15 height 15
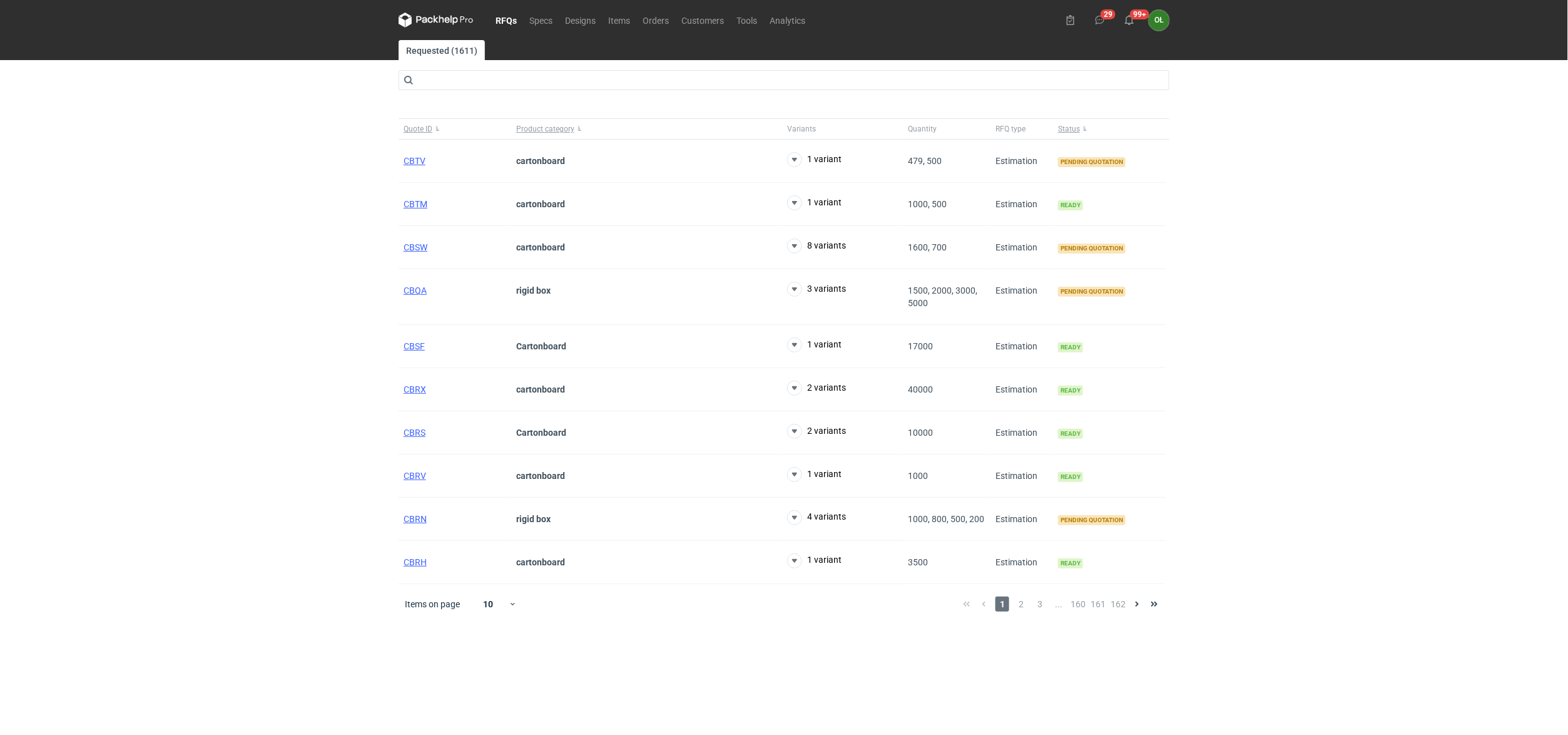
click at [505, 18] on link "RFQs" at bounding box center [506, 20] width 34 height 15
click at [426, 161] on div "CBTV" at bounding box center [455, 161] width 112 height 43
click at [418, 242] on span "CBSW" at bounding box center [415, 247] width 24 height 10
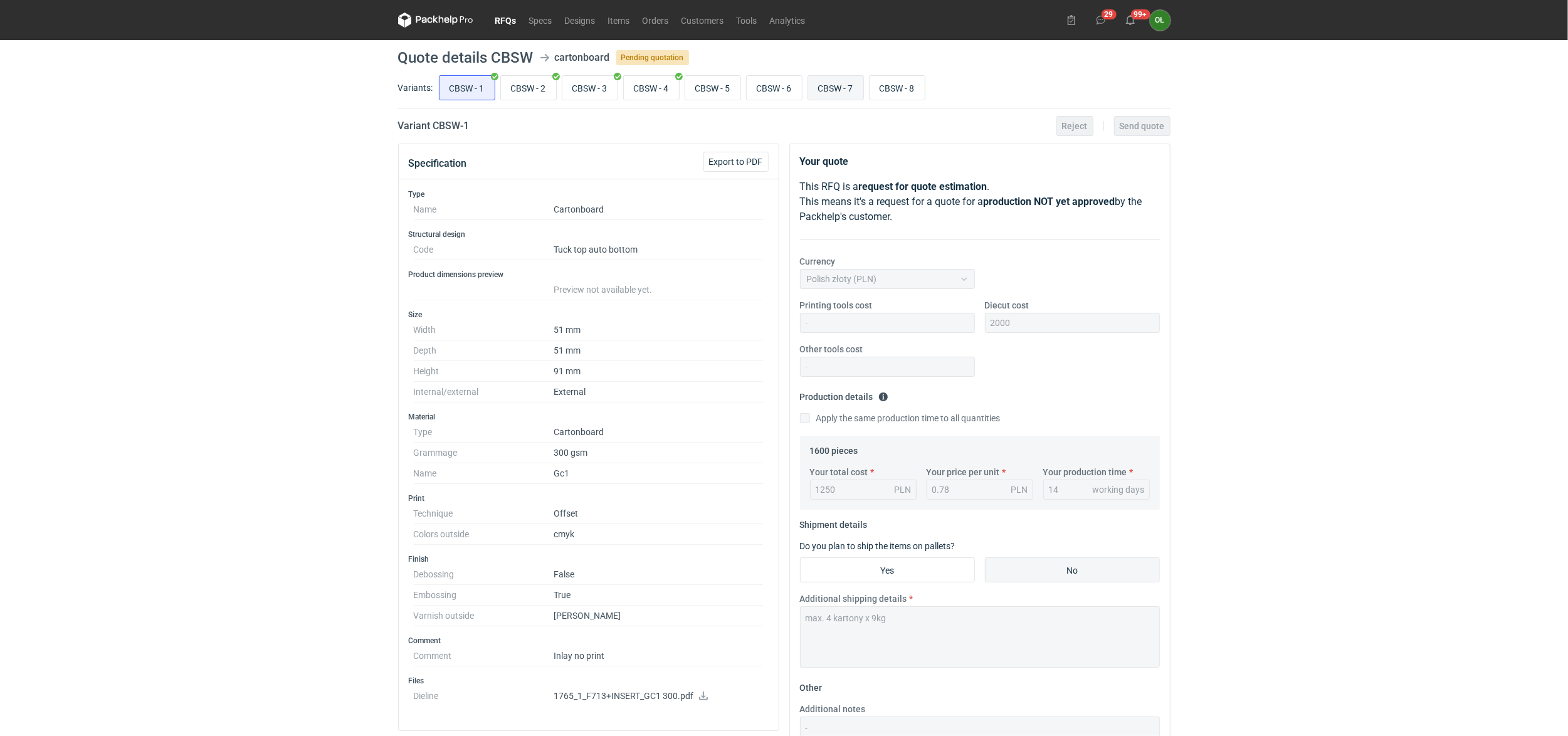
click at [839, 89] on input "CBSW - 7" at bounding box center [836, 87] width 56 height 24
radio input "true"
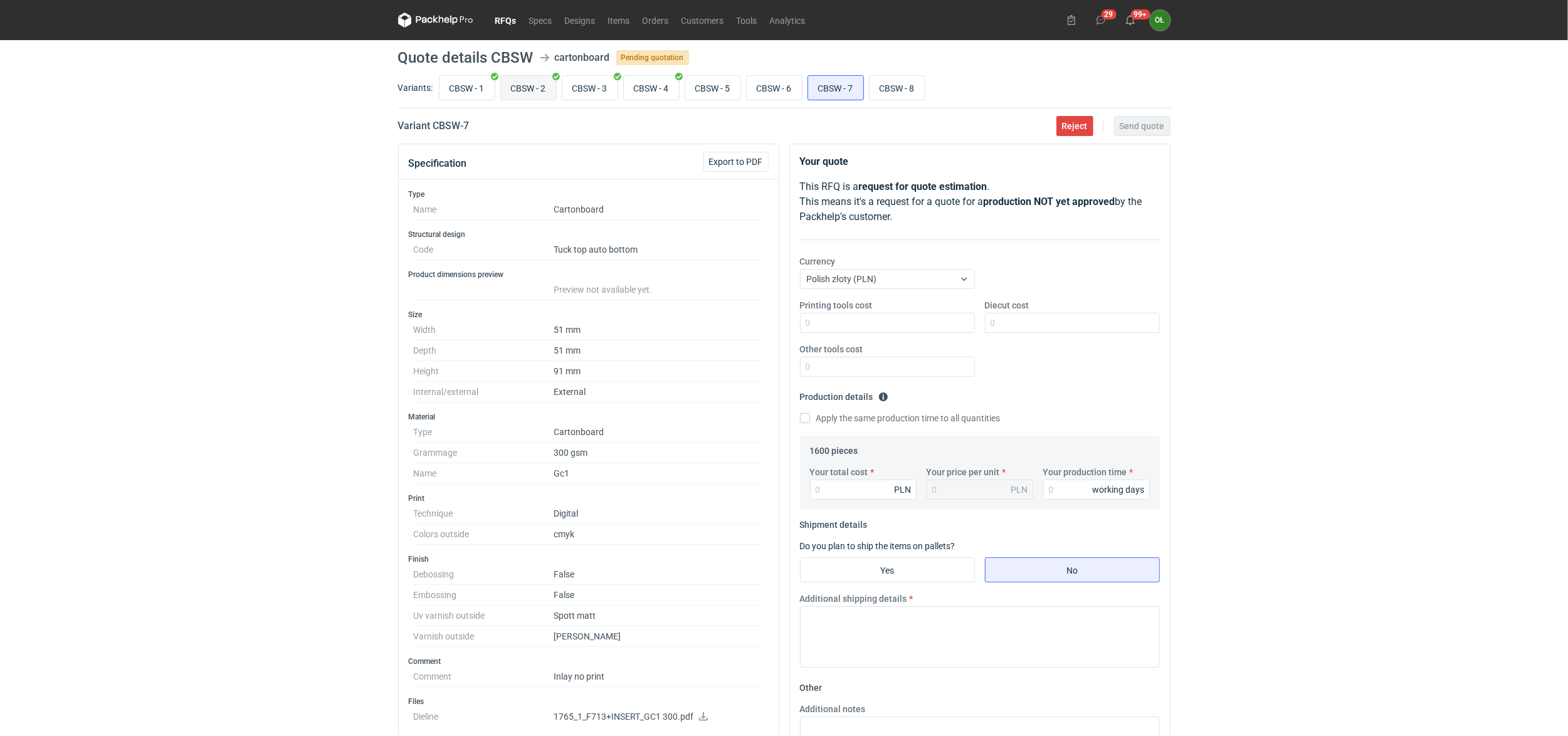
click at [512, 96] on input "CBSW - 2" at bounding box center [529, 87] width 56 height 24
radio input "true"
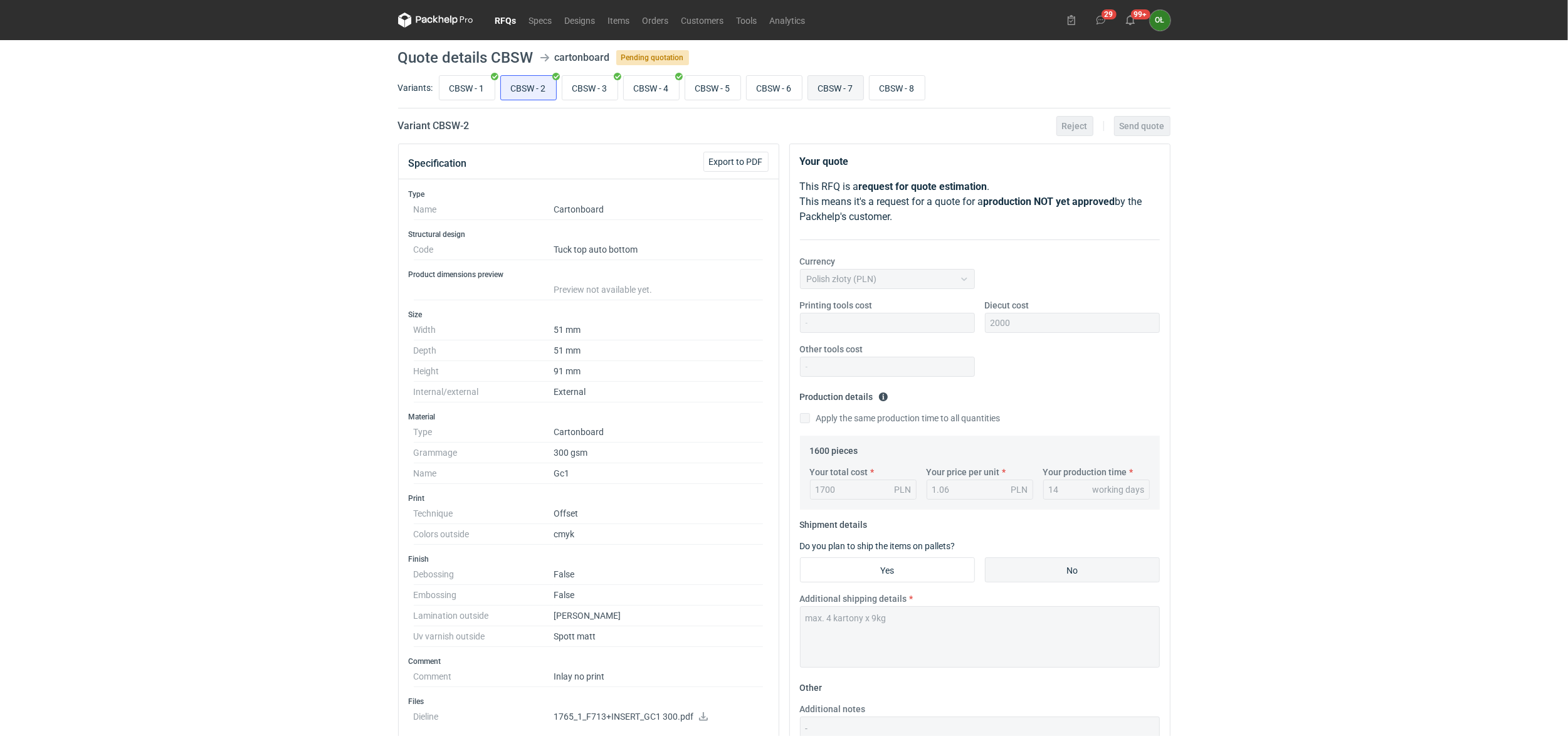
click at [861, 88] on input "CBSW - 7" at bounding box center [836, 87] width 56 height 24
radio input "true"
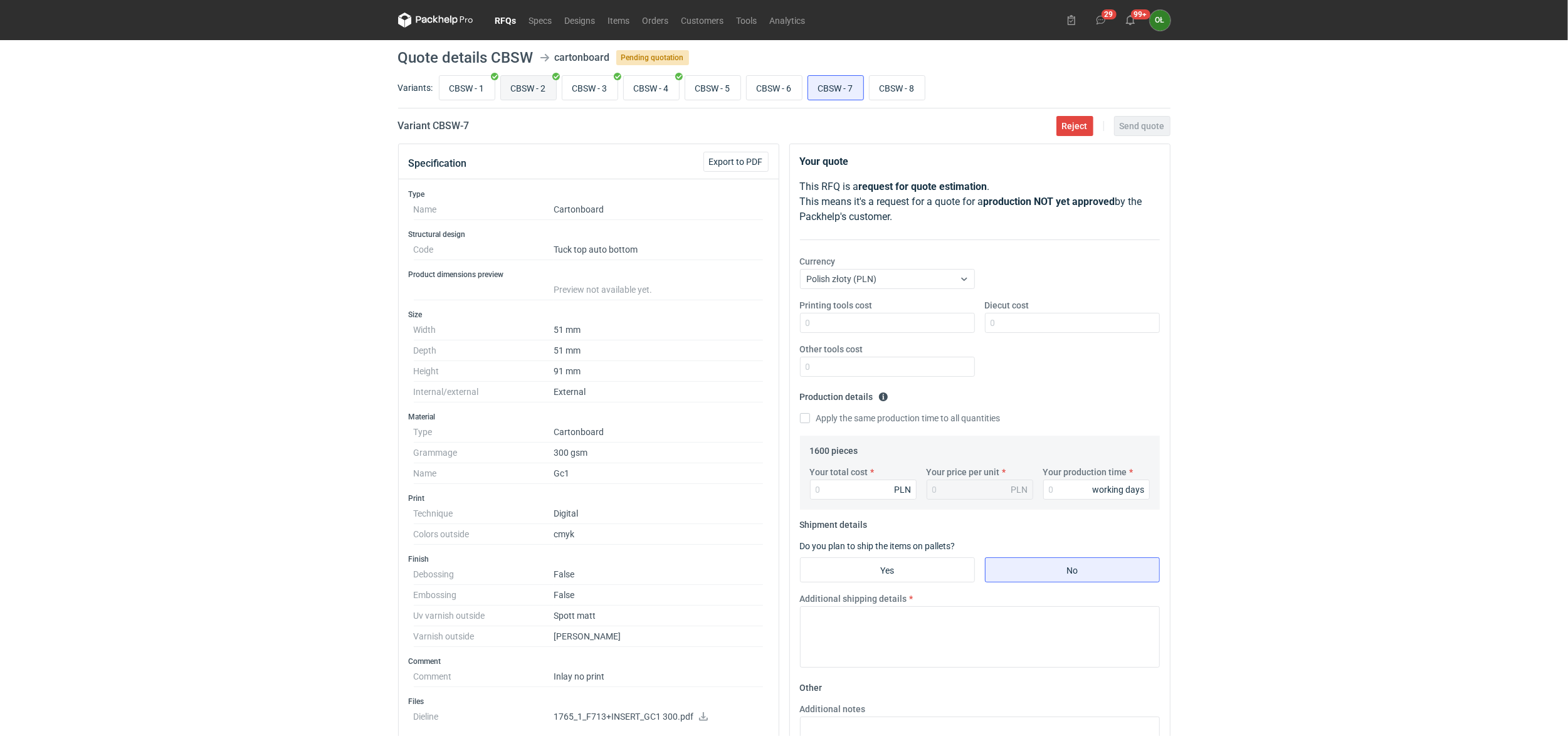
click at [520, 86] on input "CBSW - 2" at bounding box center [529, 87] width 56 height 24
radio input "true"
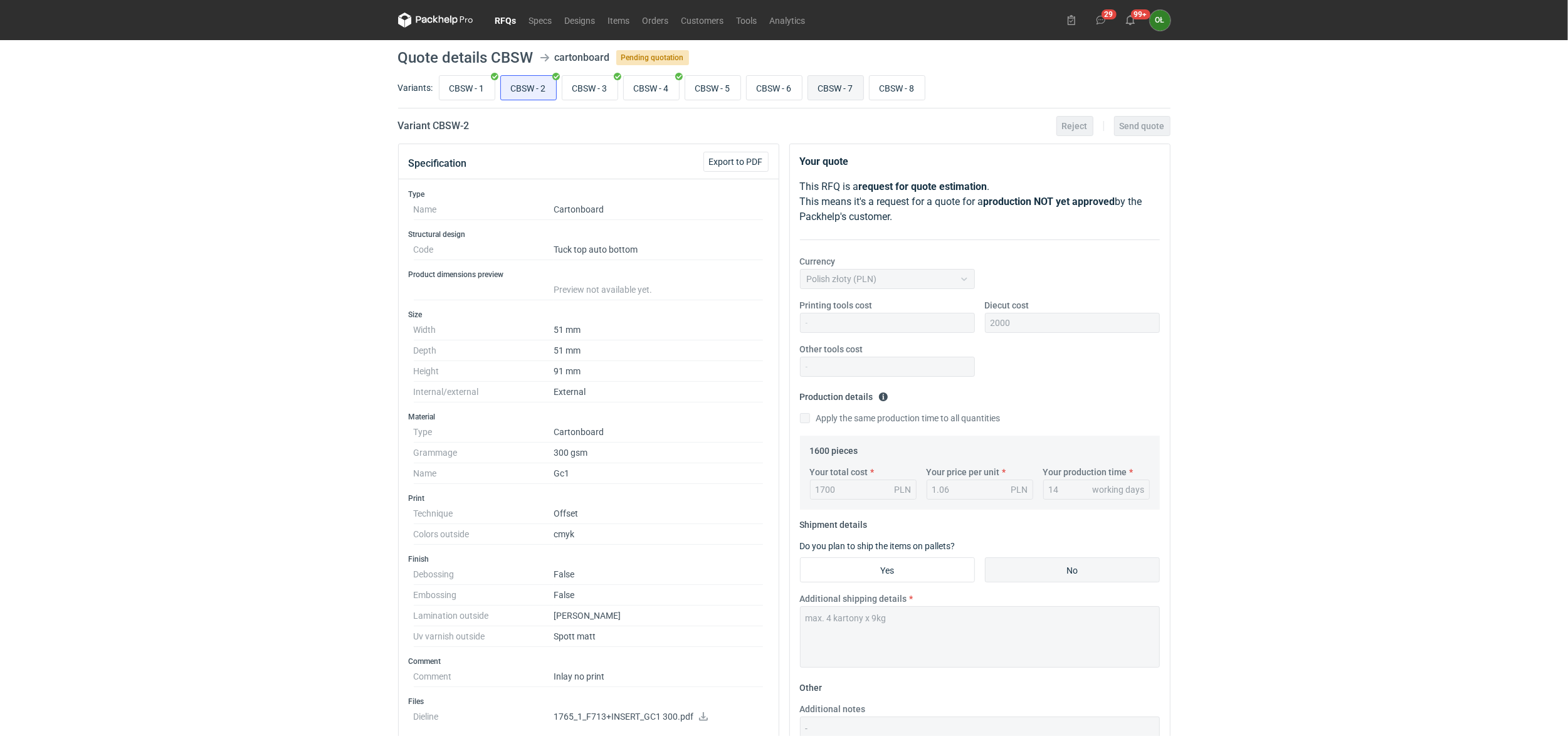
click at [841, 79] on input "CBSW - 7" at bounding box center [836, 87] width 56 height 24
radio input "true"
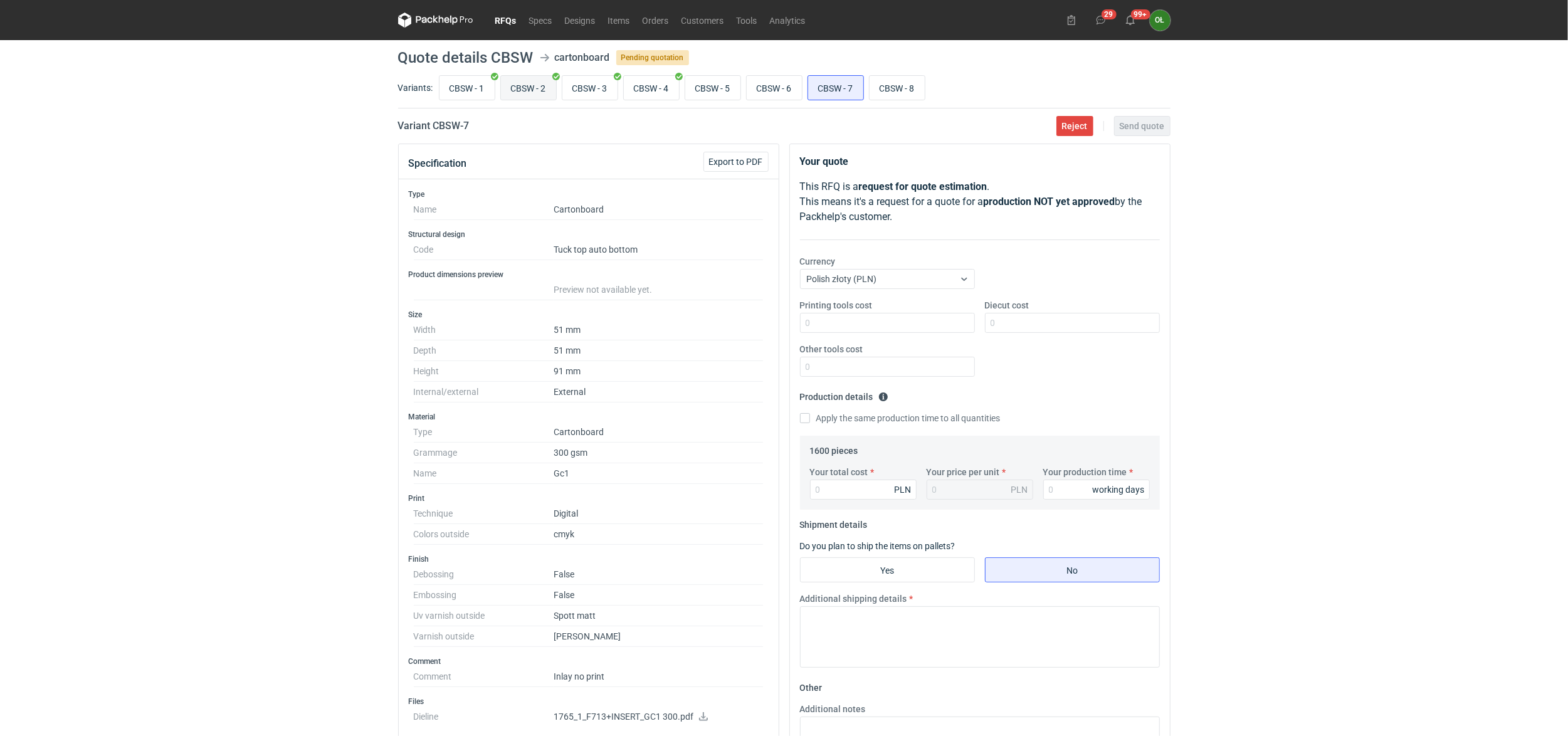
click at [523, 96] on input "CBSW - 2" at bounding box center [529, 87] width 56 height 24
radio input "true"
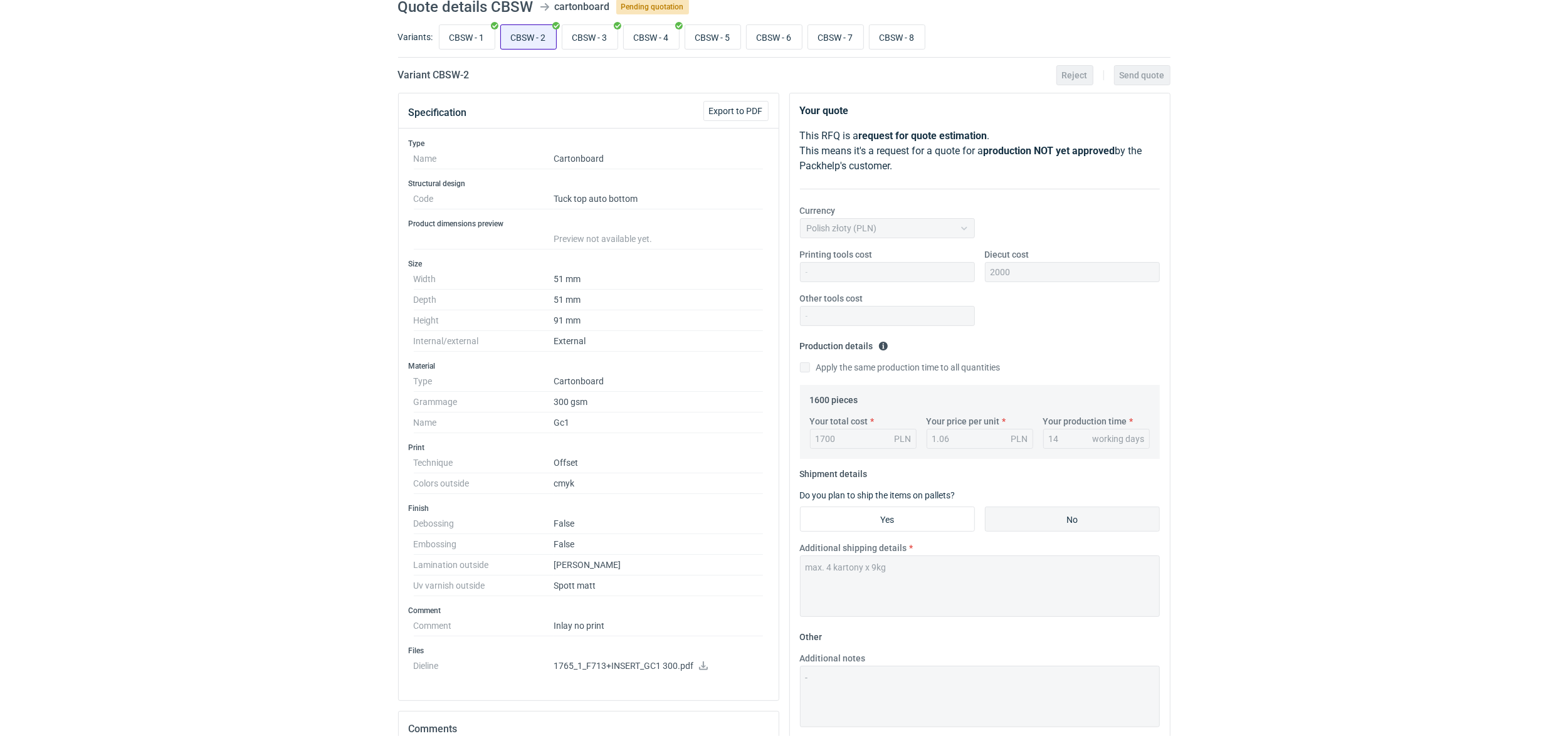
scroll to position [55, 0]
click at [844, 32] on input "CBSW - 7" at bounding box center [836, 32] width 56 height 24
radio input "true"
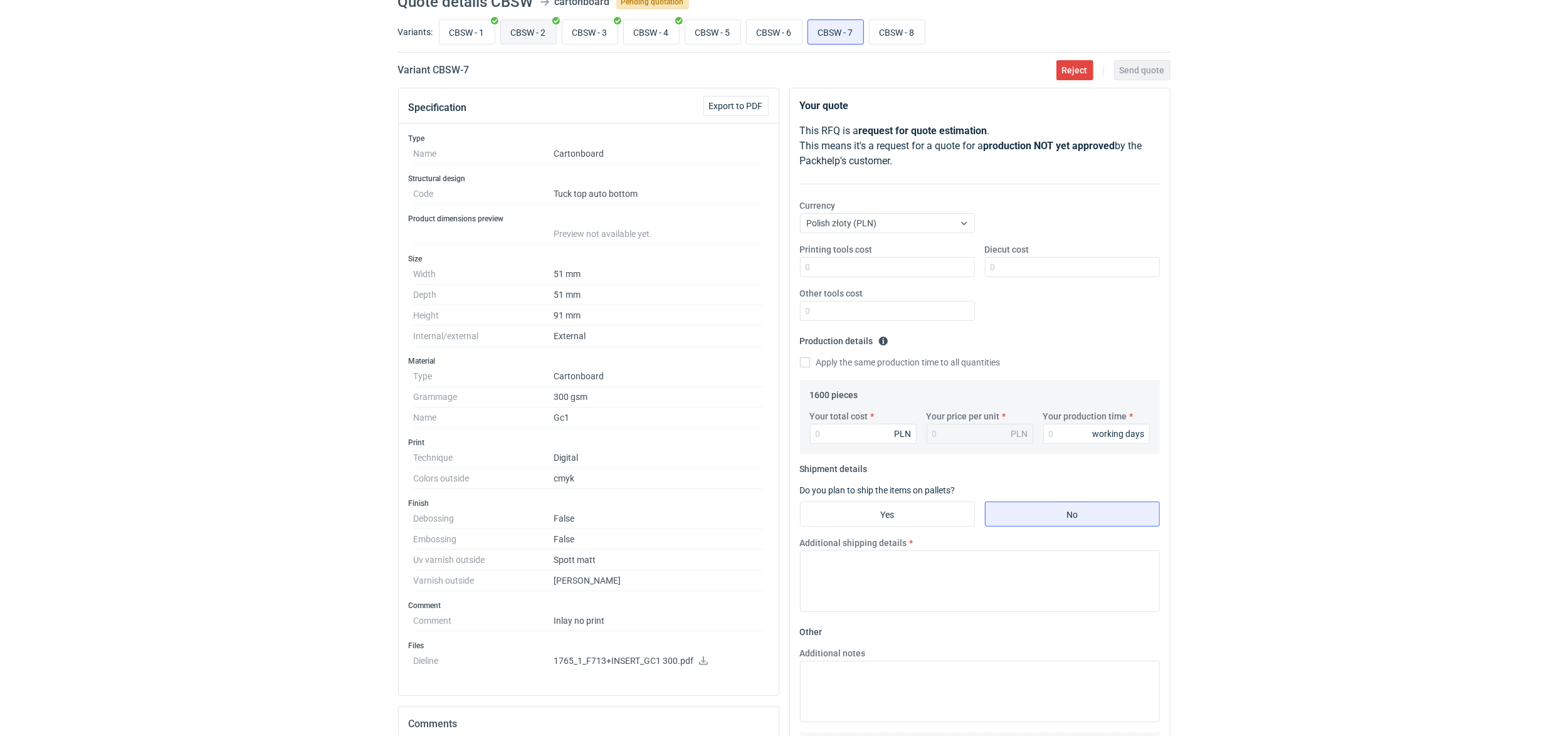
click at [532, 40] on input "CBSW - 2" at bounding box center [529, 32] width 56 height 24
radio input "true"
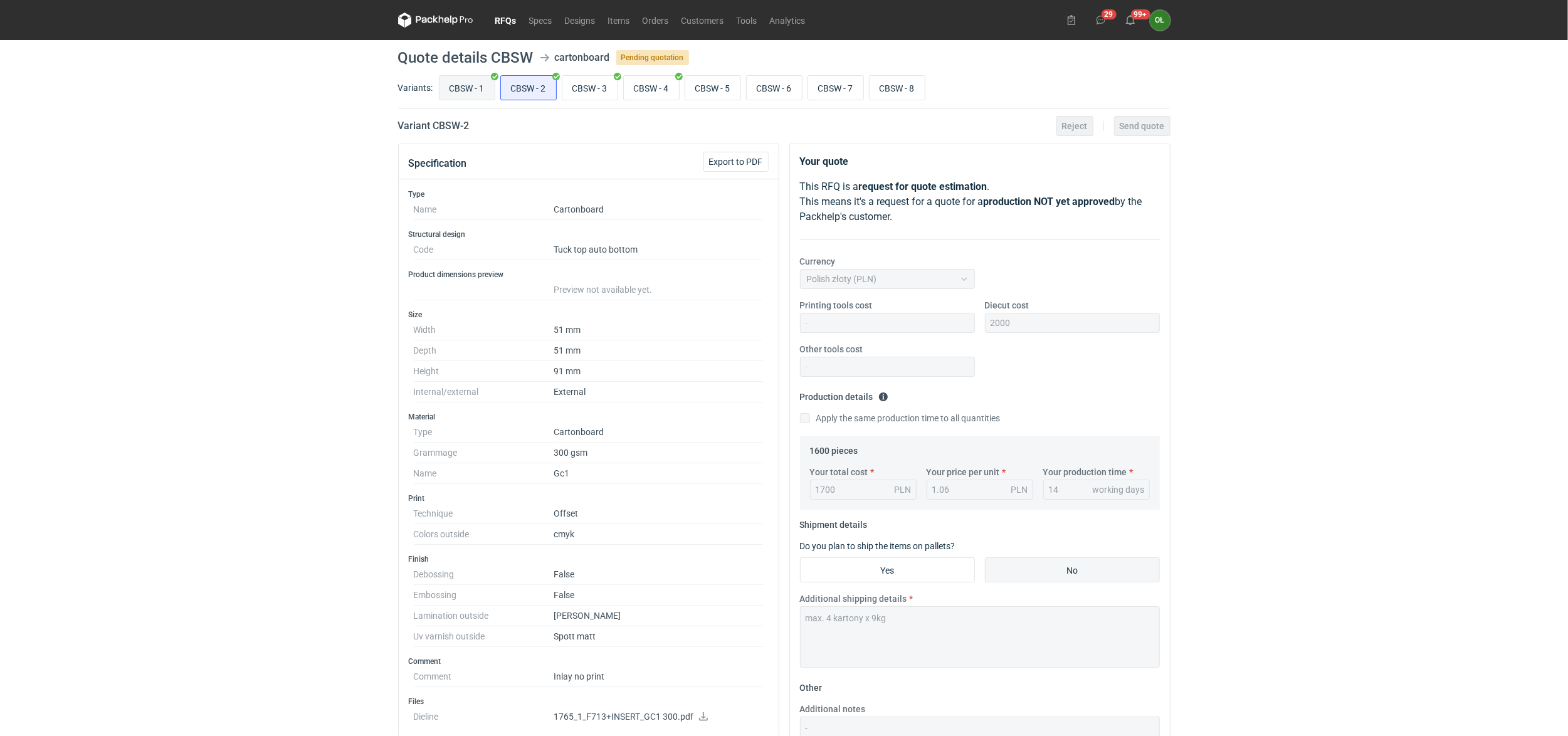
drag, startPoint x: 465, startPoint y: 84, endPoint x: 478, endPoint y: 91, distance: 14.8
click at [465, 84] on input "CBSW - 1" at bounding box center [467, 87] width 56 height 24
radio input "true"
click at [849, 90] on input "CBSW - 7" at bounding box center [836, 87] width 56 height 24
radio input "true"
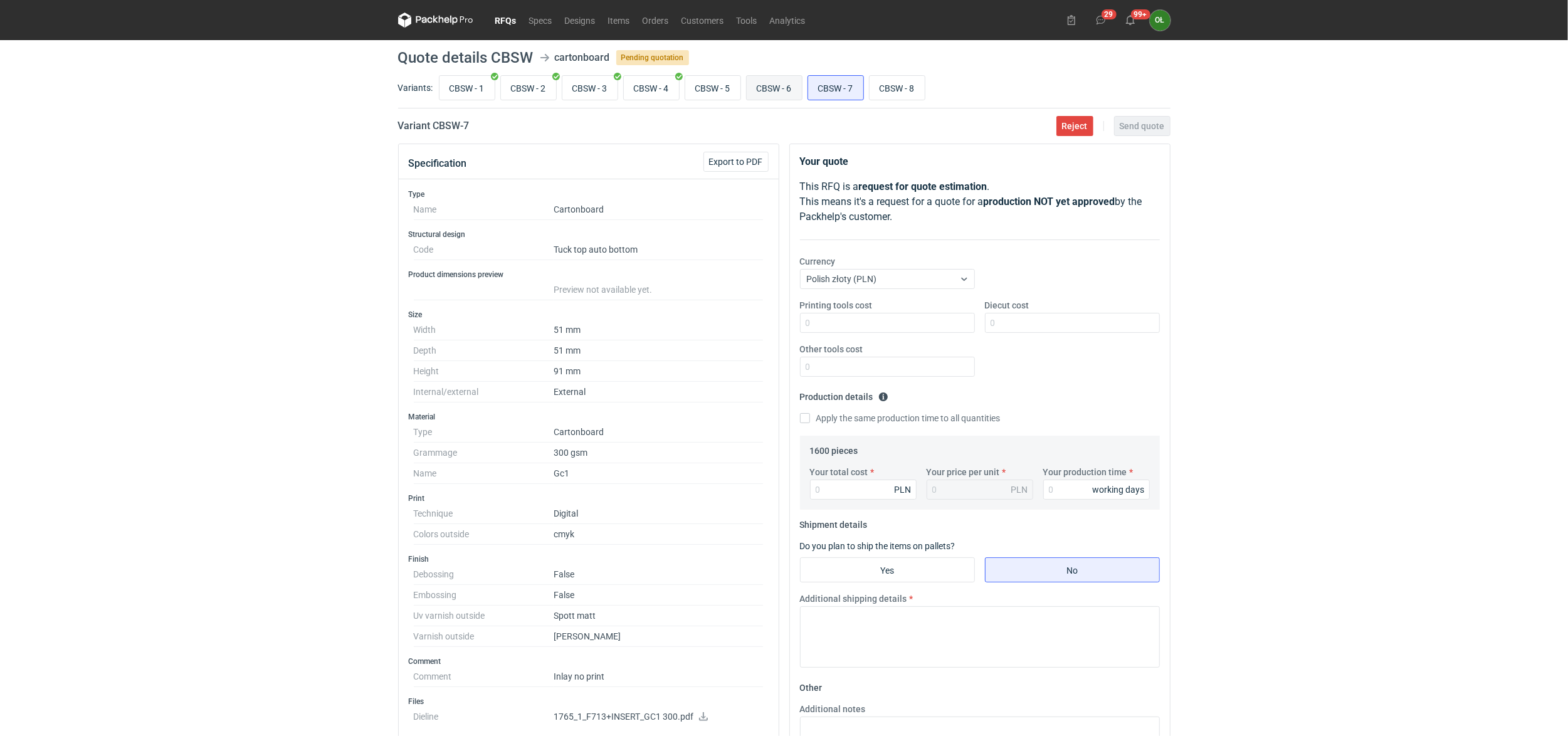
click at [783, 86] on input "CBSW - 6" at bounding box center [775, 87] width 56 height 24
radio input "true"
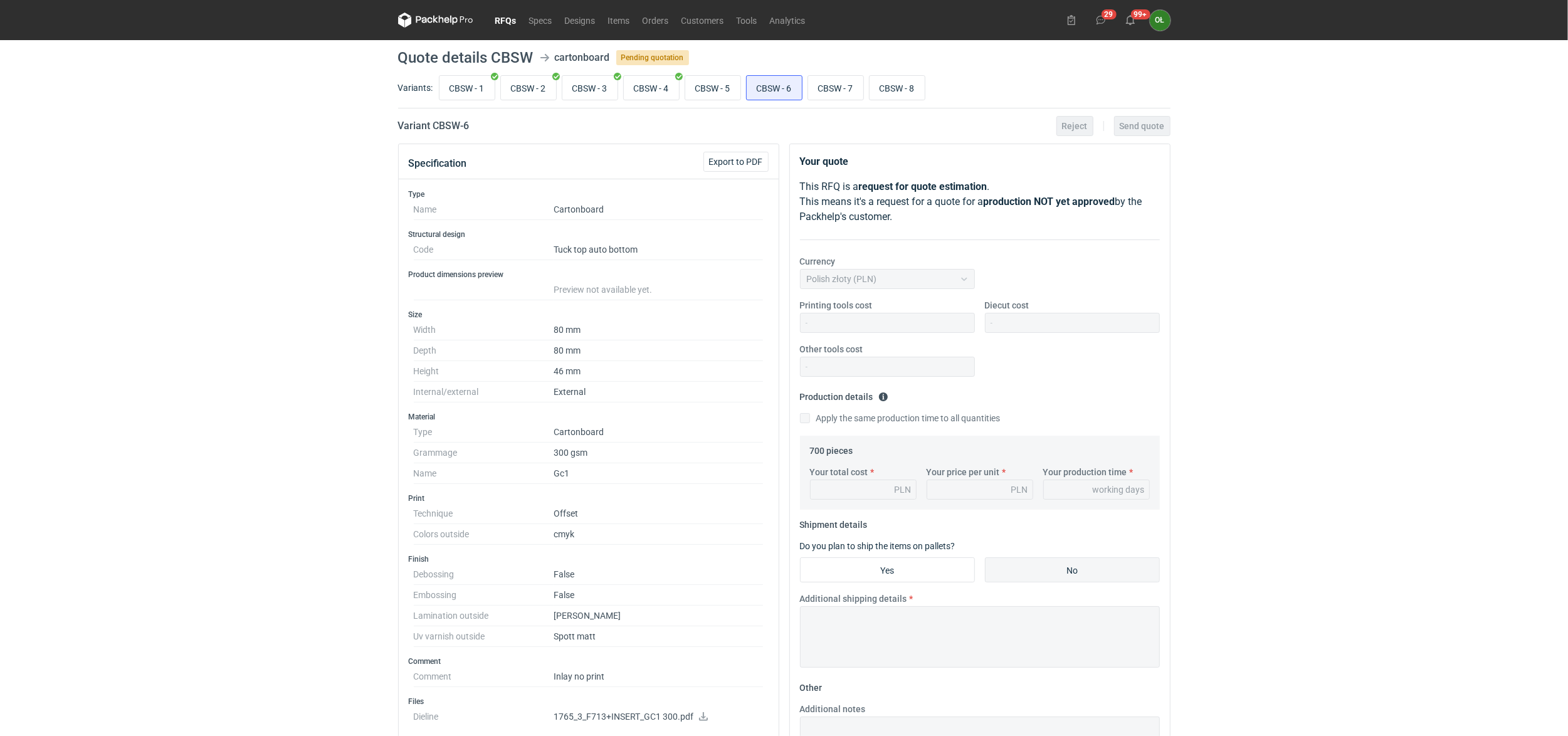
click at [838, 103] on div "Variants: CBSW - 1 CBSW - 2 CBSW - 3 CBSW - 4 CBSW - 5 CBSW - 6 CBSW - 7 CBSW -…" at bounding box center [784, 90] width 772 height 35
click at [854, 86] on input "CBSW - 7" at bounding box center [836, 87] width 56 height 24
radio input "true"
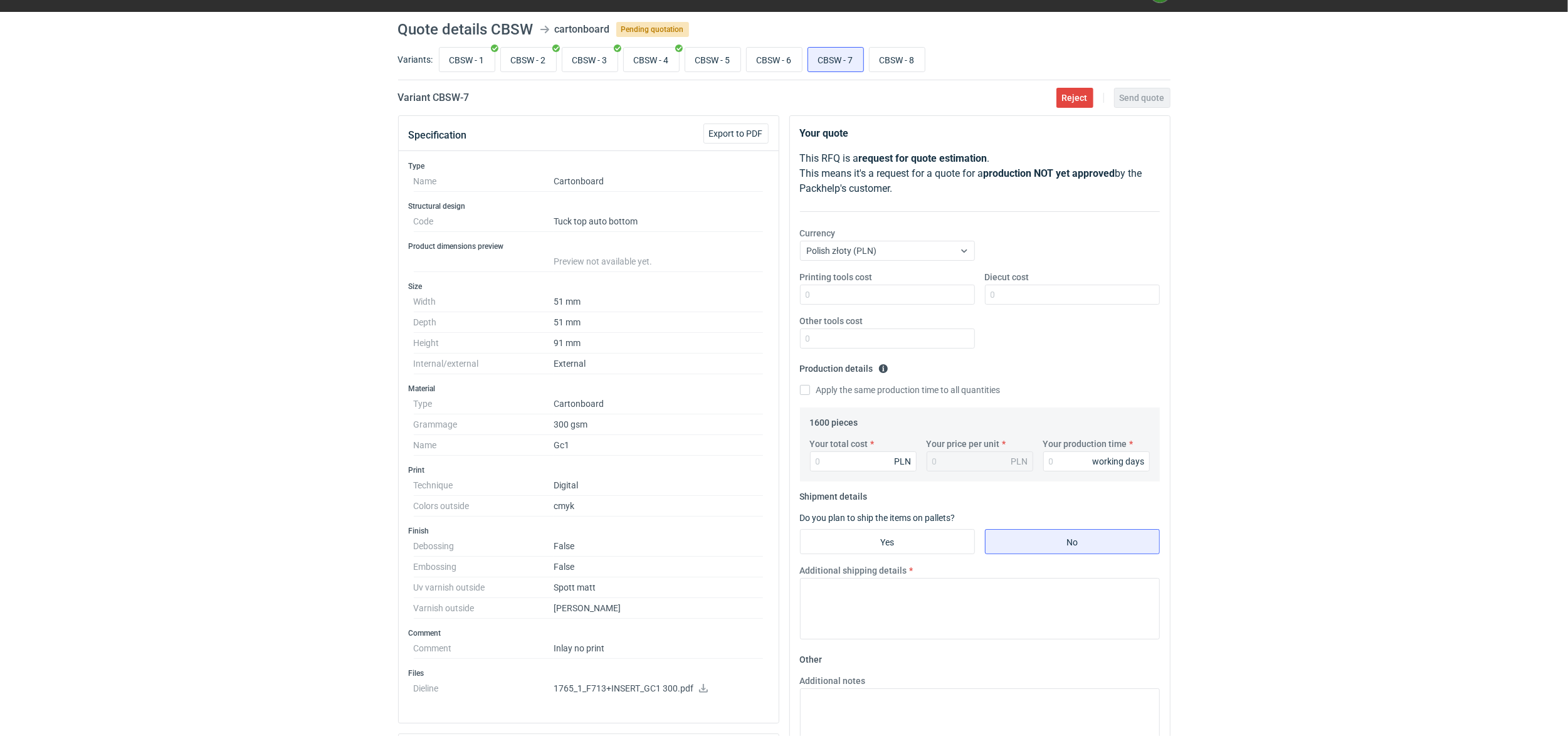
scroll to position [28, 0]
click at [894, 55] on input "CBSW - 8" at bounding box center [897, 60] width 56 height 24
radio input "true"
click at [841, 59] on input "CBSW - 7" at bounding box center [836, 60] width 56 height 24
radio input "true"
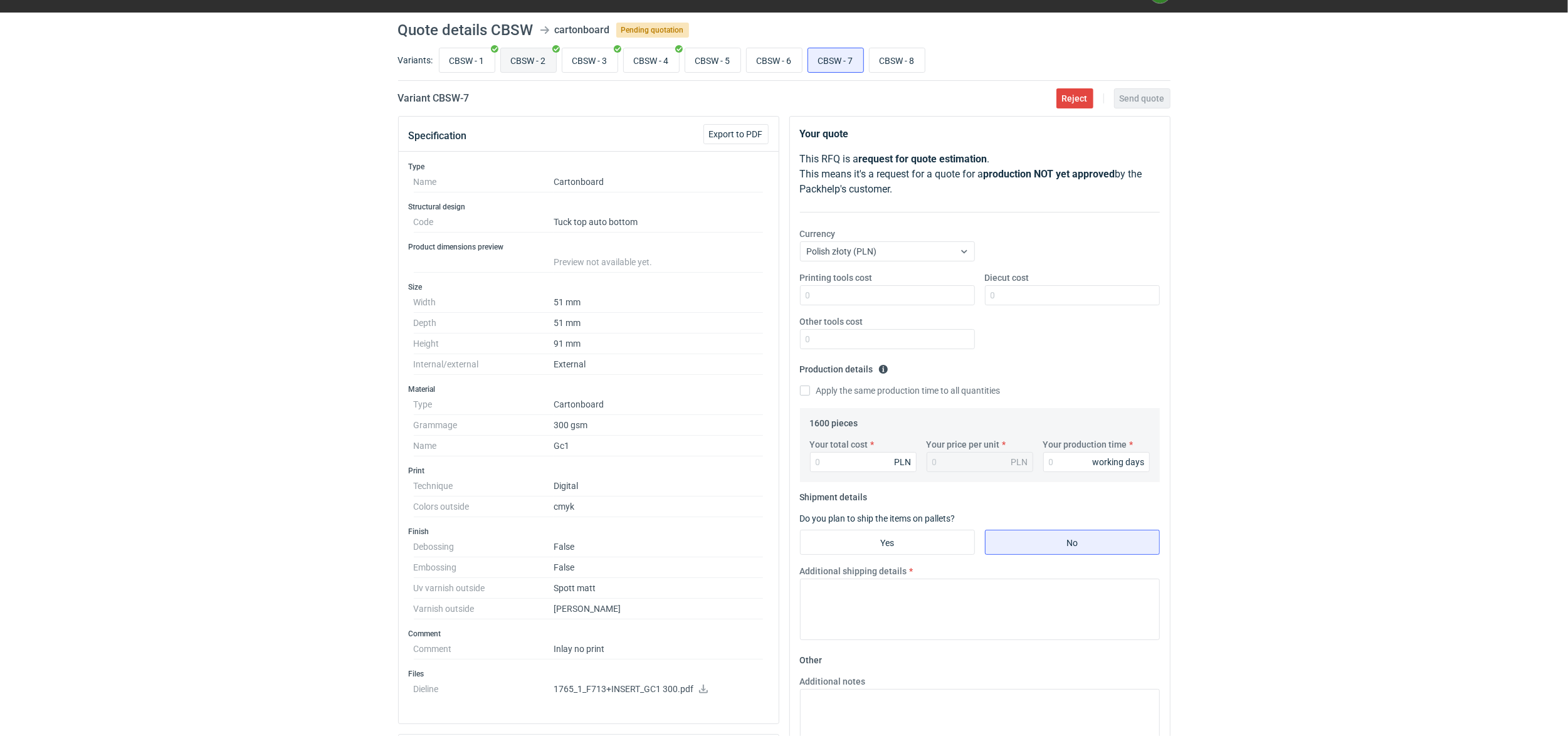
click at [532, 60] on input "CBSW - 2" at bounding box center [529, 60] width 56 height 24
radio input "true"
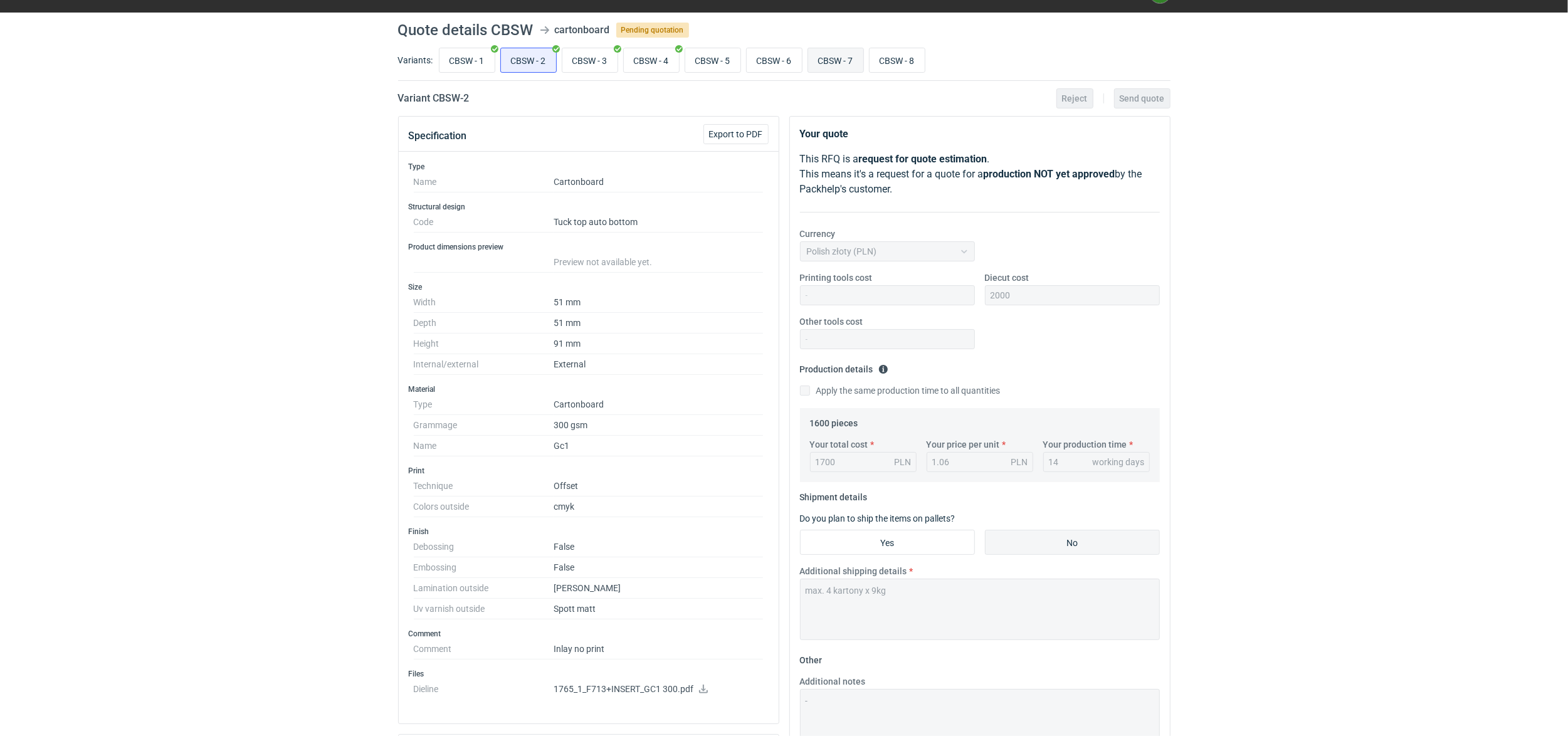
click at [841, 61] on input "CBSW - 7" at bounding box center [836, 60] width 56 height 24
radio input "true"
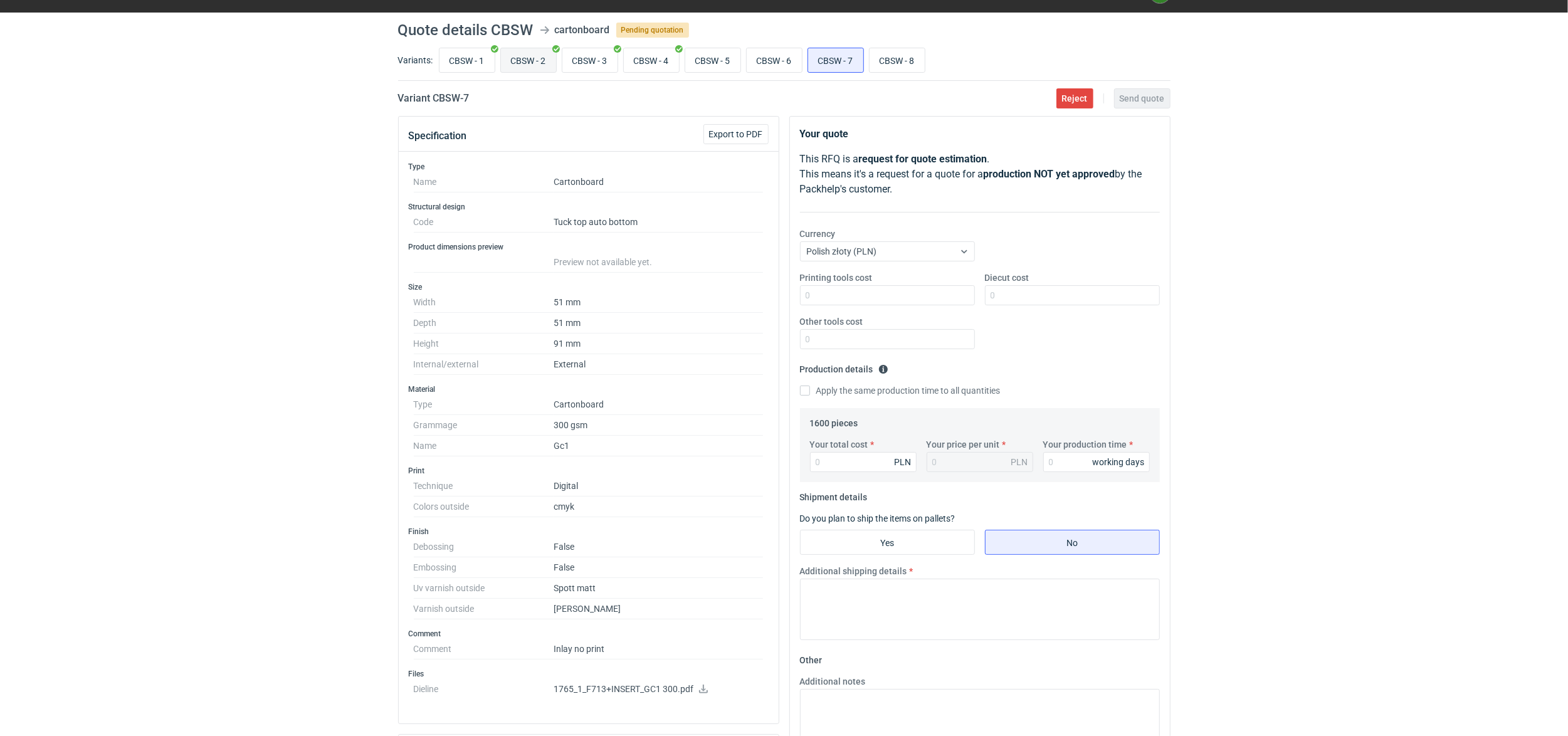
click at [535, 52] on input "CBSW - 2" at bounding box center [529, 60] width 56 height 24
radio input "true"
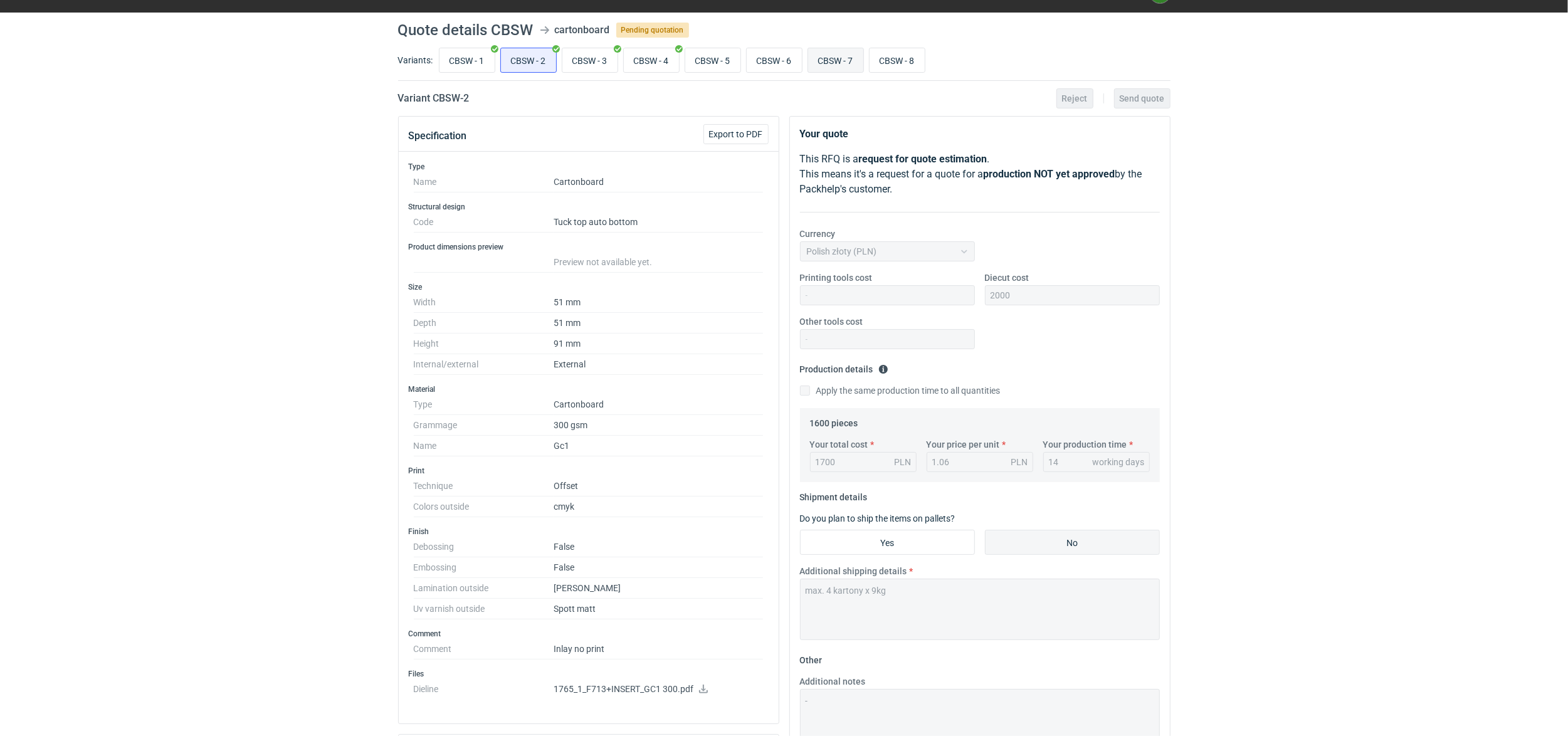
click at [856, 62] on input "CBSW - 7" at bounding box center [836, 60] width 56 height 24
radio input "true"
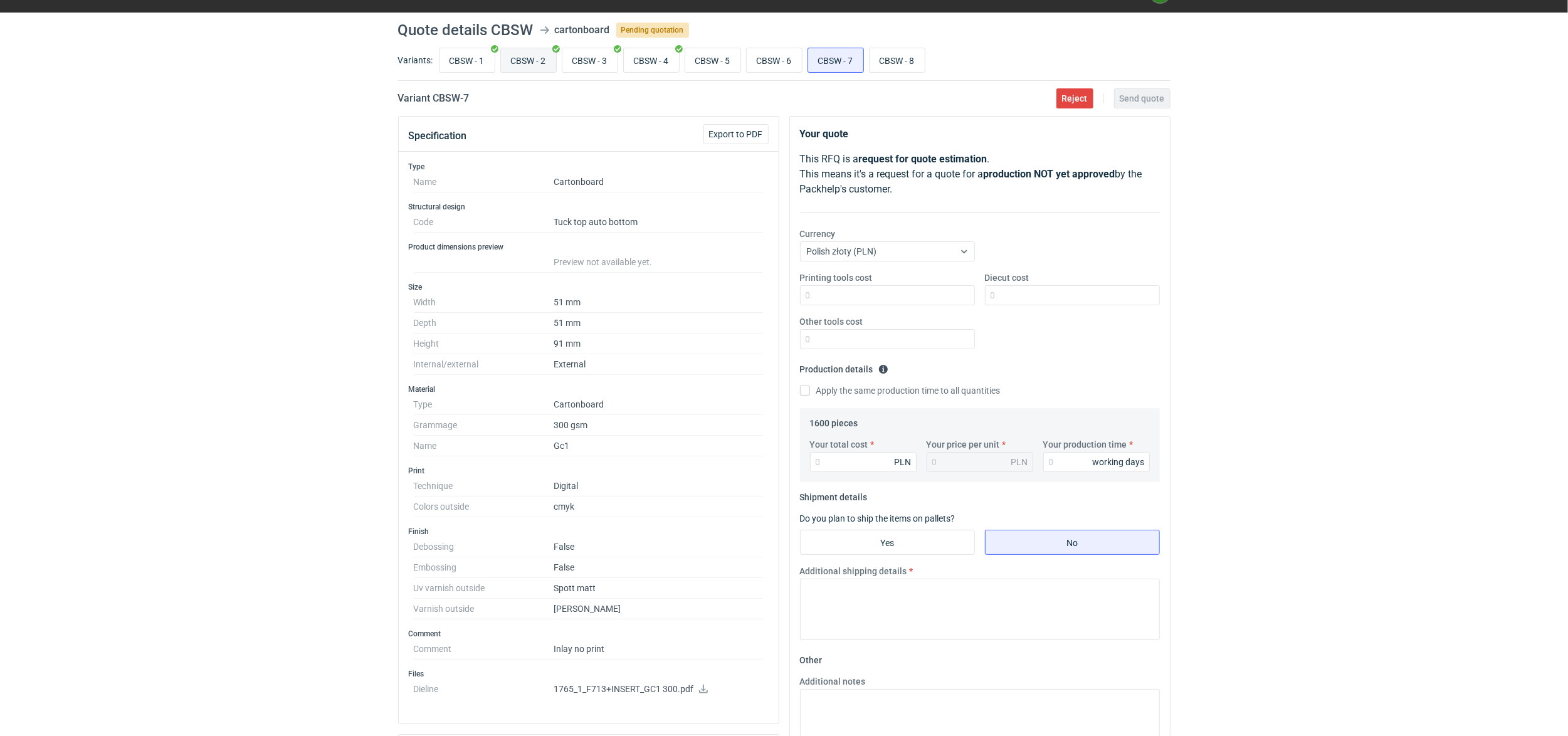
click at [527, 54] on input "CBSW - 2" at bounding box center [529, 60] width 56 height 24
radio input "true"
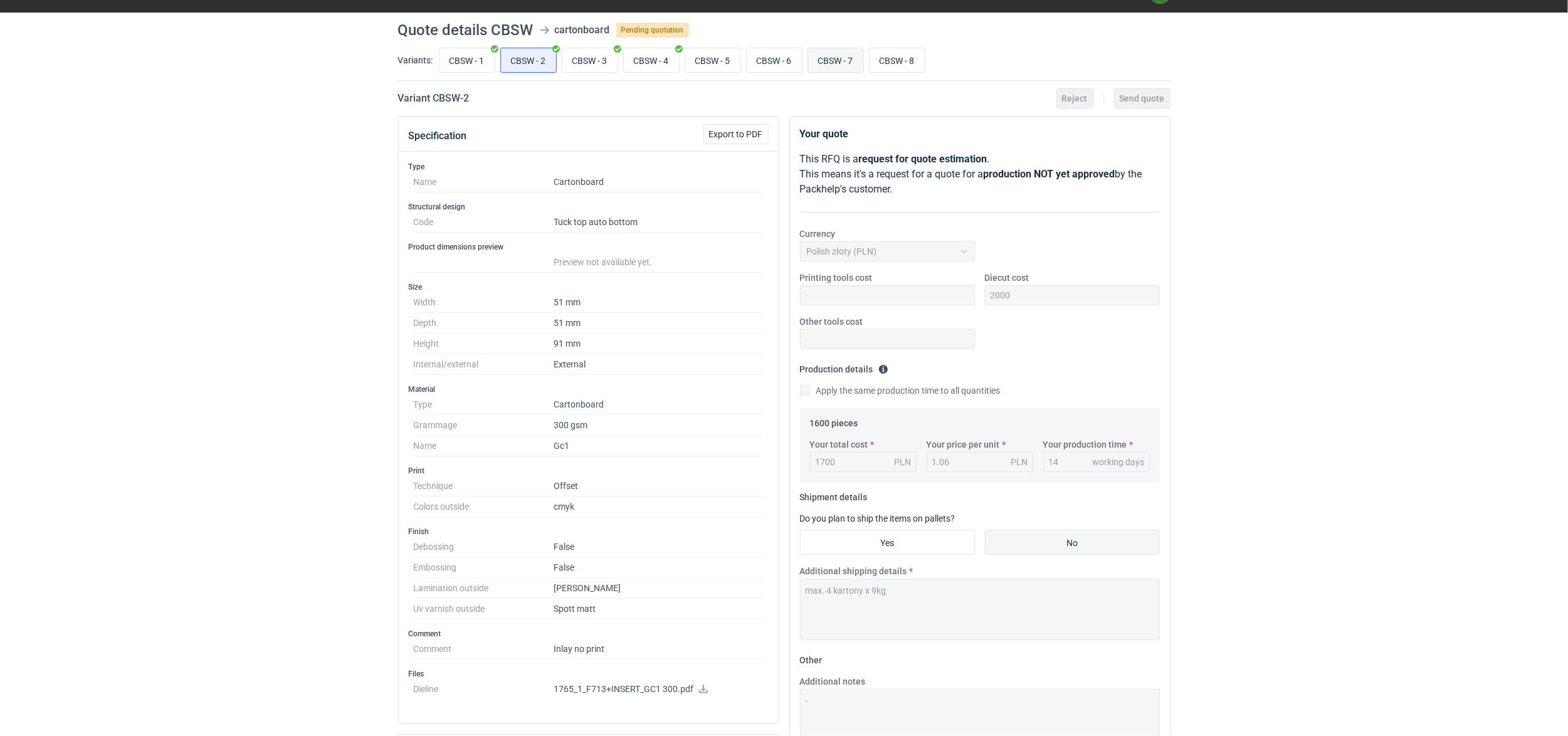
click at [840, 61] on input "CBSW - 7" at bounding box center [836, 60] width 56 height 24
radio input "true"
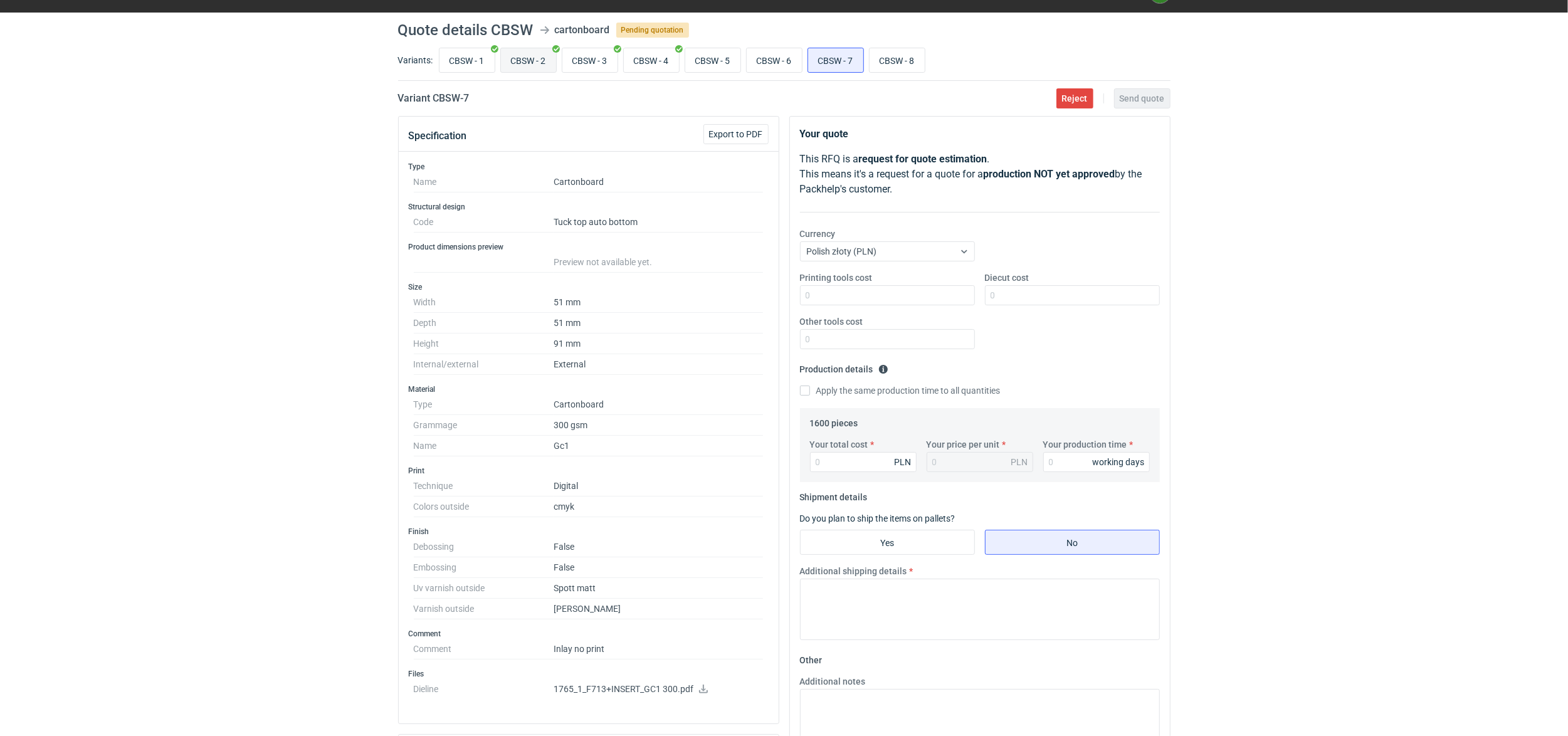
click at [532, 64] on input "CBSW - 2" at bounding box center [529, 60] width 56 height 24
radio input "true"
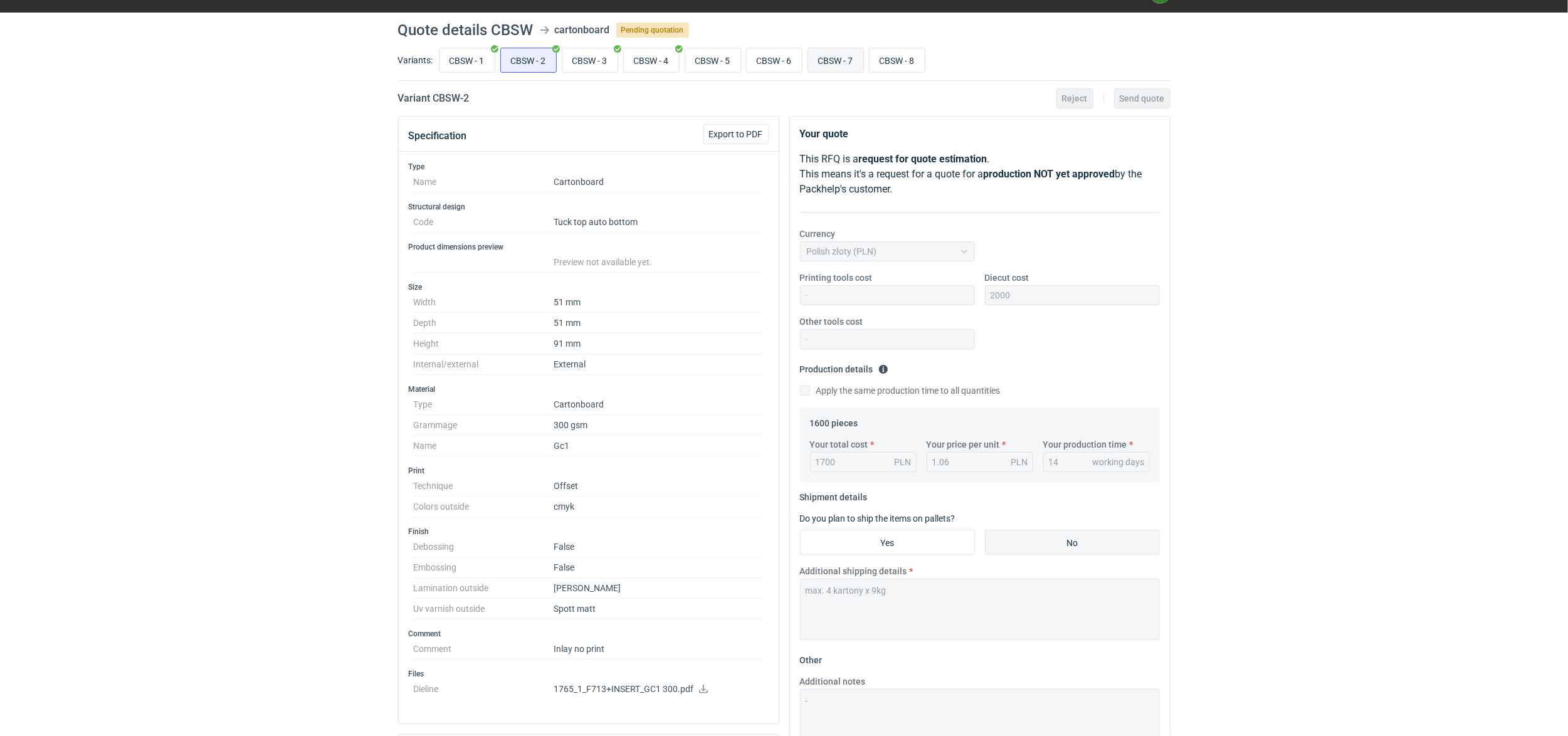
click at [845, 55] on input "CBSW - 7" at bounding box center [836, 60] width 56 height 24
radio input "true"
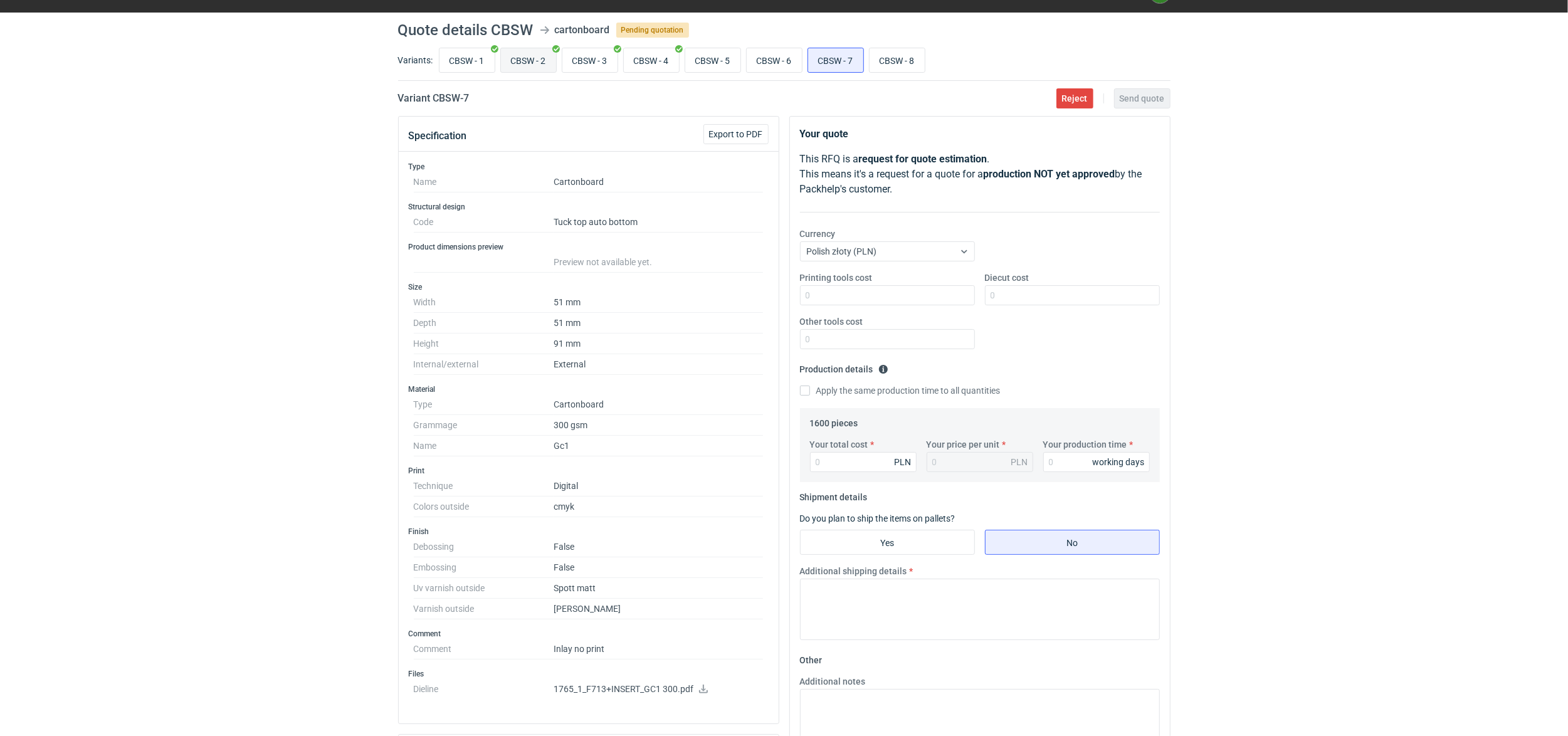
click at [535, 55] on input "CBSW - 2" at bounding box center [529, 60] width 56 height 24
radio input "true"
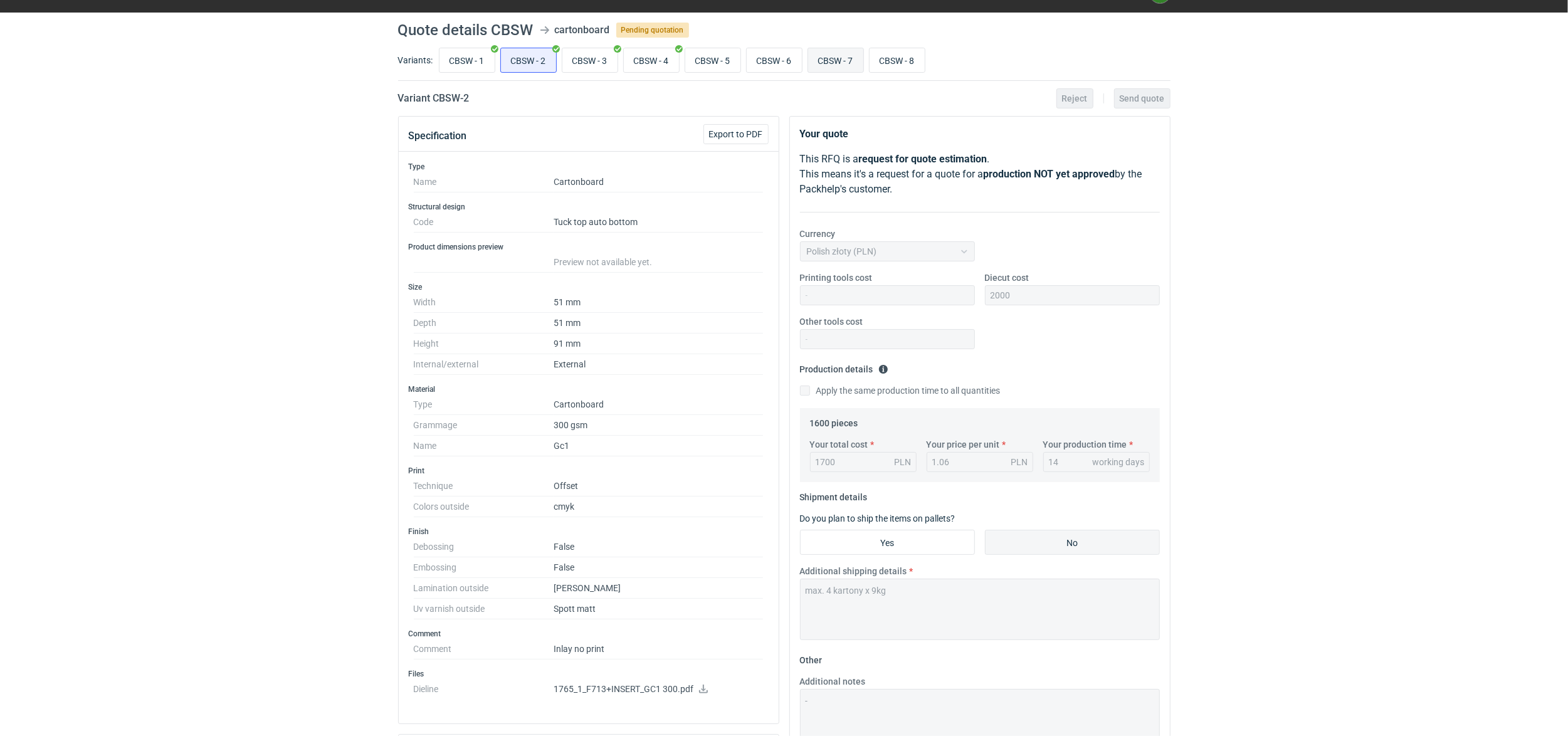
click at [853, 54] on input "CBSW - 7" at bounding box center [836, 60] width 56 height 24
radio input "true"
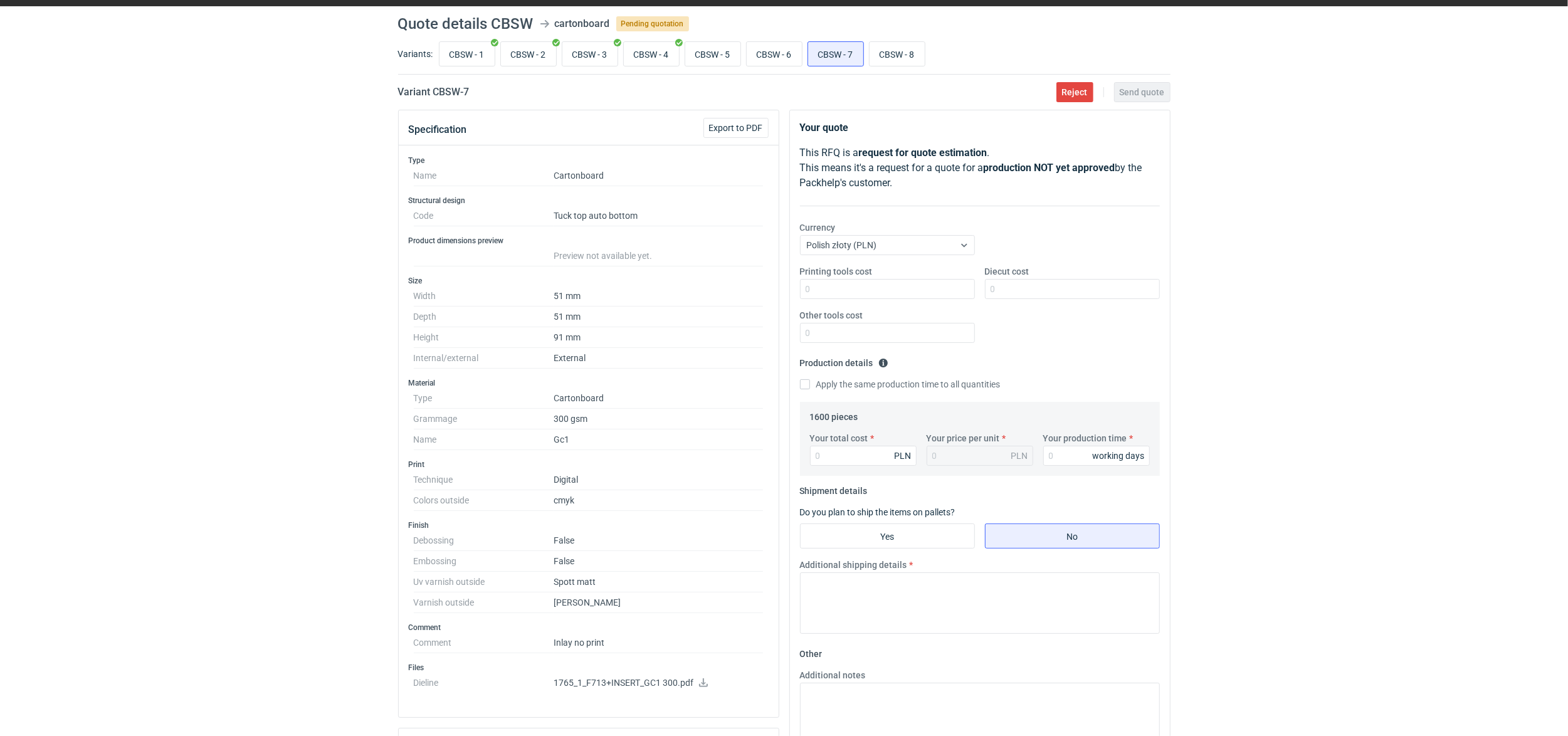
scroll to position [28, 0]
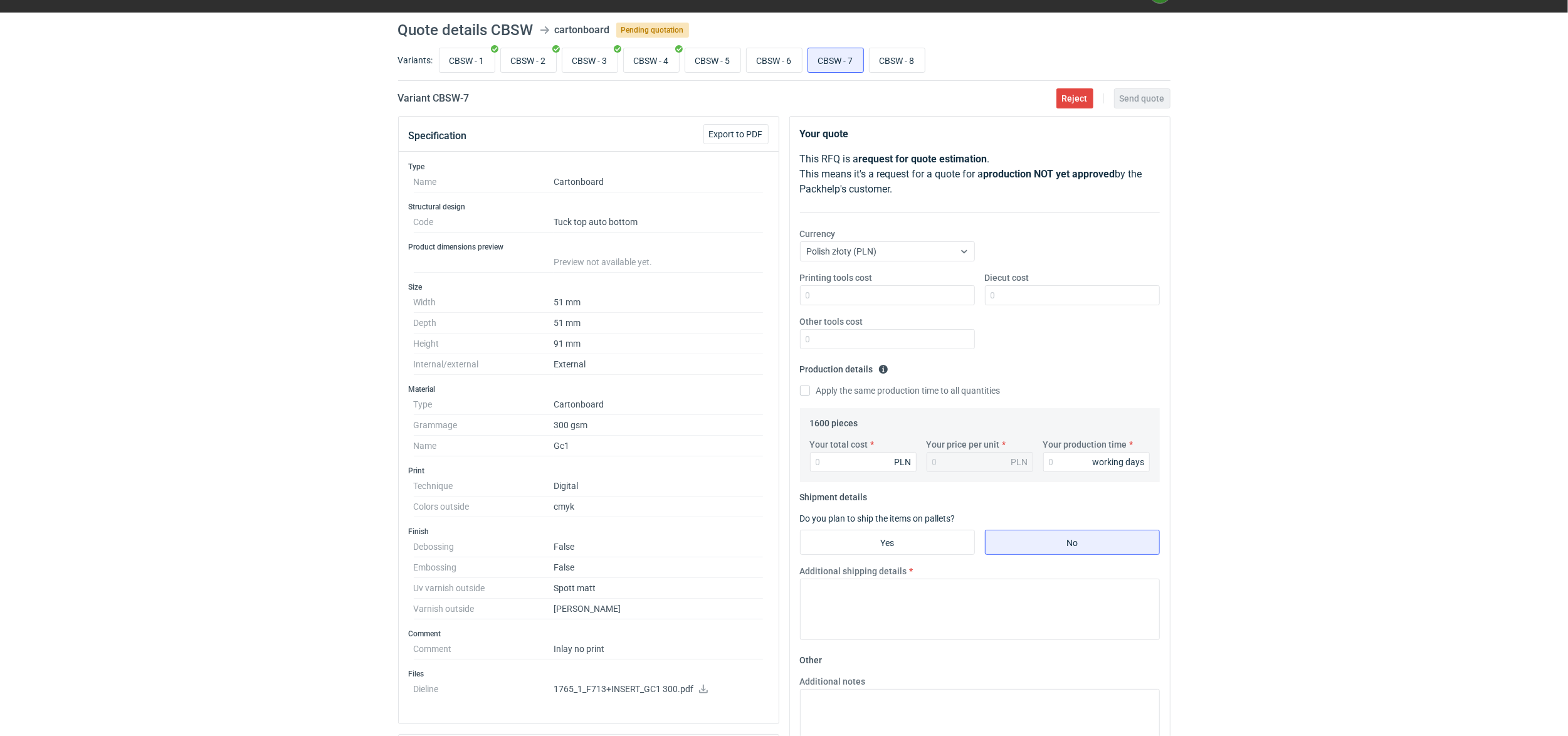
click at [543, 56] on input "CBSW - 2" at bounding box center [529, 60] width 56 height 24
radio input "true"
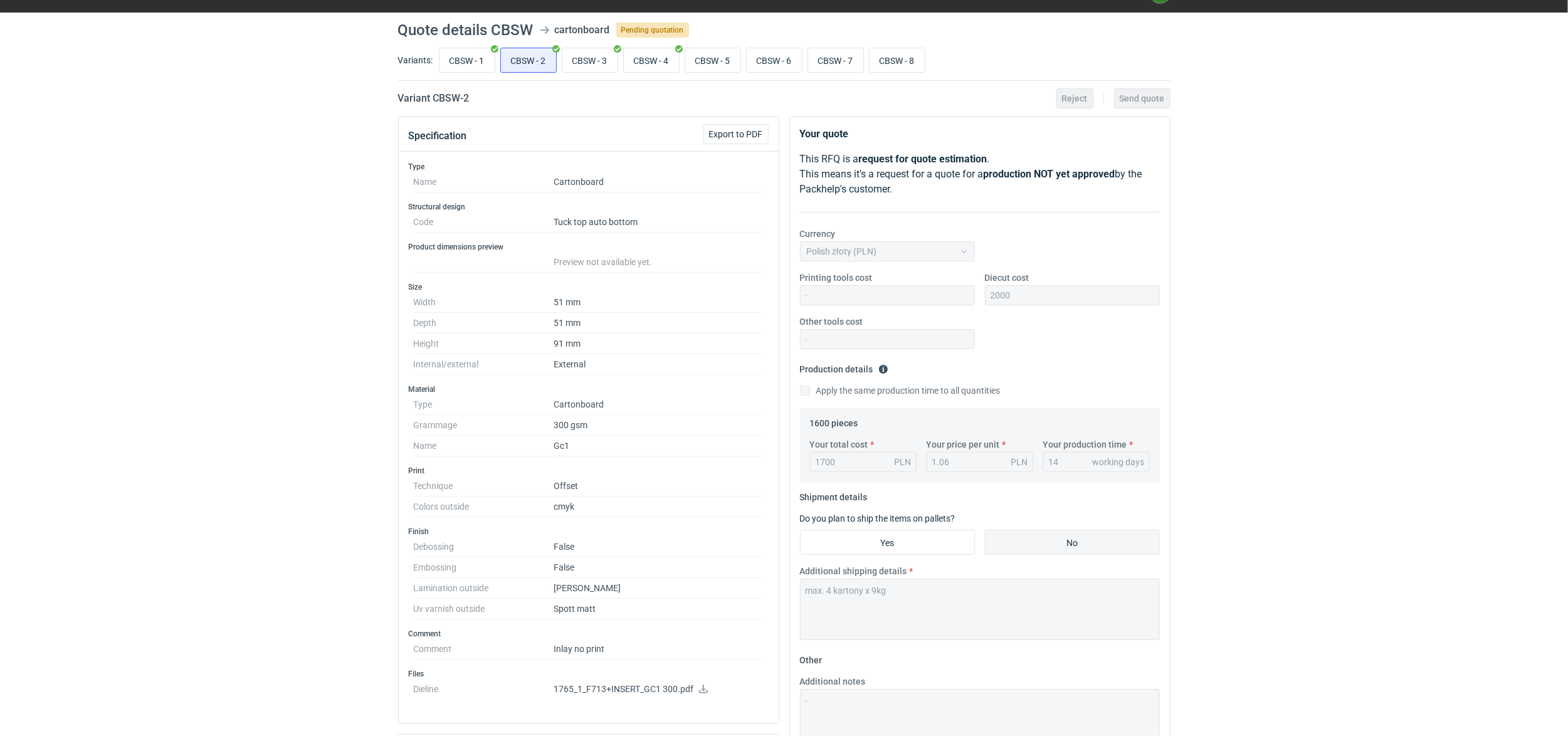
click at [850, 457] on div "1700 PLN" at bounding box center [863, 462] width 106 height 20
drag, startPoint x: 831, startPoint y: 469, endPoint x: 776, endPoint y: 469, distance: 55.0
click at [776, 469] on div "Specification Export to PDF Type Name Cartonboard Structural design Code Tuck t…" at bounding box center [784, 575] width 782 height 919
drag, startPoint x: 834, startPoint y: 58, endPoint x: 874, endPoint y: 106, distance: 62.5
click at [836, 58] on input "CBSW - 7" at bounding box center [836, 60] width 56 height 24
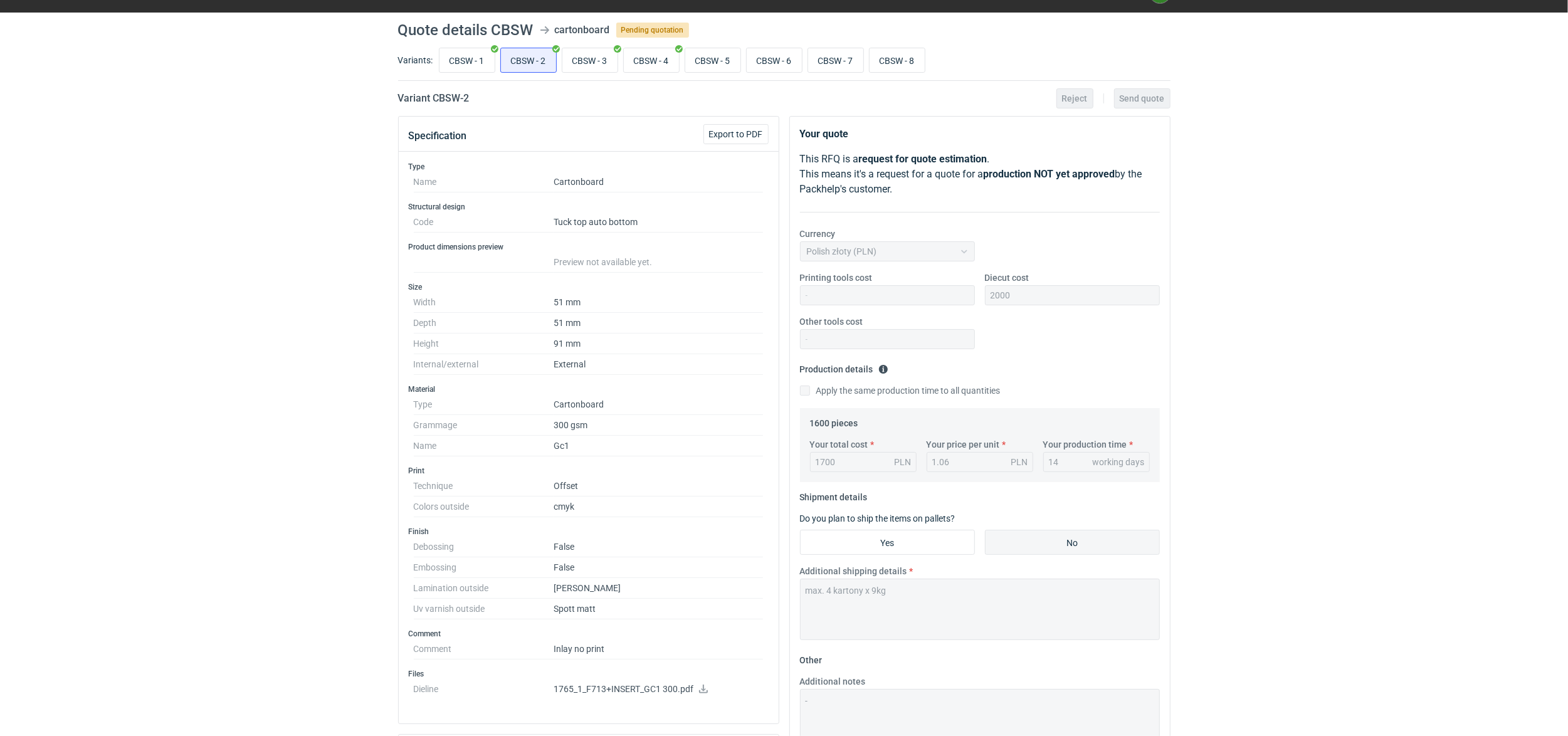
radio input "true"
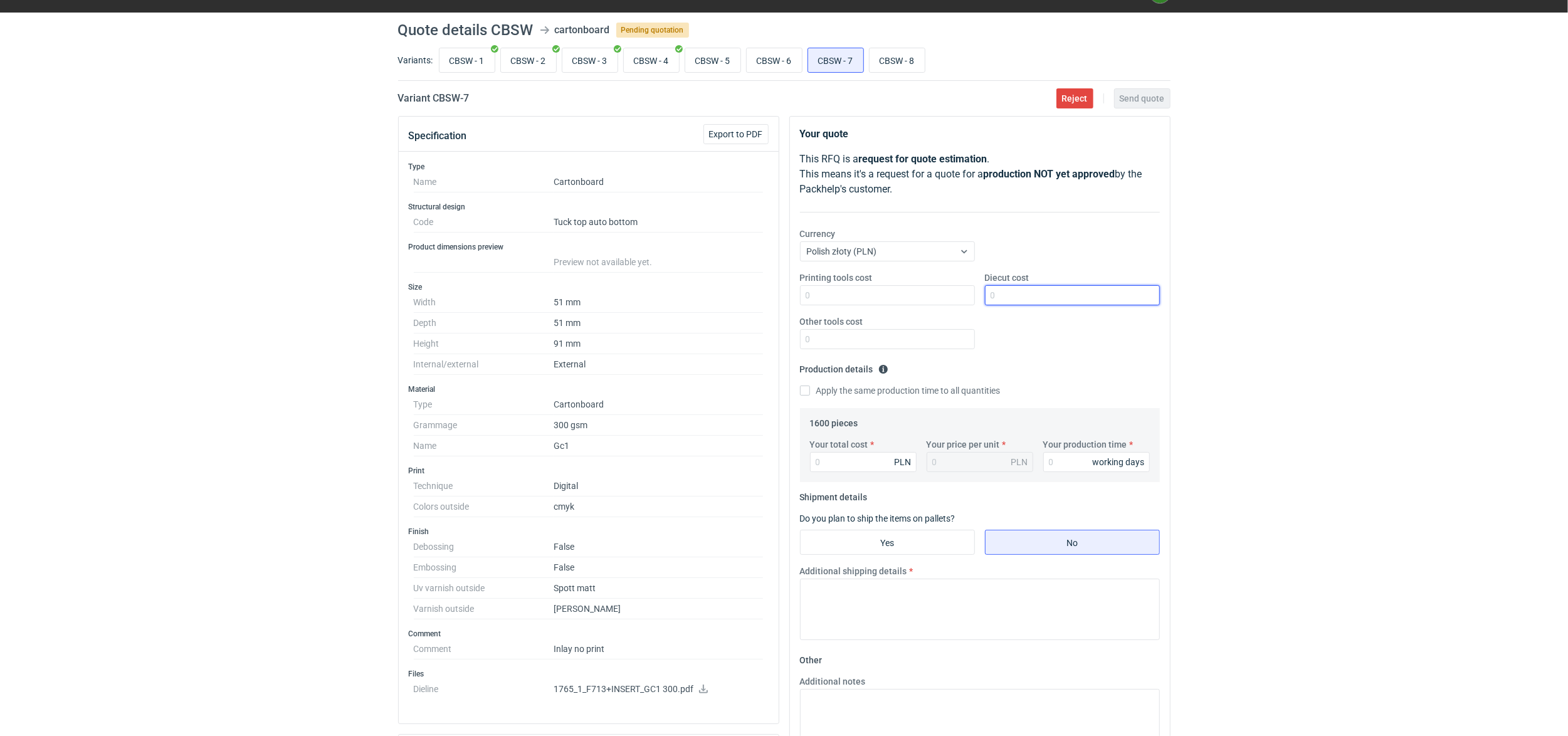
click at [1031, 296] on input "Diecut cost" at bounding box center [1072, 295] width 175 height 20
type input "2000"
click at [871, 459] on input "Your total cost" at bounding box center [863, 462] width 106 height 20
type input "1700"
type input "1.06"
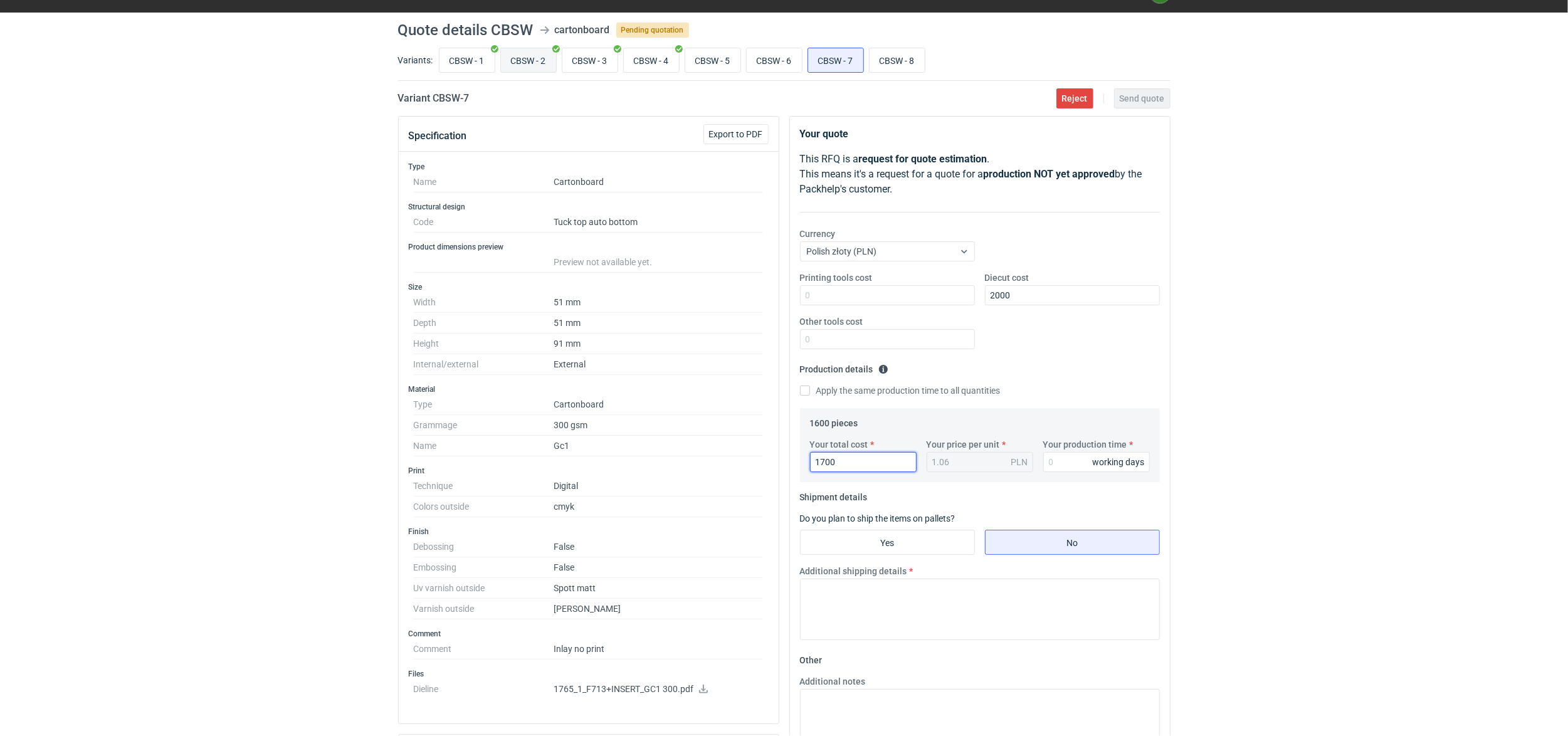
type input "1700"
click at [514, 58] on input "CBSW - 2" at bounding box center [529, 60] width 56 height 24
radio input "true"
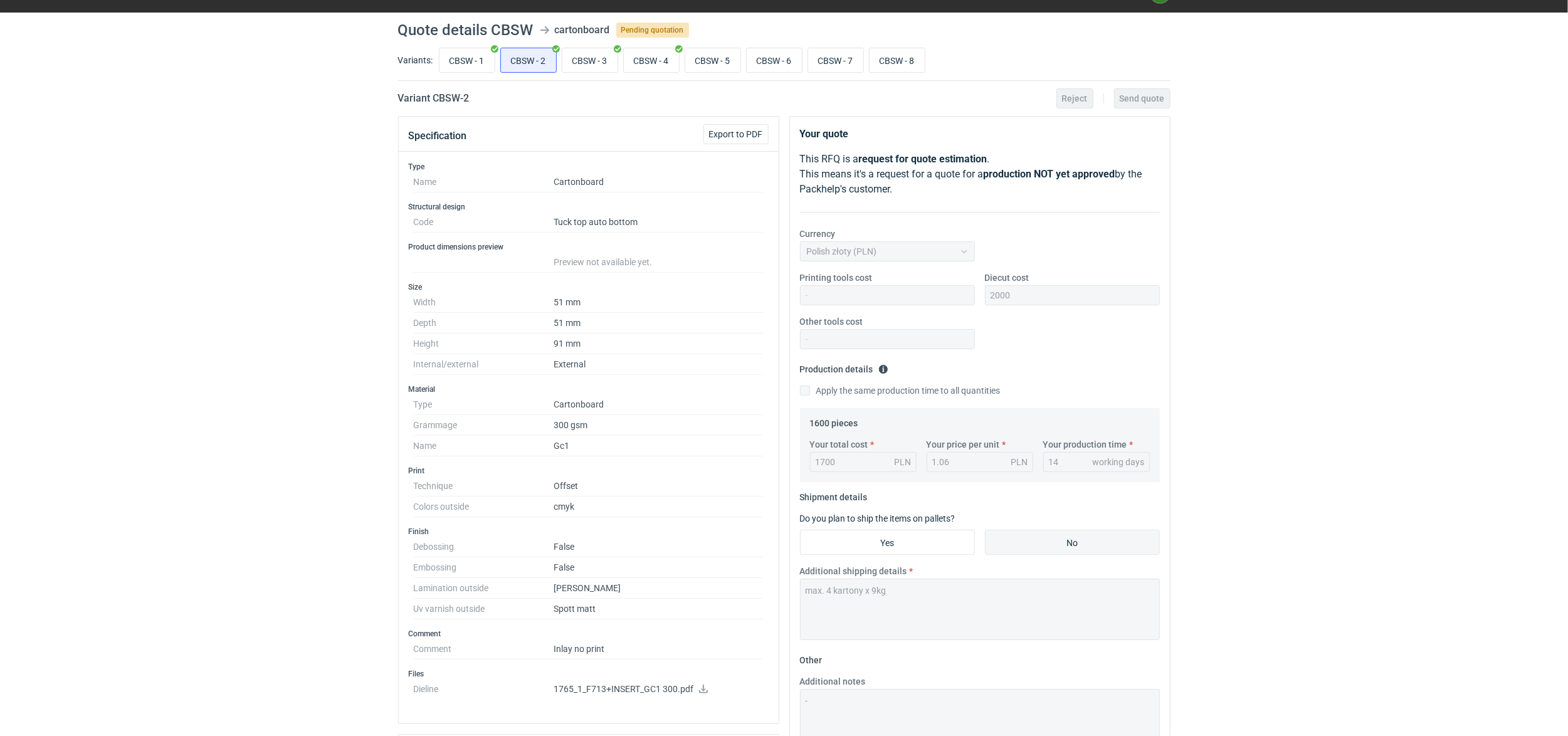
click at [781, 576] on div "Specification Export to PDF Type Name Cartonboard Structural design Code Tuck t…" at bounding box center [784, 575] width 782 height 919
click at [844, 59] on input "CBSW - 7" at bounding box center [836, 60] width 56 height 24
radio input "true"
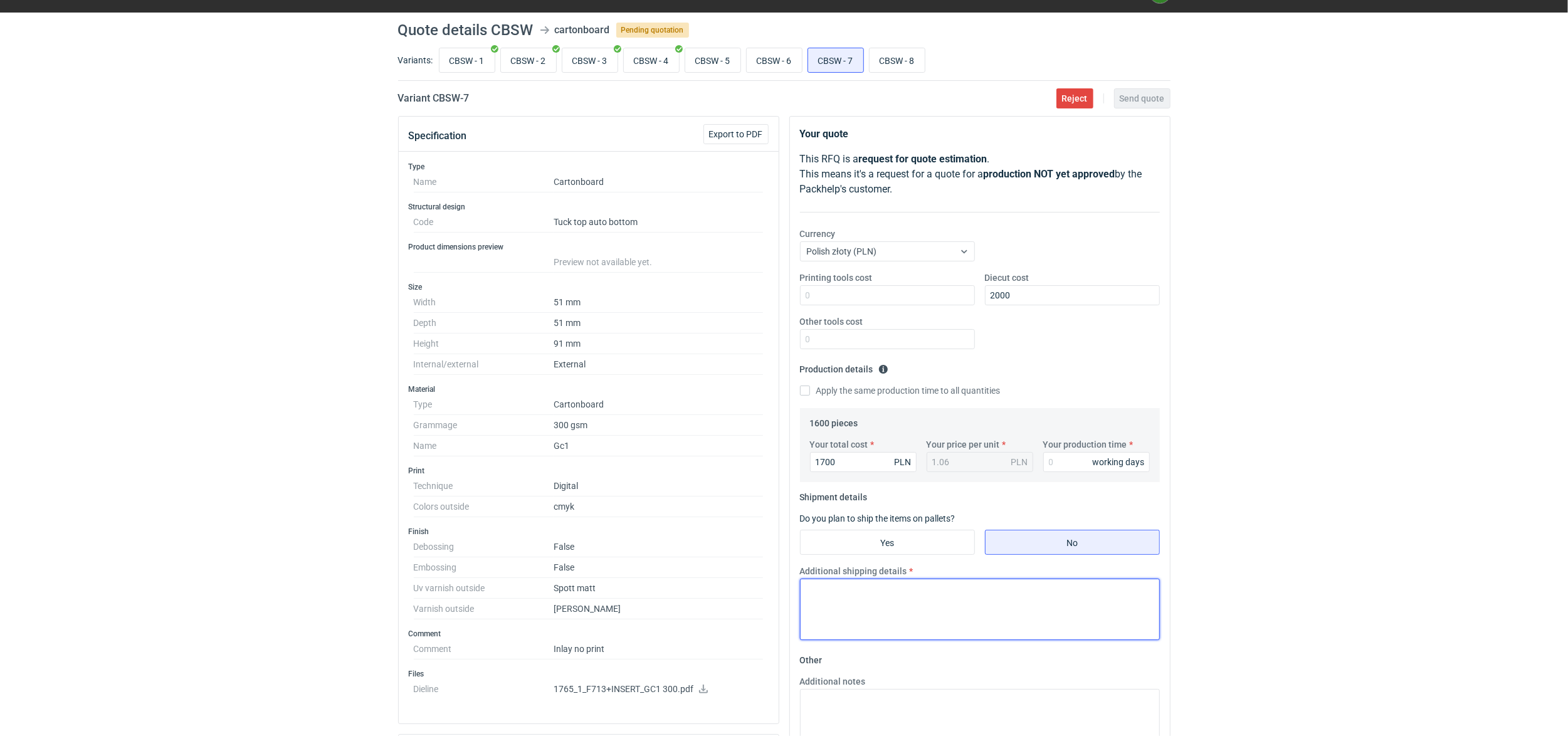
click at [897, 597] on textarea "Additional shipping details" at bounding box center [980, 610] width 360 height 62
paste textarea "max. 4 kartony x 9kg"
type textarea "max. 4 kartony x 9kg"
click at [1066, 456] on input "Your production time" at bounding box center [1096, 462] width 106 height 20
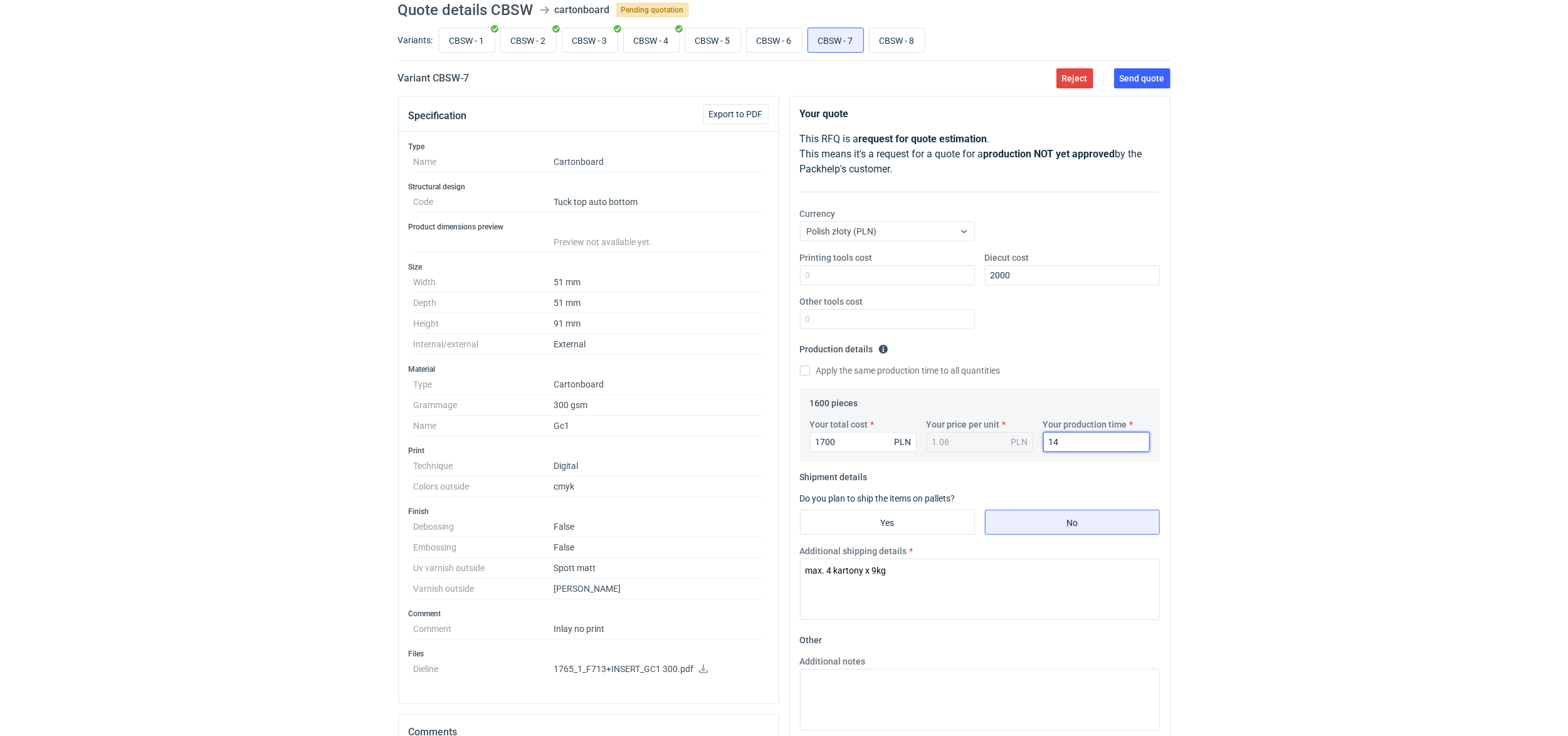
scroll to position [28, 0]
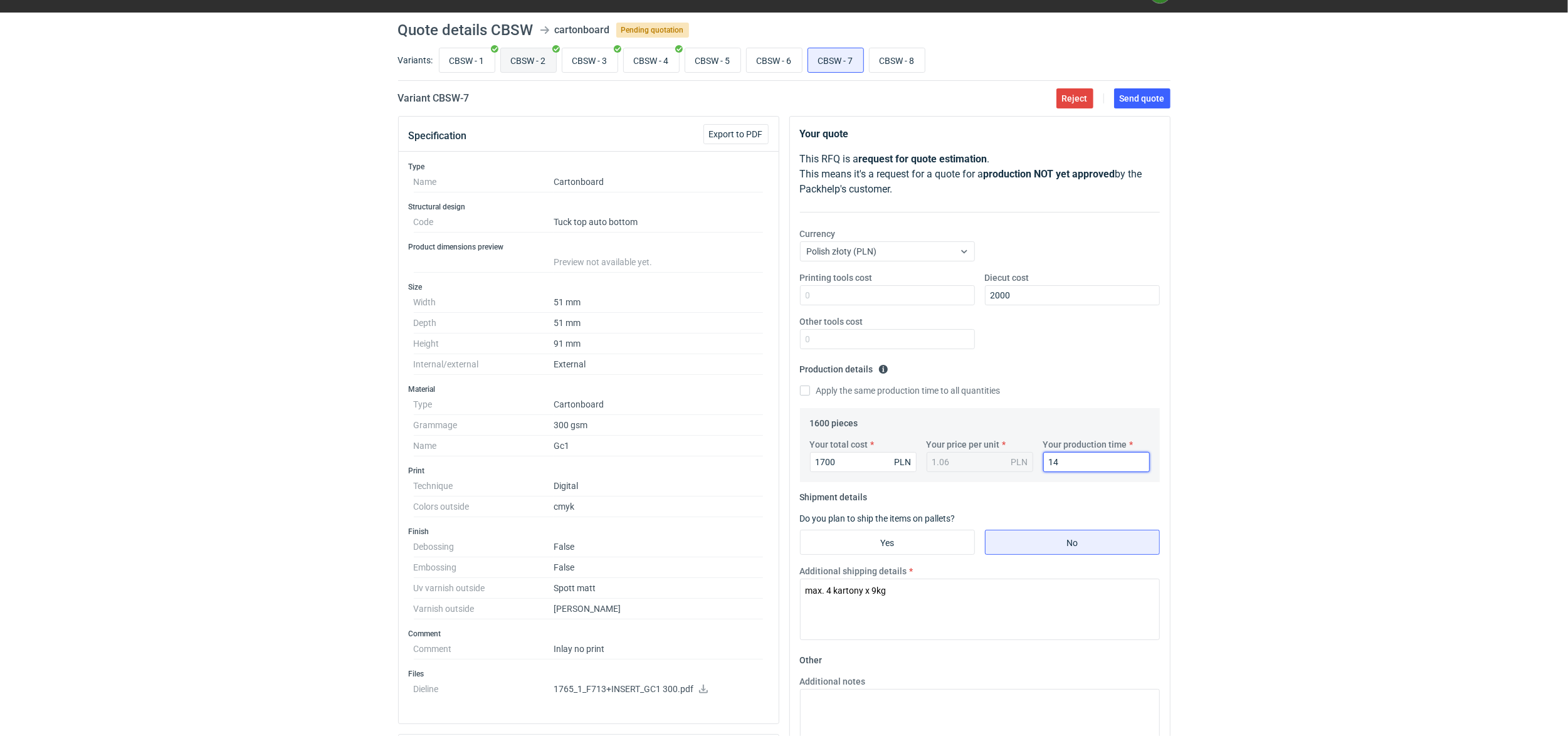
type input "14"
click at [538, 55] on input "CBSW - 2" at bounding box center [529, 60] width 56 height 24
radio input "true"
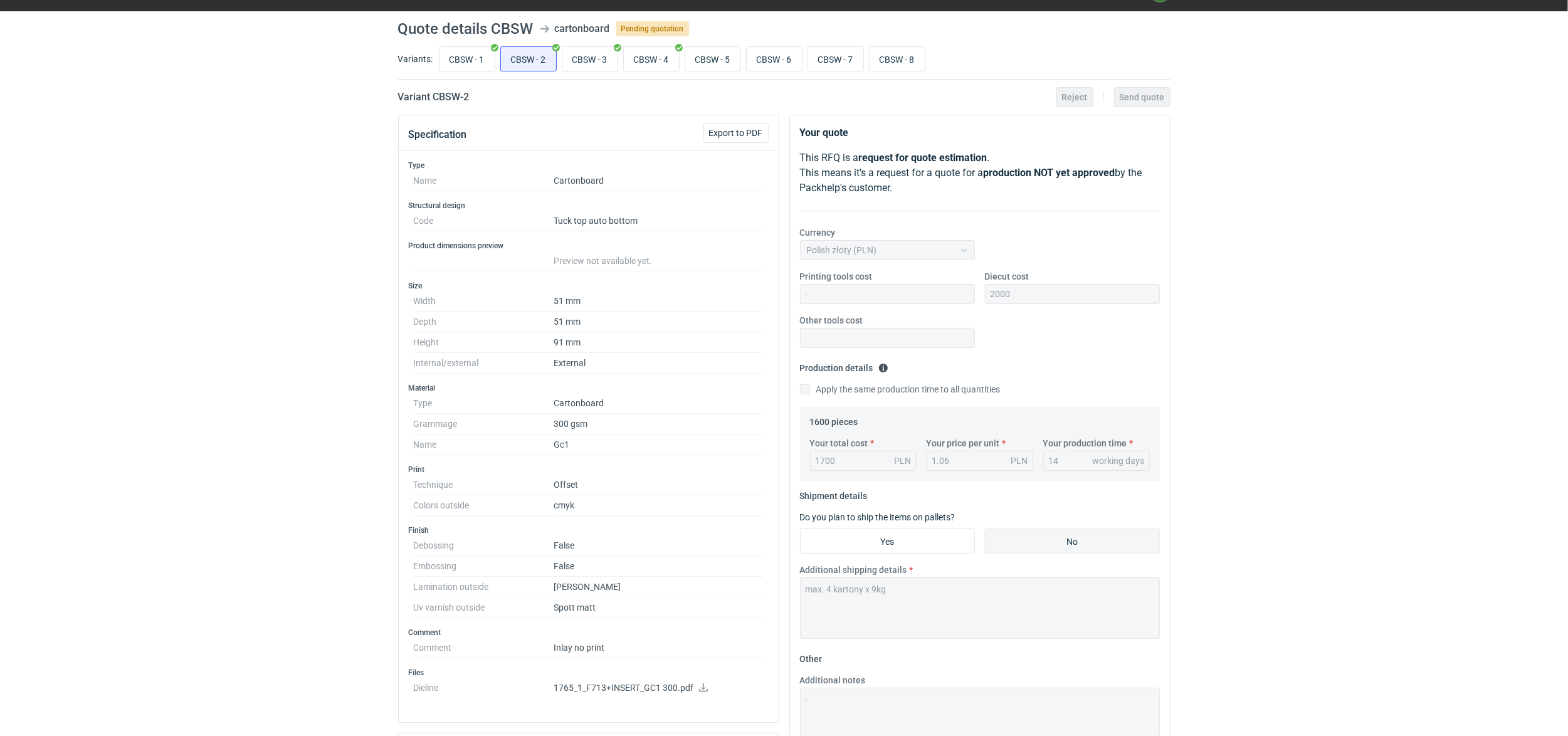
scroll to position [28, 0]
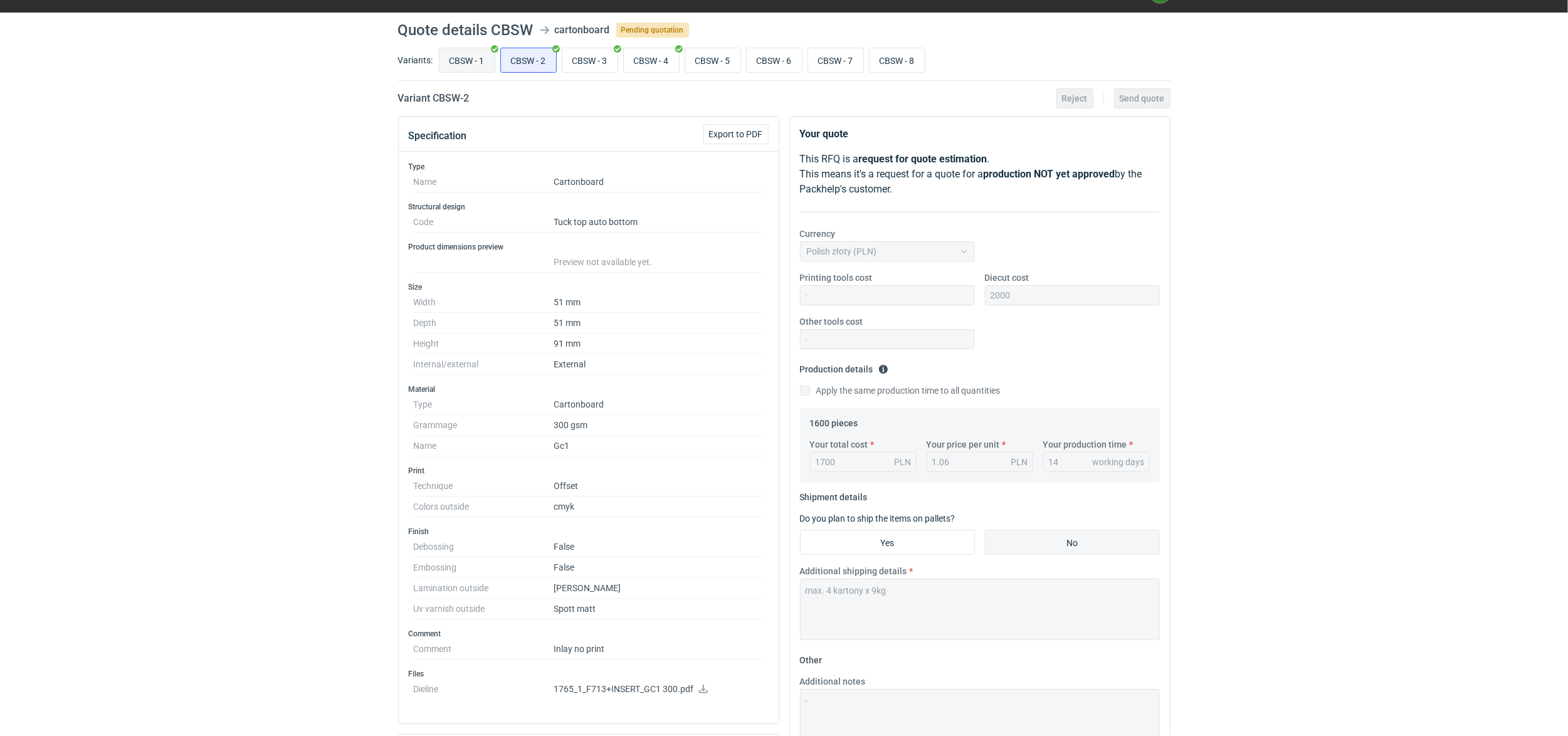
click at [463, 59] on input "CBSW - 1" at bounding box center [467, 60] width 56 height 24
radio input "true"
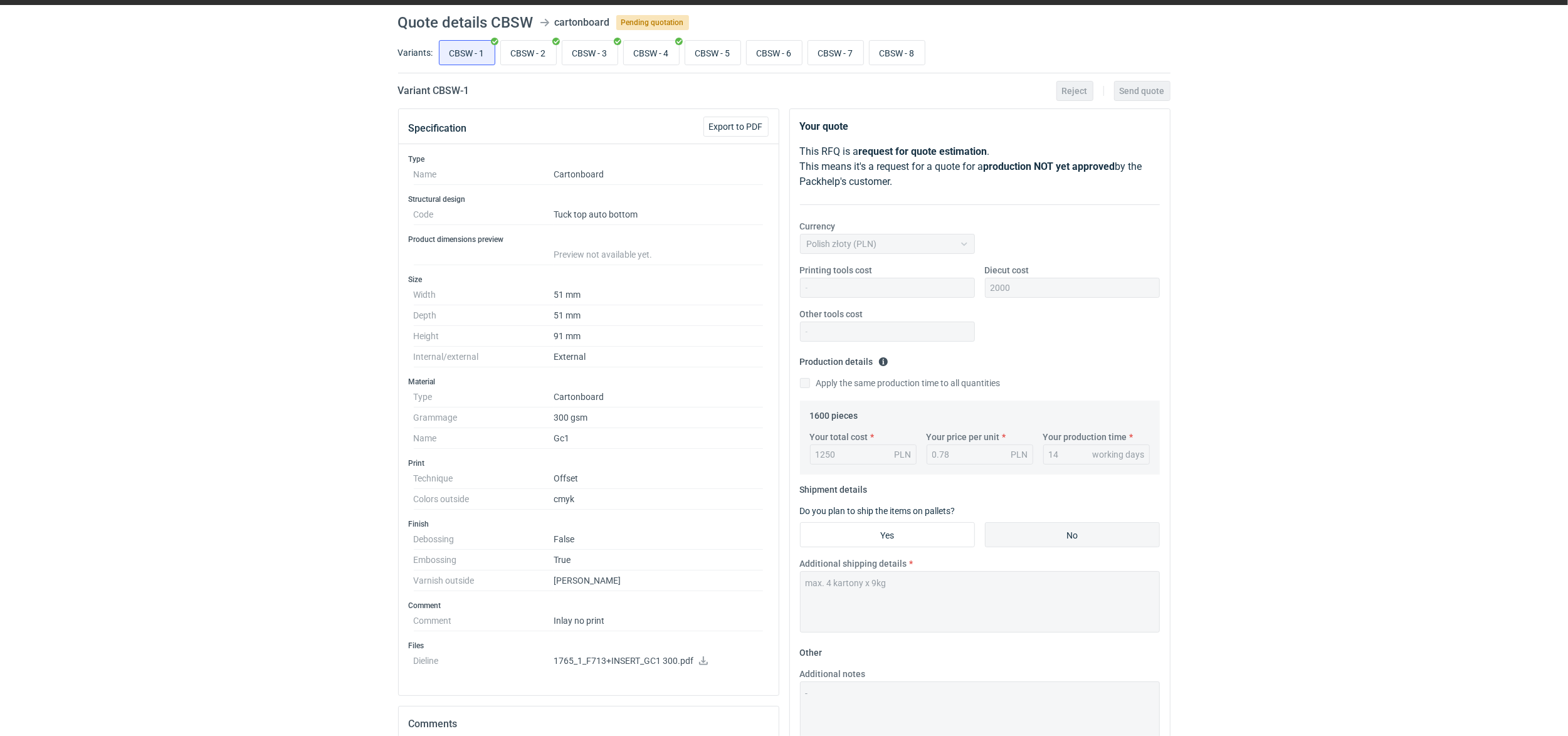
scroll to position [28, 0]
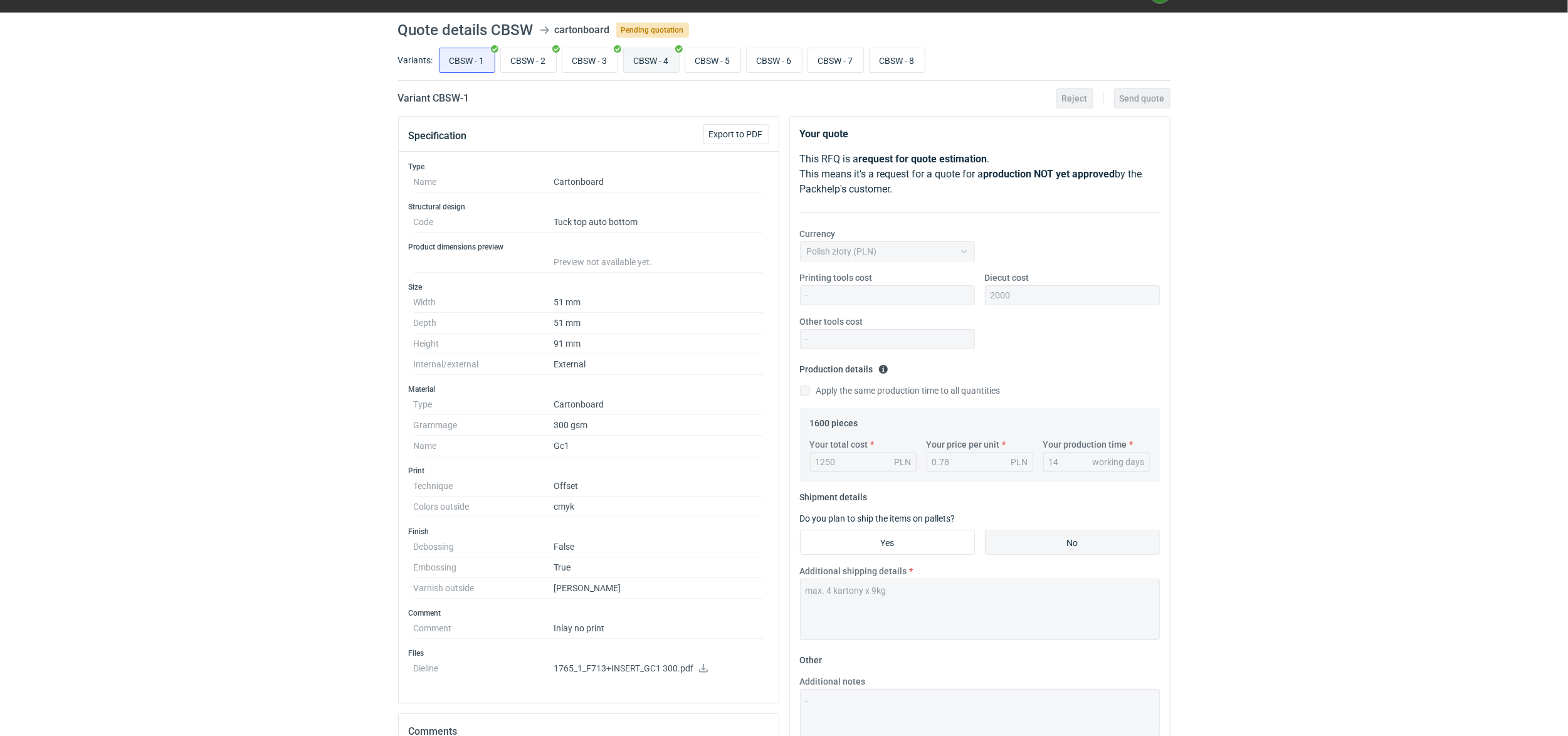
click at [660, 53] on input "CBSW - 4" at bounding box center [651, 60] width 56 height 24
radio input "true"
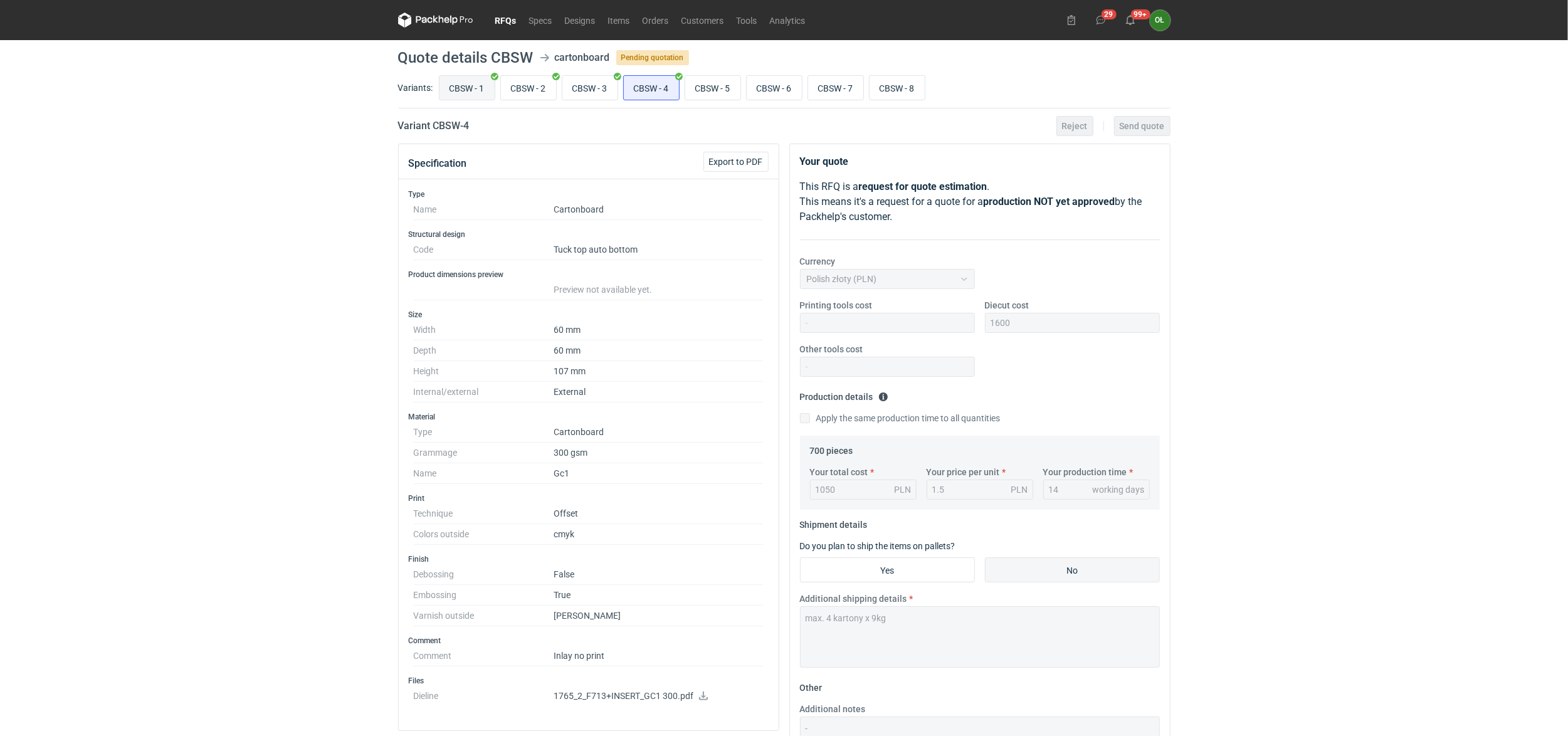
click at [468, 94] on input "CBSW - 1" at bounding box center [467, 87] width 56 height 24
radio input "true"
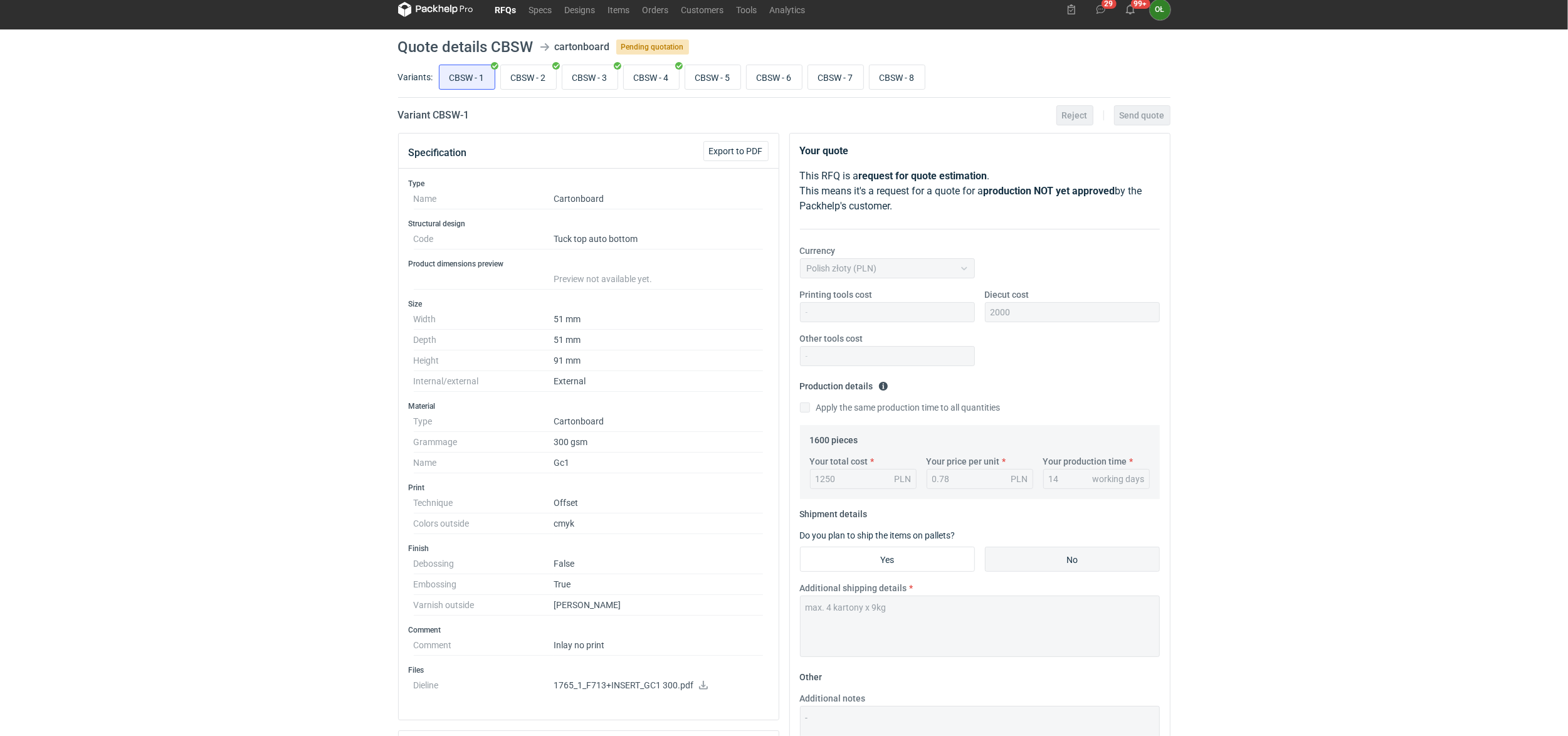
scroll to position [3, 0]
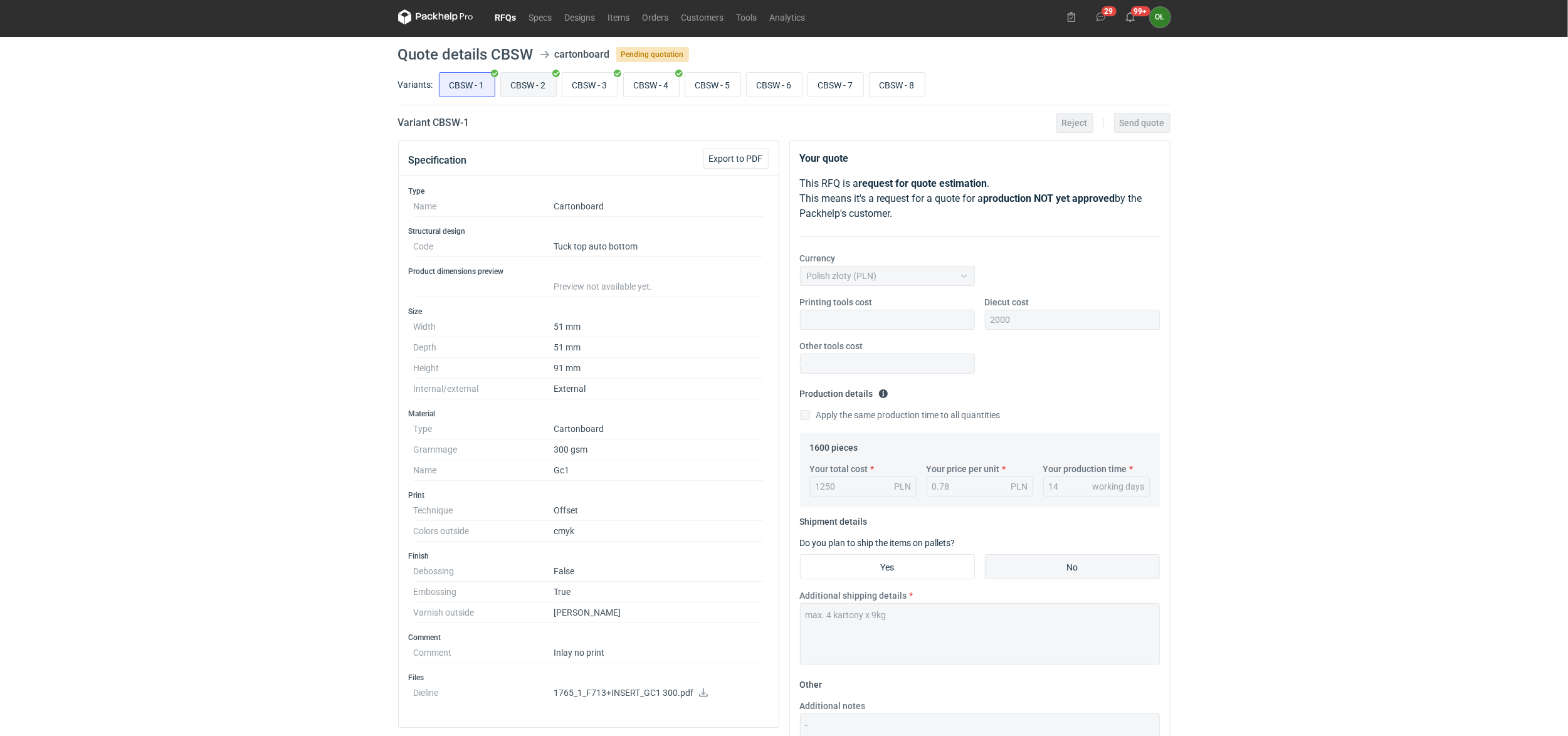
click at [529, 92] on input "CBSW - 2" at bounding box center [529, 84] width 56 height 24
radio input "true"
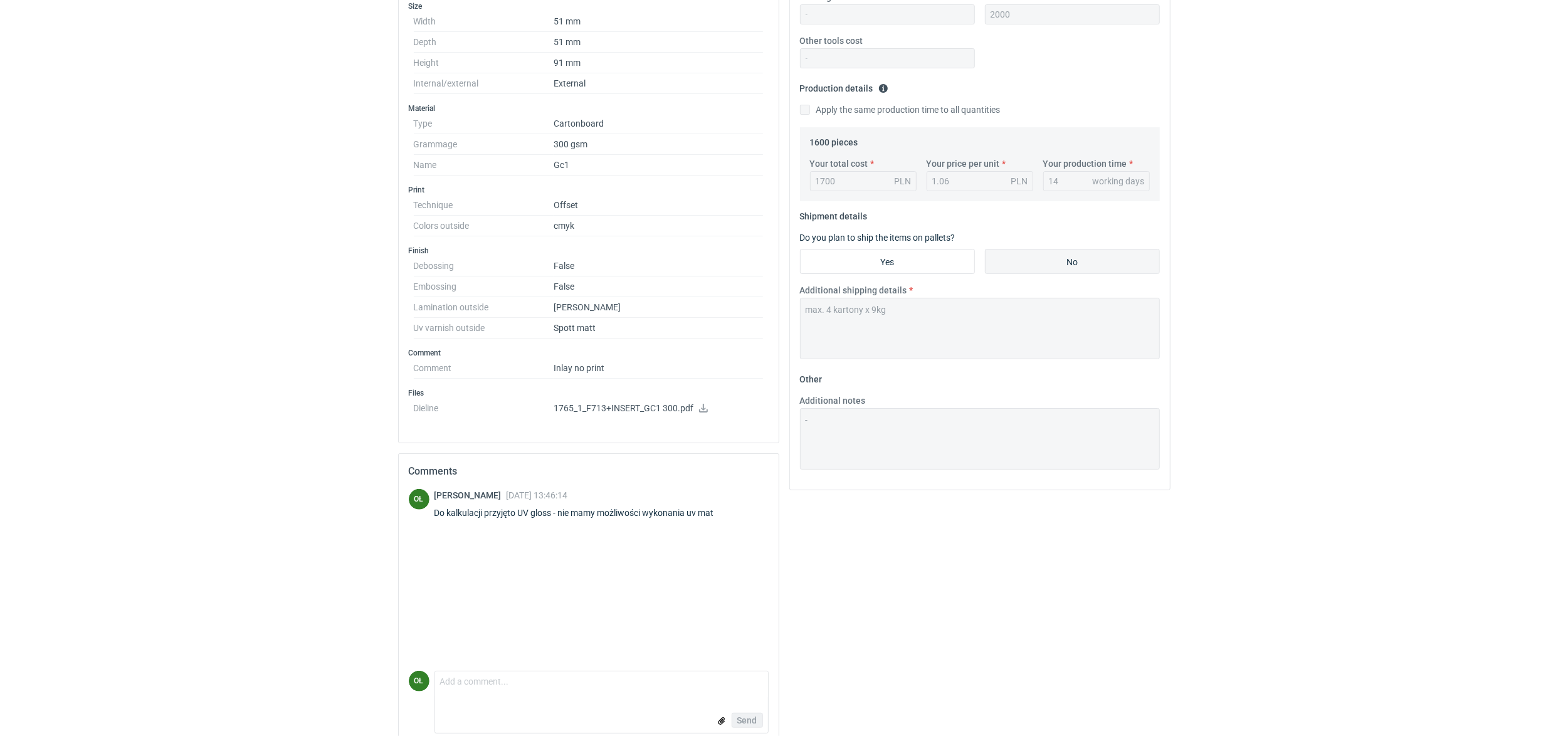
scroll to position [310, 0]
drag, startPoint x: 725, startPoint y: 515, endPoint x: 432, endPoint y: 509, distance: 293.1
click at [432, 509] on div "OŁ Olga Łopatowicz 07 Oct 2025 13:46:14 Do kalkulacji przyjęto UV gloss - nie m…" at bounding box center [588, 506] width 360 height 35
copy div "Do kalkulacji przyjęto UV gloss - nie mamy możliwości wykonania uv mat"
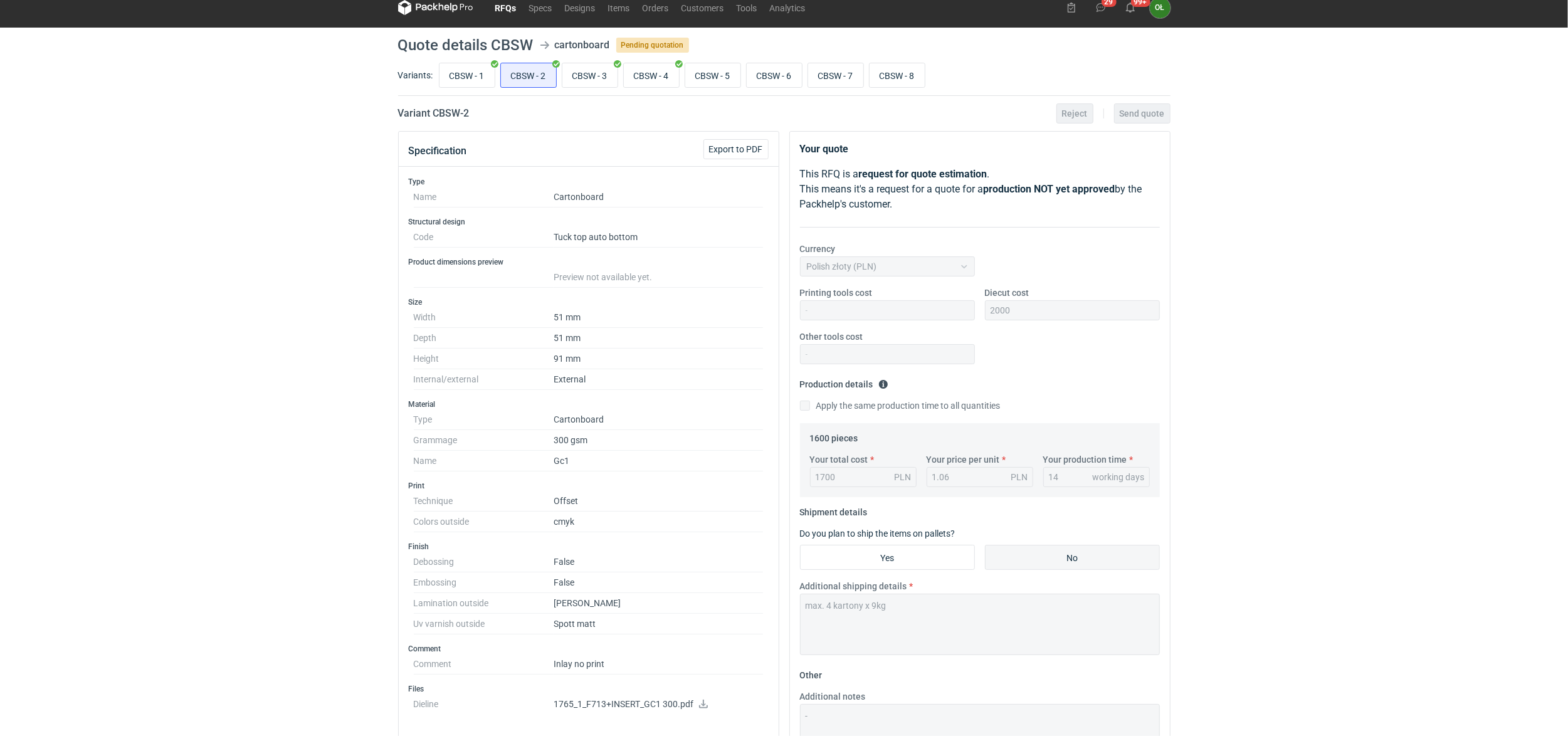
scroll to position [0, 0]
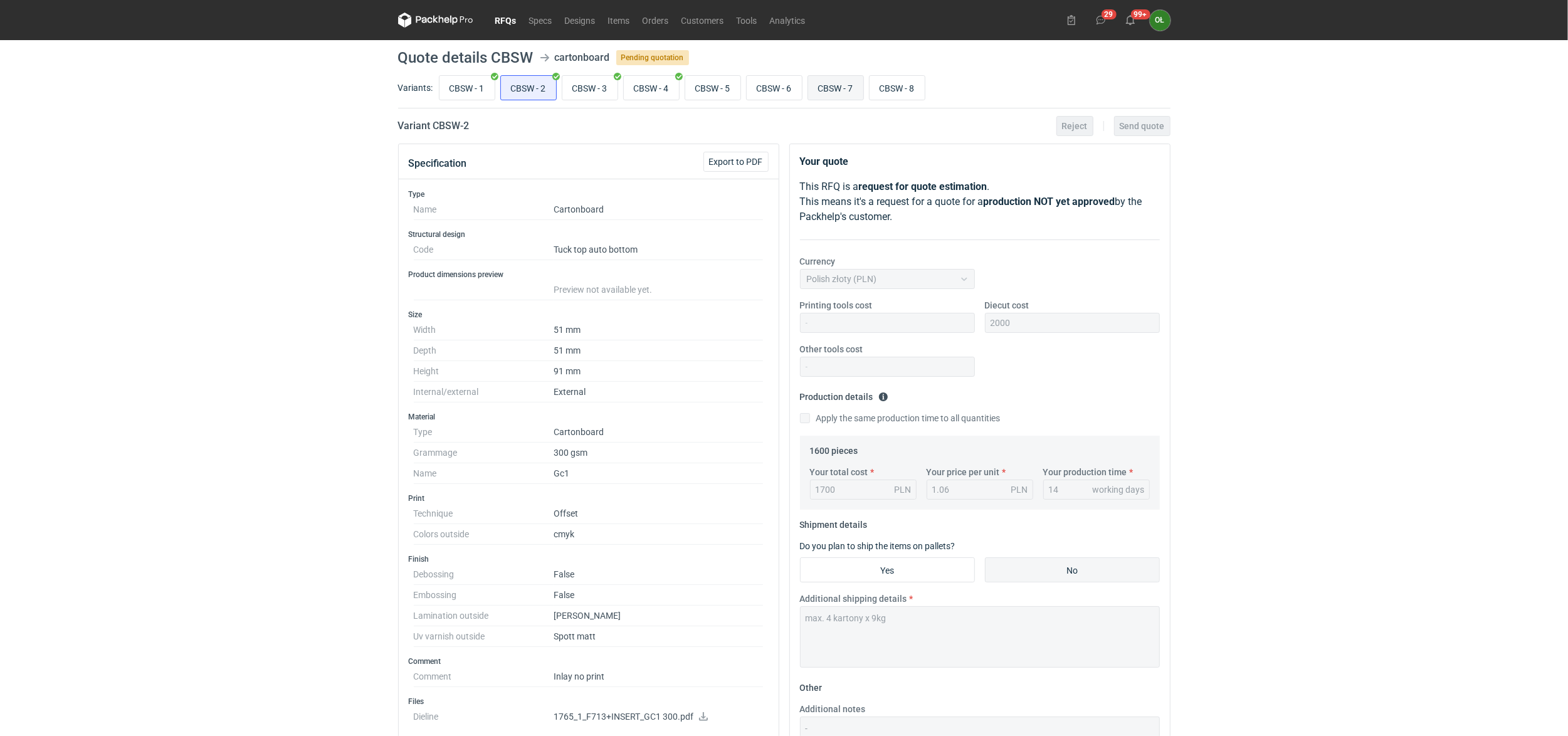
click at [824, 94] on input "CBSW - 7" at bounding box center [836, 87] width 56 height 24
radio input "true"
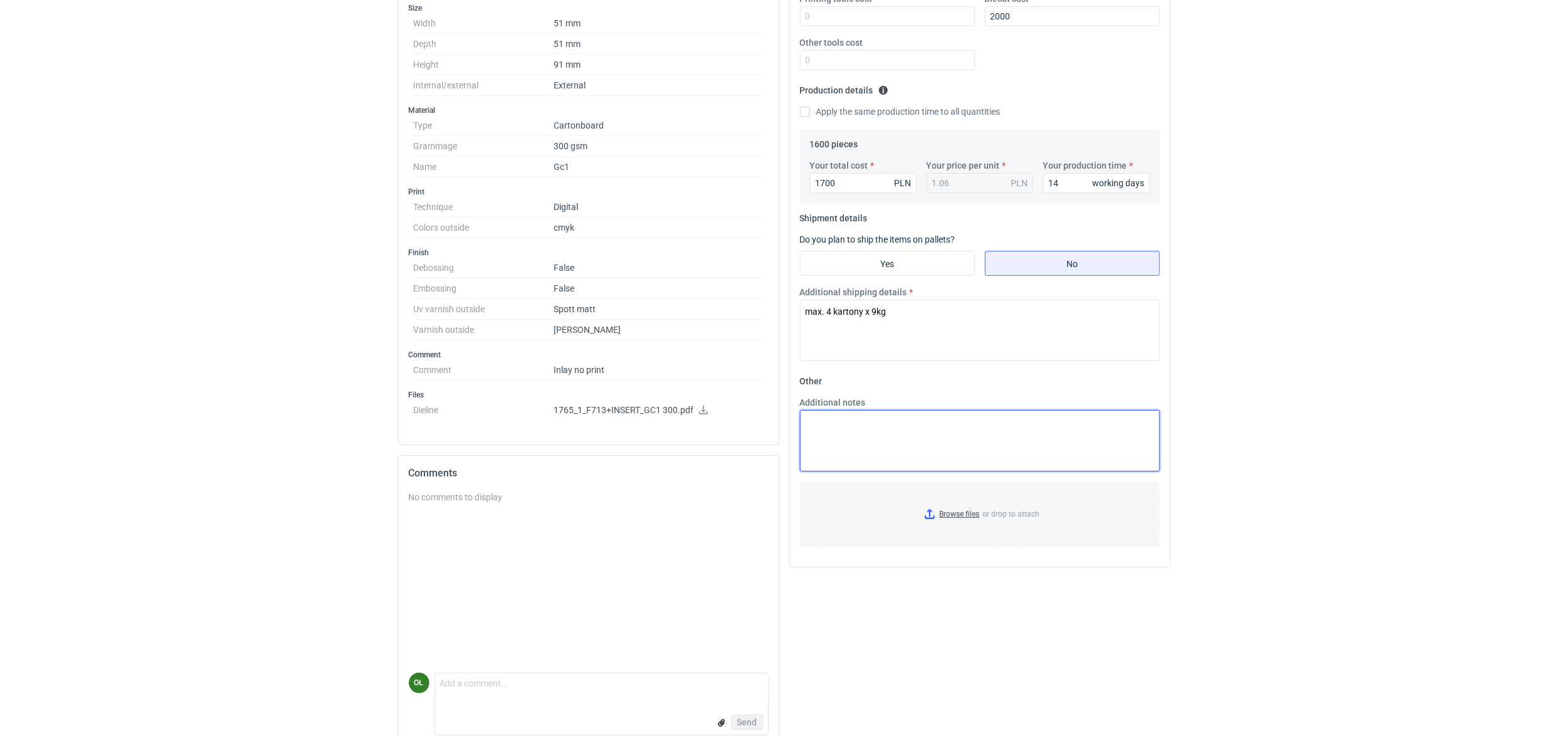
click at [841, 416] on textarea "Additional notes" at bounding box center [980, 441] width 360 height 62
paste textarea "Do kalkulacji przyjęto UV gloss - nie mamy możliwości wykonania uv mat"
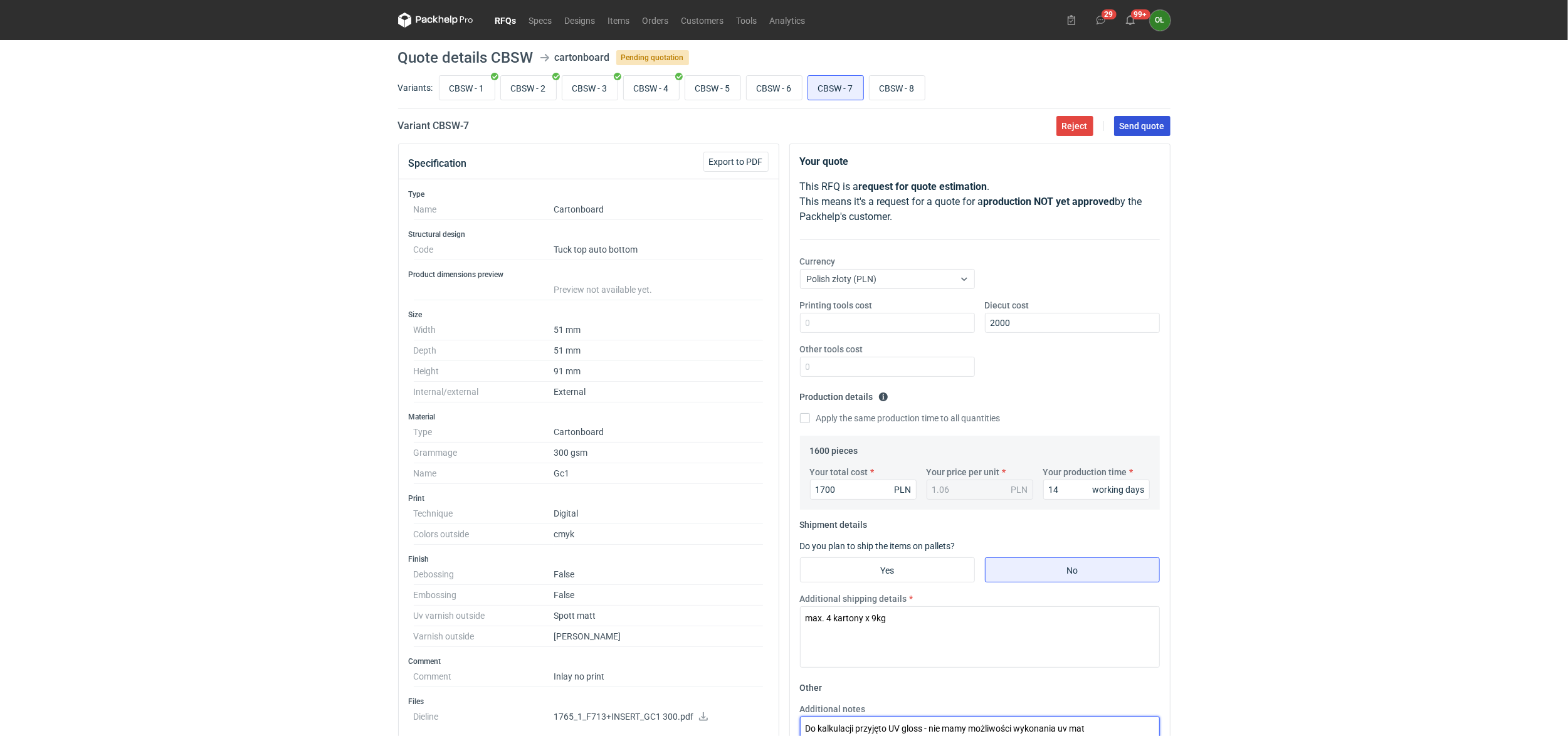
type textarea "Do kalkulacji przyjęto UV gloss - nie mamy możliwości wykonania uv mat"
click at [1152, 126] on span "Send quote" at bounding box center [1142, 126] width 45 height 8
click at [891, 82] on input "CBSW - 8" at bounding box center [897, 87] width 56 height 24
radio input "true"
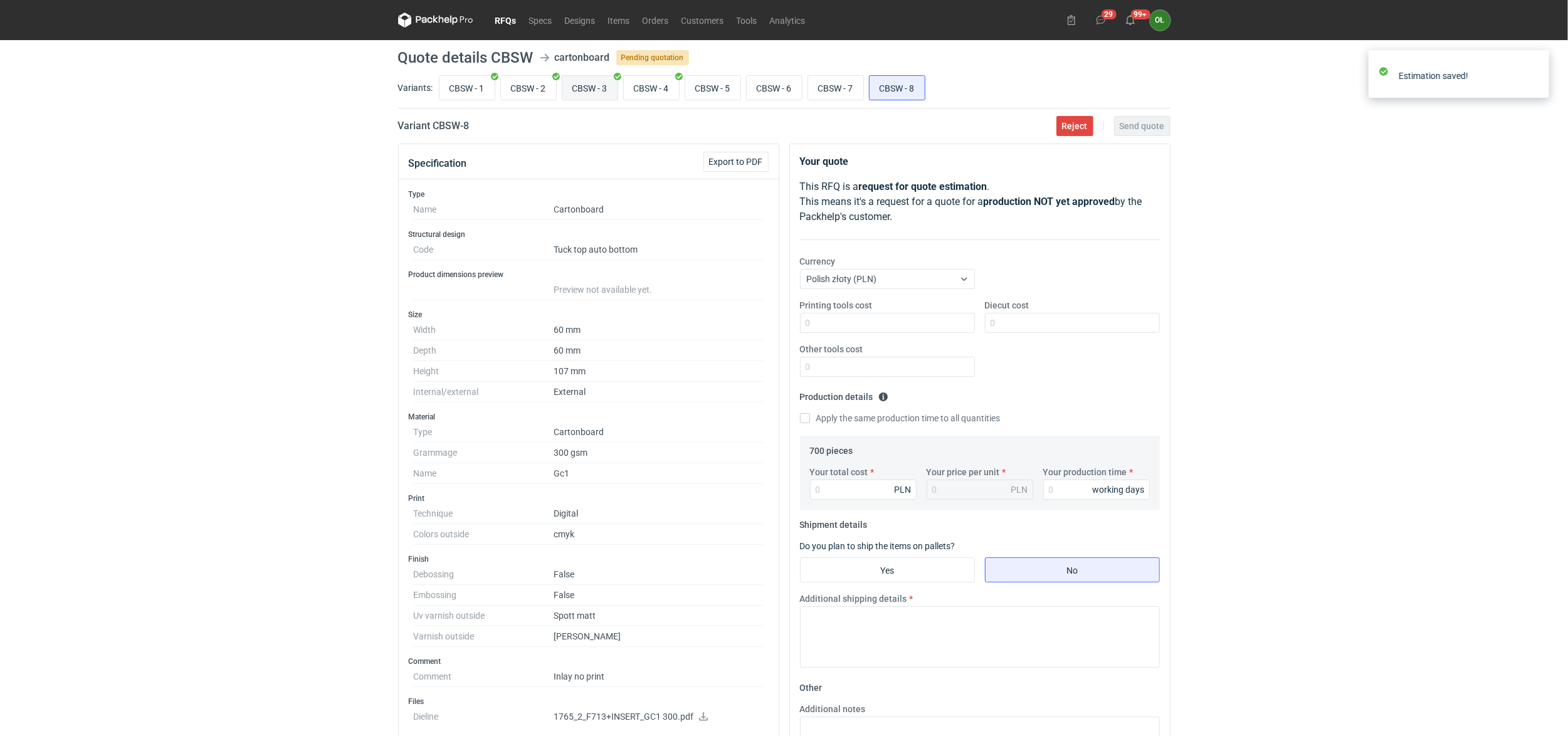
click at [598, 92] on input "CBSW - 3" at bounding box center [591, 87] width 56 height 24
radio input "true"
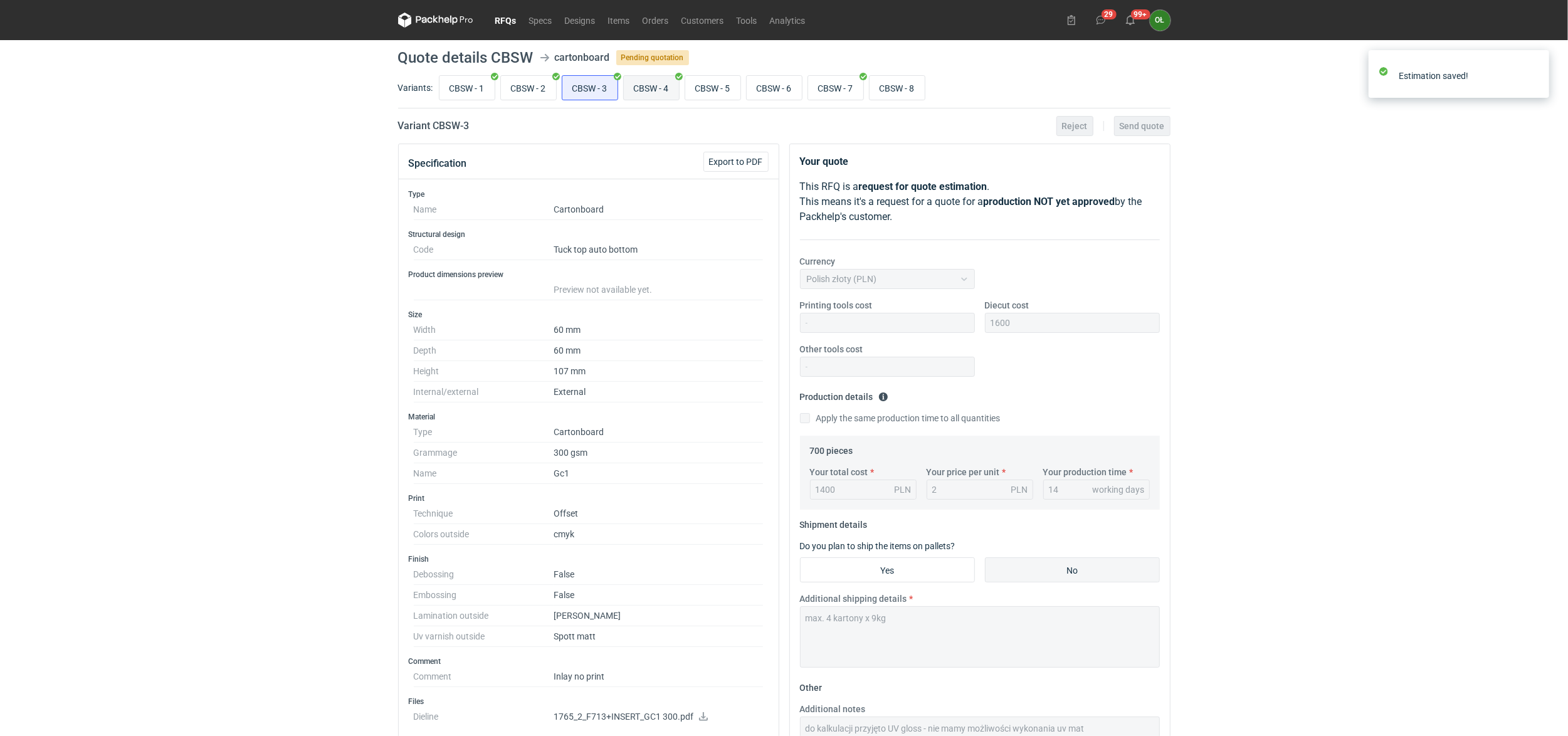
click at [658, 92] on input "CBSW - 4" at bounding box center [651, 87] width 56 height 24
radio input "true"
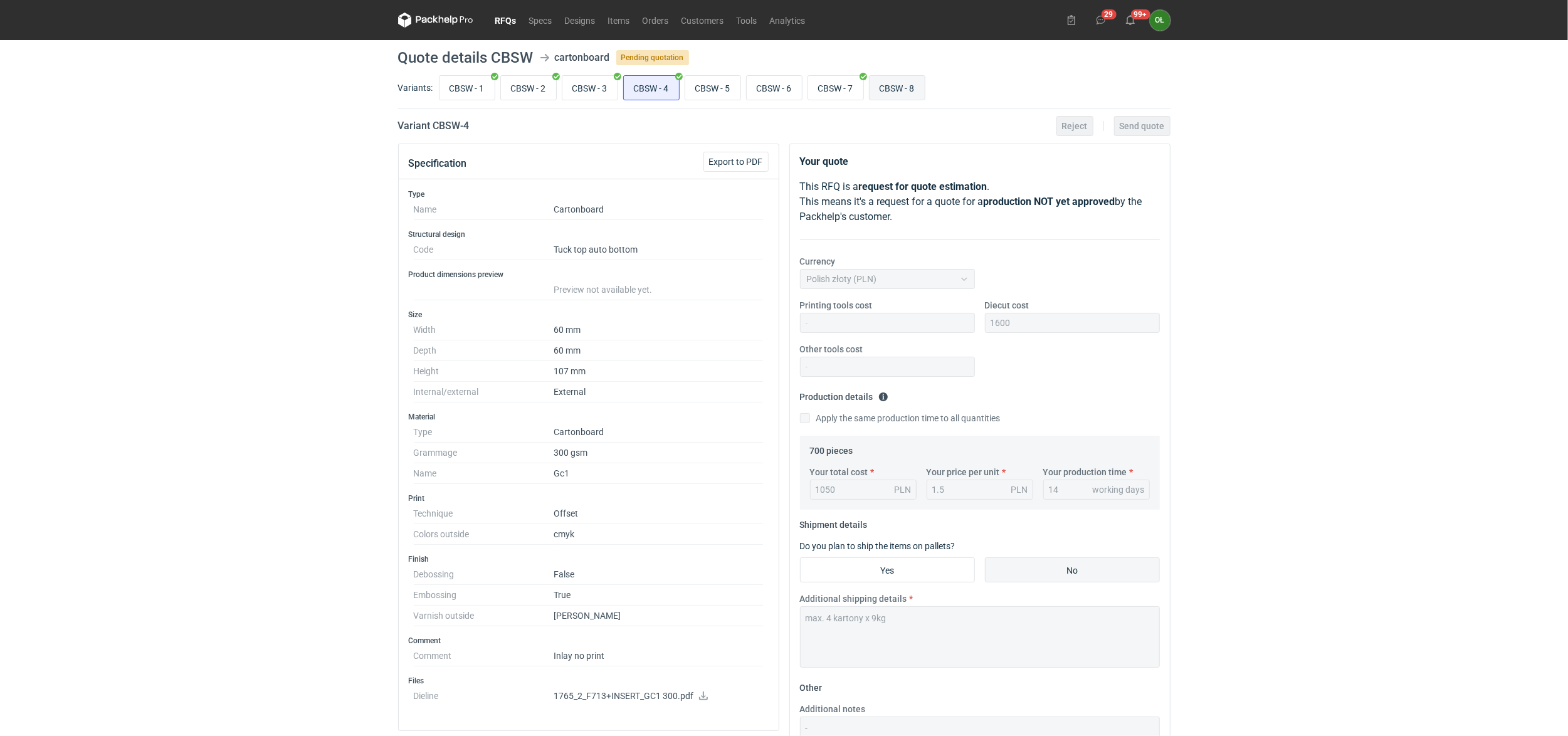
click at [915, 89] on input "CBSW - 8" at bounding box center [897, 87] width 56 height 24
radio input "true"
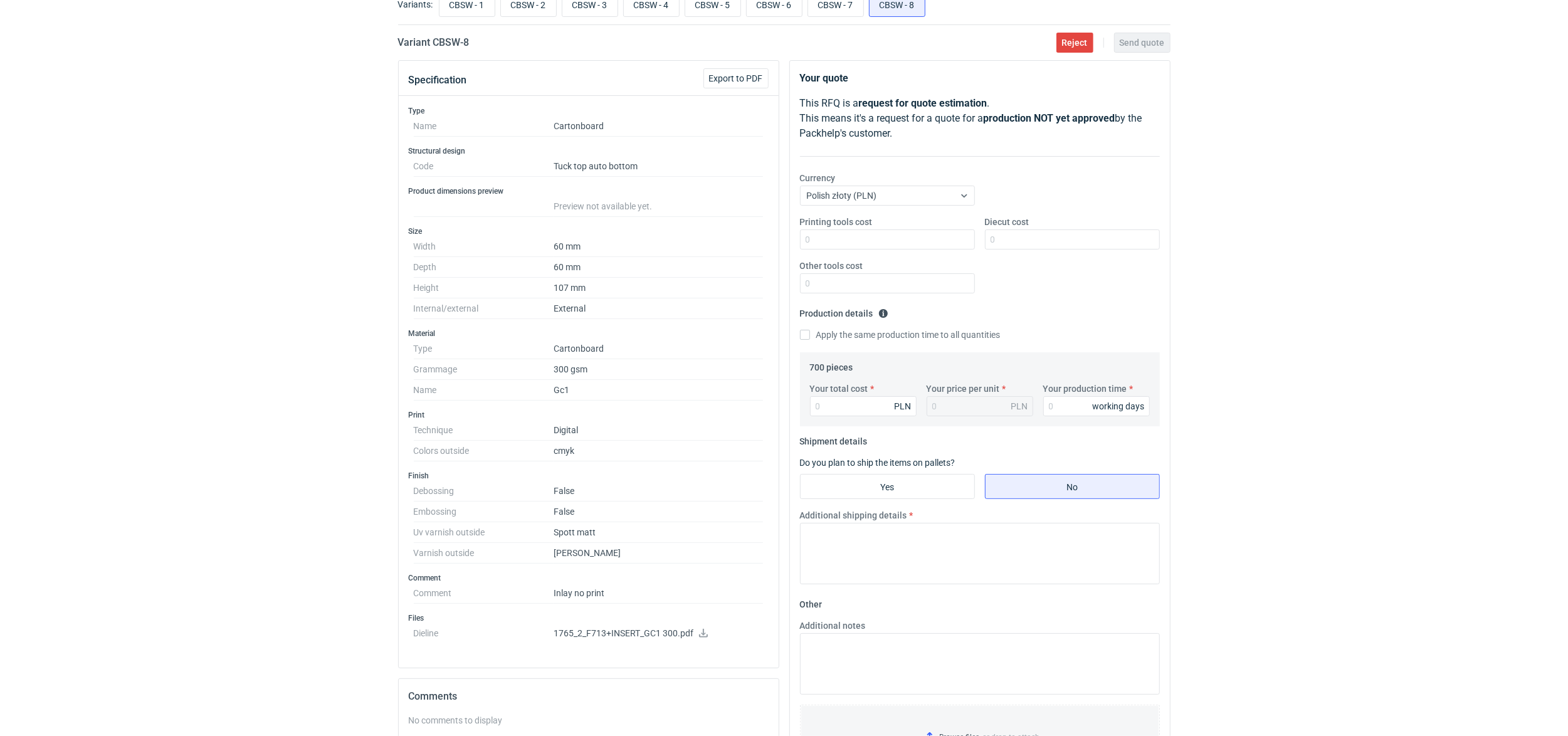
scroll to position [55, 0]
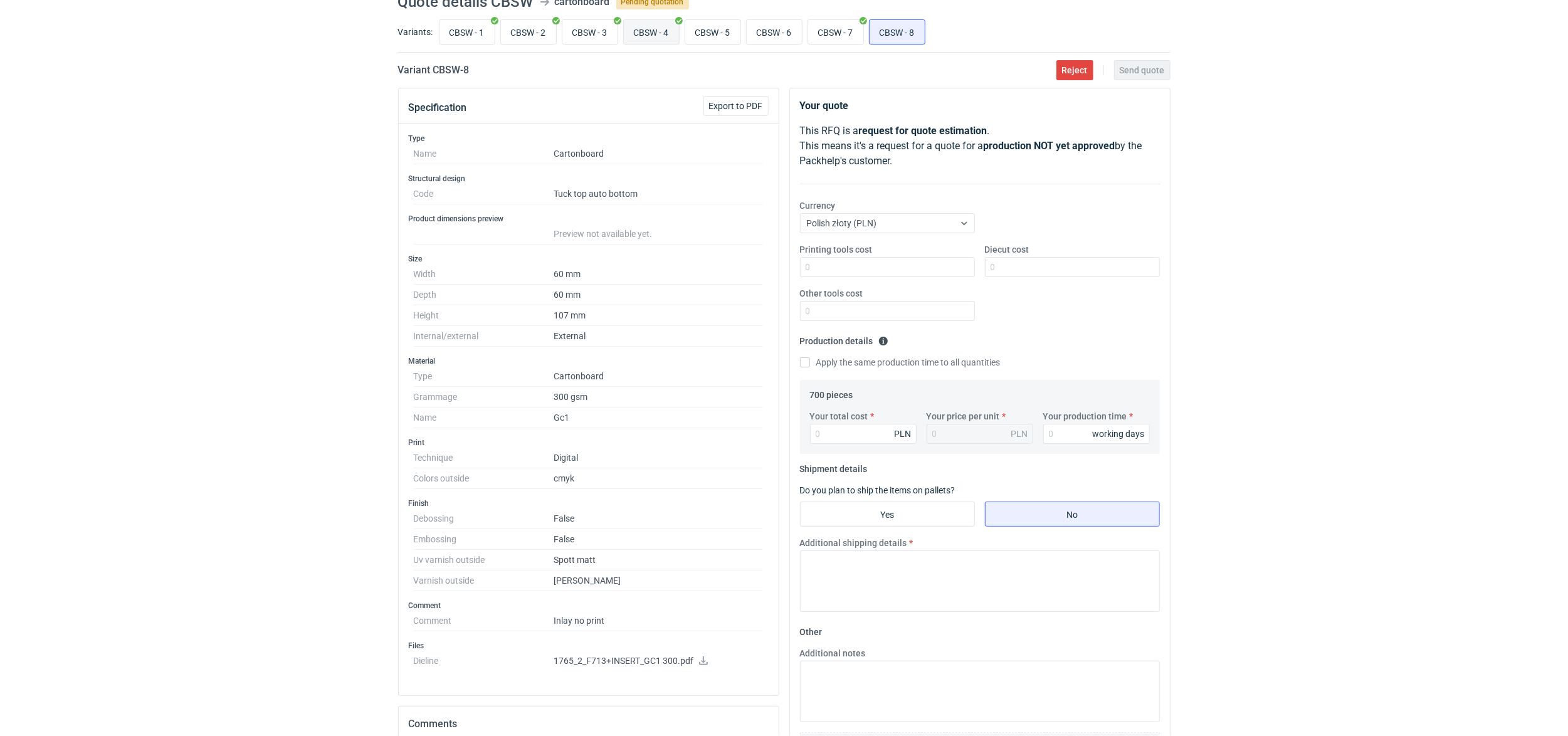
click at [648, 34] on input "CBSW - 4" at bounding box center [651, 32] width 56 height 24
radio input "true"
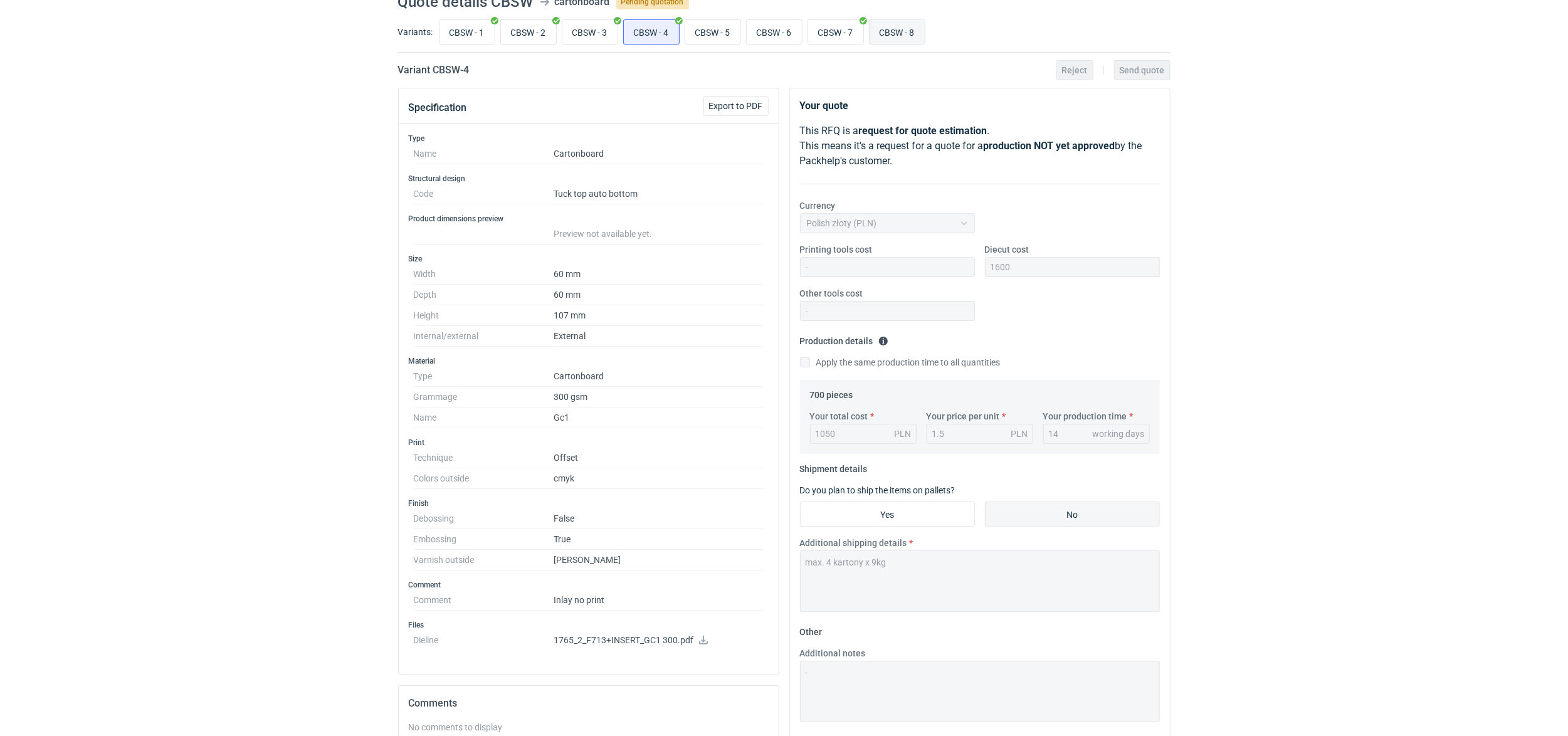
click at [903, 35] on input "CBSW - 8" at bounding box center [897, 32] width 56 height 24
radio input "true"
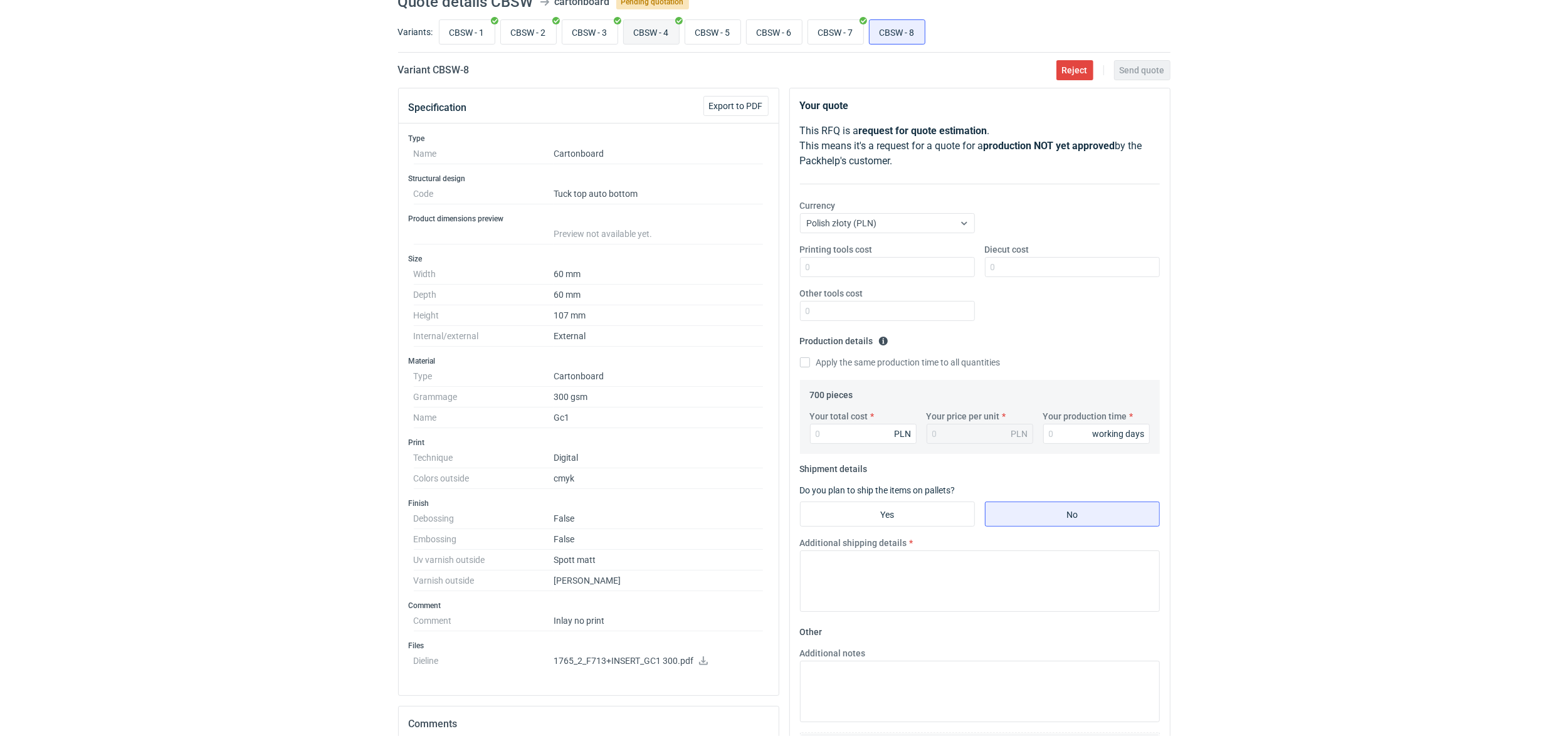
click at [660, 35] on input "CBSW - 4" at bounding box center [651, 32] width 56 height 24
radio input "true"
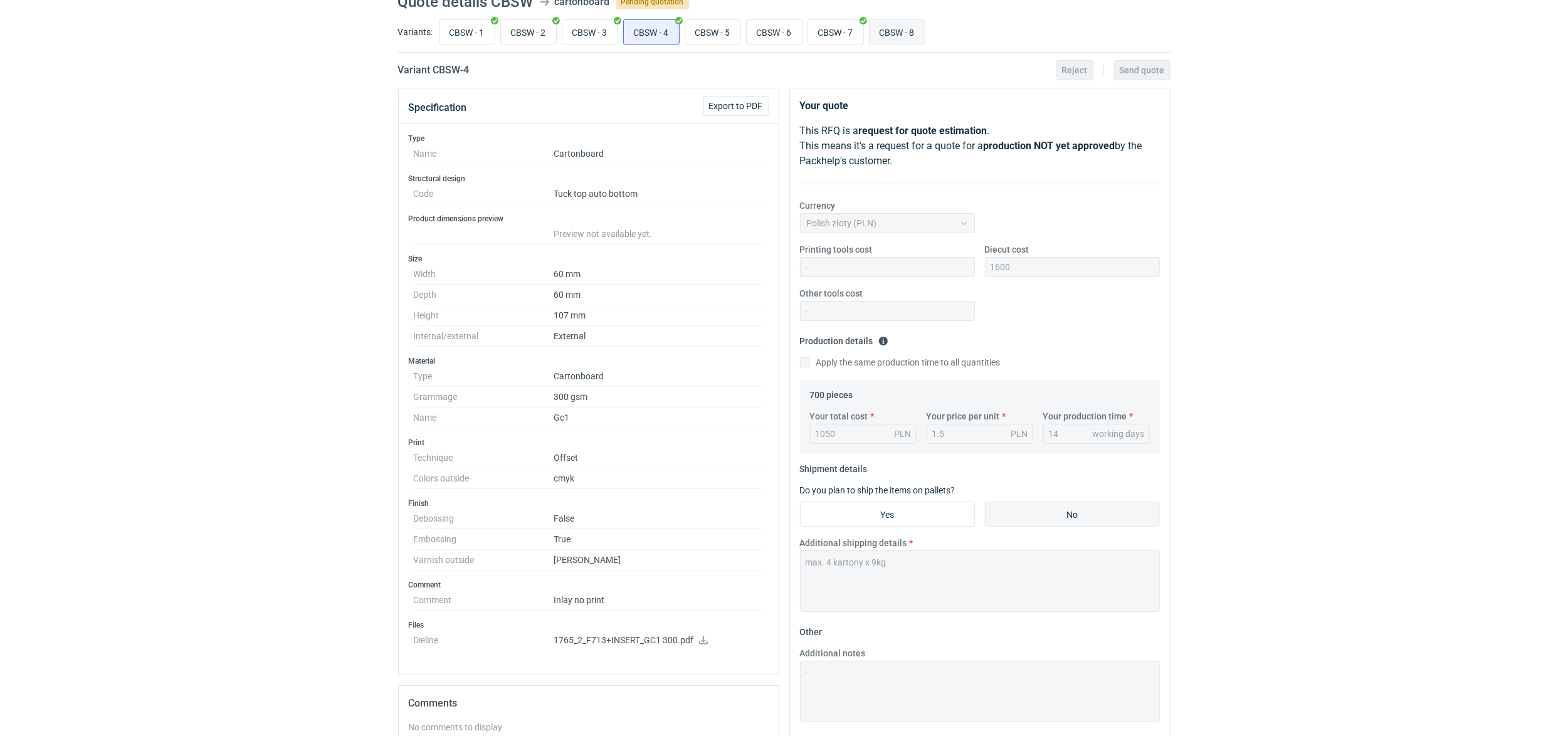
click at [917, 30] on input "CBSW - 8" at bounding box center [897, 32] width 56 height 24
radio input "true"
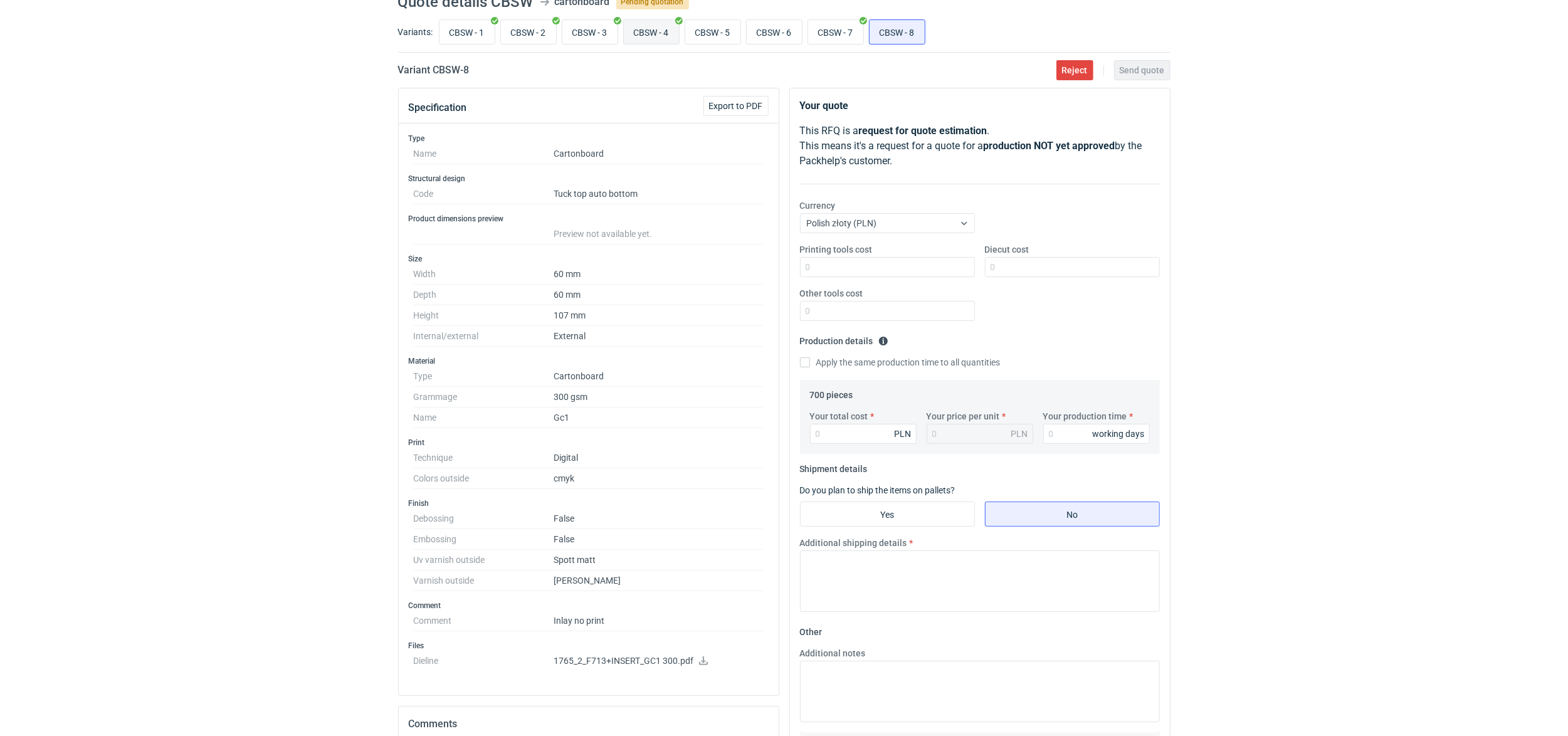
click at [660, 36] on input "CBSW - 4" at bounding box center [651, 32] width 56 height 24
radio input "true"
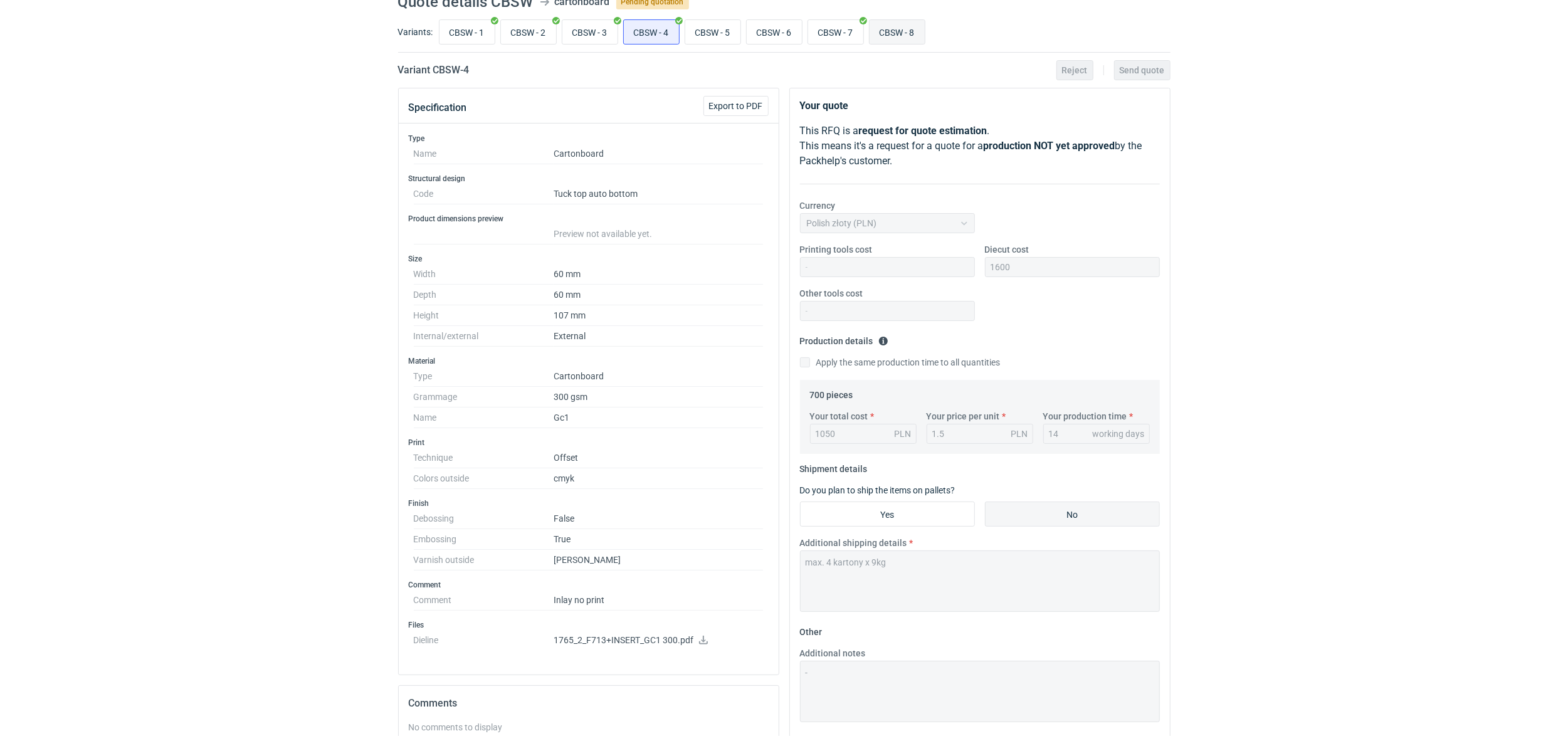
click at [903, 31] on input "CBSW - 8" at bounding box center [897, 32] width 56 height 24
radio input "true"
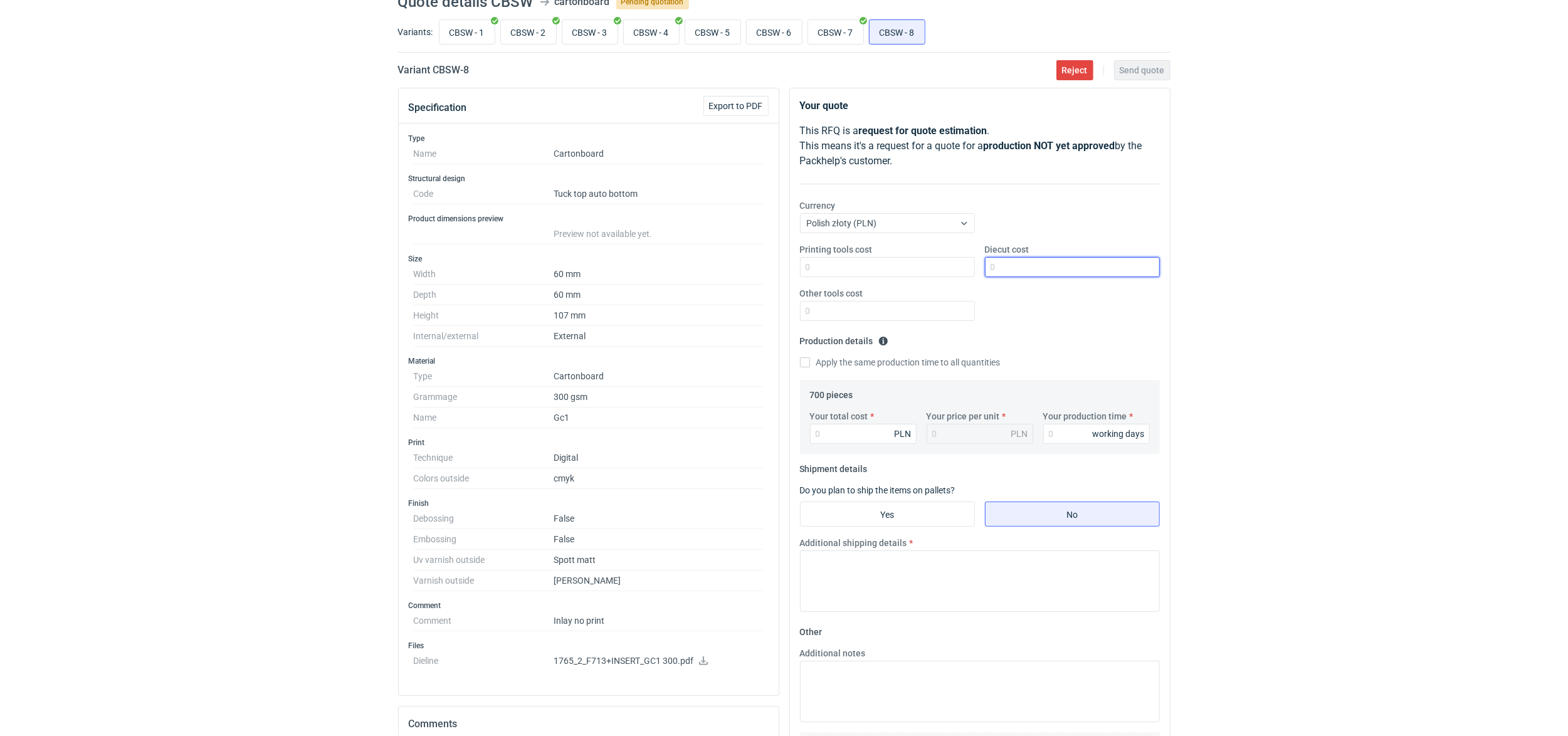
click at [1008, 268] on input "Diecut cost" at bounding box center [1072, 267] width 175 height 20
type input "1600"
click at [828, 438] on input "Your total cost" at bounding box center [863, 434] width 106 height 20
type input "1050"
type input "1.5"
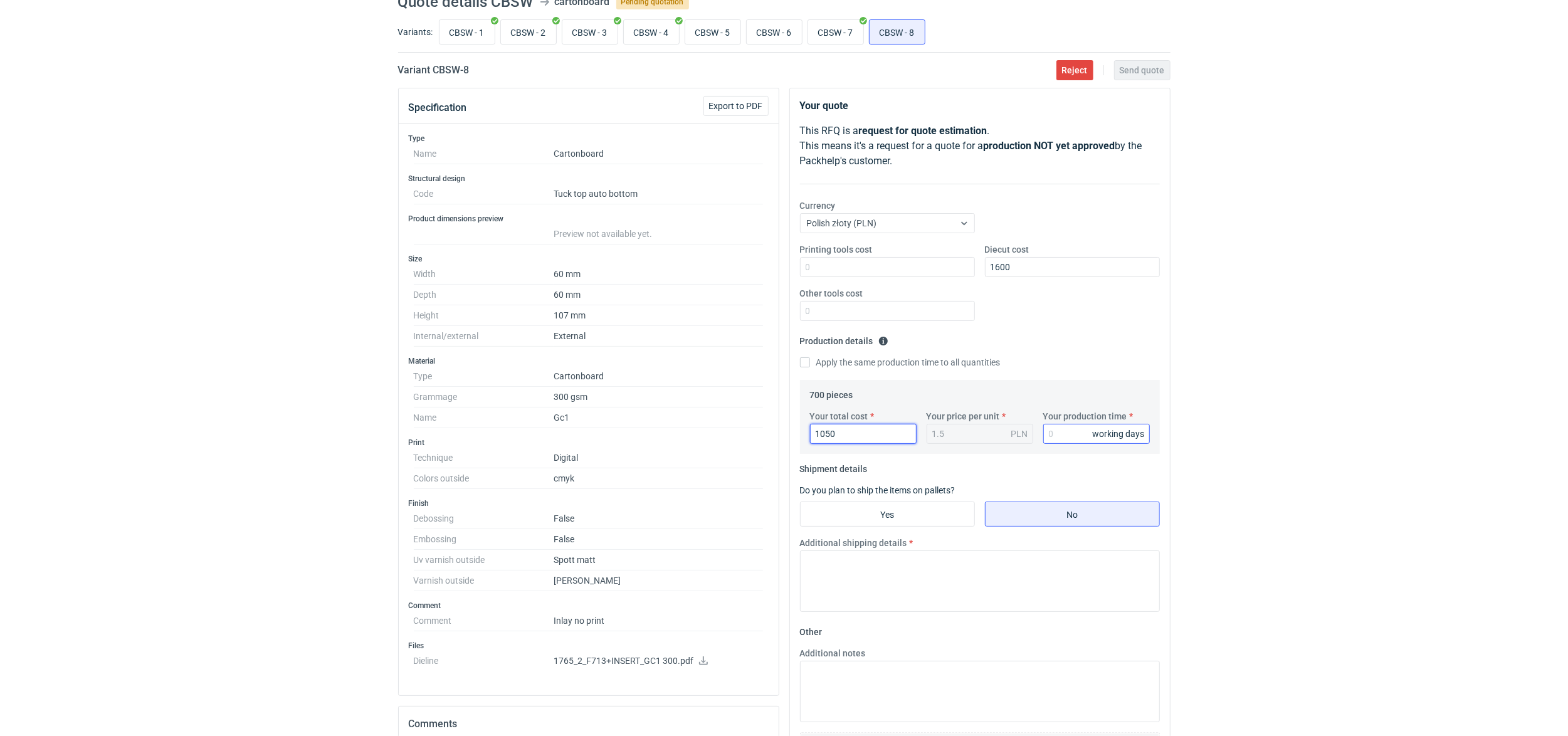
type input "1050"
click at [1071, 432] on input "Your production time" at bounding box center [1096, 434] width 106 height 20
type input "14"
click at [650, 38] on input "CBSW - 4" at bounding box center [651, 32] width 56 height 24
radio input "true"
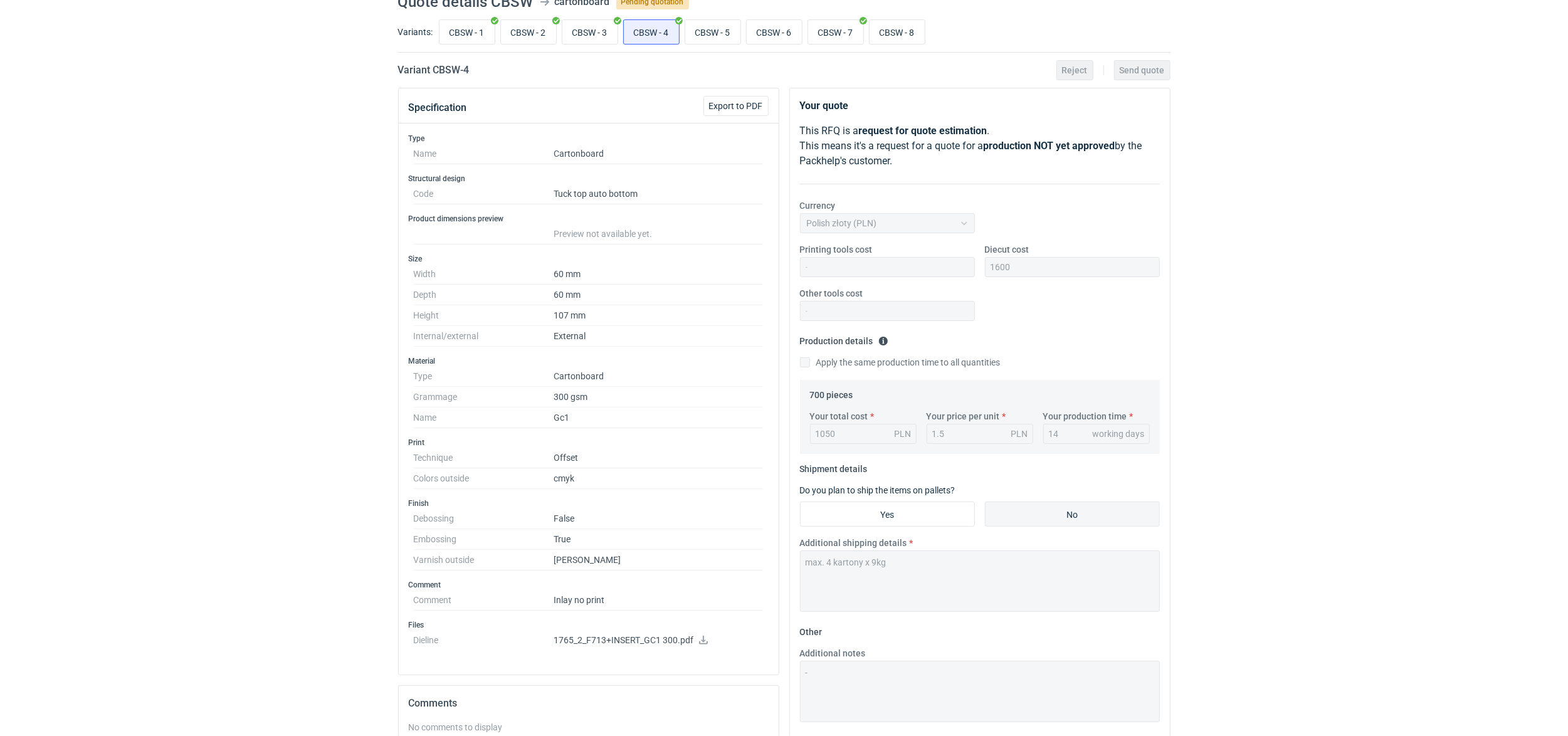
click at [797, 556] on div "Additional shipping details max. 4 kartony x 9kg" at bounding box center [980, 574] width 370 height 76
click at [891, 33] on input "CBSW - 8" at bounding box center [897, 32] width 56 height 24
radio input "true"
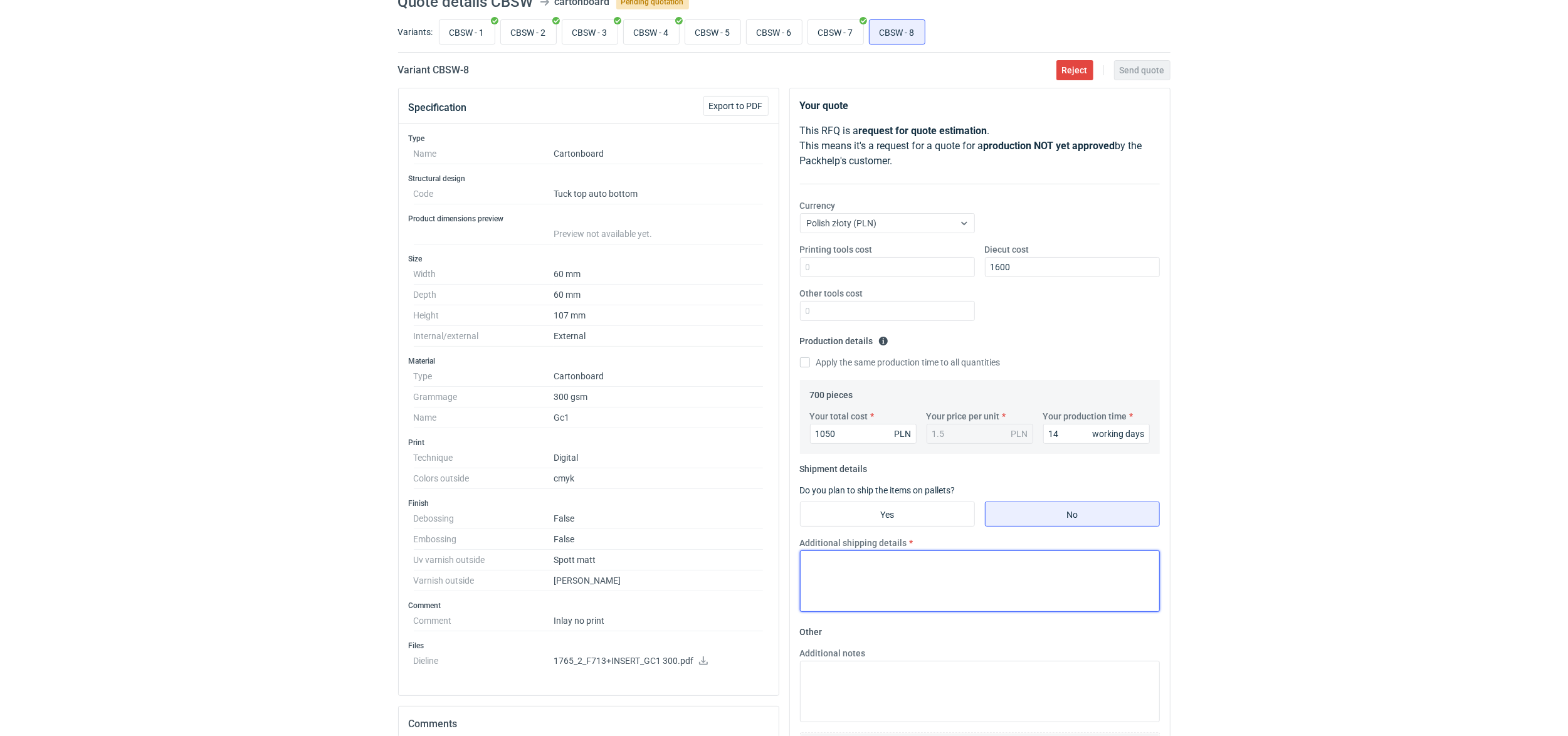
click at [848, 563] on textarea "Additional shipping details" at bounding box center [980, 581] width 360 height 62
paste textarea "max. 4 kartony x 9kg"
type textarea "max. 4 kartony x 9kg"
click at [844, 31] on input "CBSW - 7" at bounding box center [836, 32] width 56 height 24
radio input "true"
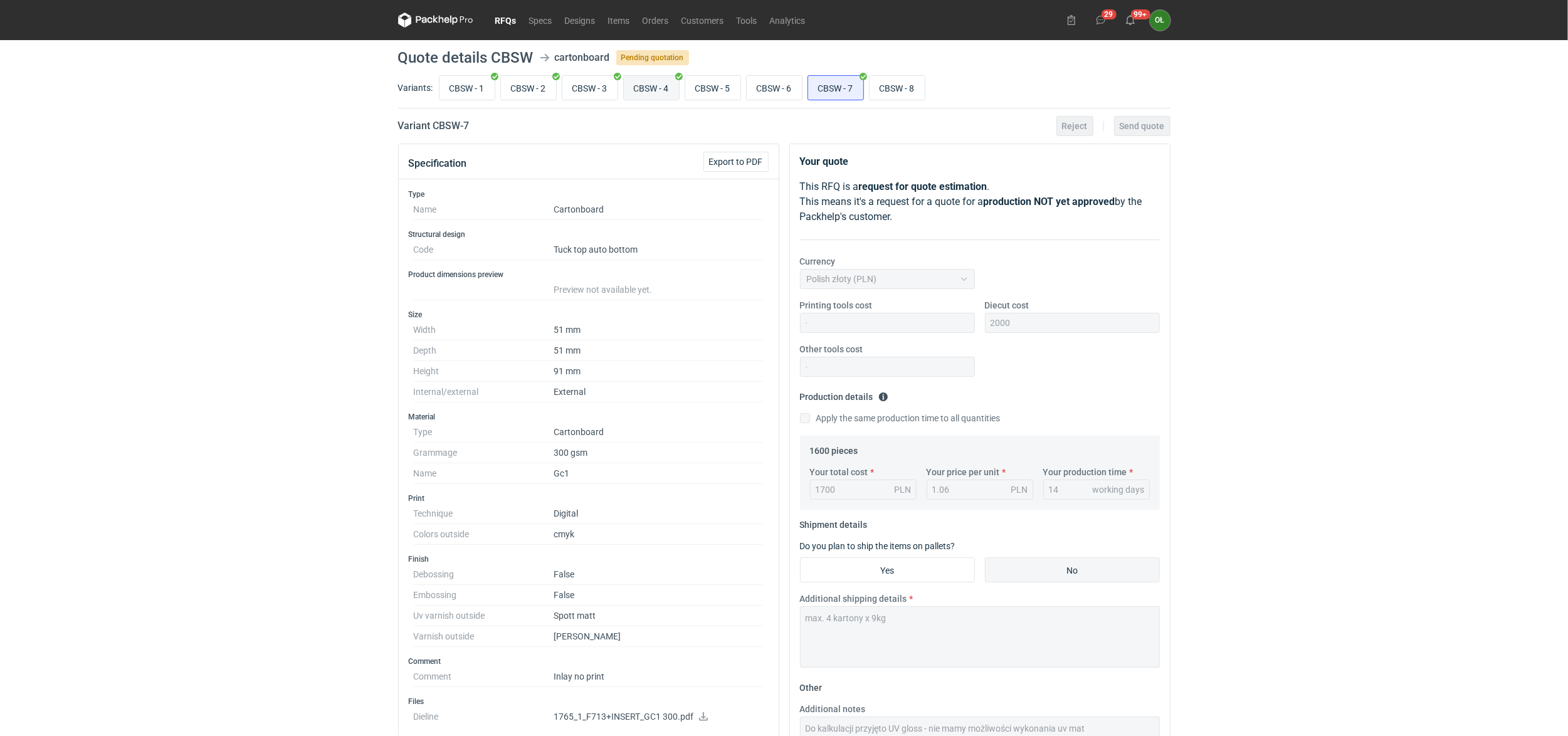
click at [638, 83] on input "CBSW - 4" at bounding box center [651, 87] width 56 height 24
radio input "true"
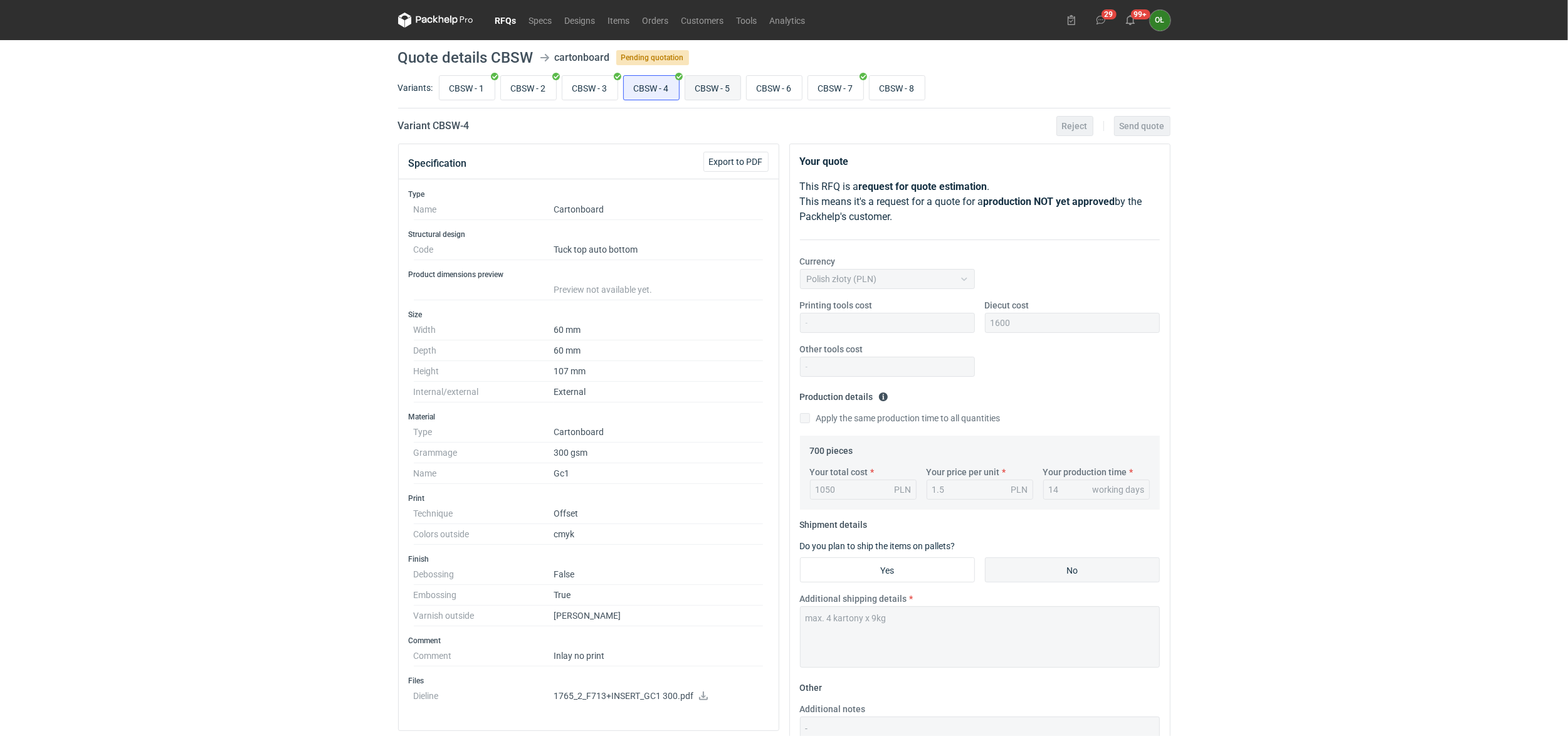
click at [716, 98] on input "CBSW - 5" at bounding box center [713, 87] width 56 height 24
radio input "true"
click at [893, 92] on input "CBSW - 8" at bounding box center [897, 87] width 56 height 24
radio input "true"
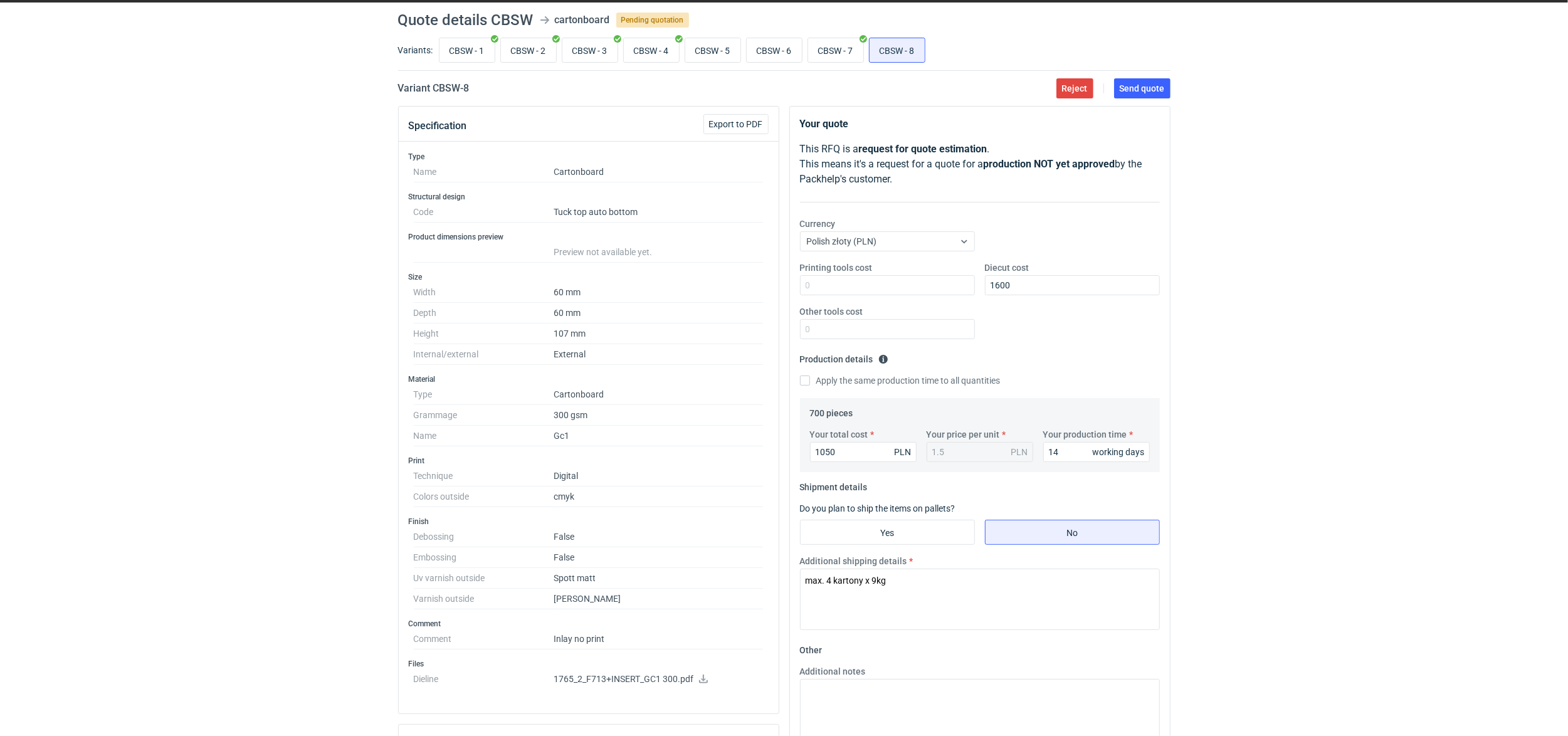
scroll to position [28, 0]
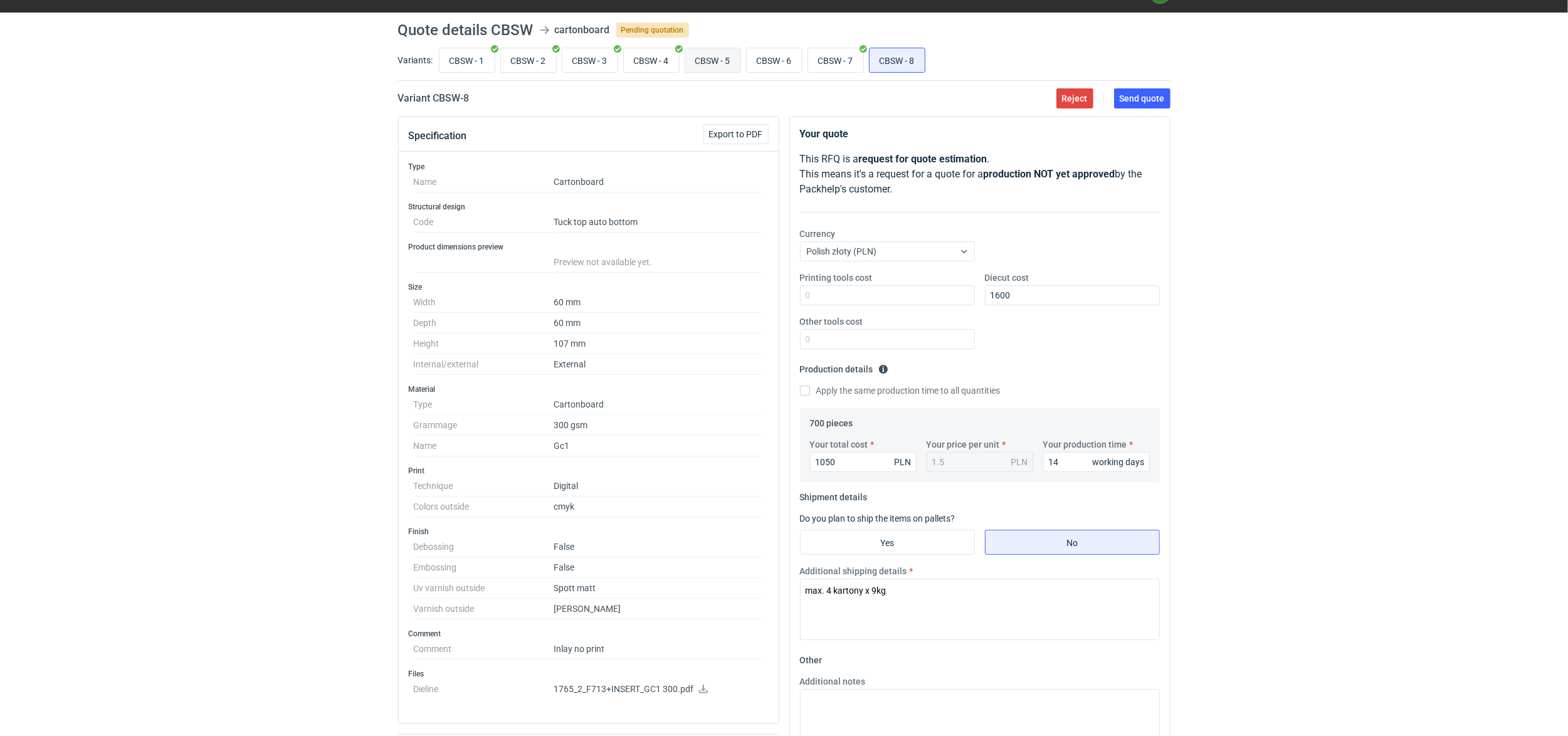
click at [697, 51] on input "CBSW - 5" at bounding box center [713, 60] width 56 height 24
radio input "true"
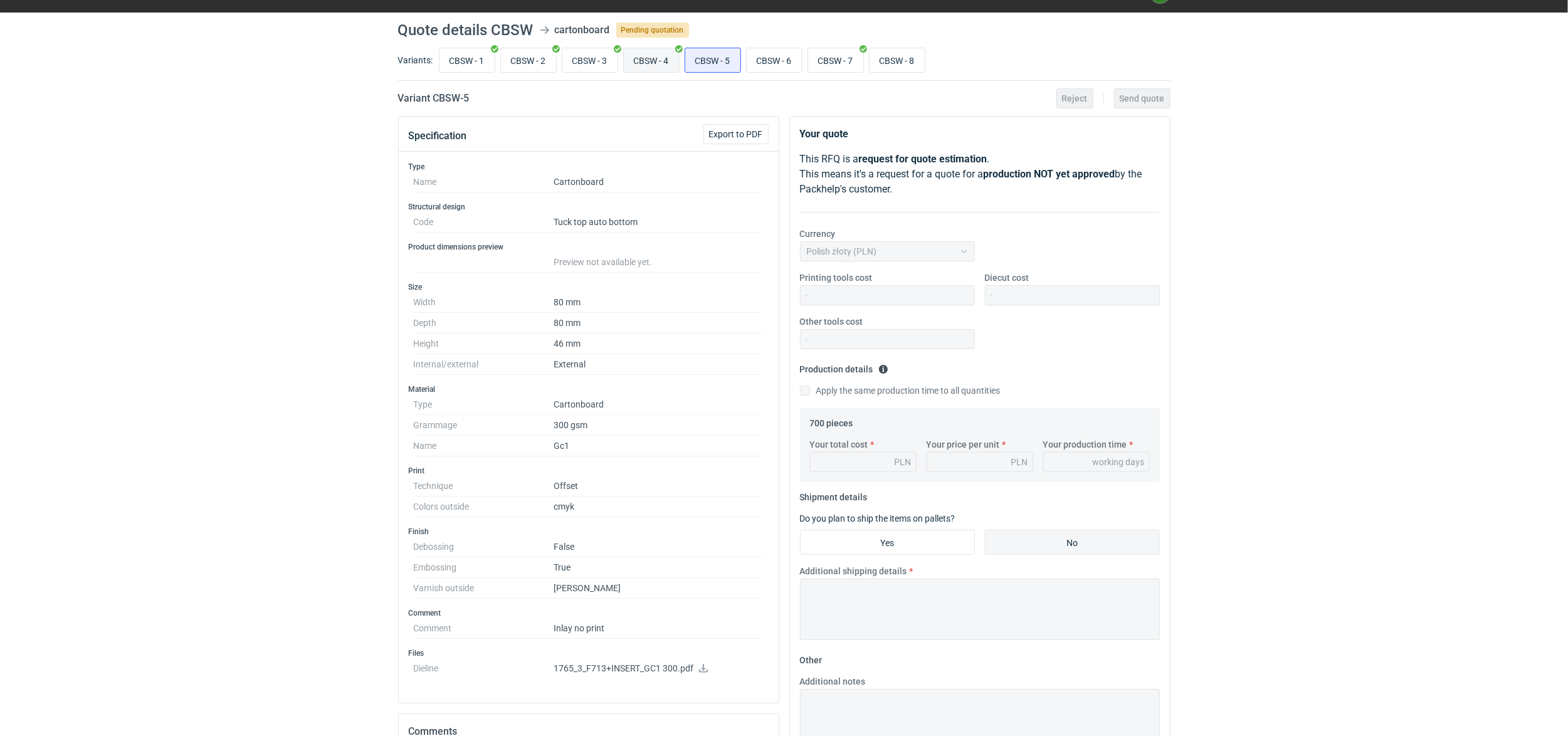
click at [655, 59] on input "CBSW - 4" at bounding box center [651, 60] width 56 height 24
radio input "true"
click at [610, 68] on input "CBSW - 3" at bounding box center [591, 60] width 56 height 24
radio input "true"
click at [648, 62] on input "CBSW - 4" at bounding box center [651, 60] width 56 height 24
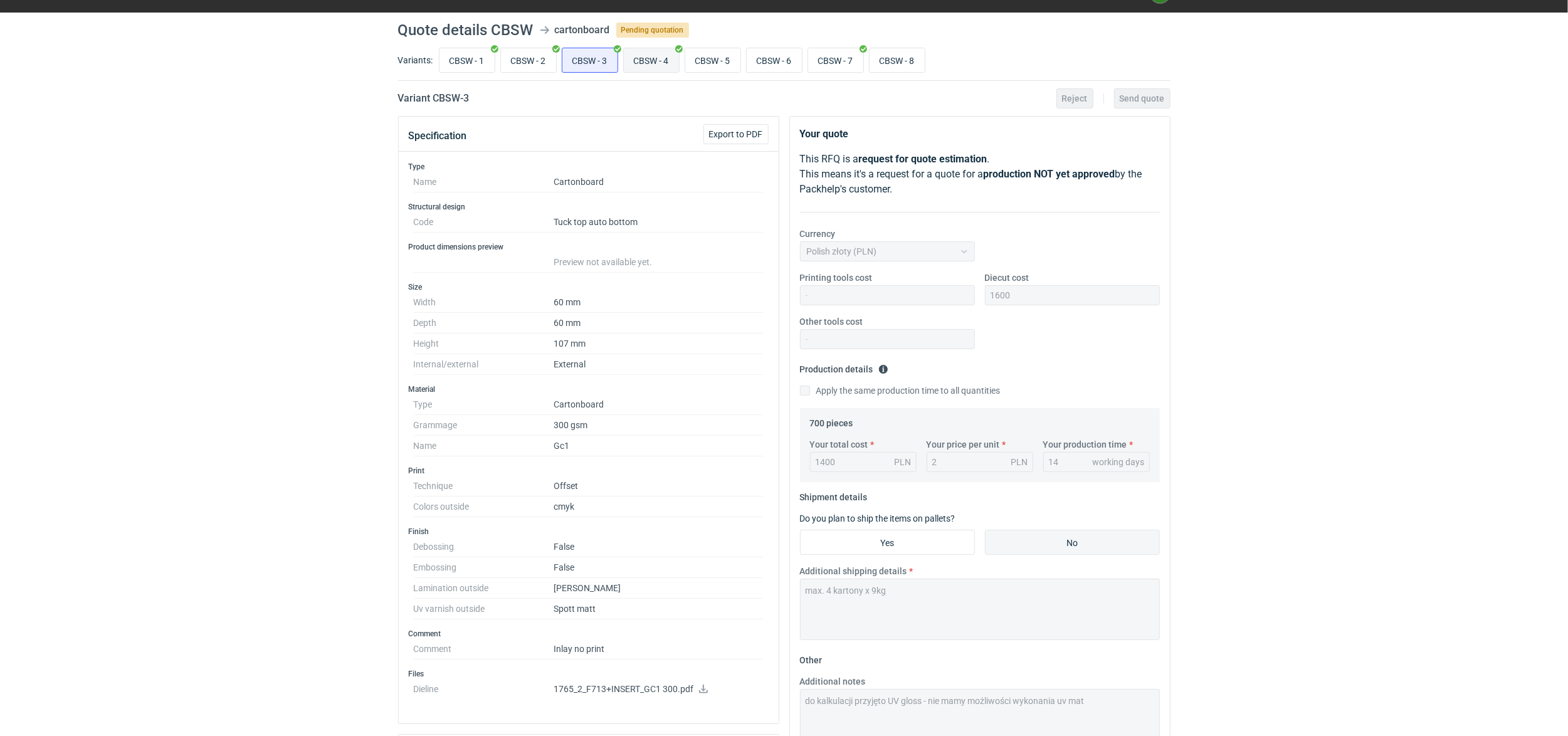
radio input "true"
click at [914, 53] on input "CBSW - 8" at bounding box center [897, 60] width 56 height 24
radio input "true"
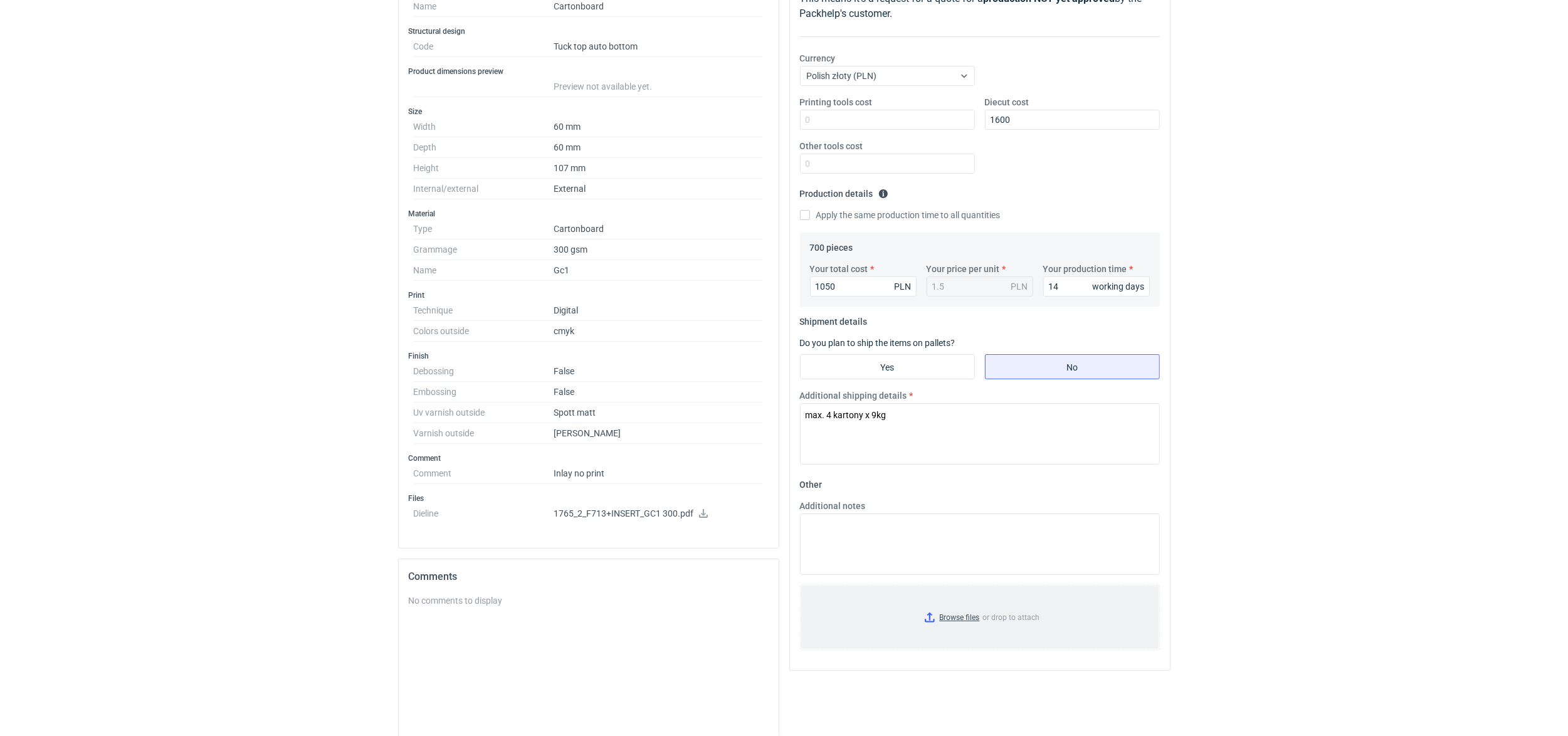
scroll to position [278, 0]
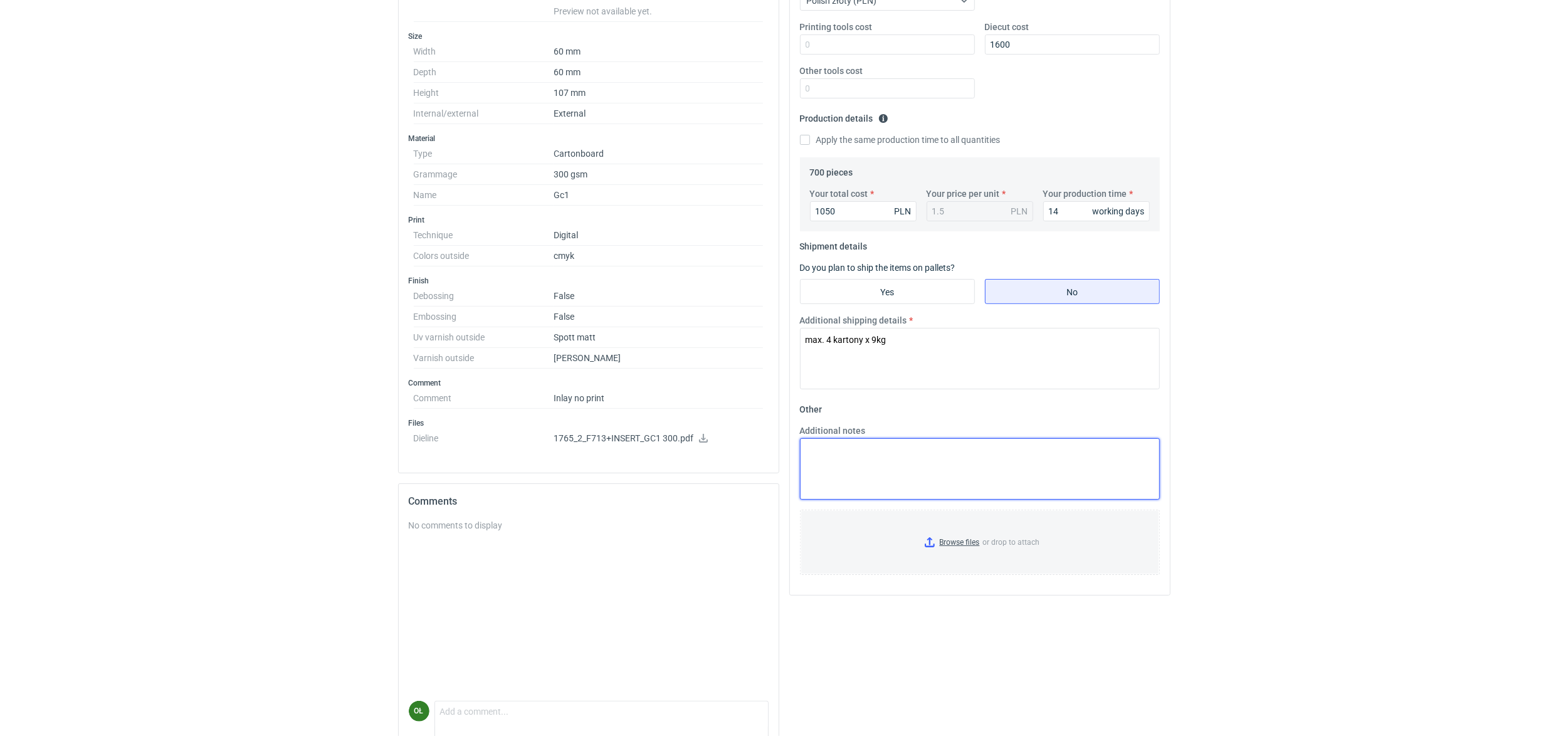
click at [854, 468] on textarea "Additional notes" at bounding box center [980, 469] width 360 height 62
paste textarea "Do kalkulacji przyjęto UV gloss - nie mamy możliwości wykonania uv mat"
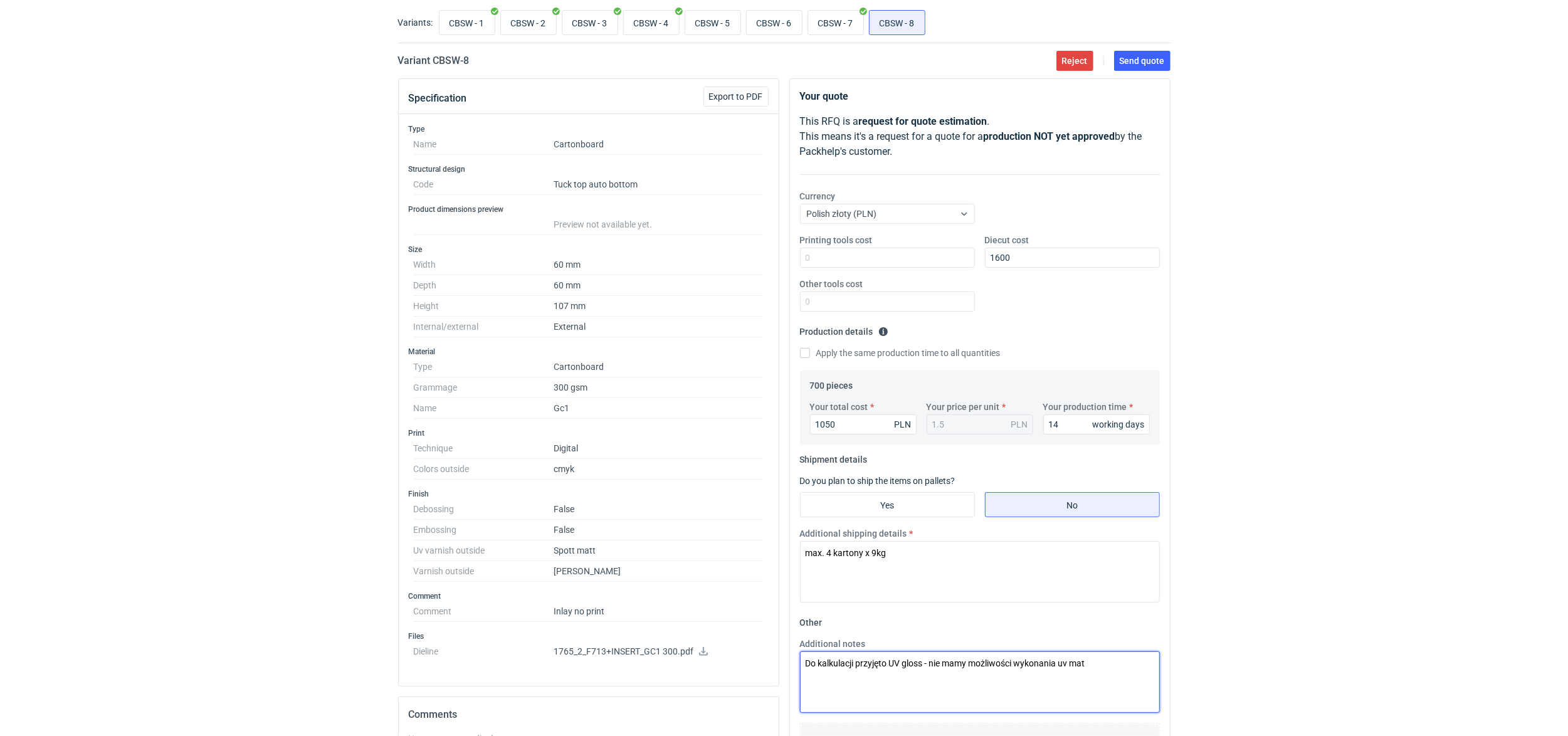
scroll to position [0, 0]
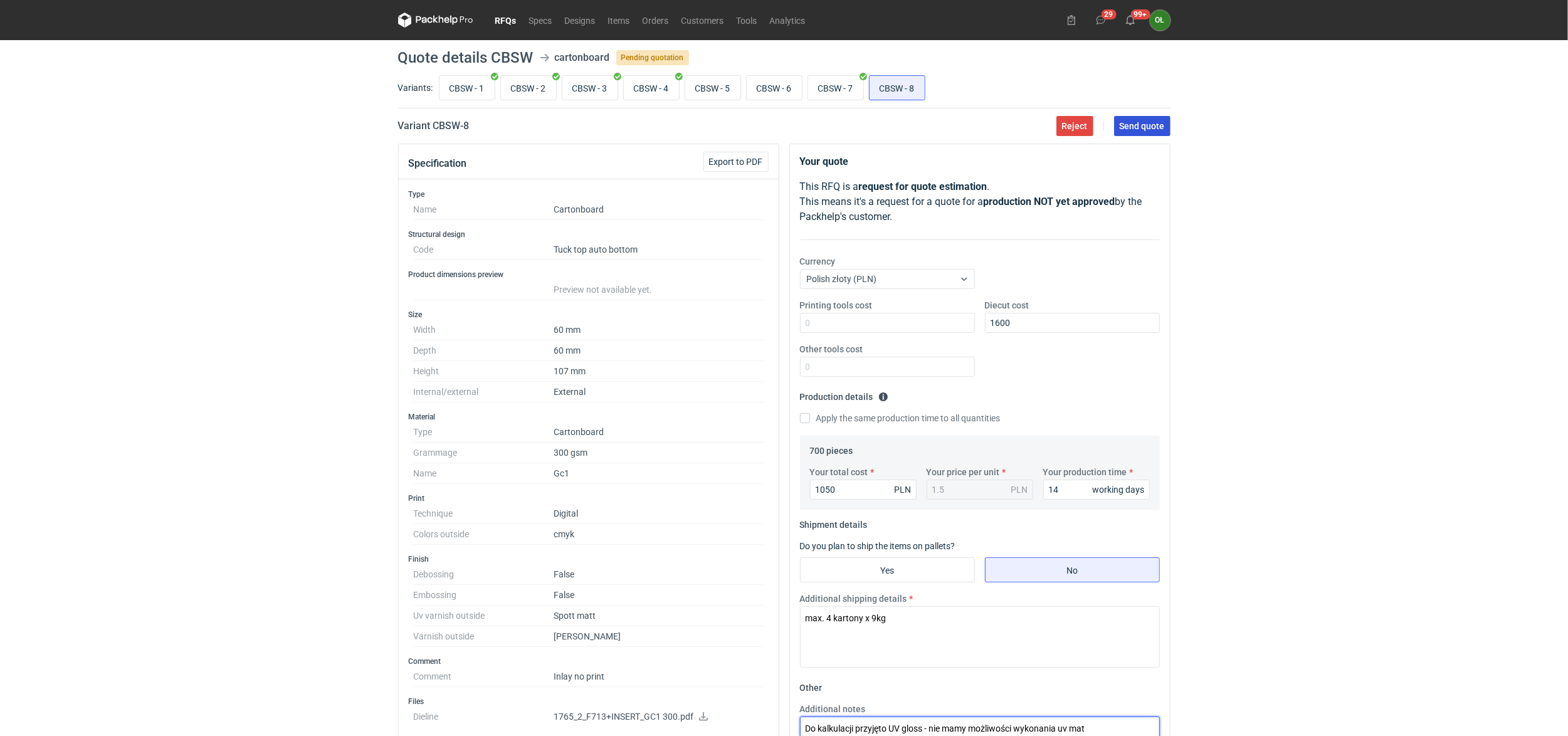
type textarea "Do kalkulacji przyjęto UV gloss - nie mamy możliwości wykonania uv mat"
click at [1131, 130] on span "Send quote" at bounding box center [1142, 126] width 45 height 8
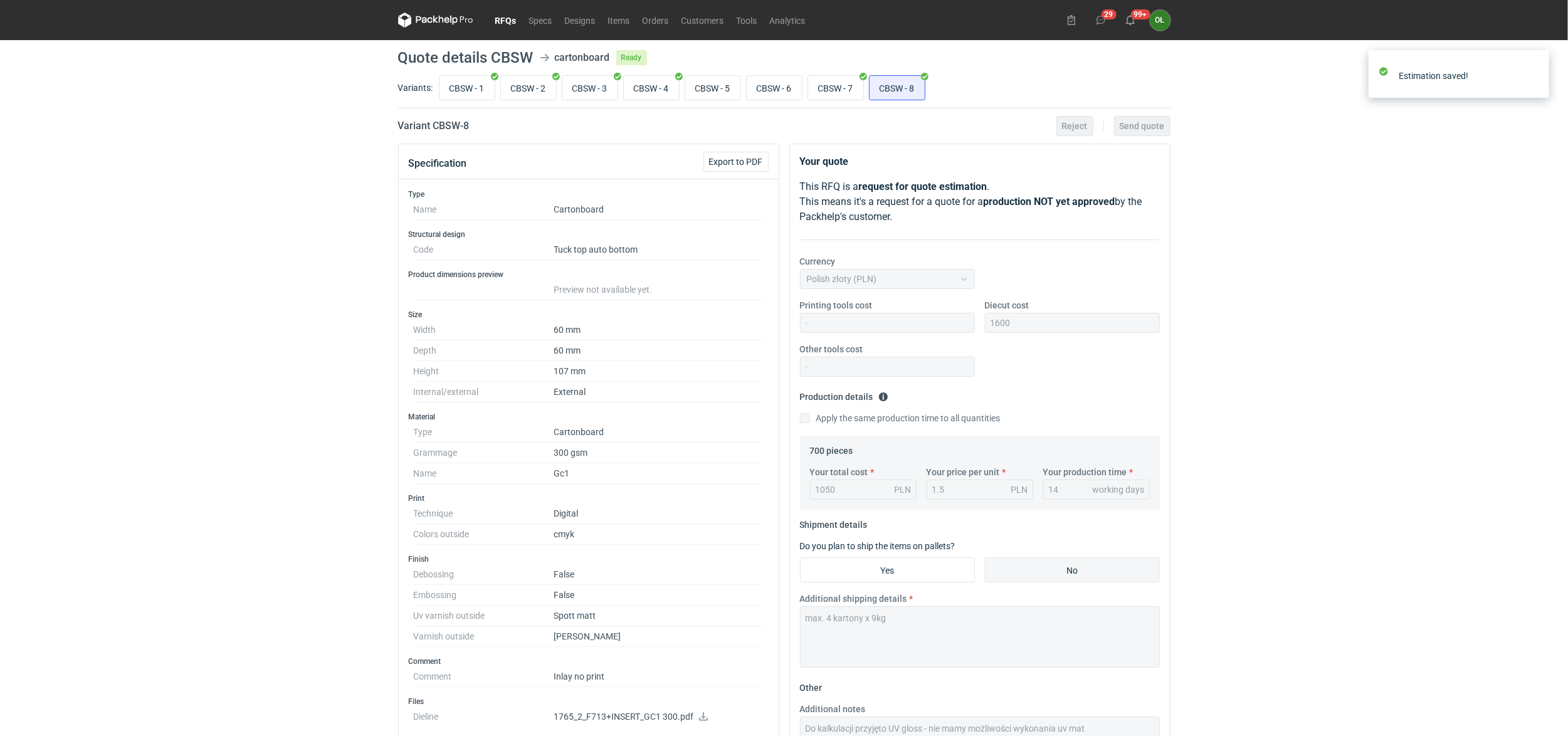
click at [506, 22] on link "RFQs" at bounding box center [506, 20] width 34 height 15
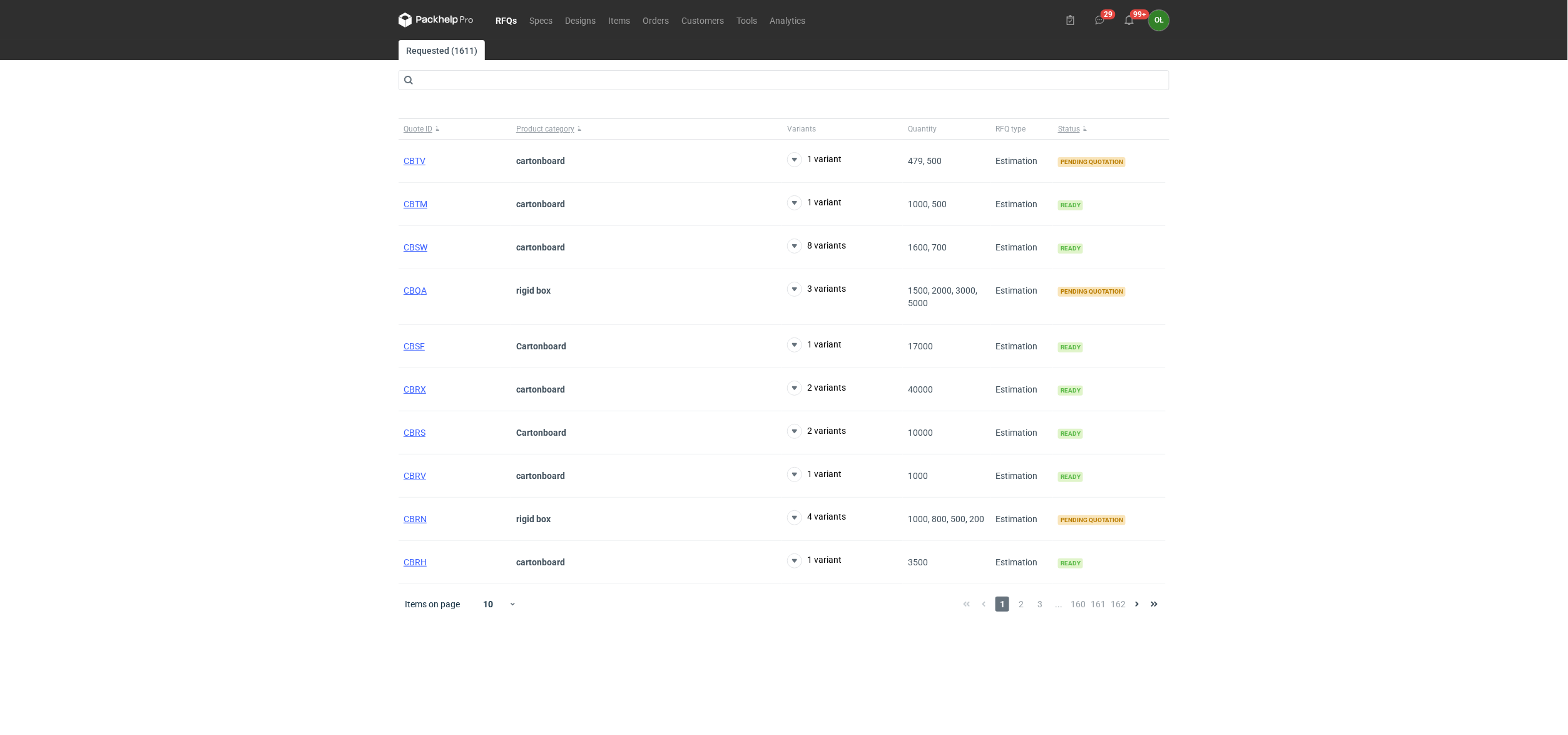
click at [506, 24] on link "RFQs" at bounding box center [506, 20] width 34 height 15
click at [429, 156] on div "CBTV" at bounding box center [455, 161] width 112 height 43
click at [419, 160] on span "CBTV" at bounding box center [415, 161] width 22 height 10
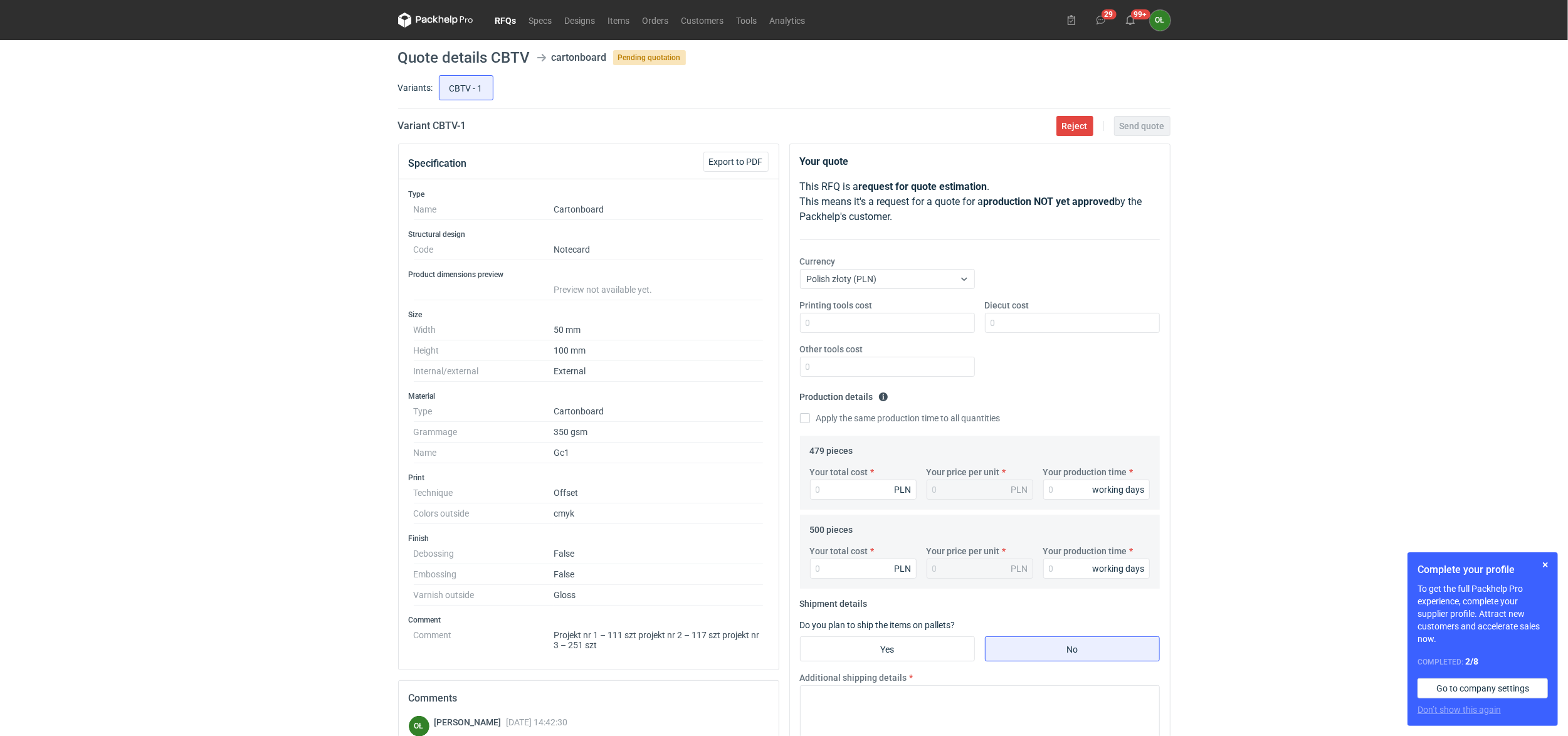
click at [502, 12] on link "RFQs" at bounding box center [506, 20] width 34 height 15
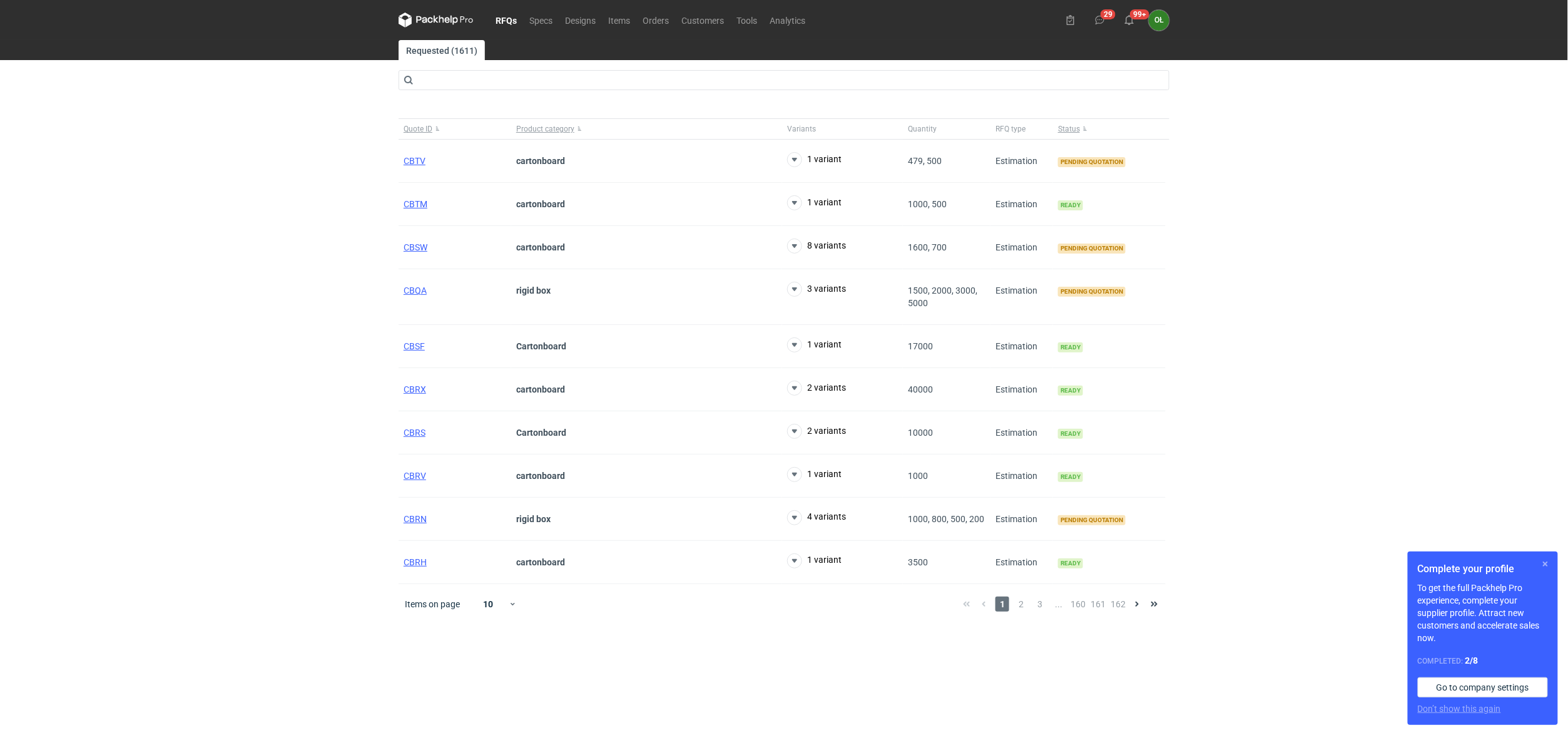
click at [1550, 564] on button "button" at bounding box center [1546, 564] width 15 height 15
